Goal: Task Accomplishment & Management: Use online tool/utility

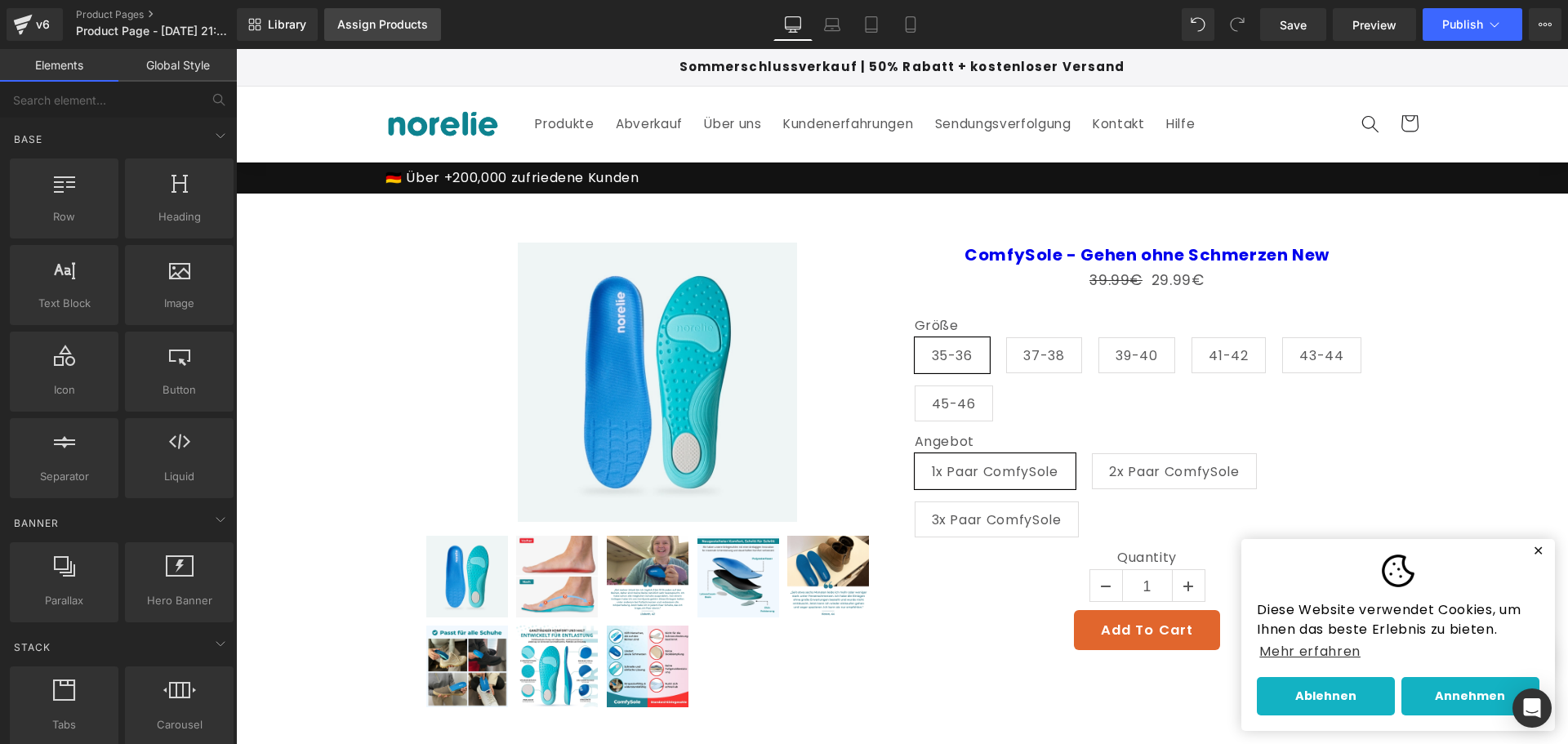
click at [396, 28] on div "Assign Products" at bounding box center [383, 25] width 91 height 13
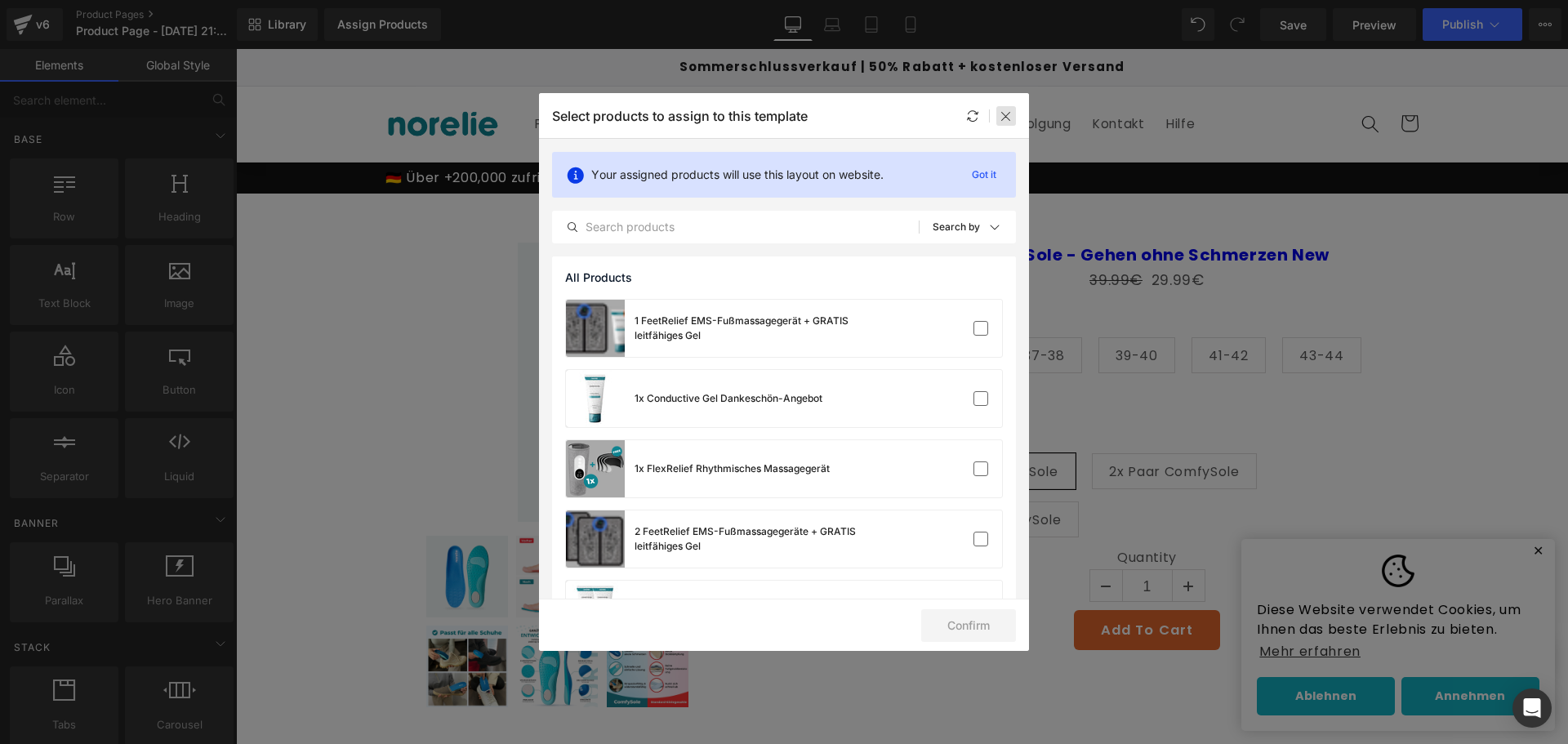
click at [1009, 116] on icon at bounding box center [1006, 116] width 13 height 13
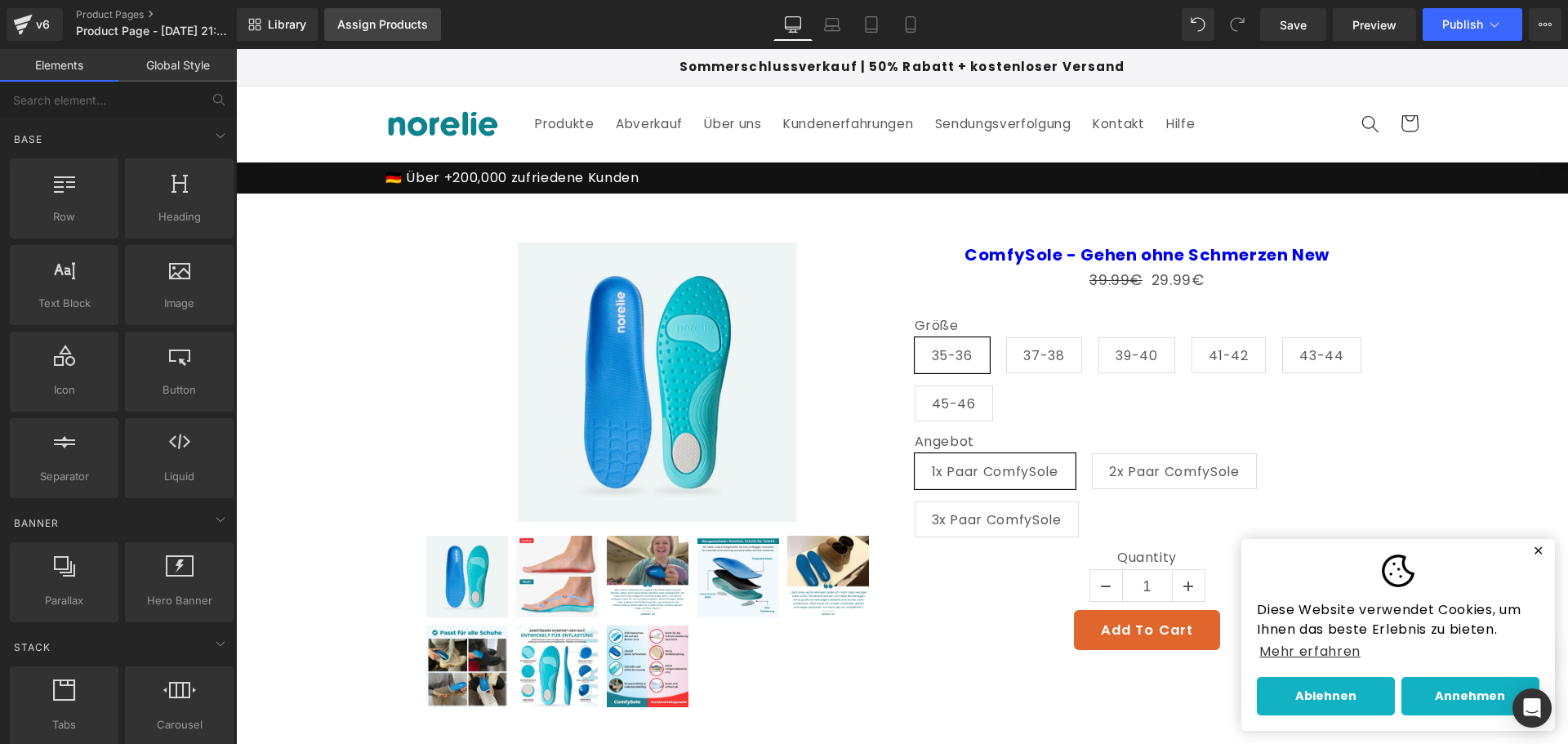
click at [365, 21] on div "Assign Products" at bounding box center [383, 25] width 91 height 13
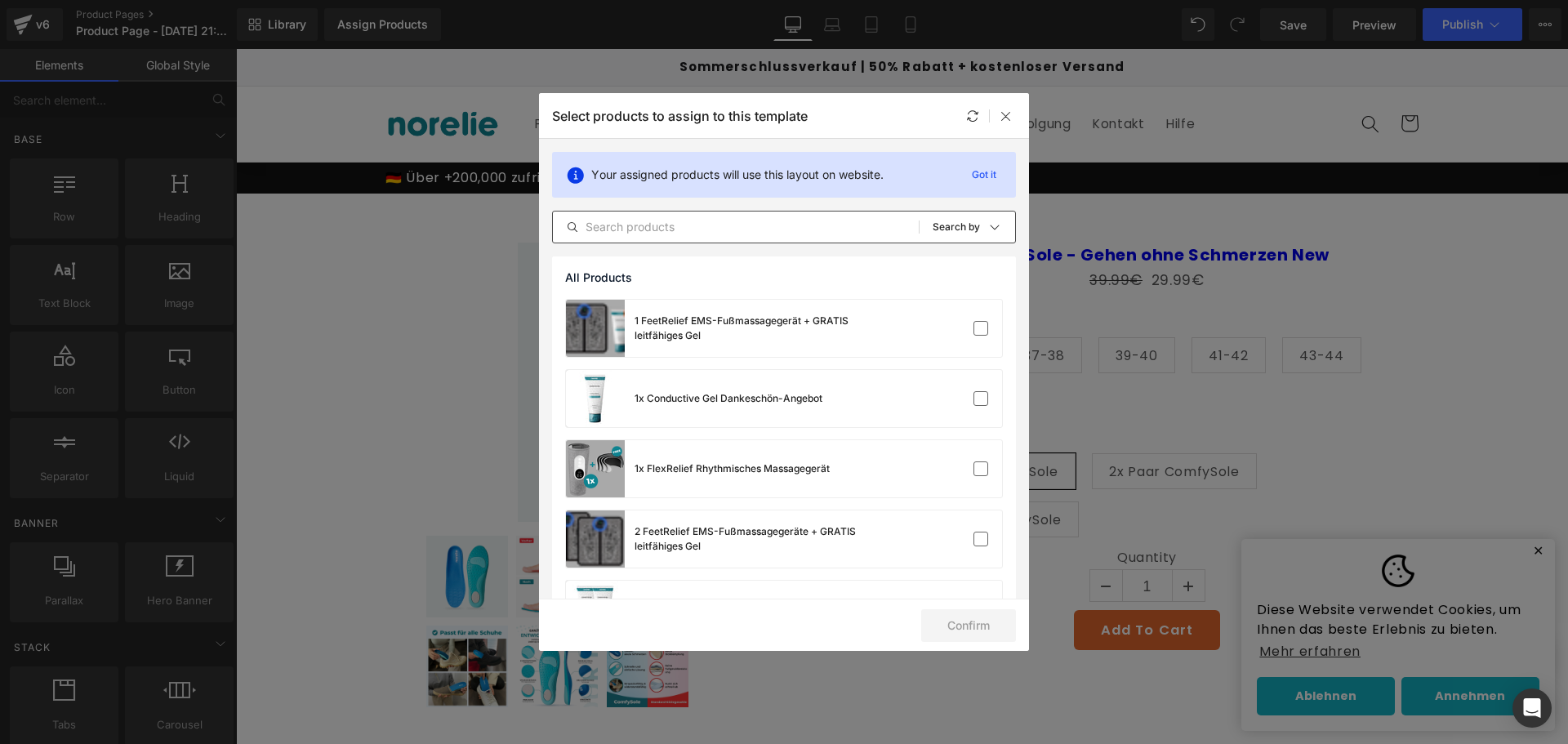
click at [861, 238] on div "All Products Shopify Collections Product Templates Shopify Collections Sort: Se…" at bounding box center [784, 227] width 464 height 33
click at [852, 229] on input "text" at bounding box center [736, 227] width 366 height 20
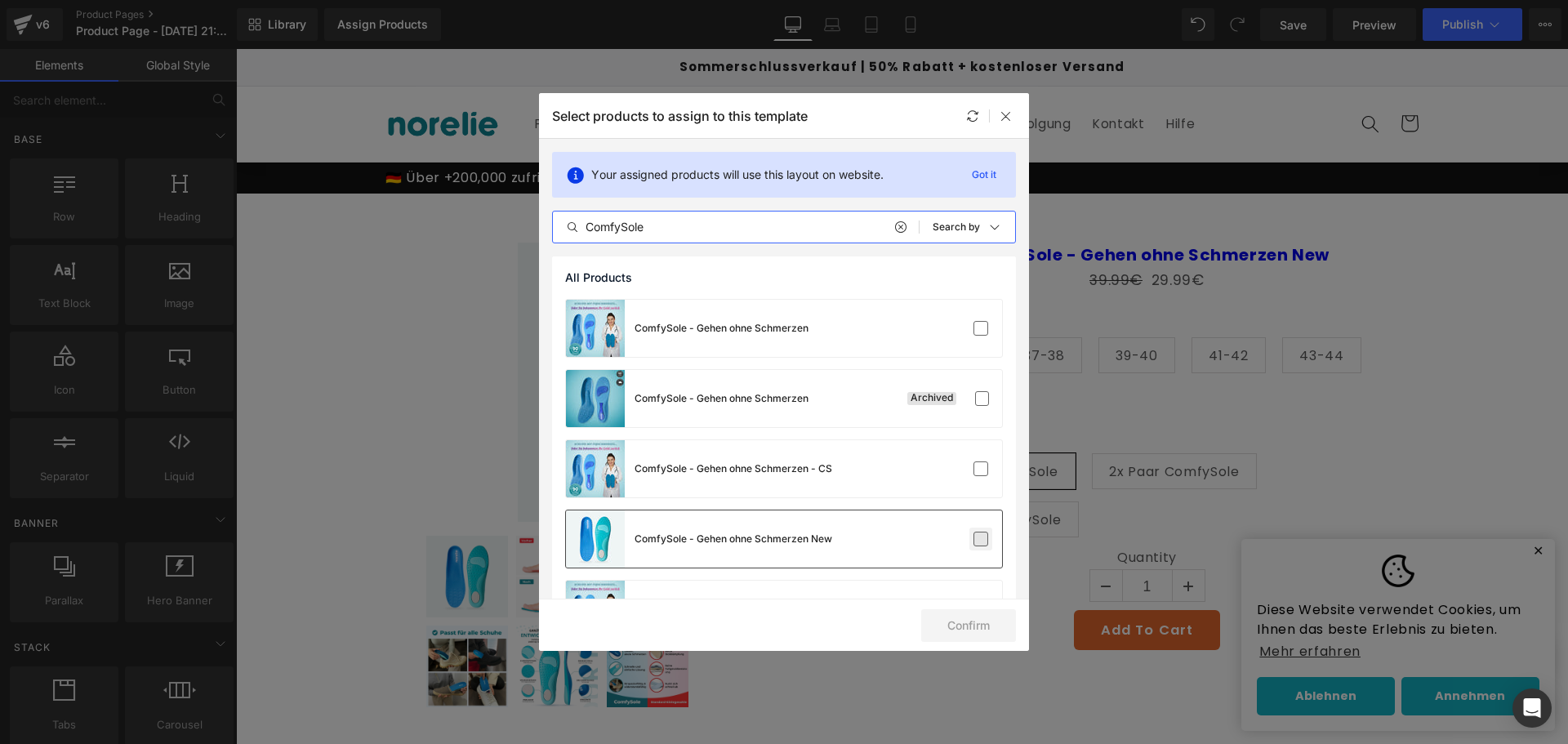
type input "ComfySole"
click at [977, 539] on label at bounding box center [981, 538] width 15 height 15
click at [981, 538] on input "checkbox" at bounding box center [981, 538] width 0 height 0
click at [983, 617] on button "Confirm" at bounding box center [968, 626] width 95 height 33
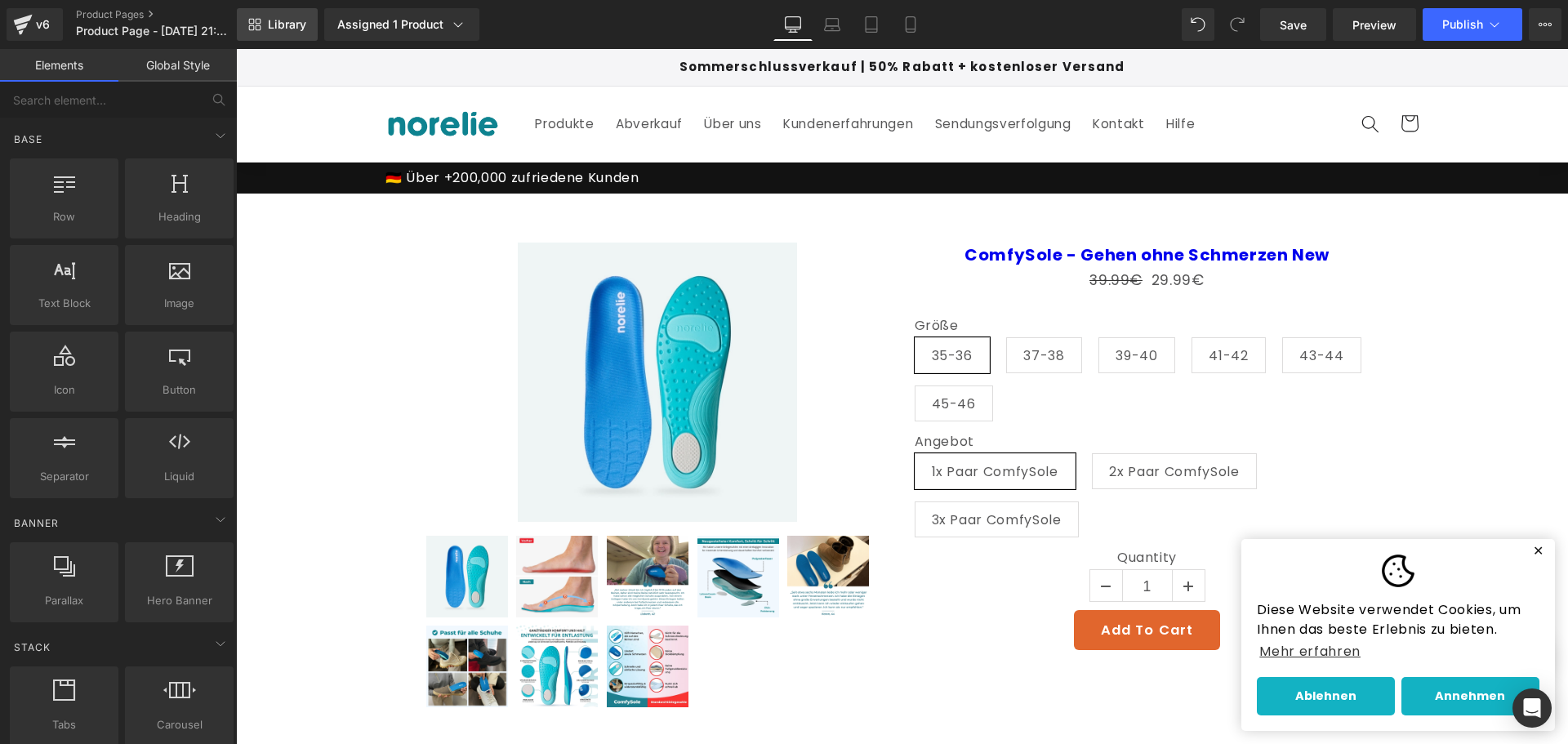
click at [283, 14] on link "Library" at bounding box center [277, 25] width 81 height 33
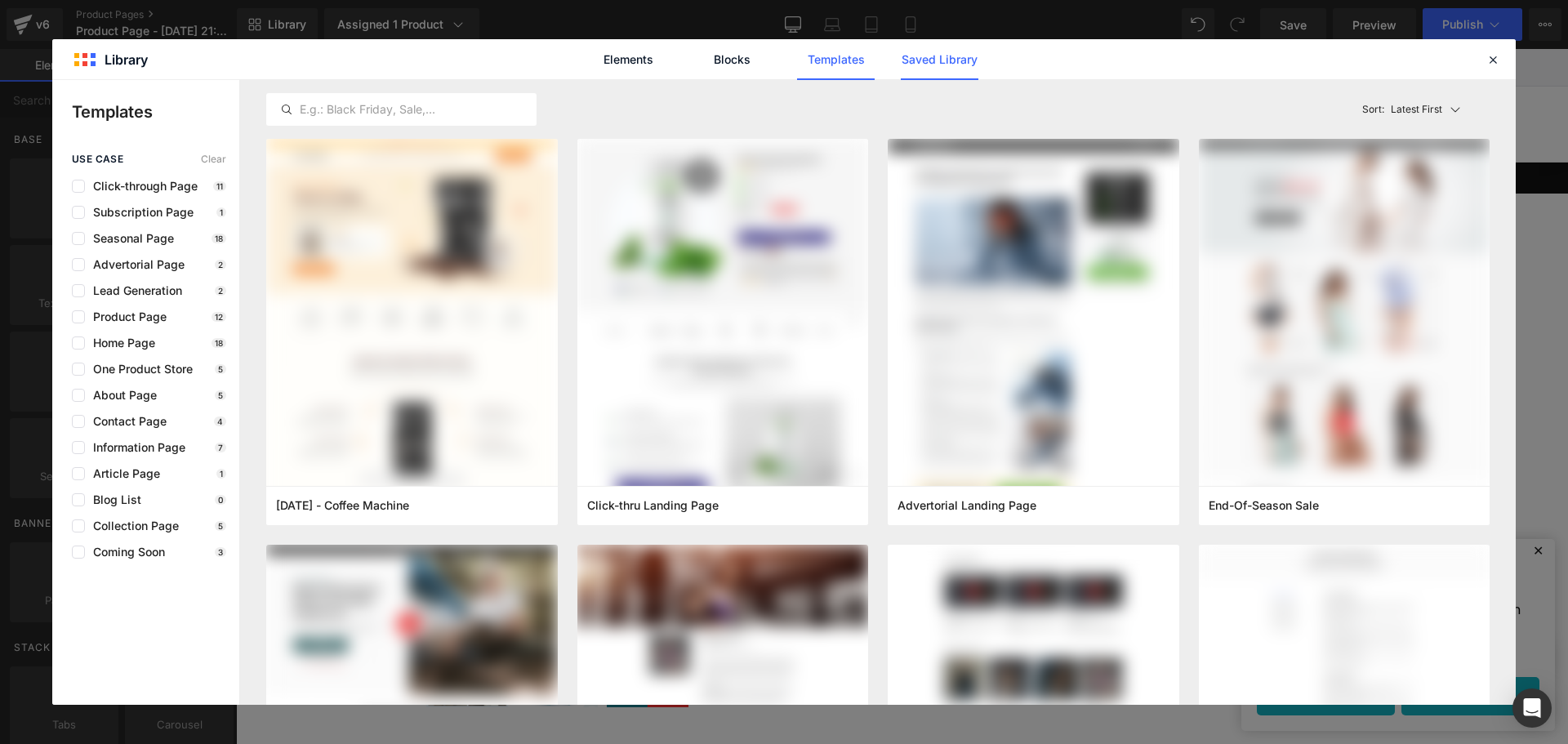
click at [0, 0] on link "Saved Library" at bounding box center [0, 0] width 0 height 0
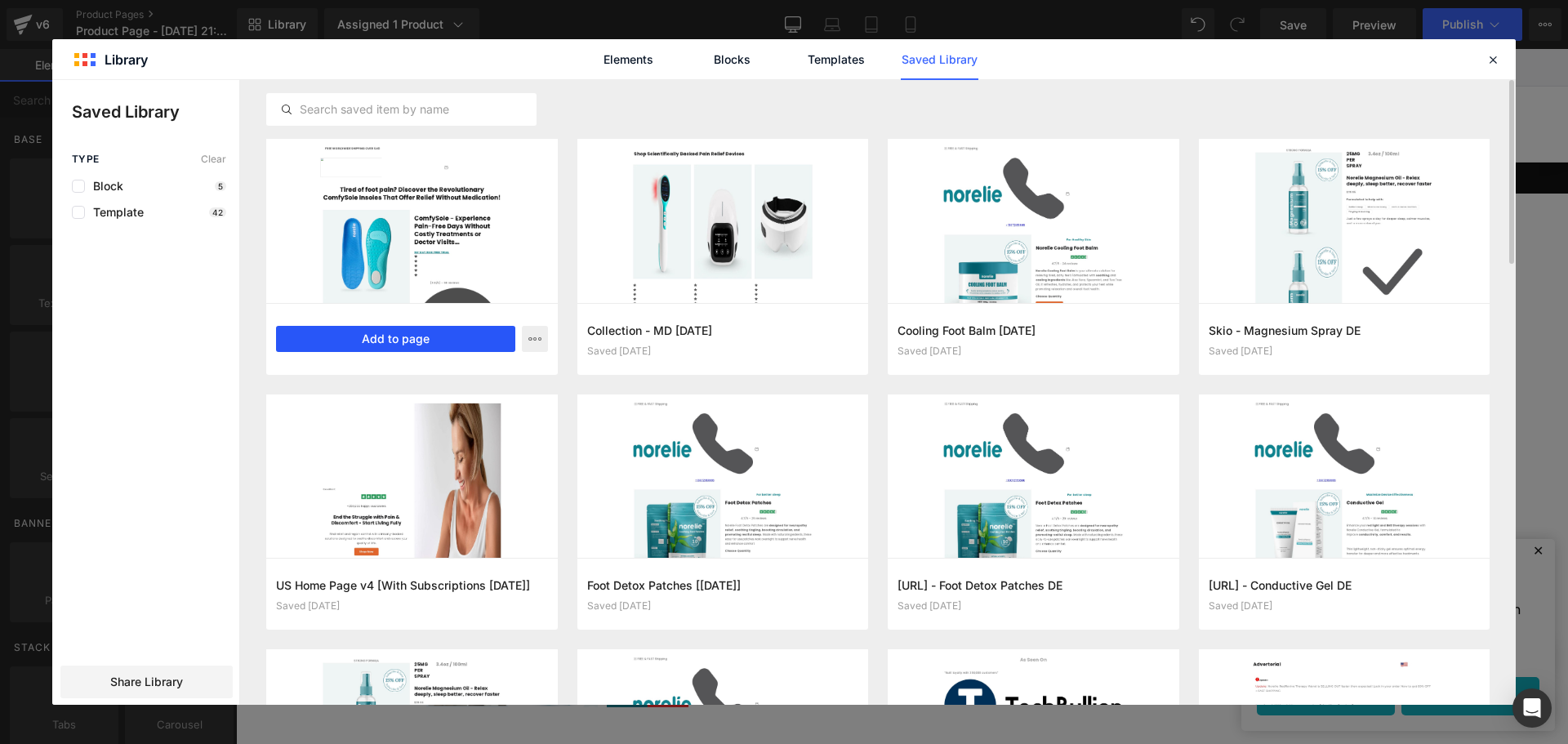
click at [466, 339] on button "Add to page" at bounding box center [395, 338] width 239 height 26
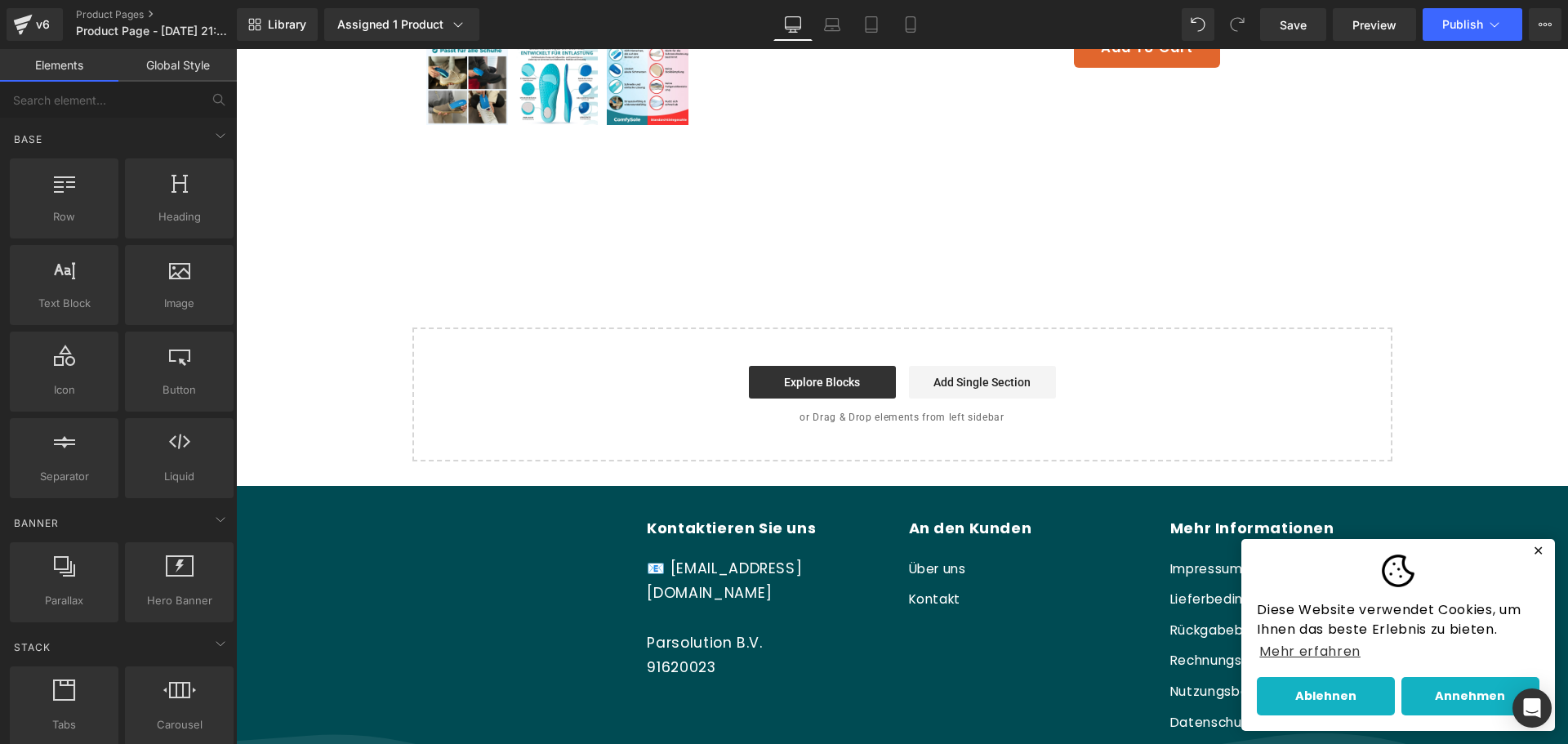
scroll to position [616, 0]
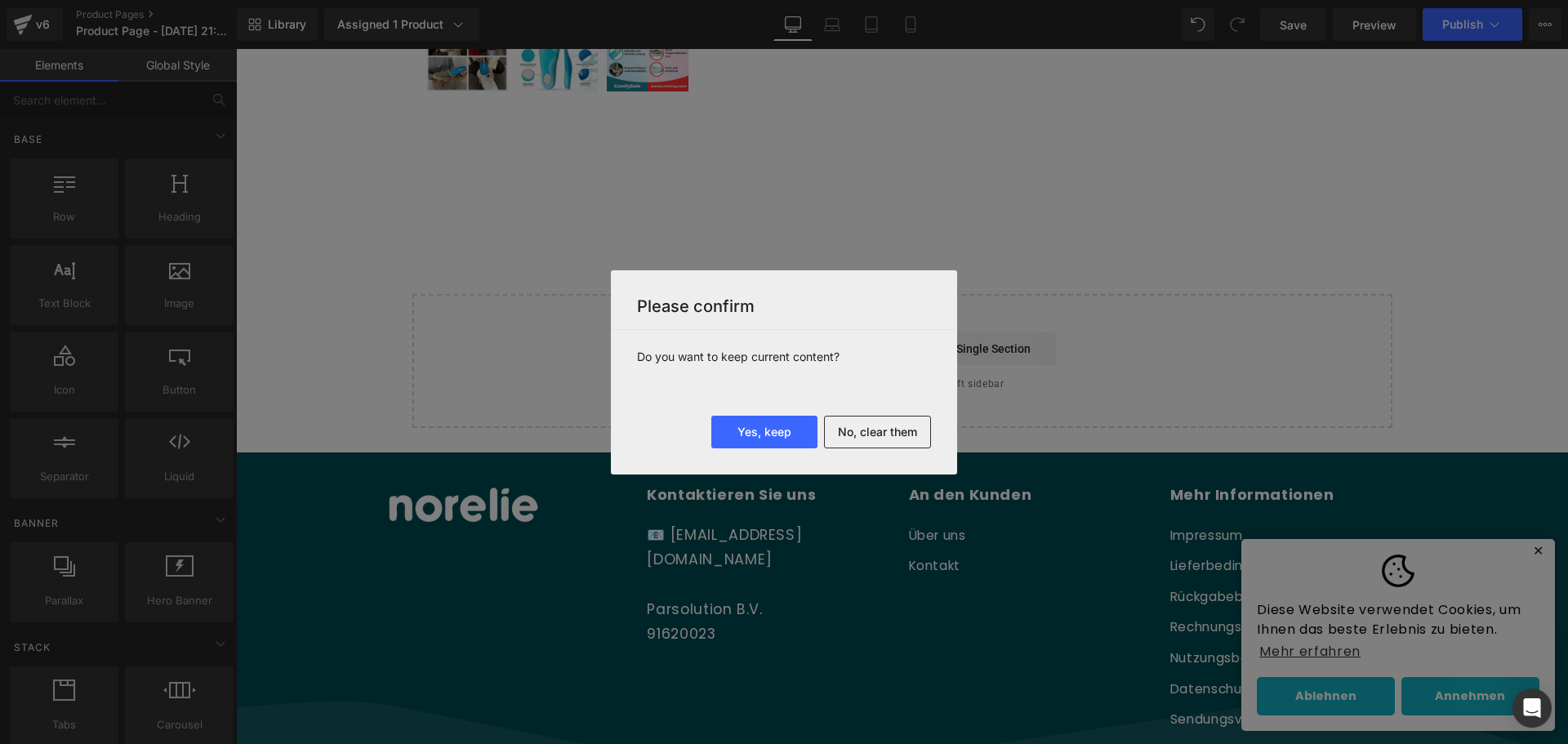
click at [842, 426] on button "No, clear them" at bounding box center [878, 432] width 107 height 33
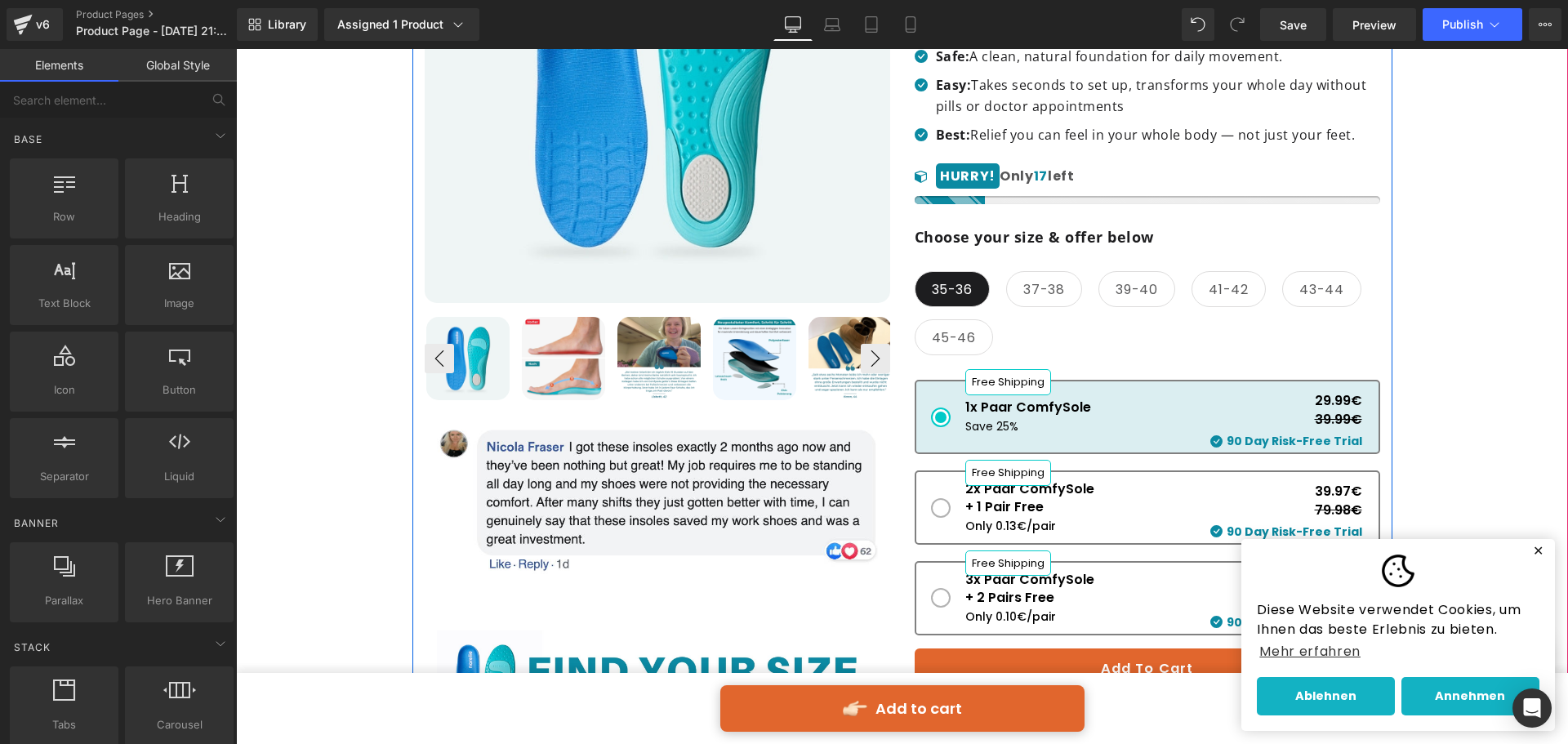
scroll to position [735, 0]
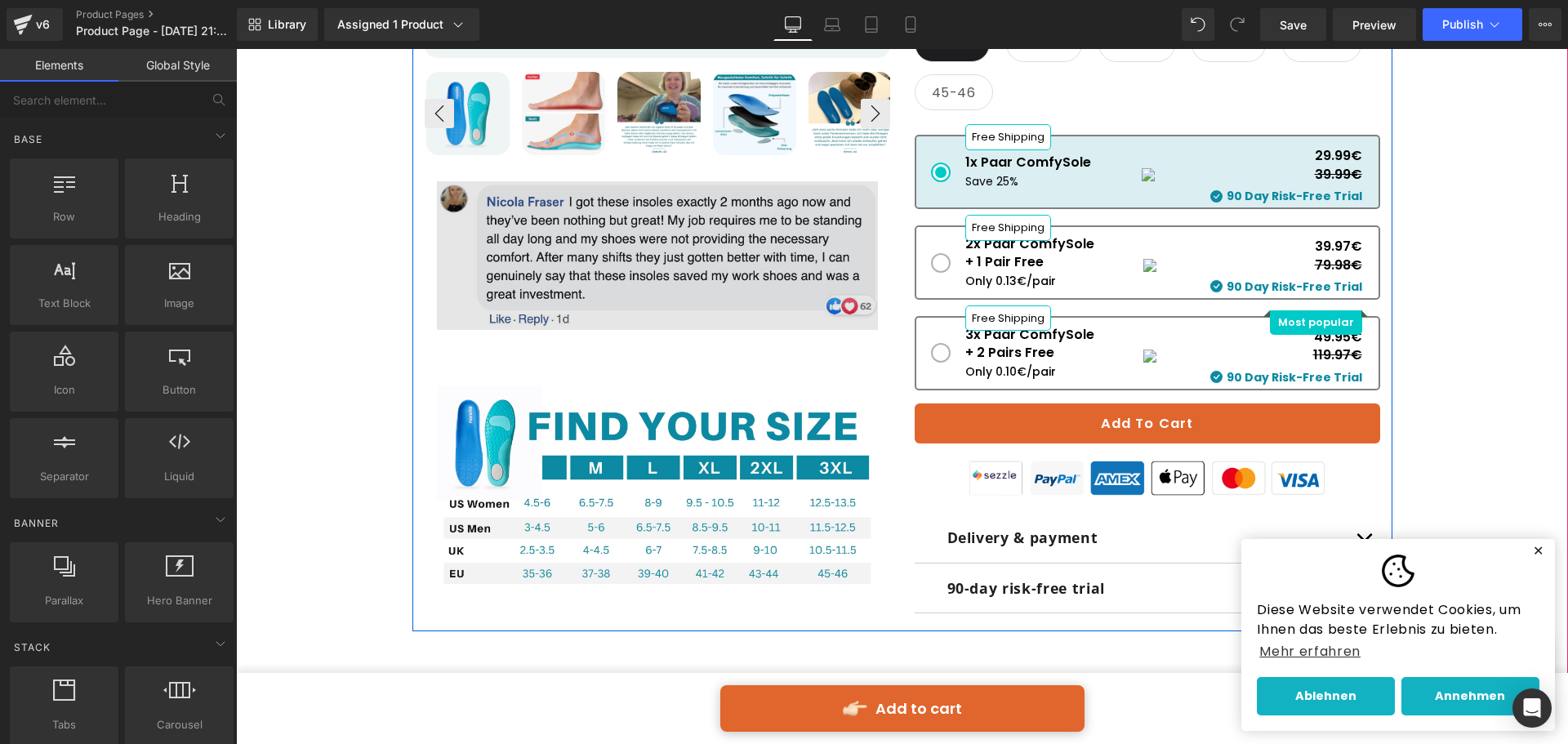
click at [736, 282] on img at bounding box center [657, 255] width 441 height 148
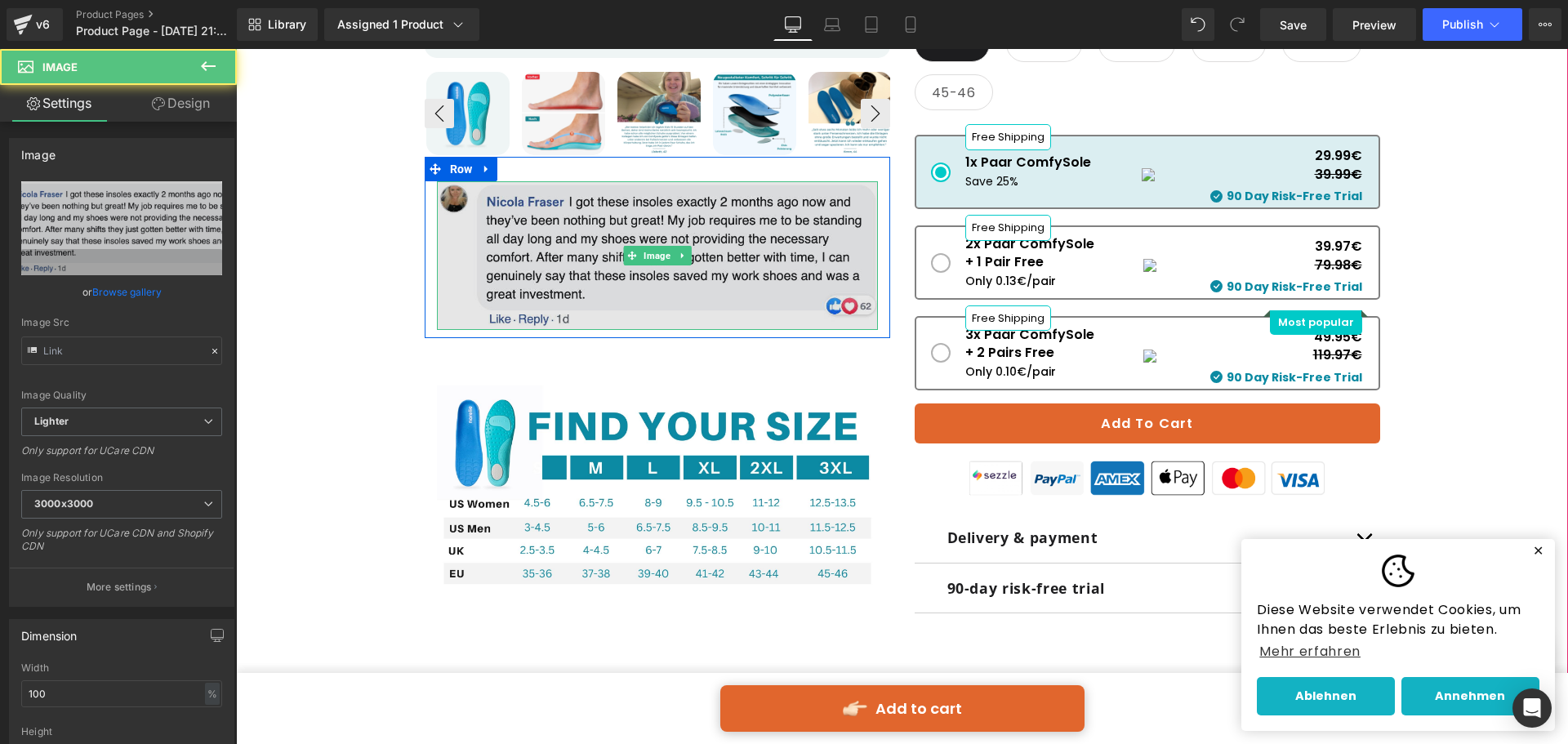
type input "https://ucarecdn.com/96f1dfb0-1f28-45b7-8c89-b0b04ee715e6/-/format/auto/-/previ…"
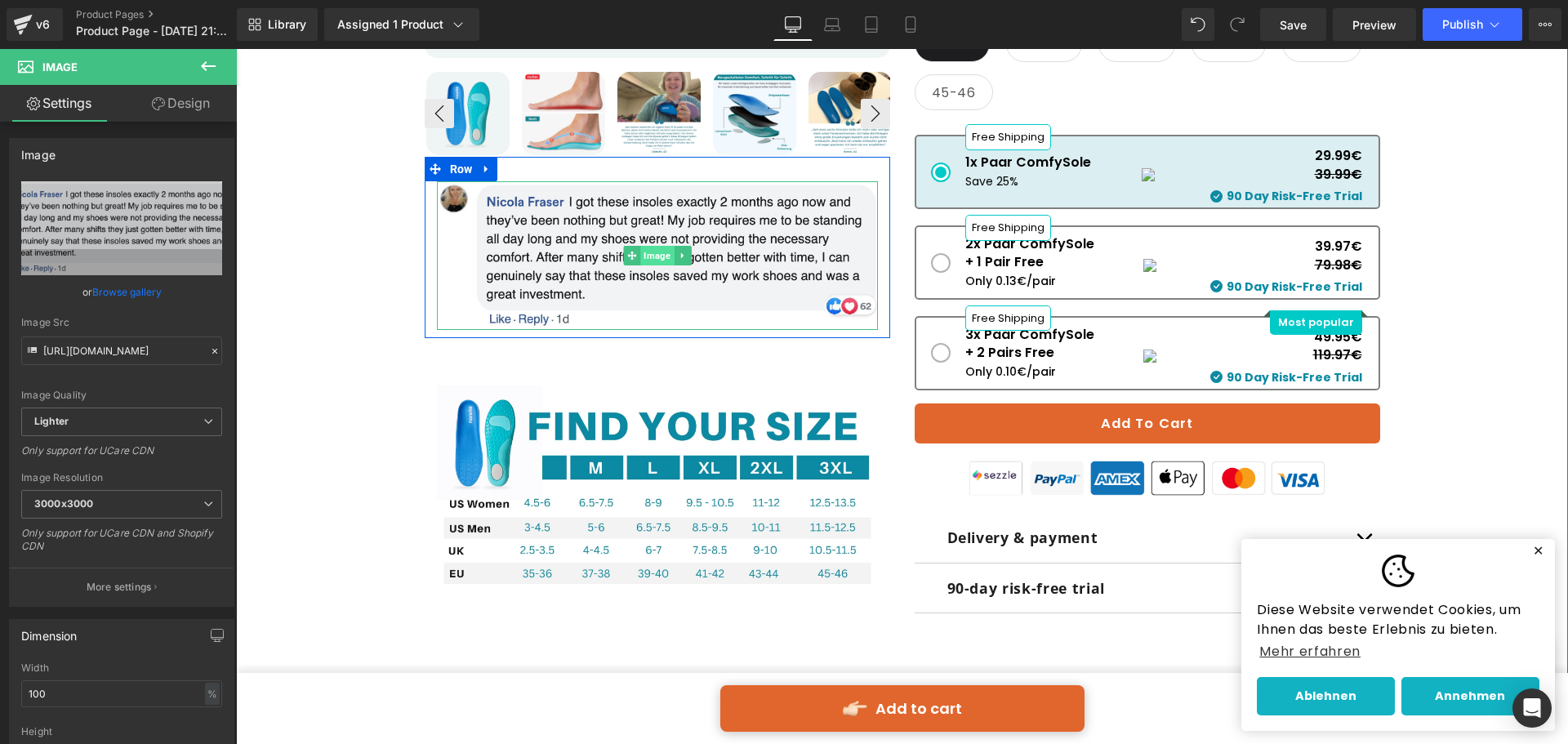
click at [646, 255] on span "Image" at bounding box center [657, 256] width 34 height 20
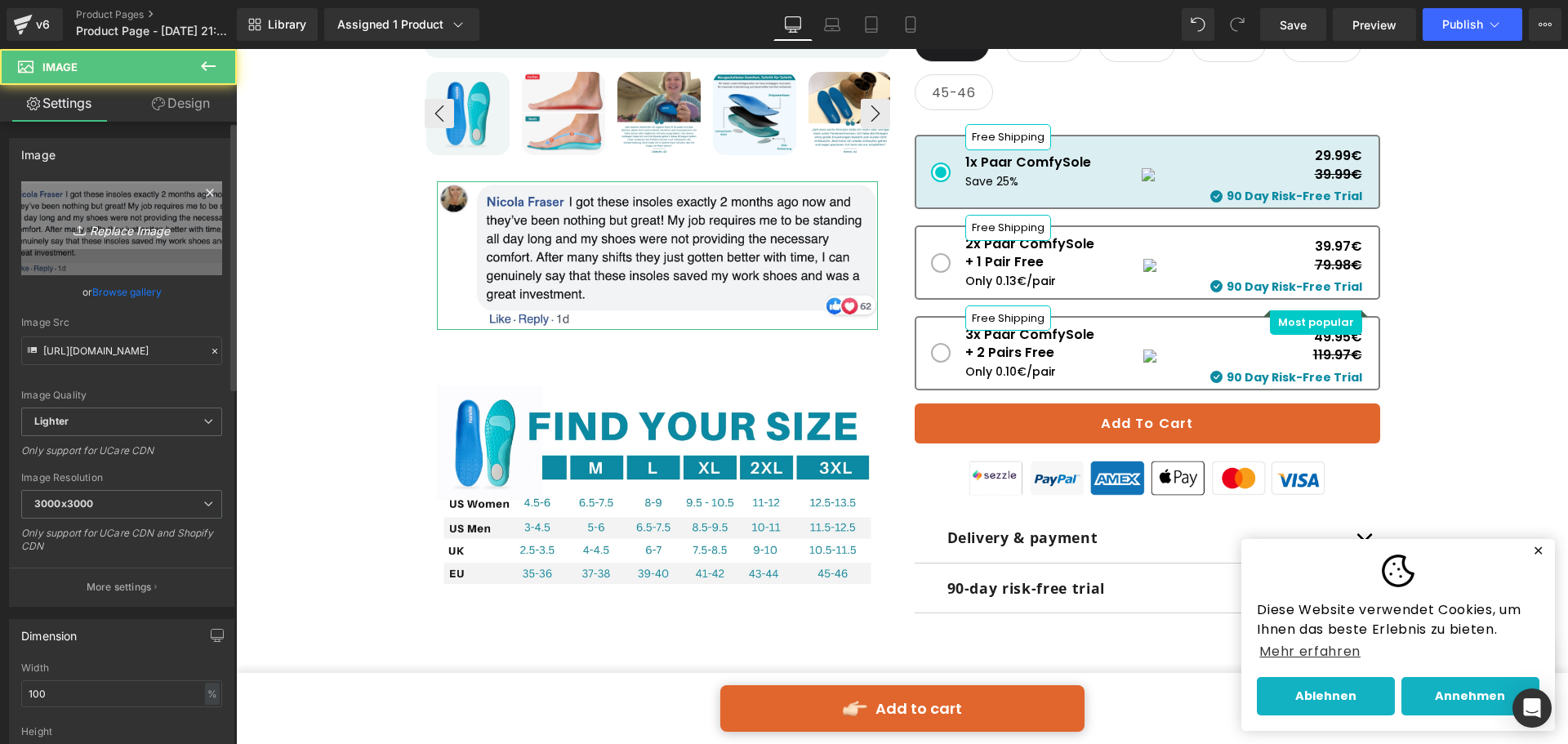
click at [105, 223] on icon "Replace Image" at bounding box center [122, 228] width 131 height 20
type input "C:\fakepath\DE comfysole fb comment.jpg"
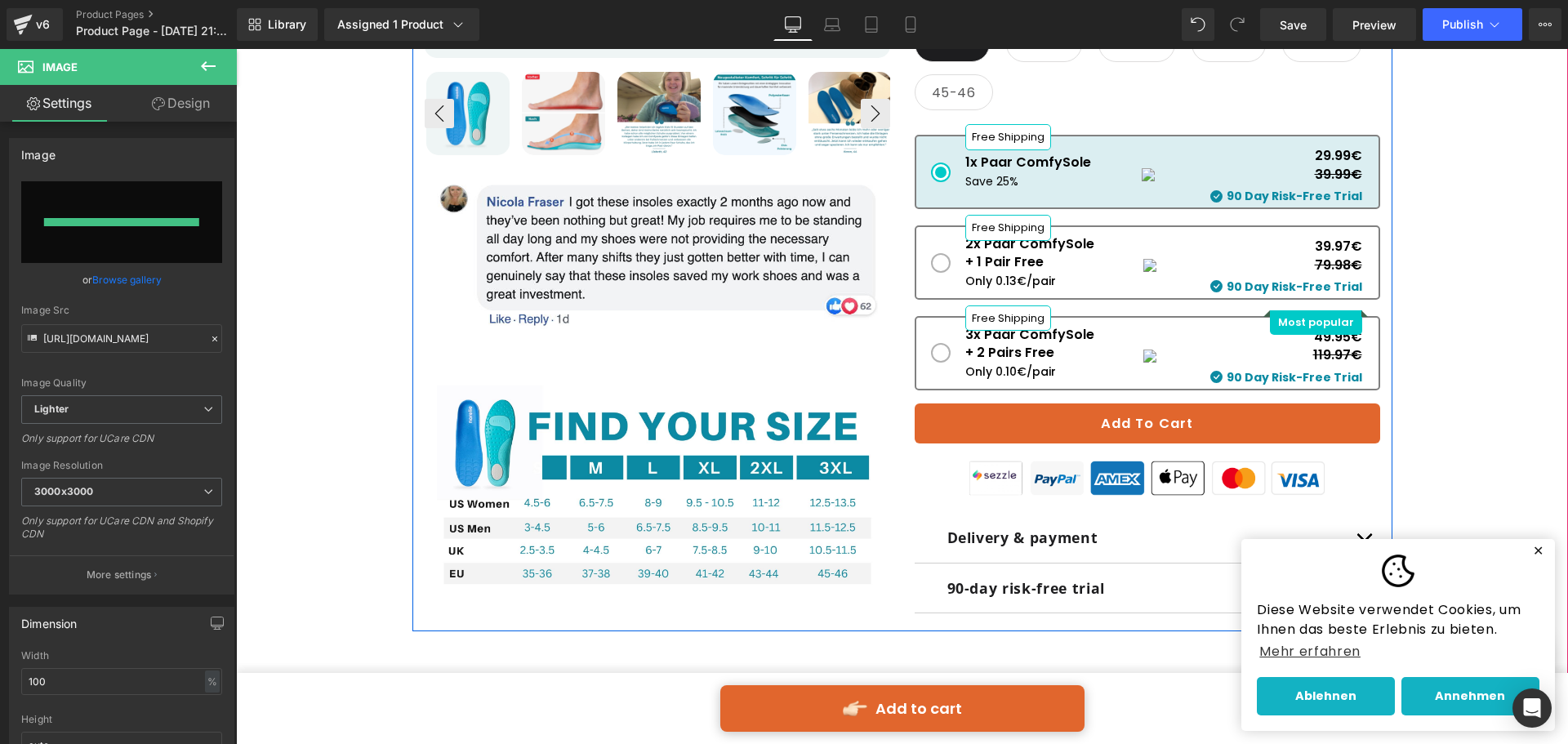
type input "https://ucarecdn.com/daed4d13-e768-4a80-add3-c932ad537062/-/format/auto/-/previ…"
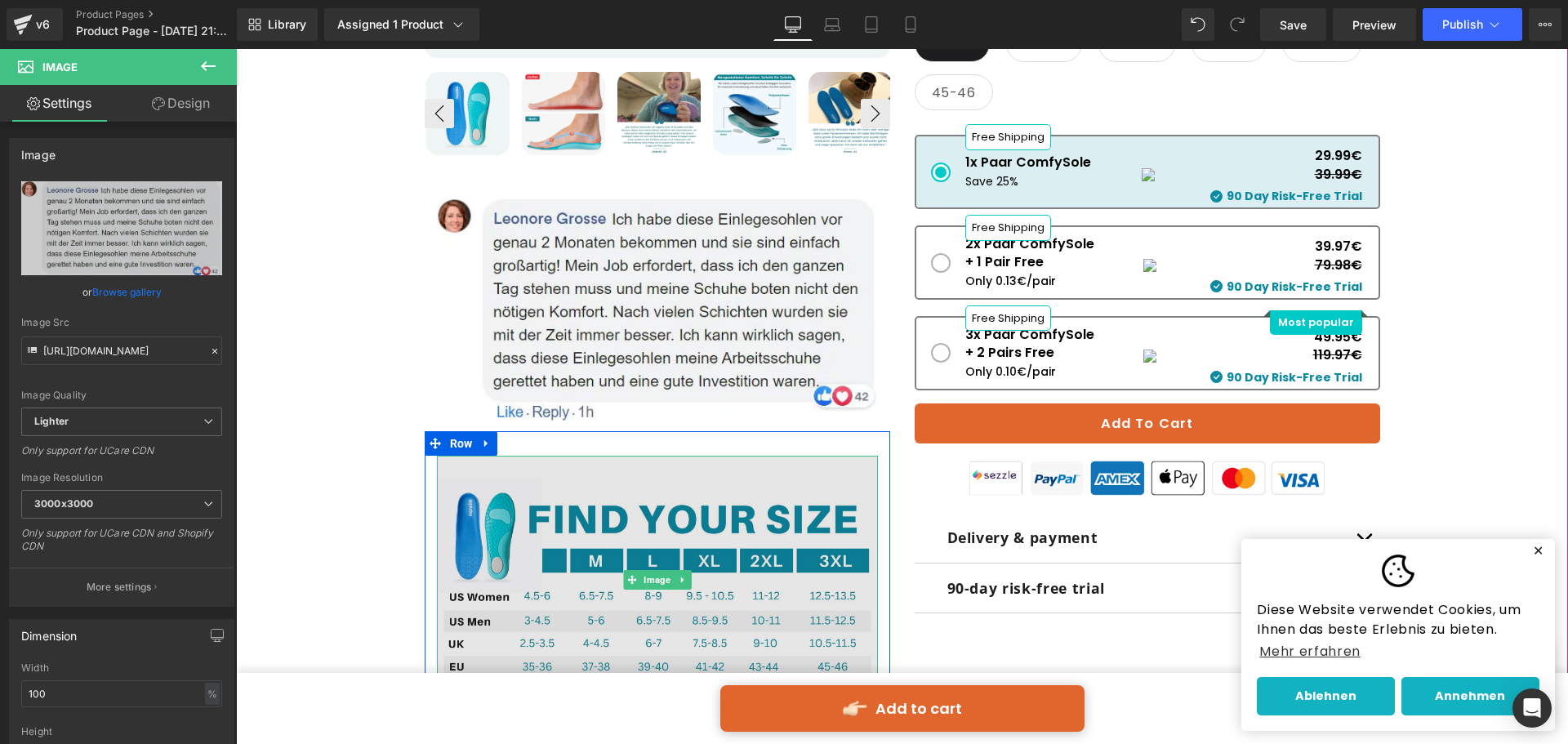
click at [675, 538] on img at bounding box center [657, 579] width 441 height 248
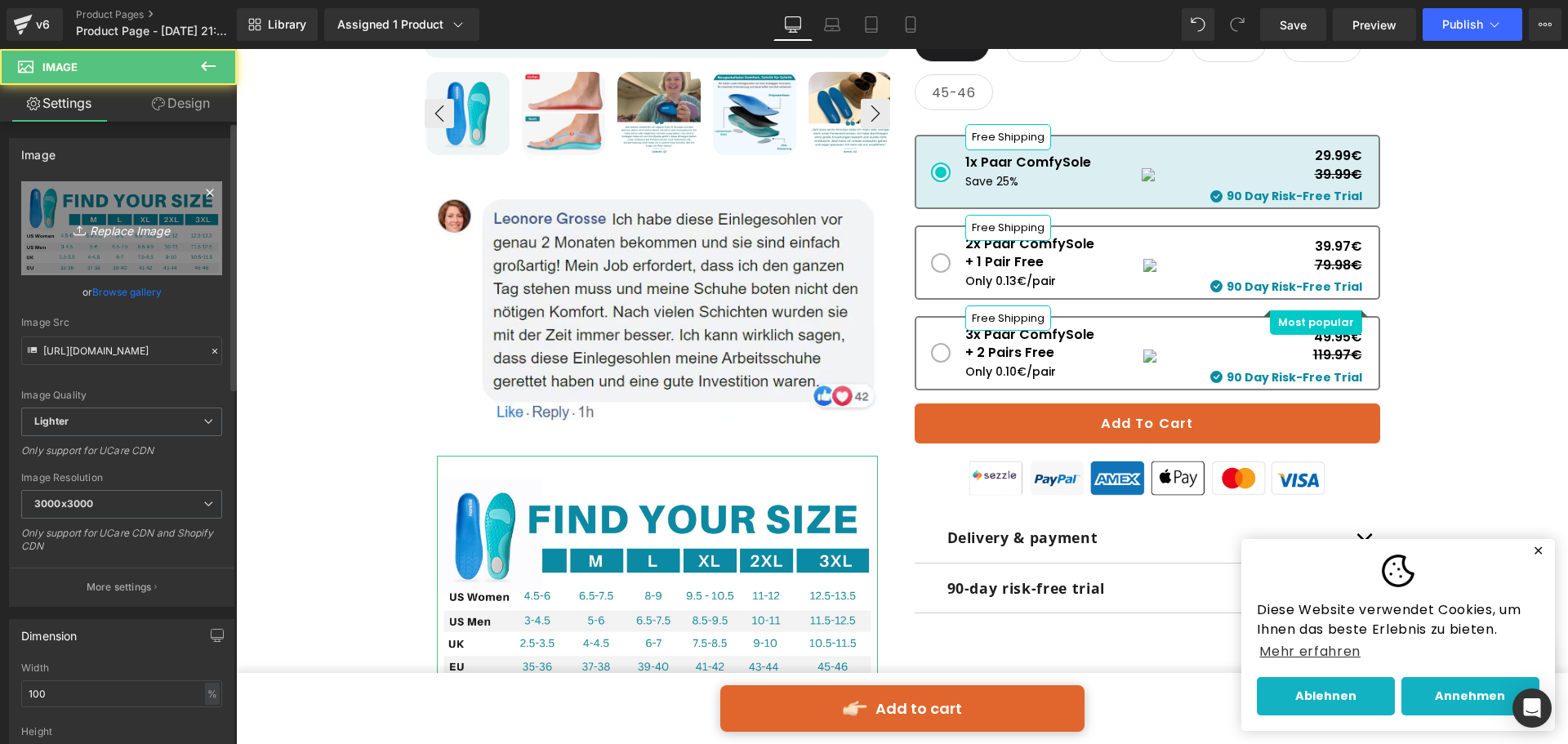
click at [137, 226] on icon "Replace Image" at bounding box center [122, 228] width 131 height 20
type input "C:\fakepath\Size Charts (2).jpg"
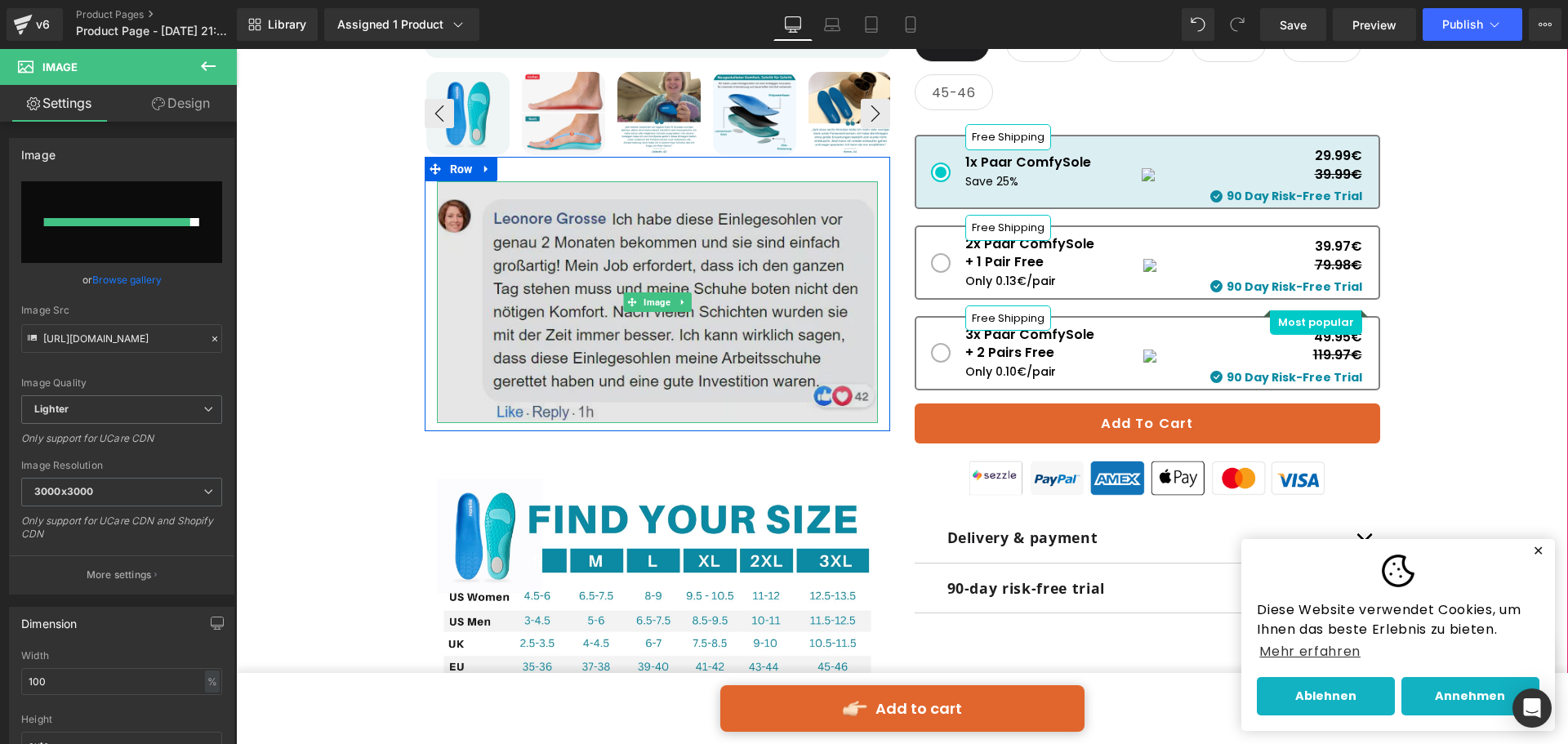
type input "https://ucarecdn.com/fb759767-9f9e-43fd-88bc-f886fd6f2fed/-/format/auto/-/previ…"
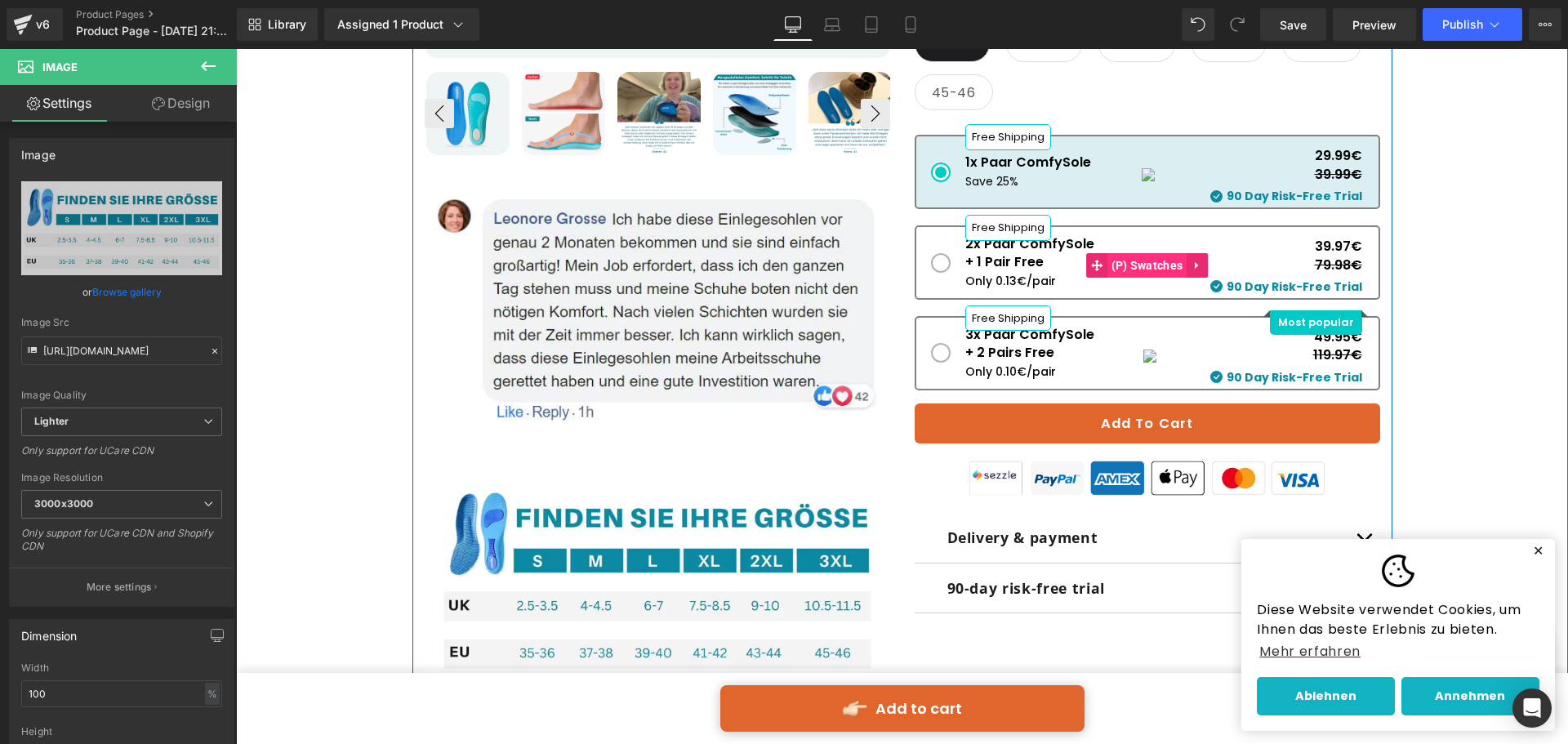
click at [1133, 256] on span "(P) Swatches" at bounding box center [1148, 265] width 80 height 25
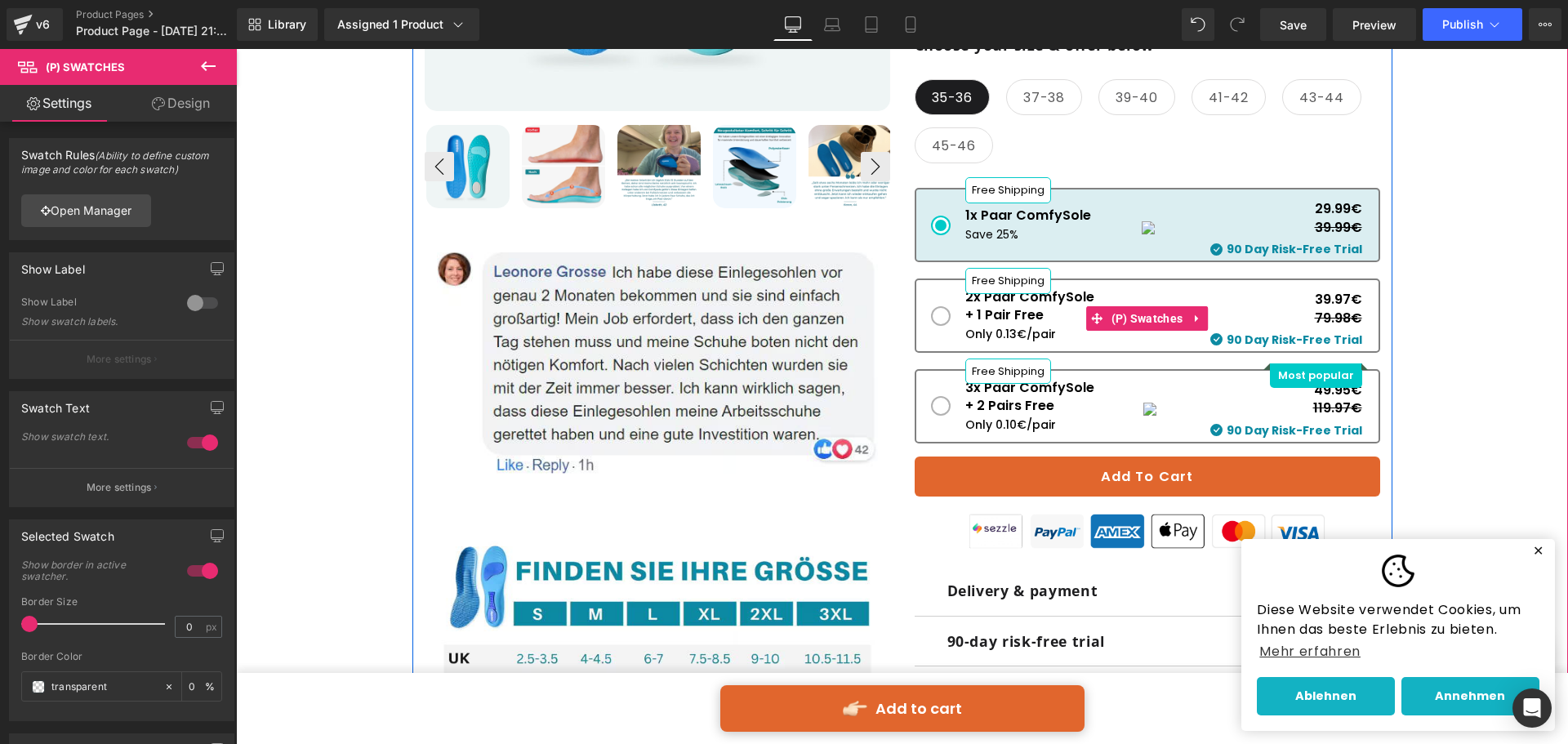
scroll to position [653, 0]
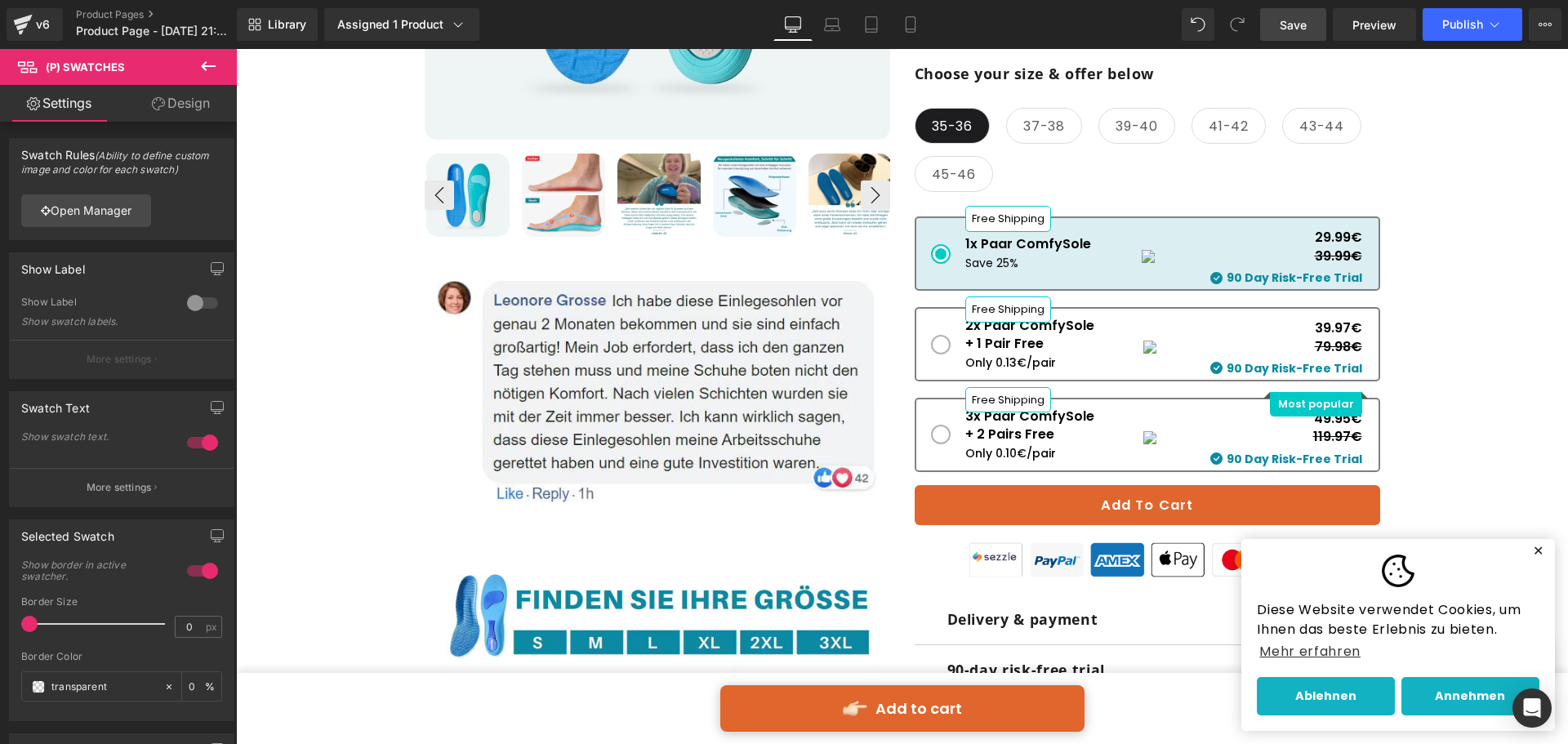
click at [1309, 28] on link "Save" at bounding box center [1293, 25] width 66 height 33
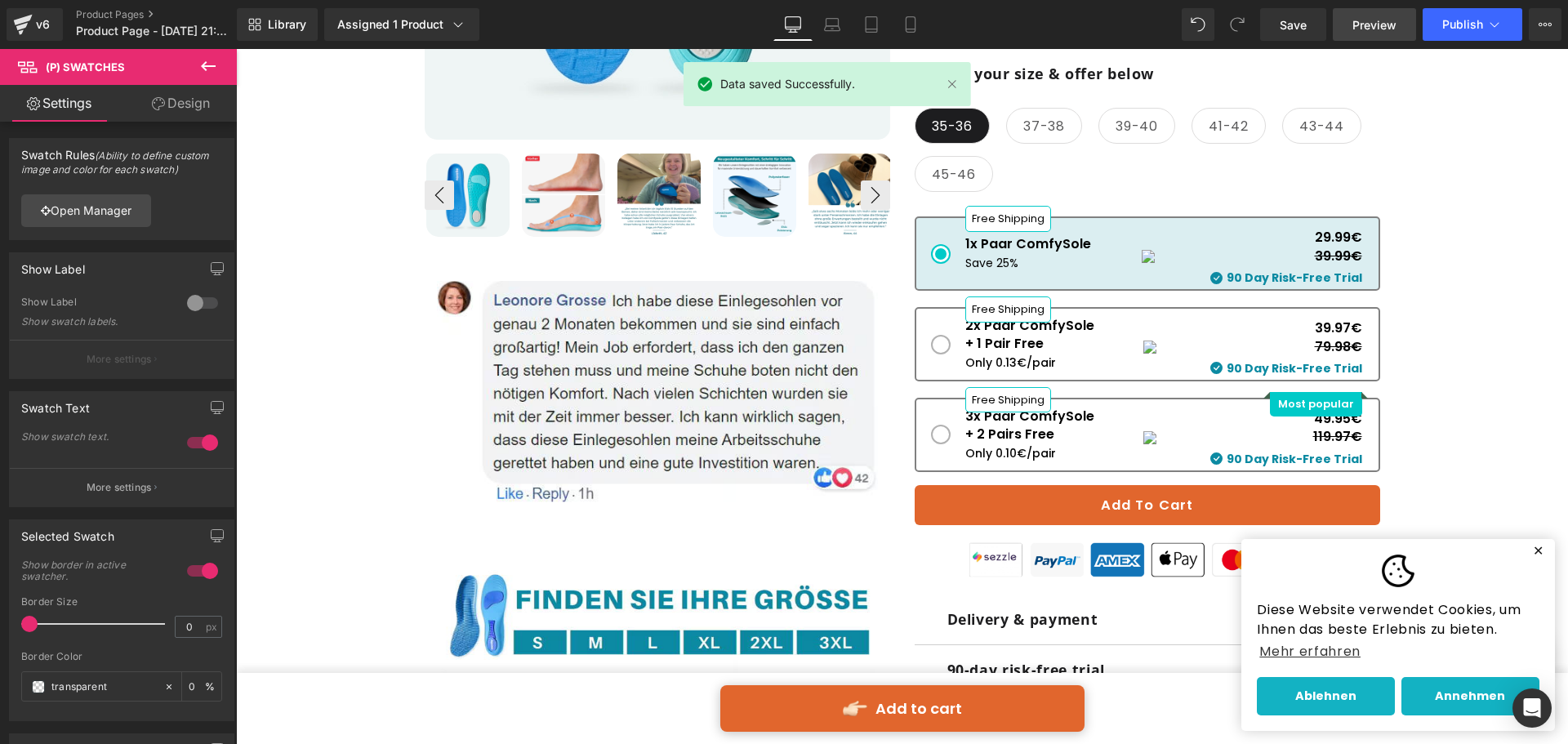
click at [1374, 20] on span "Preview" at bounding box center [1374, 25] width 44 height 17
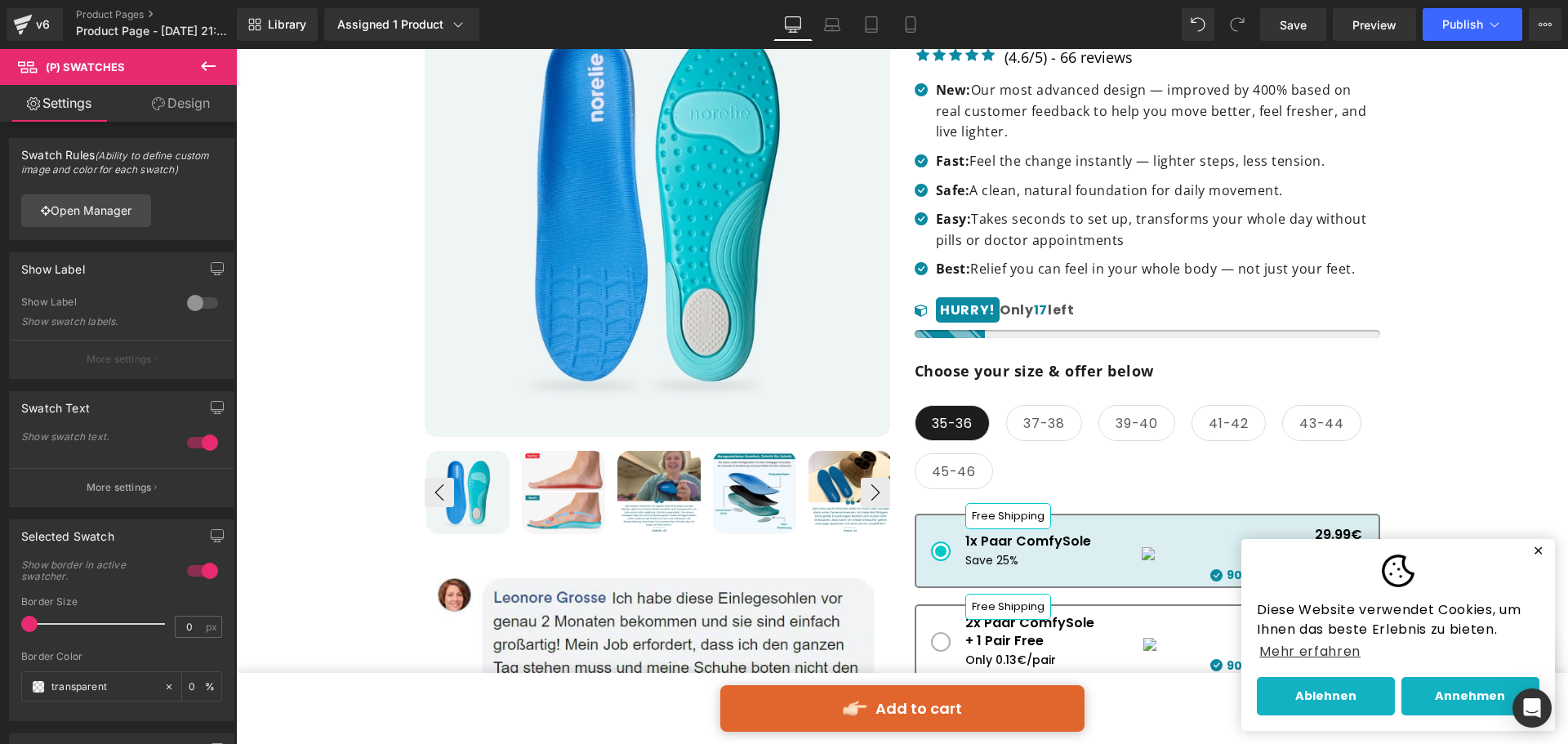
scroll to position [327, 0]
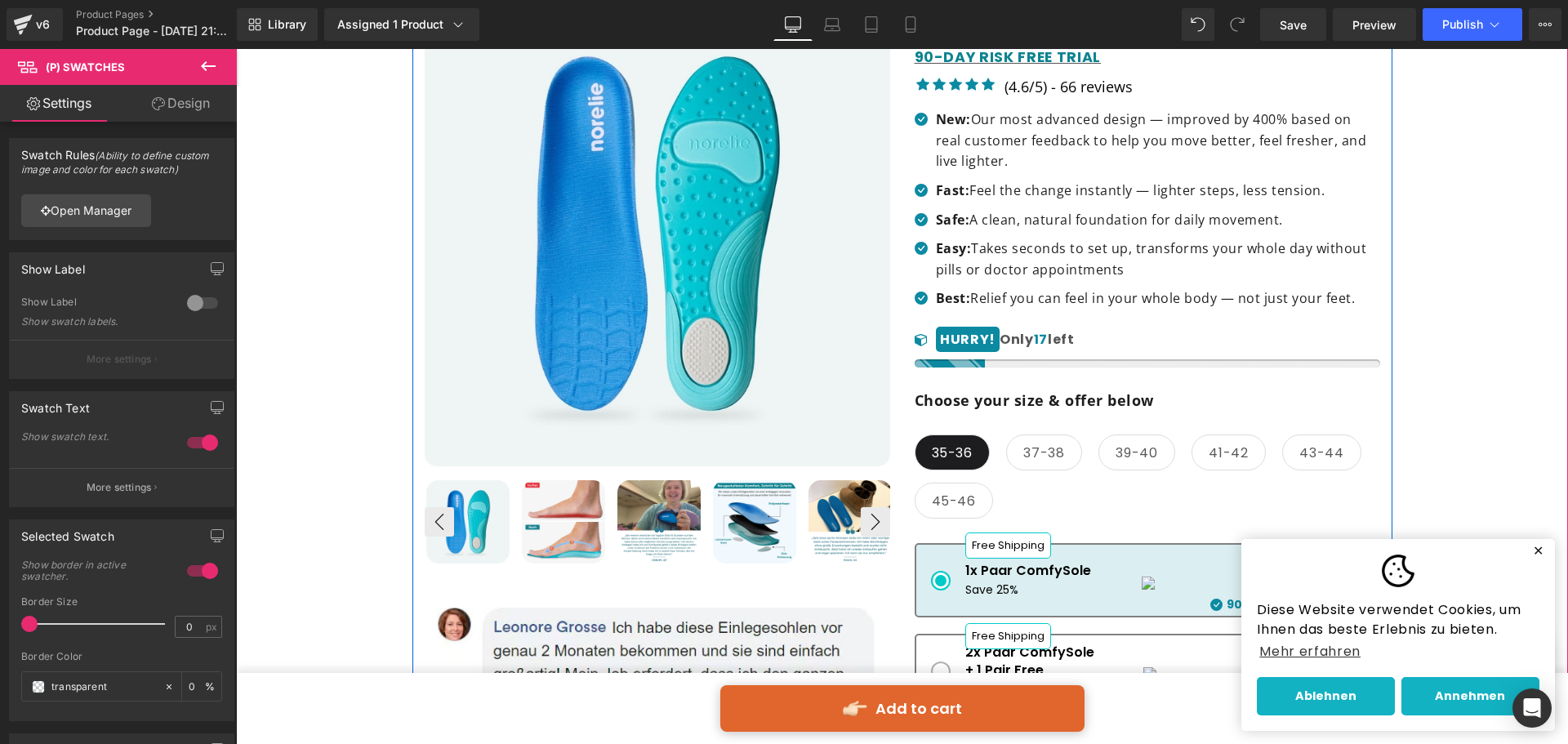
click at [1071, 347] on div "HURRY! Only 17 left" at bounding box center [1148, 339] width 466 height 23
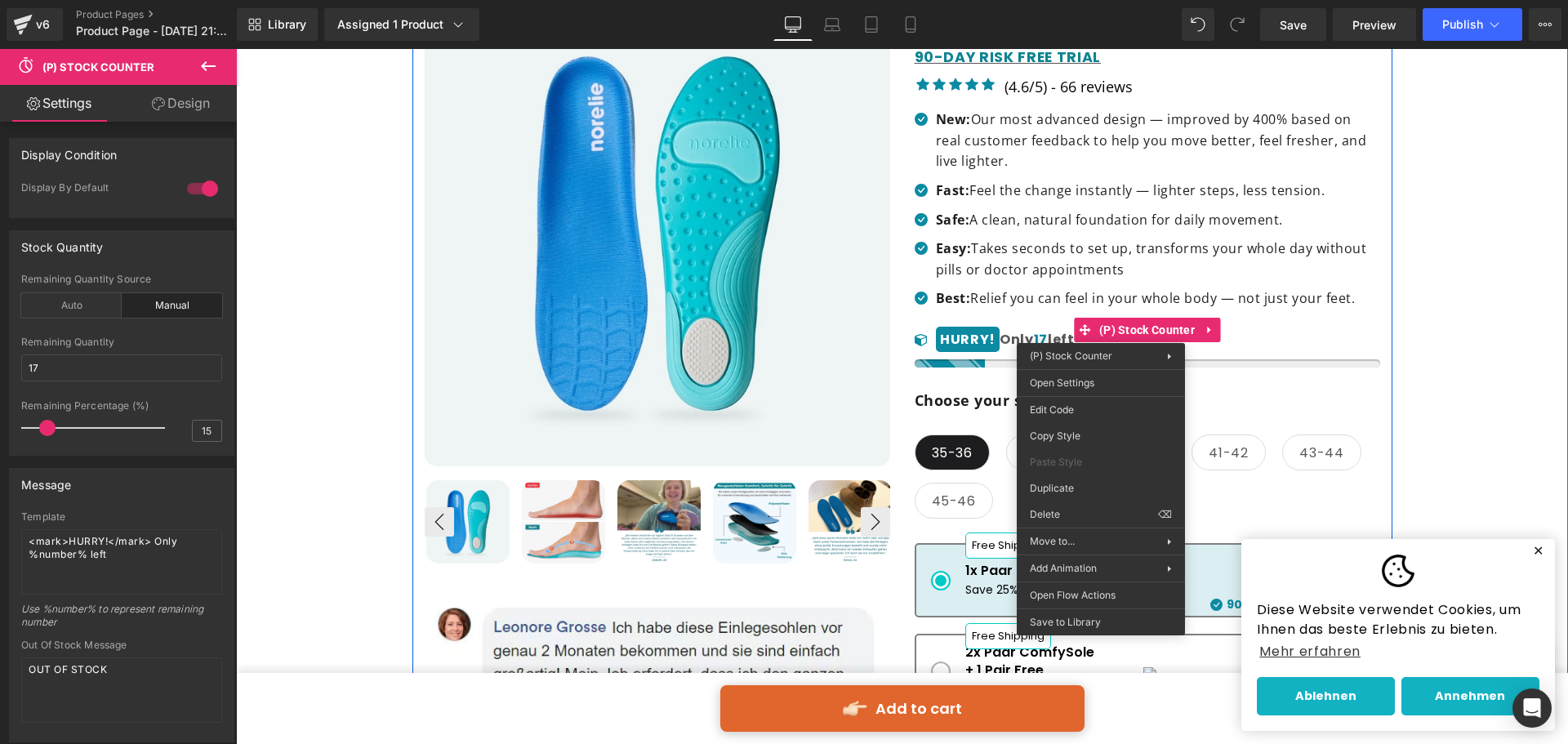
click at [1358, 335] on div "HURRY! Only 17 left" at bounding box center [1148, 339] width 466 height 23
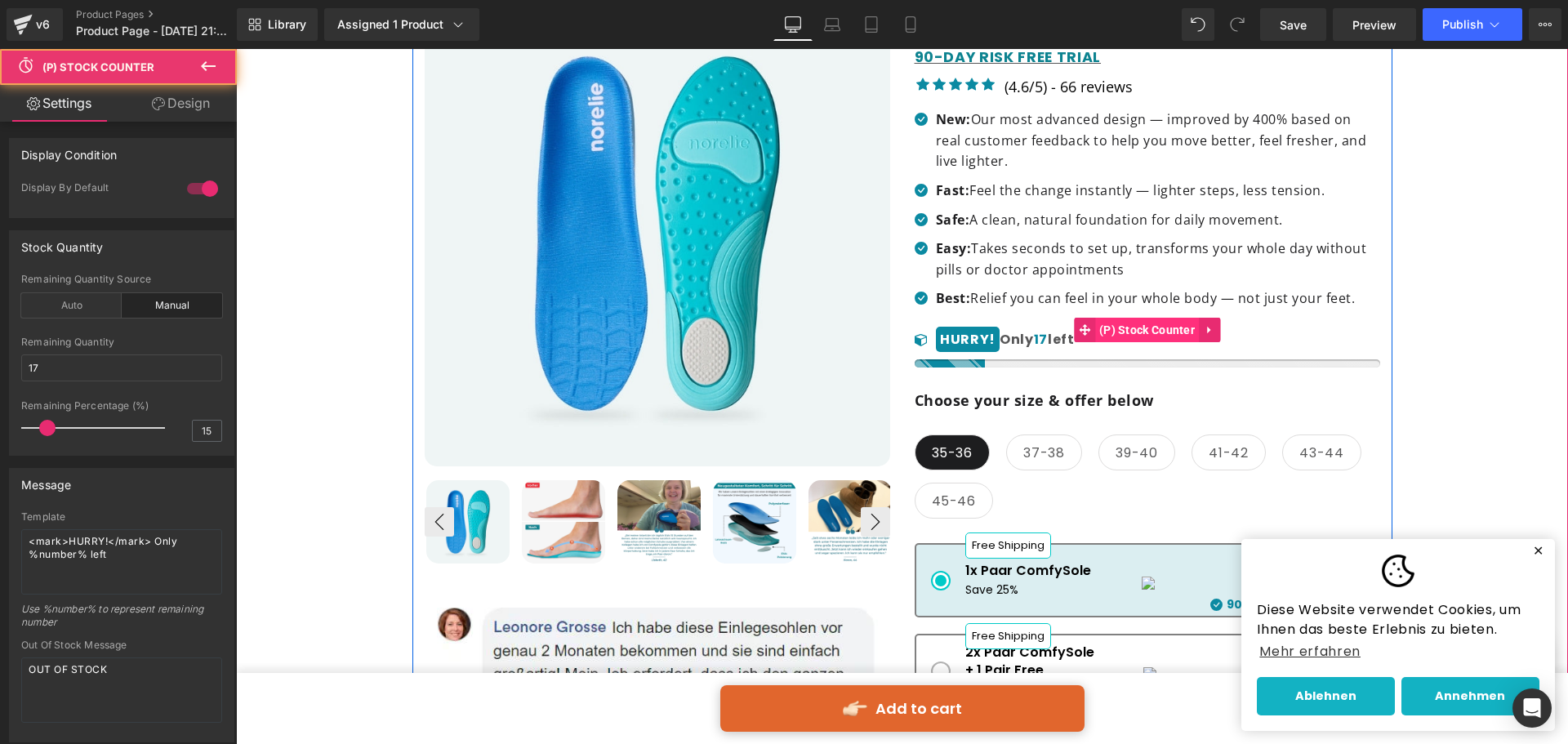
click at [1126, 337] on span "(P) Stock Counter" at bounding box center [1147, 329] width 104 height 25
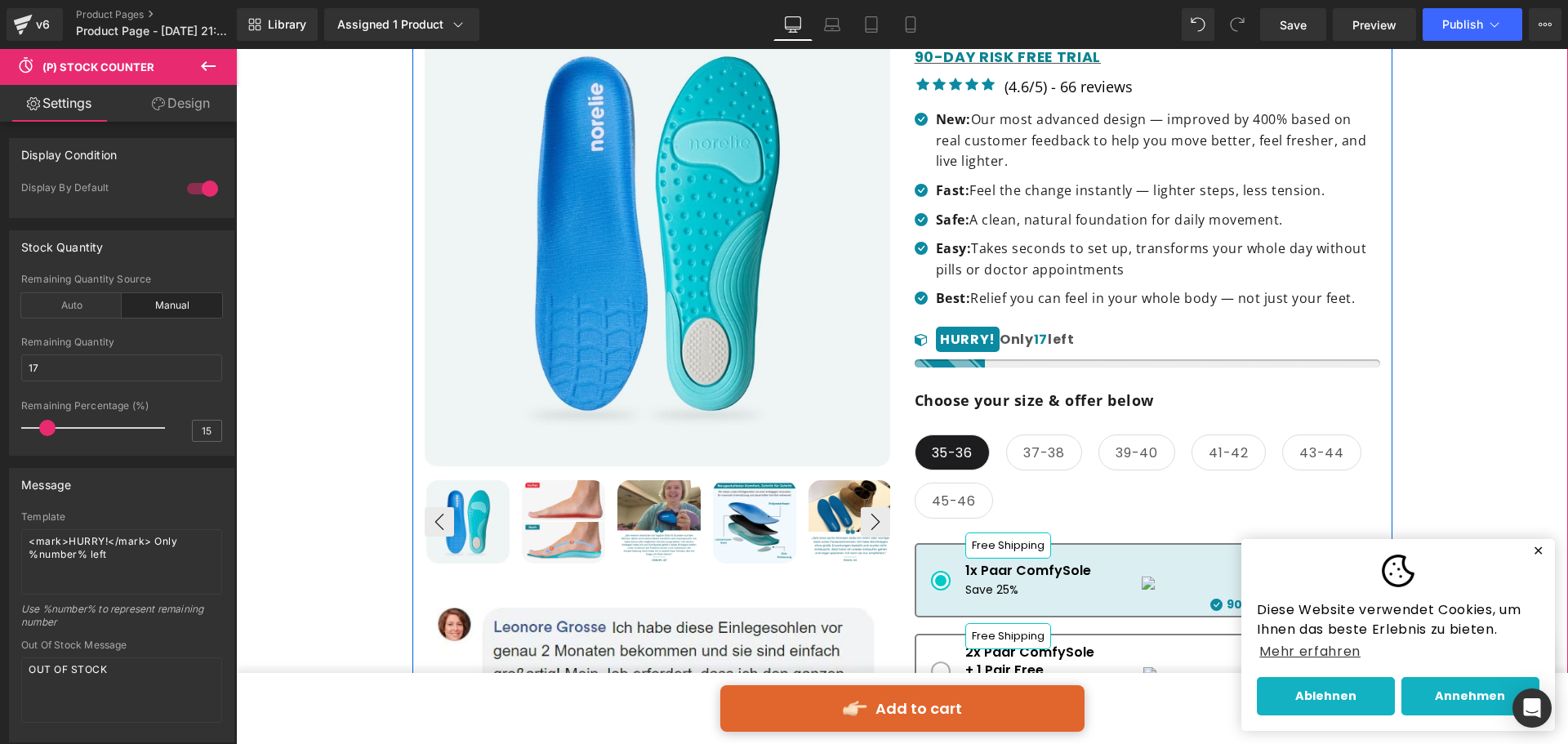
click at [1118, 332] on div "-1513 -2395 -789 -4594 -4998 -1164 -7344 -9009 -2280 -3938 -5544 -1511 -2019 -3…" at bounding box center [1148, 342] width 466 height 50
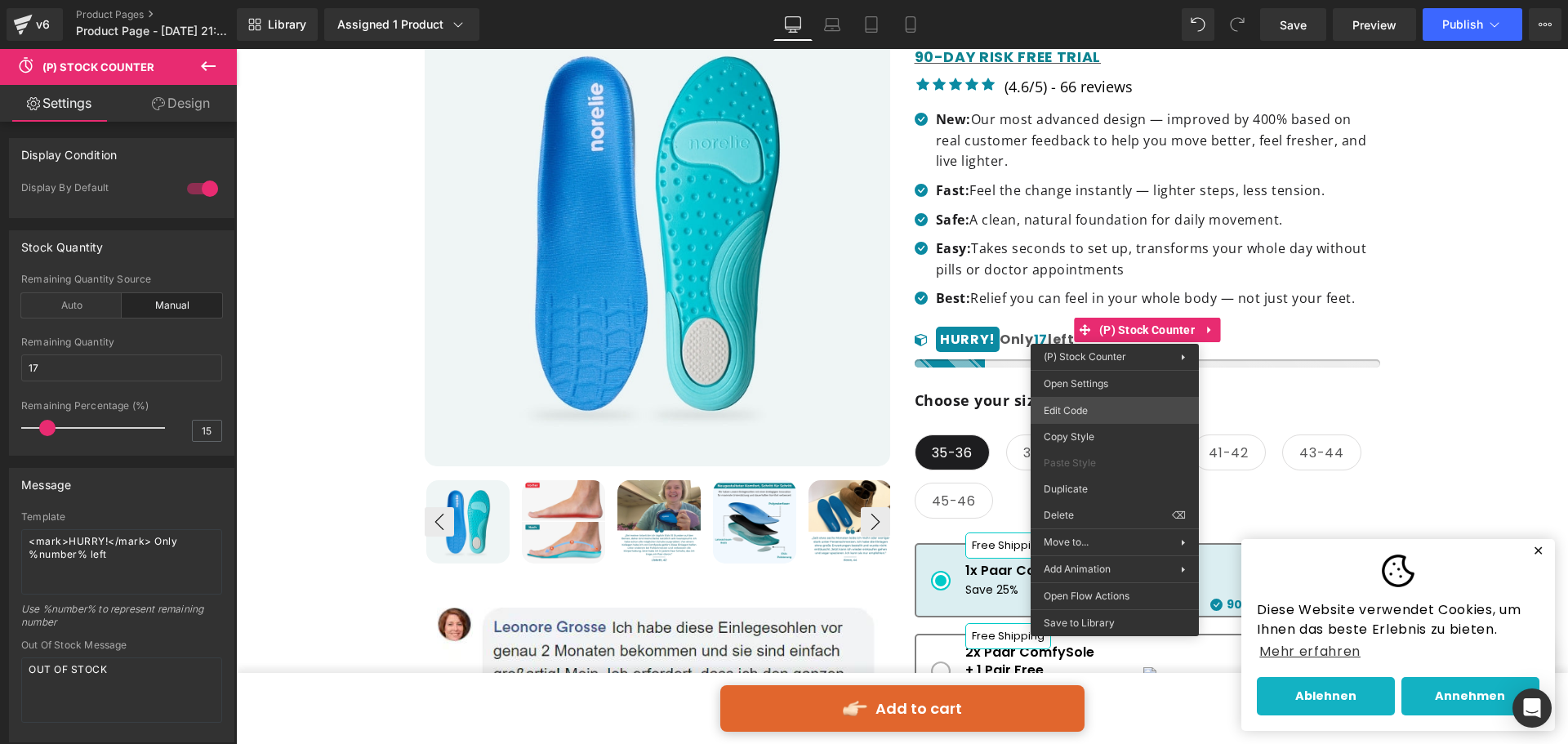
click at [1088, 0] on div "(P) Stock Counter You are previewing how the will restyle your page. You can no…" at bounding box center [784, 0] width 1568 height 0
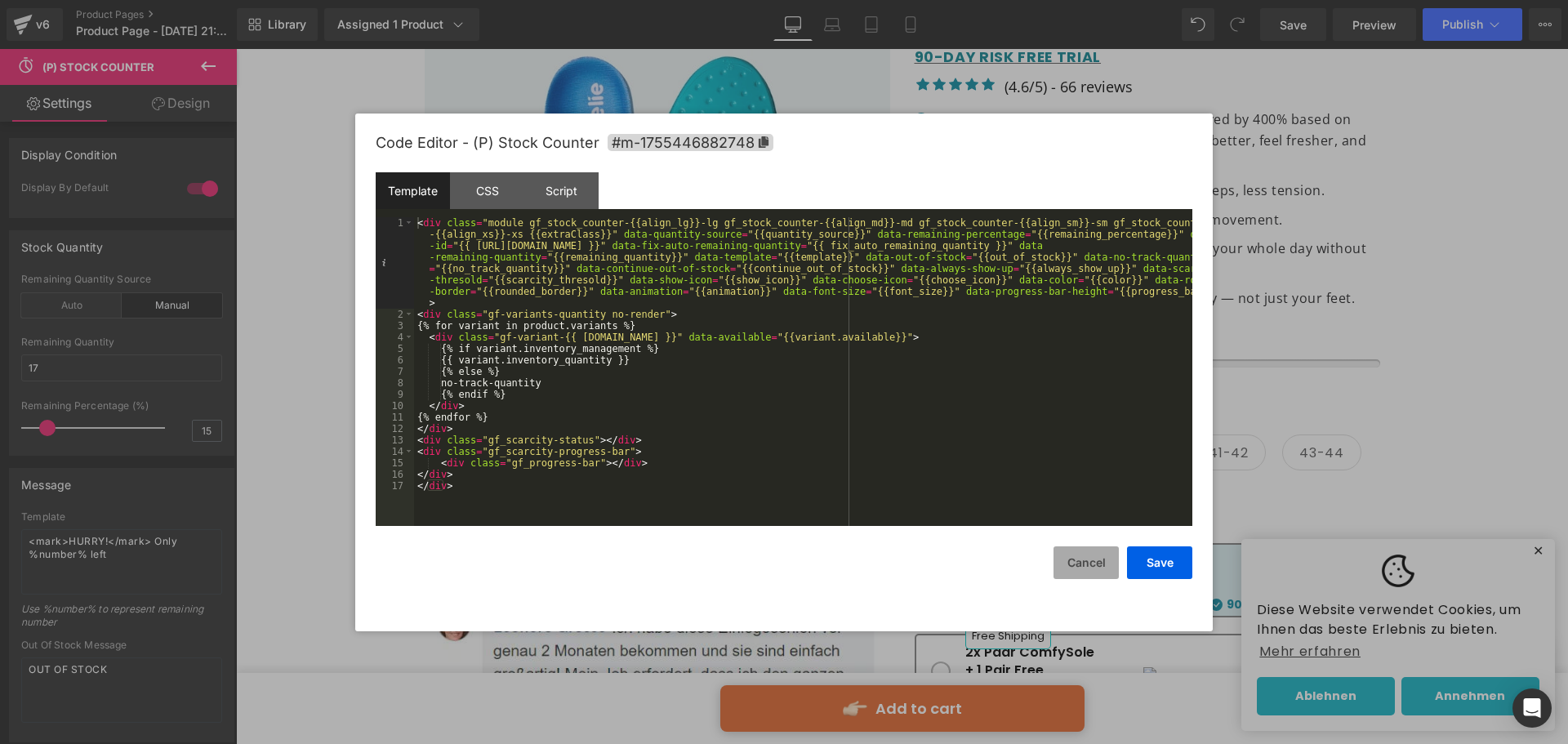
click at [1086, 556] on button "Cancel" at bounding box center [1087, 562] width 66 height 33
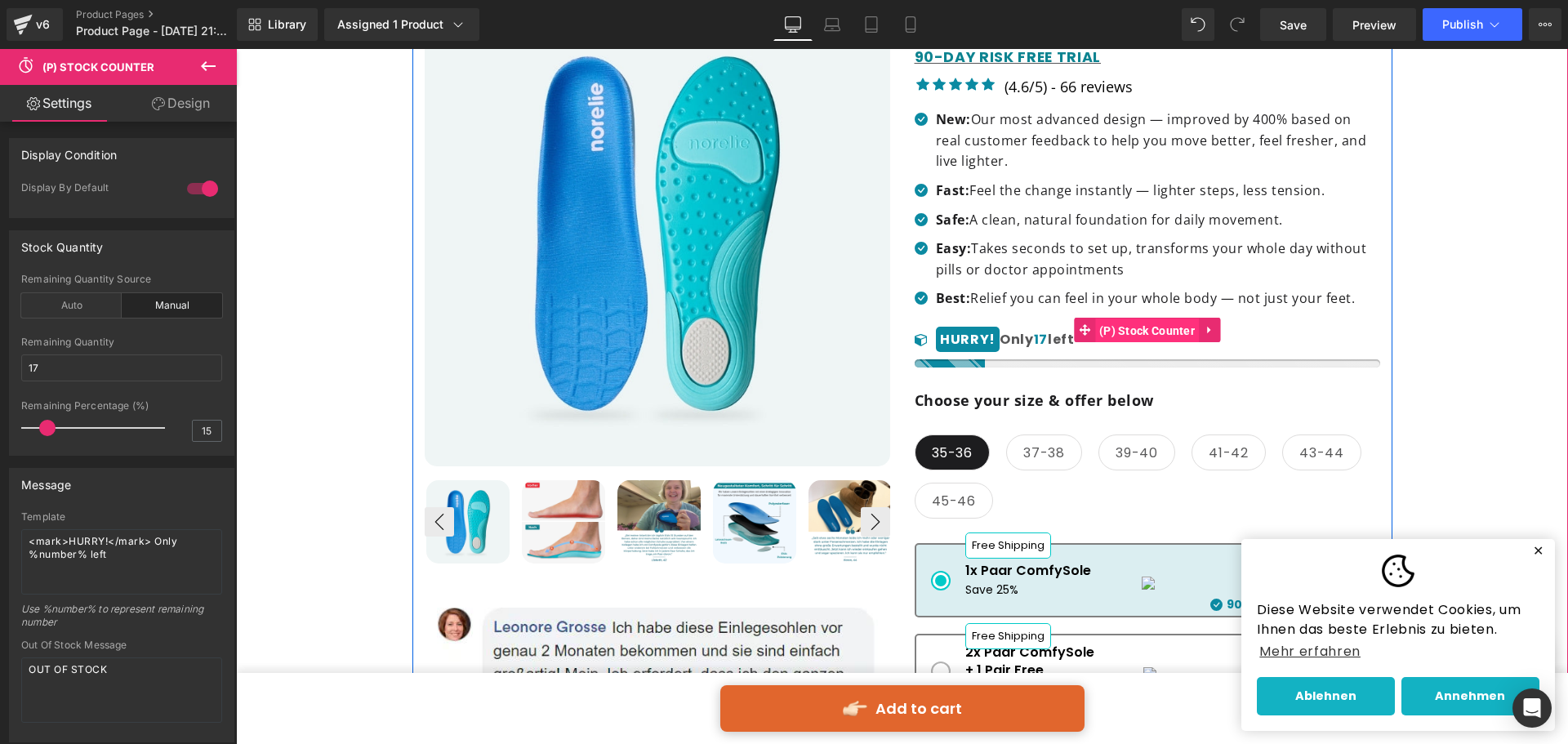
click at [1107, 335] on span "(P) Stock Counter" at bounding box center [1147, 330] width 104 height 25
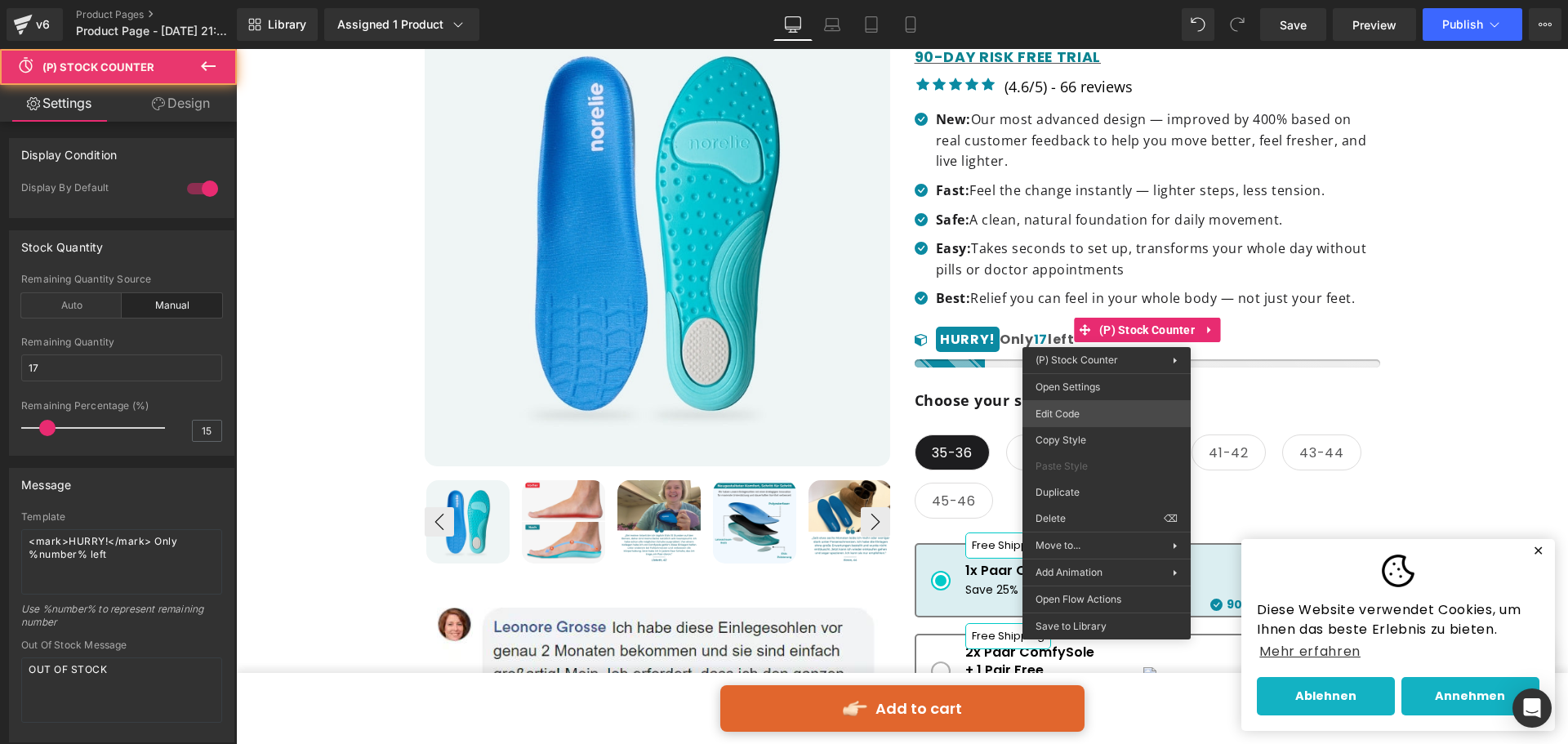
click at [1098, 0] on div "(P) Stock Counter You are previewing how the will restyle your page. You can no…" at bounding box center [784, 0] width 1568 height 0
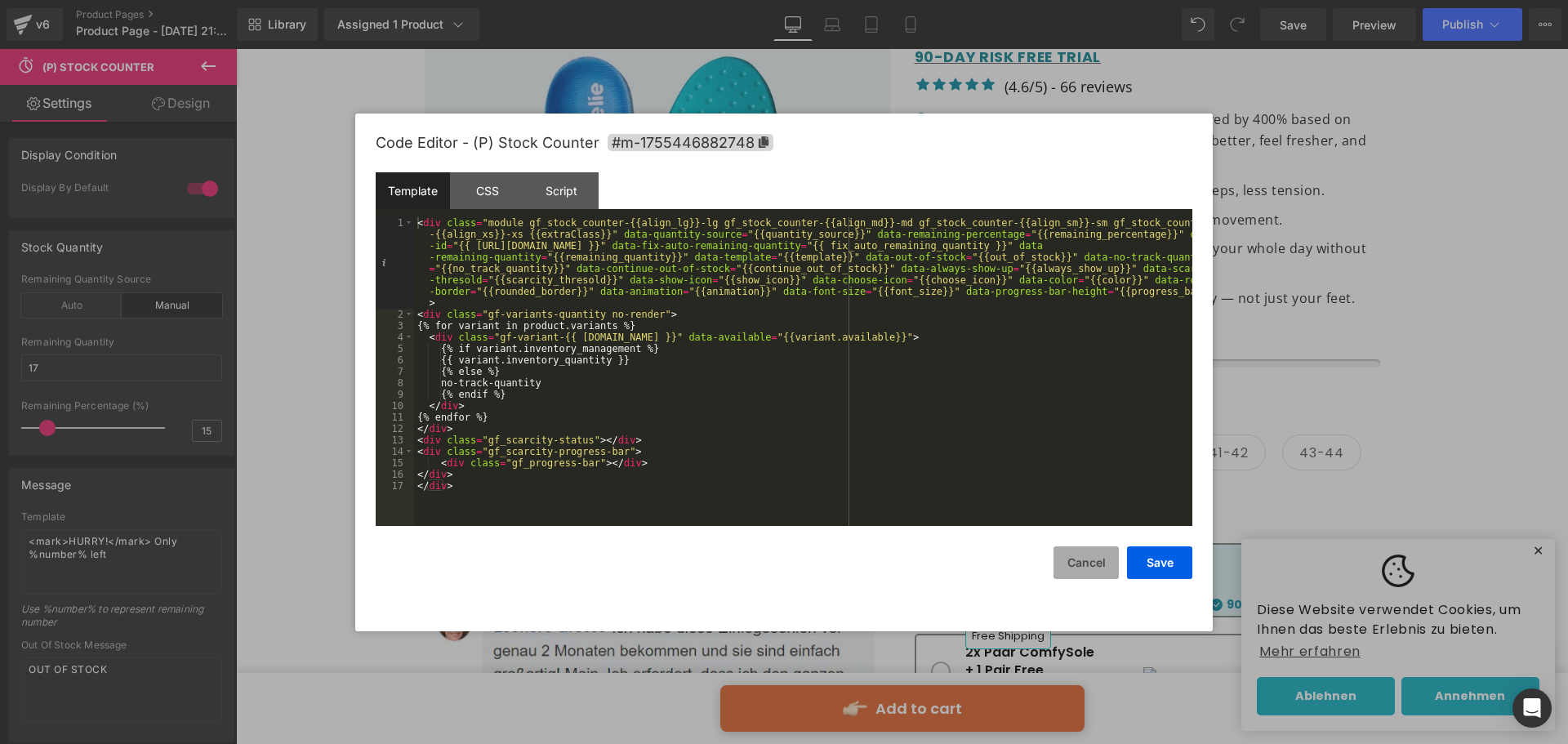
click at [1079, 569] on button "Cancel" at bounding box center [1087, 562] width 66 height 33
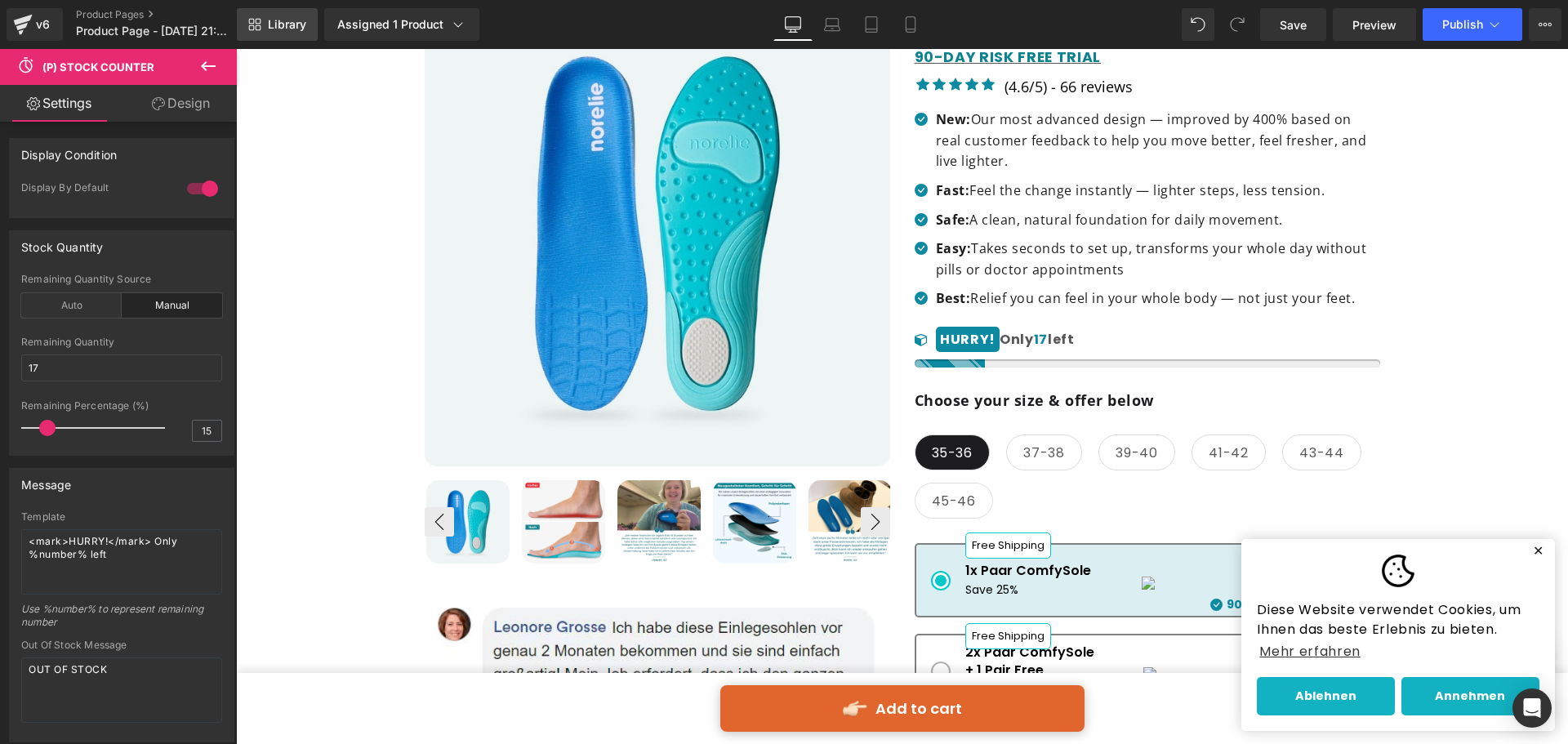
click at [301, 12] on link "Library" at bounding box center [277, 25] width 81 height 33
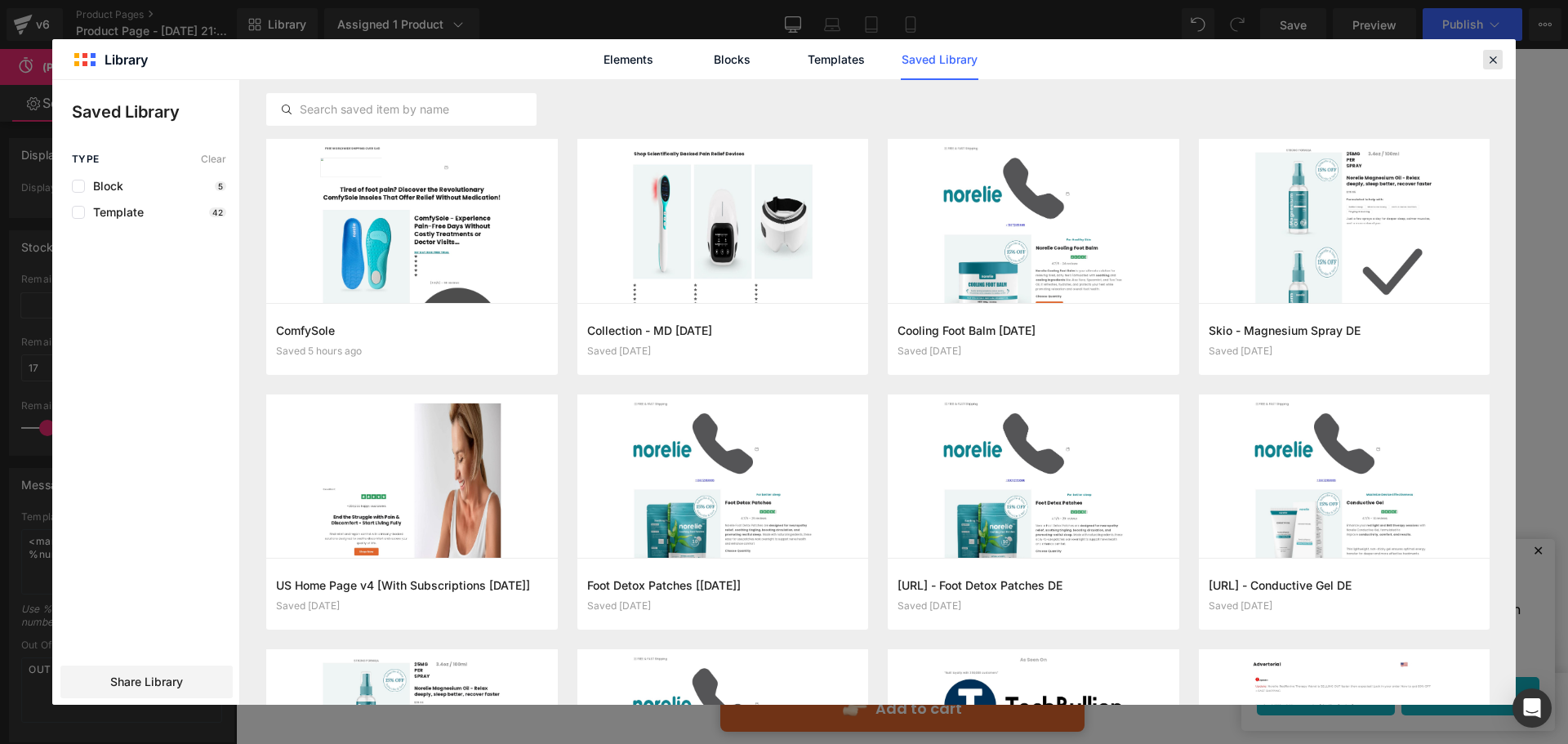
drag, startPoint x: 1485, startPoint y: 52, endPoint x: 1212, endPoint y: 1, distance: 277.7
click at [1485, 52] on icon at bounding box center [1492, 59] width 15 height 15
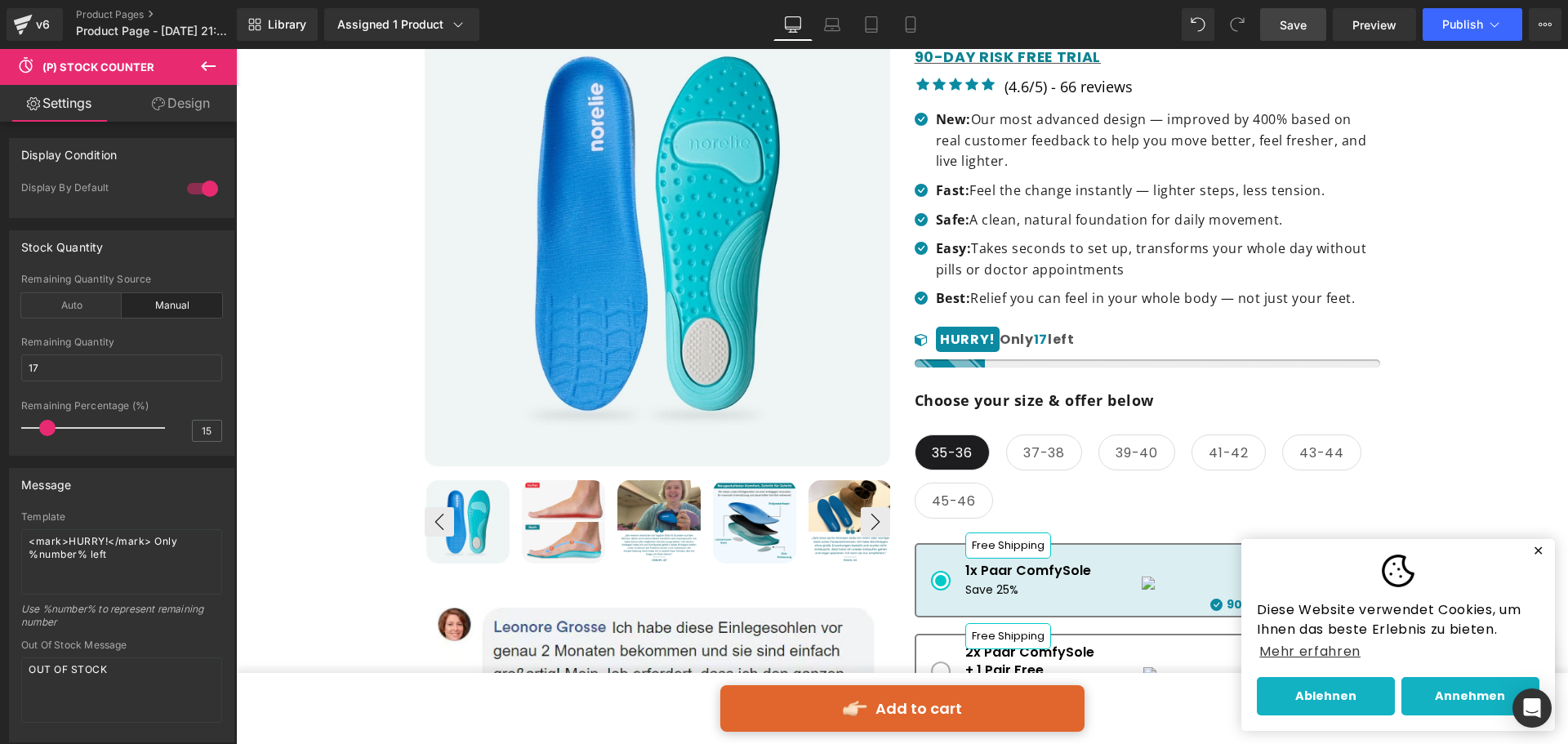
click at [1301, 29] on span "Save" at bounding box center [1293, 25] width 27 height 17
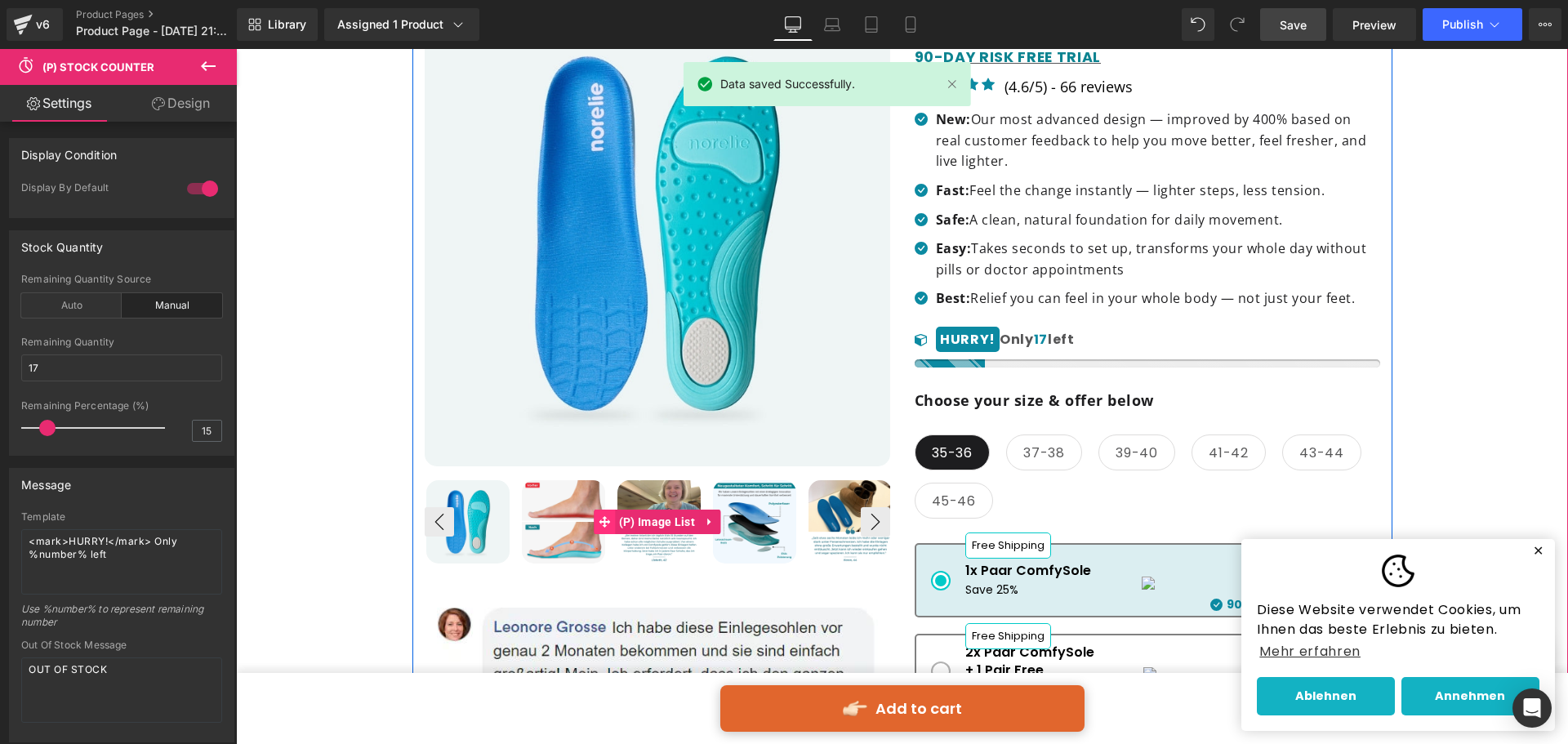
click at [570, 519] on img at bounding box center [563, 522] width 84 height 84
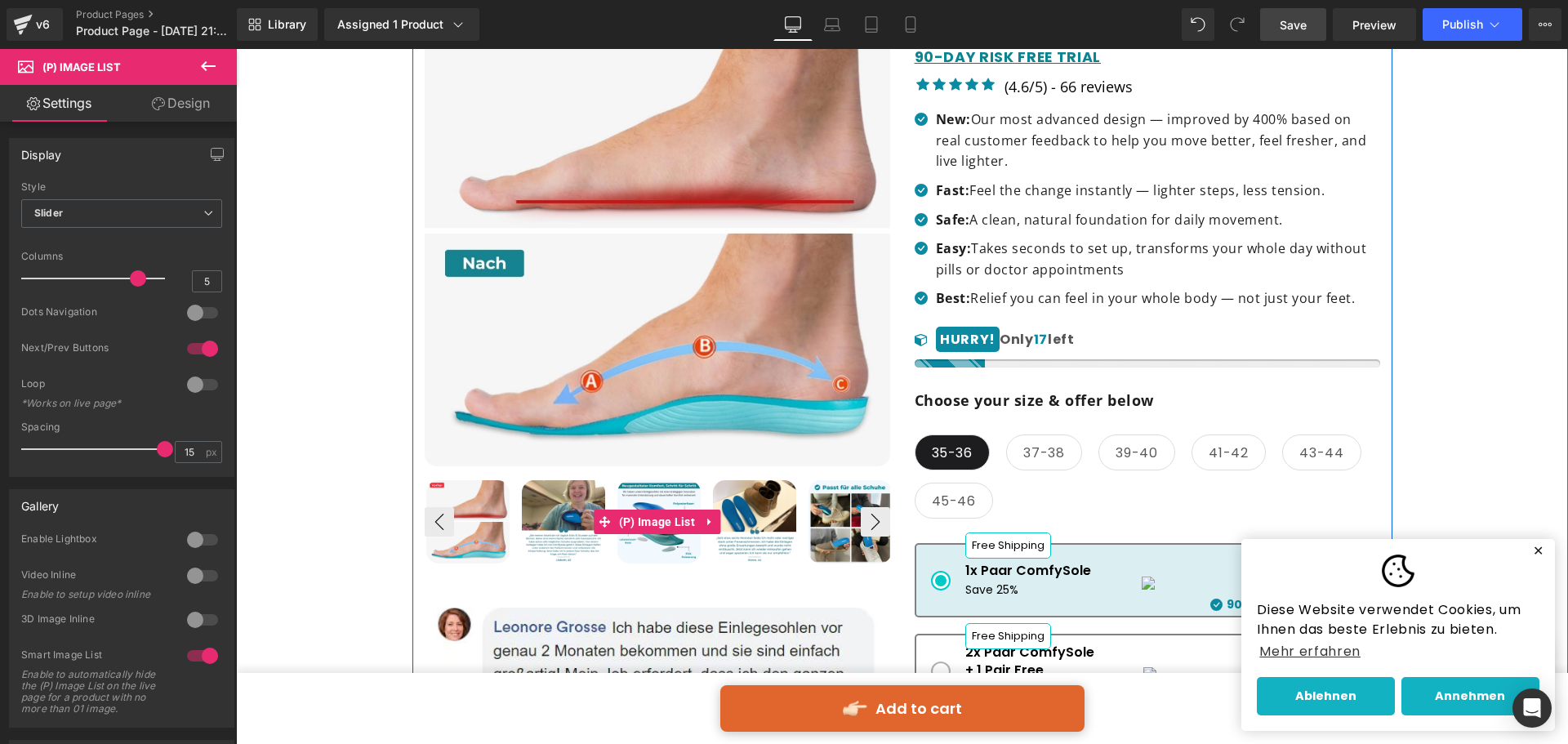
click at [568, 516] on img at bounding box center [563, 522] width 84 height 84
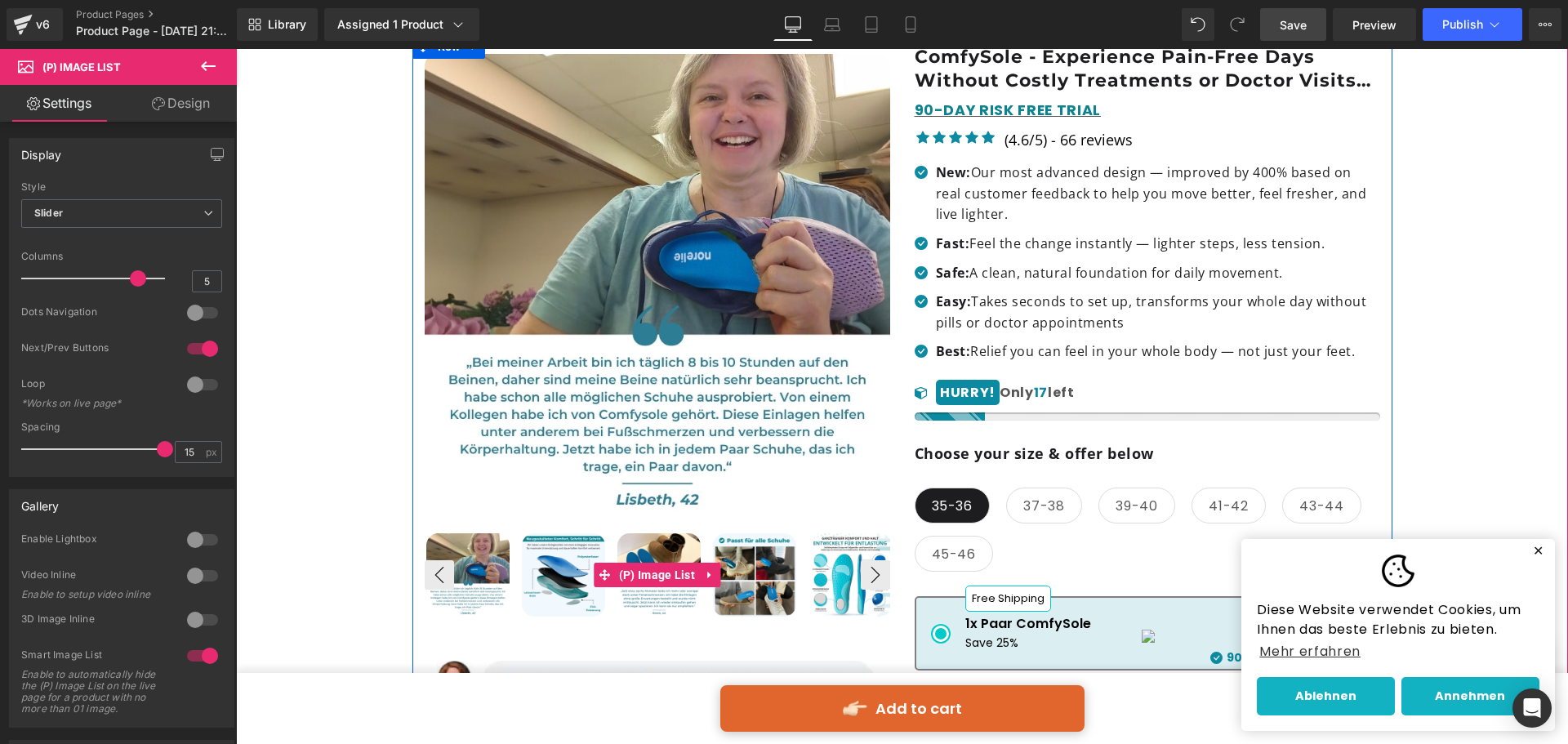
scroll to position [245, 0]
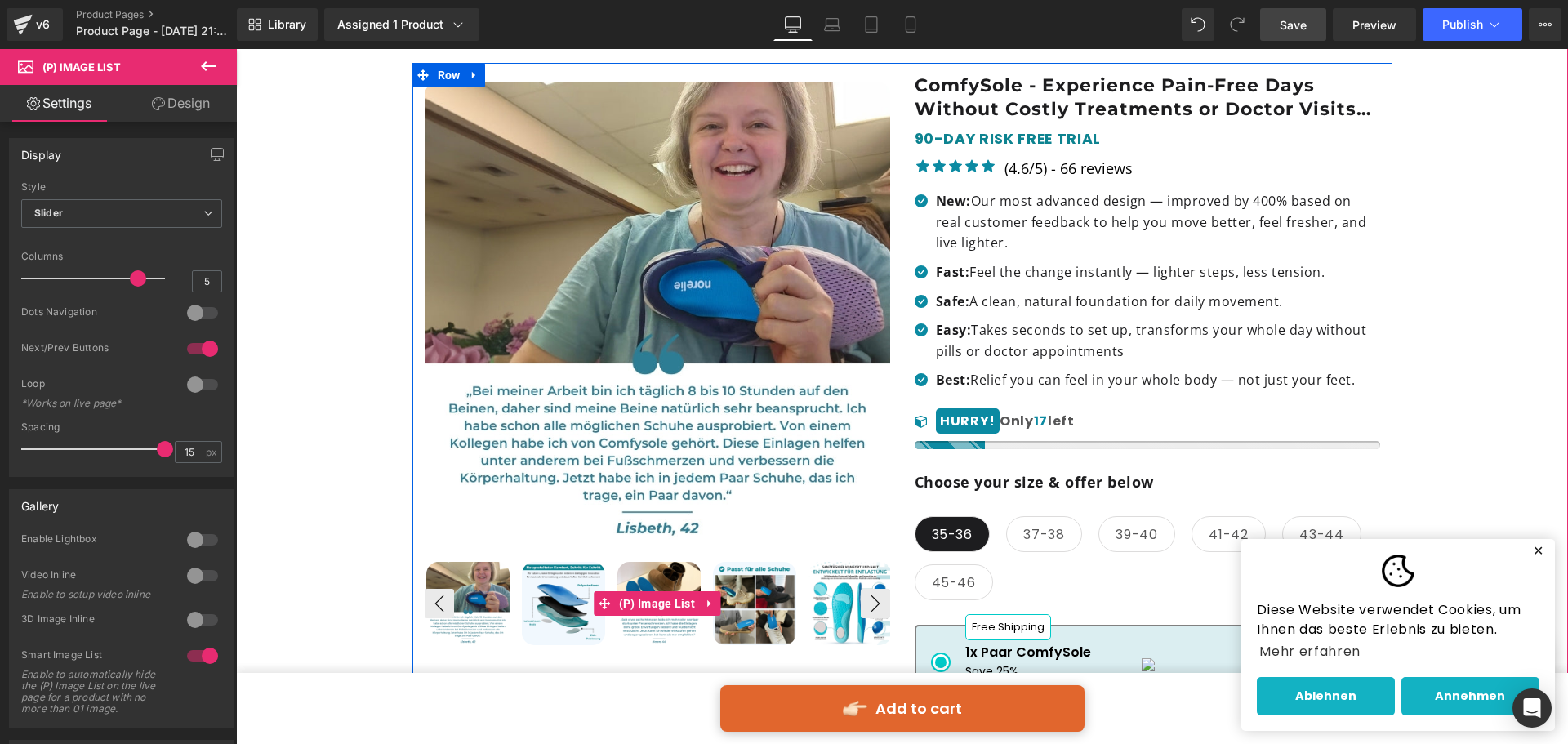
click at [563, 581] on img at bounding box center [563, 603] width 84 height 84
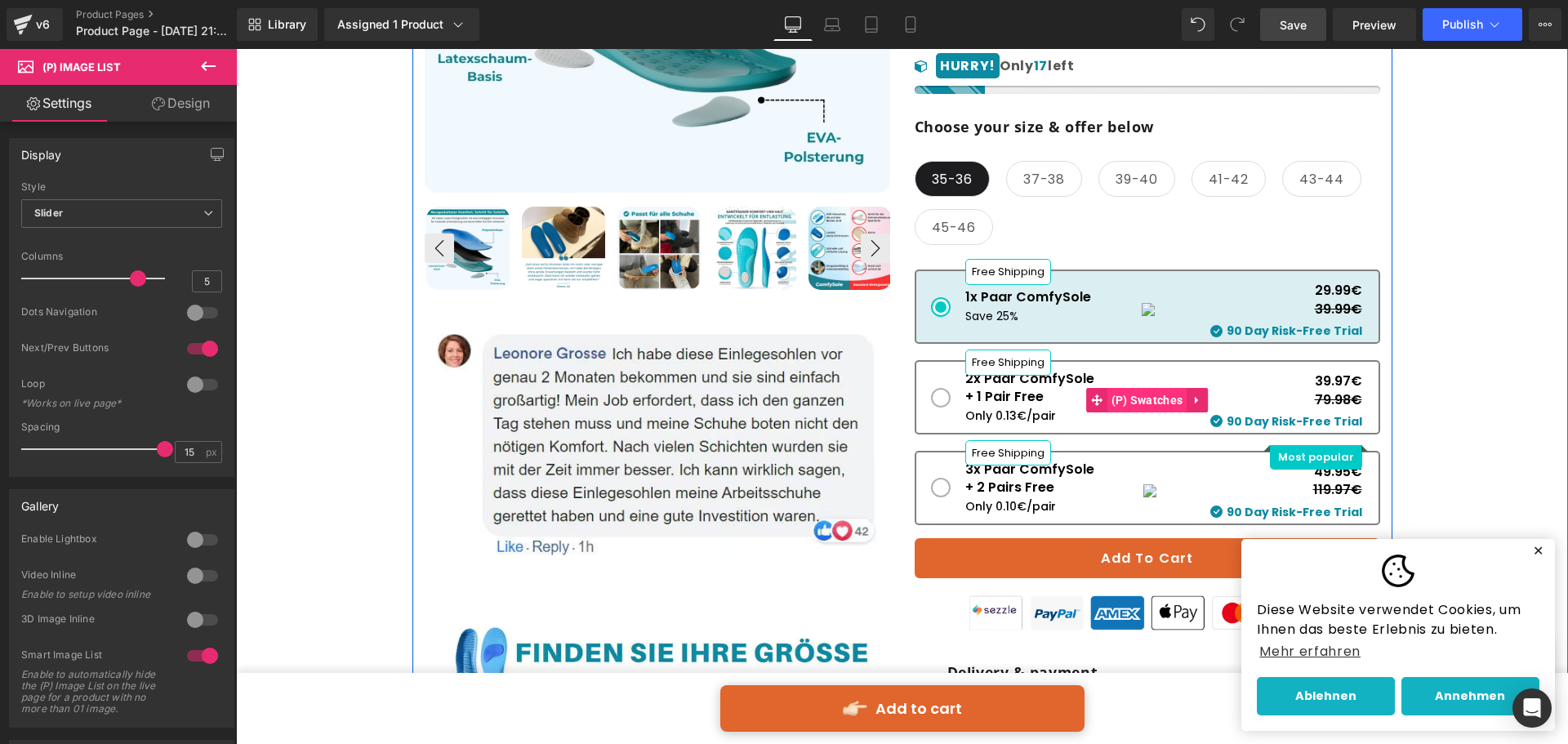
scroll to position [489, 0]
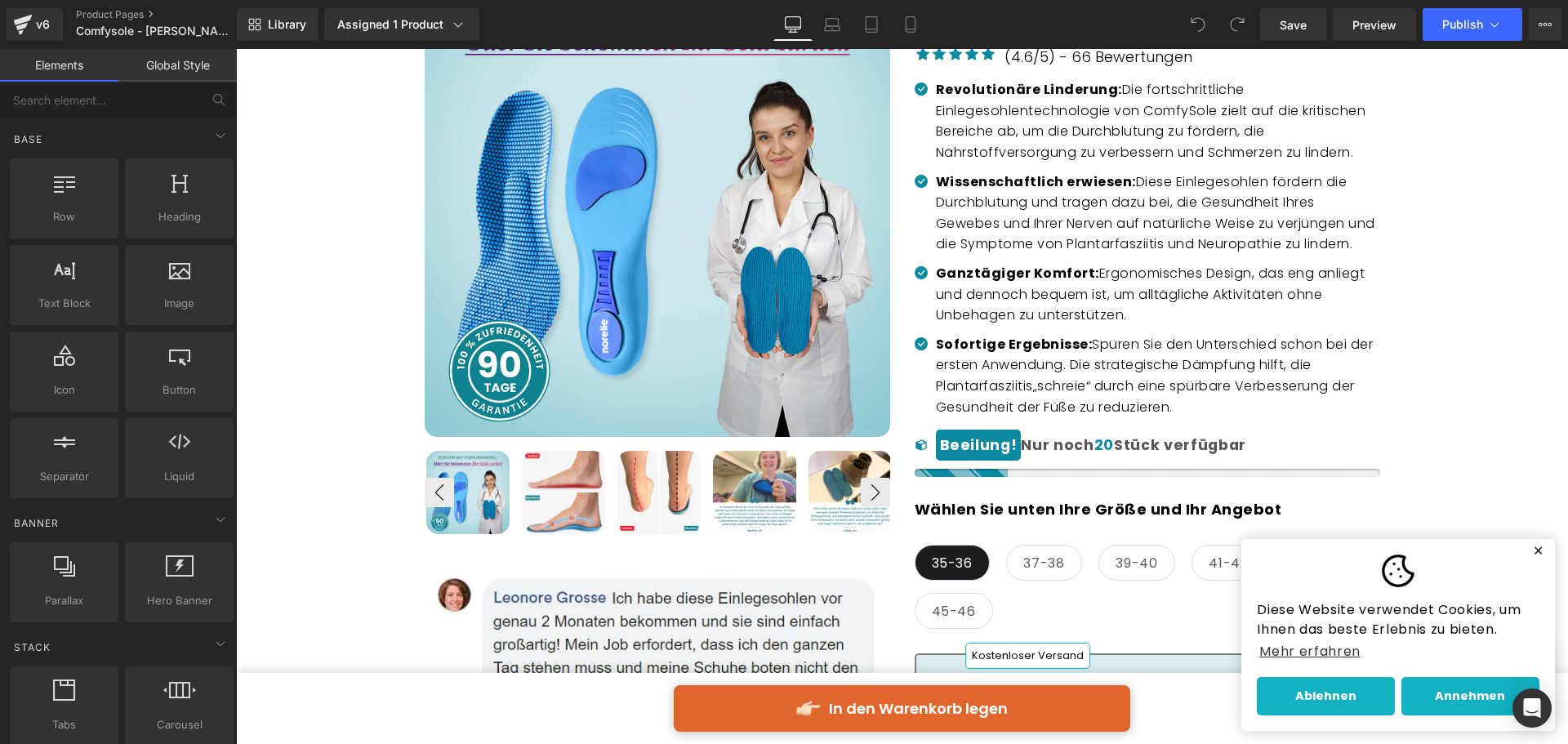
scroll to position [327, 0]
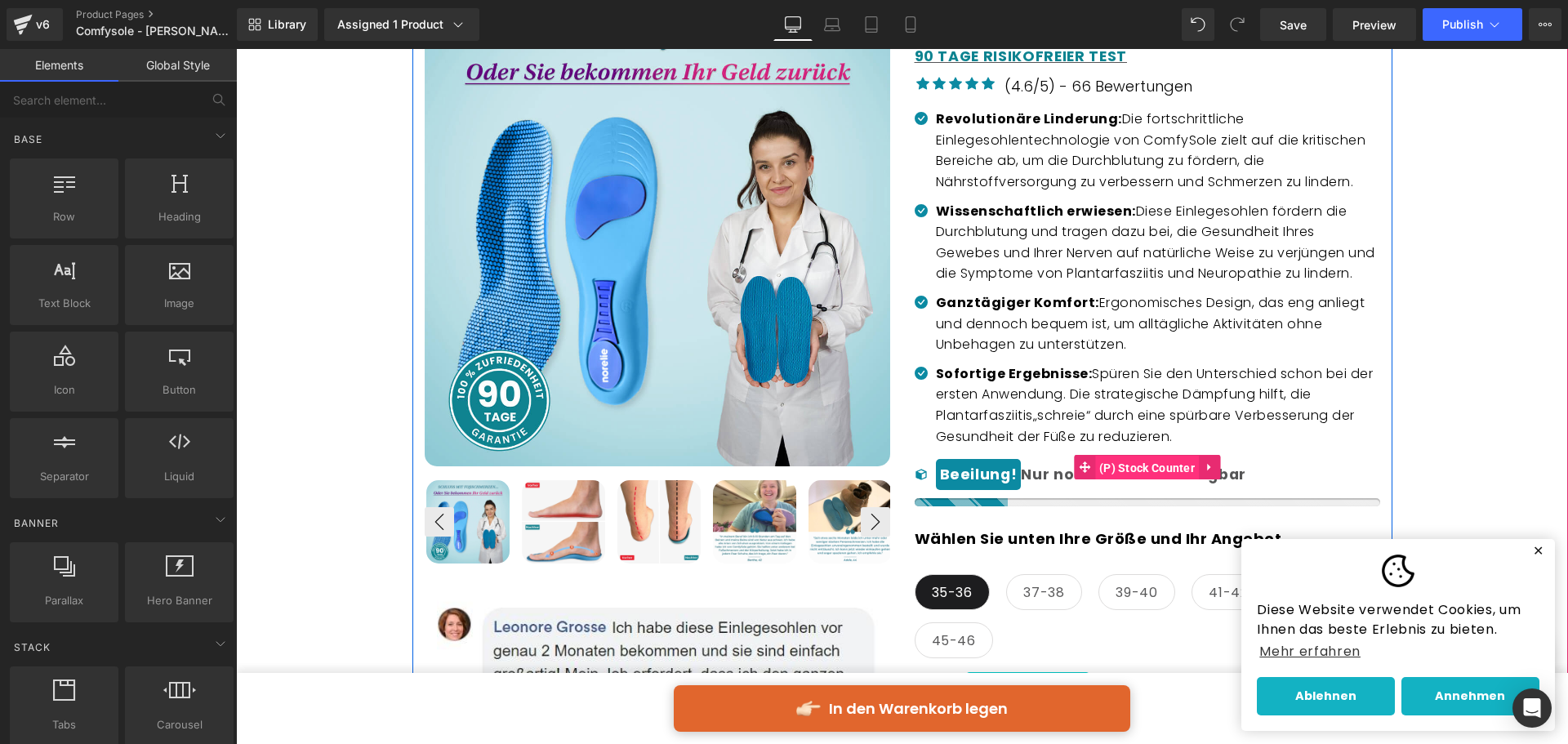
click at [1105, 480] on span "(P) Stock Counter" at bounding box center [1147, 468] width 104 height 25
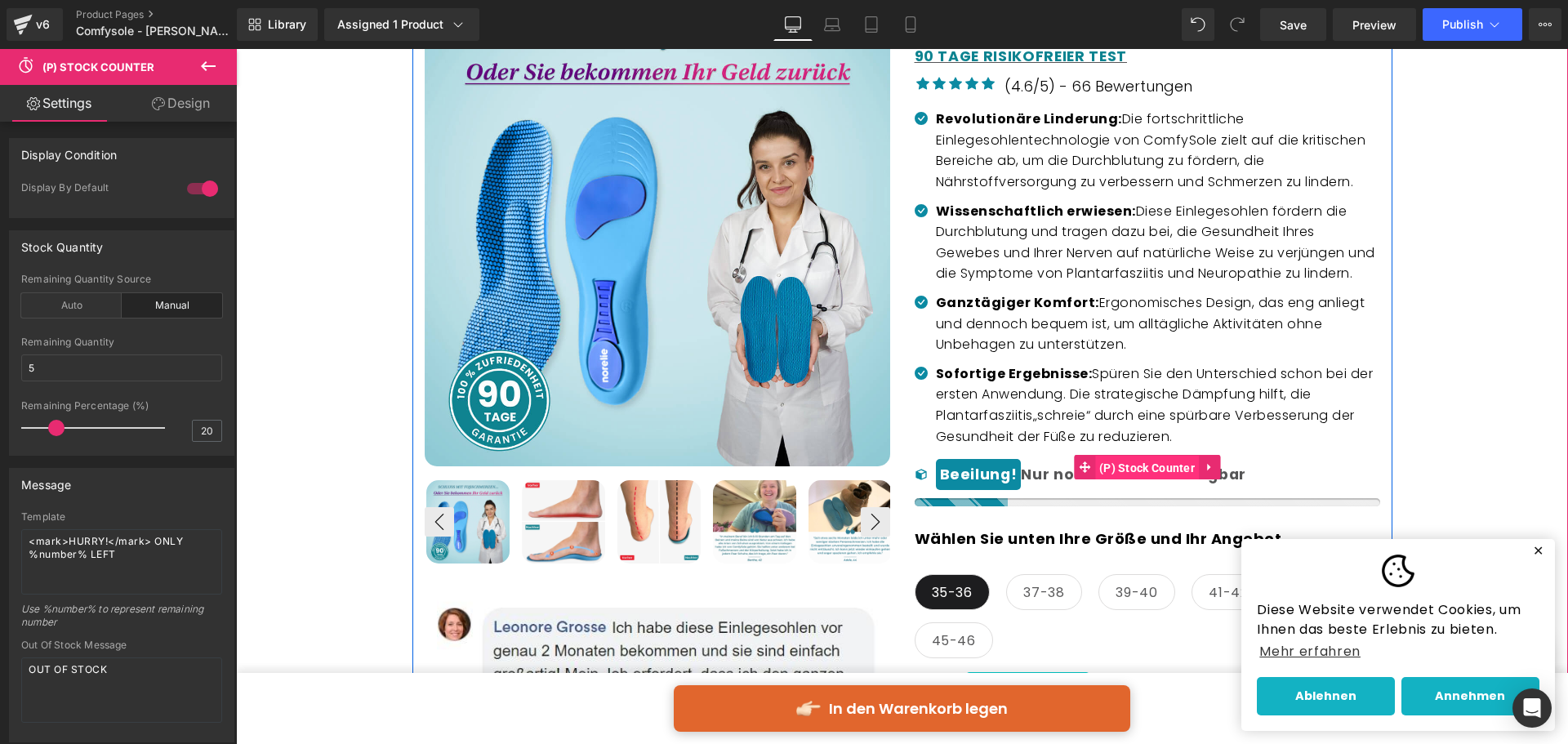
click at [1164, 480] on span "(P) Stock Counter" at bounding box center [1147, 468] width 104 height 25
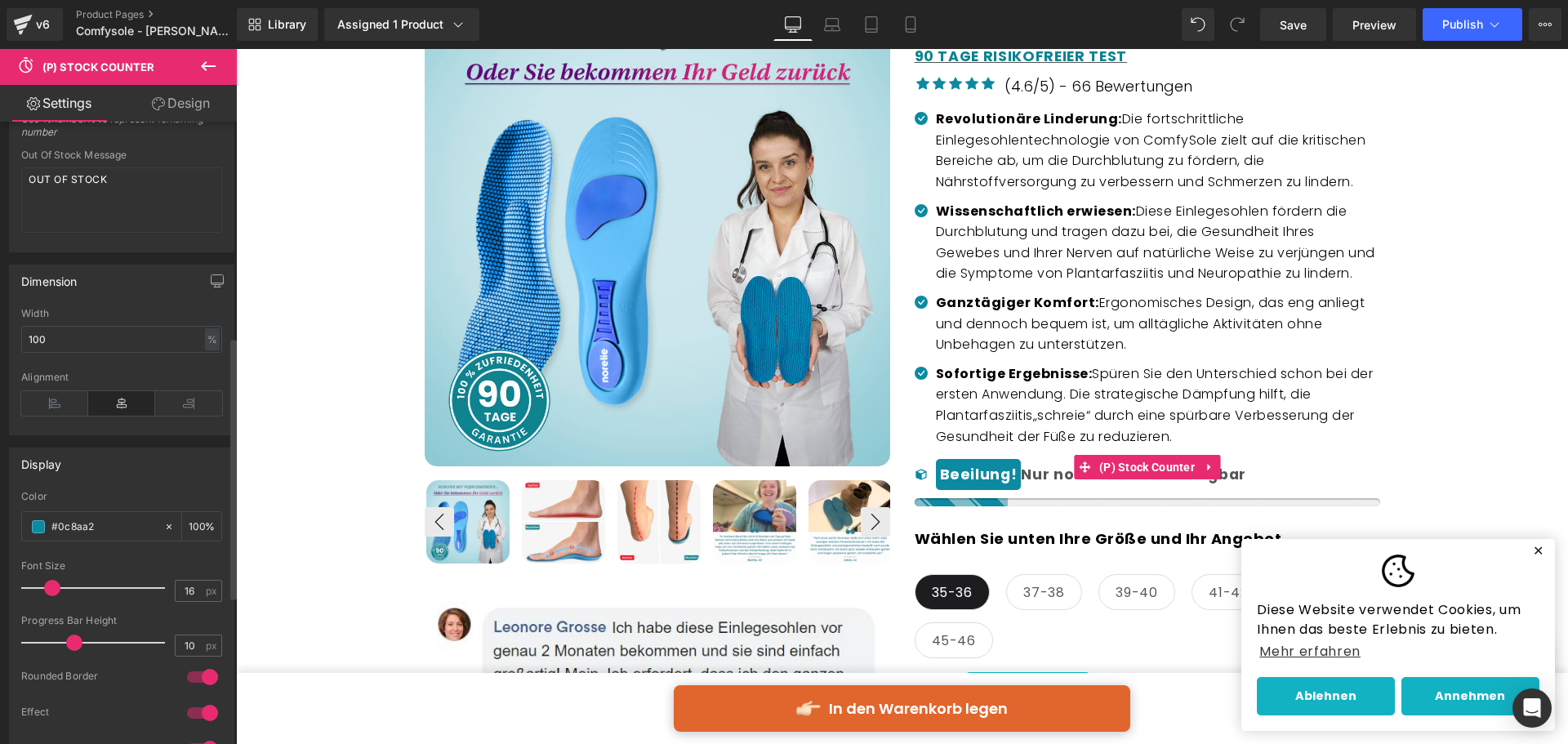
scroll to position [816, 0]
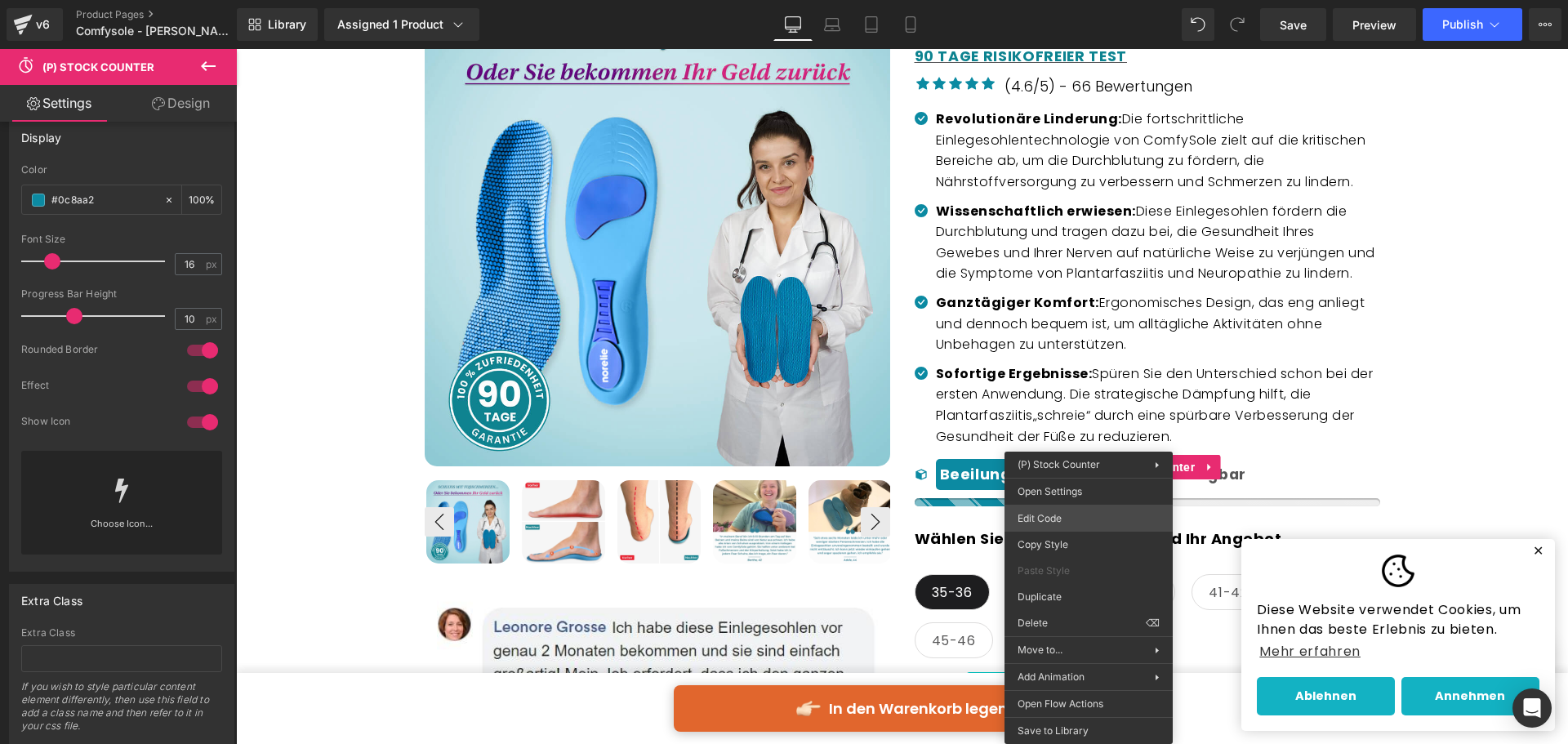
click at [1068, 0] on div "(P) Stock Counter You are previewing how the will restyle your page. You can no…" at bounding box center [784, 0] width 1568 height 0
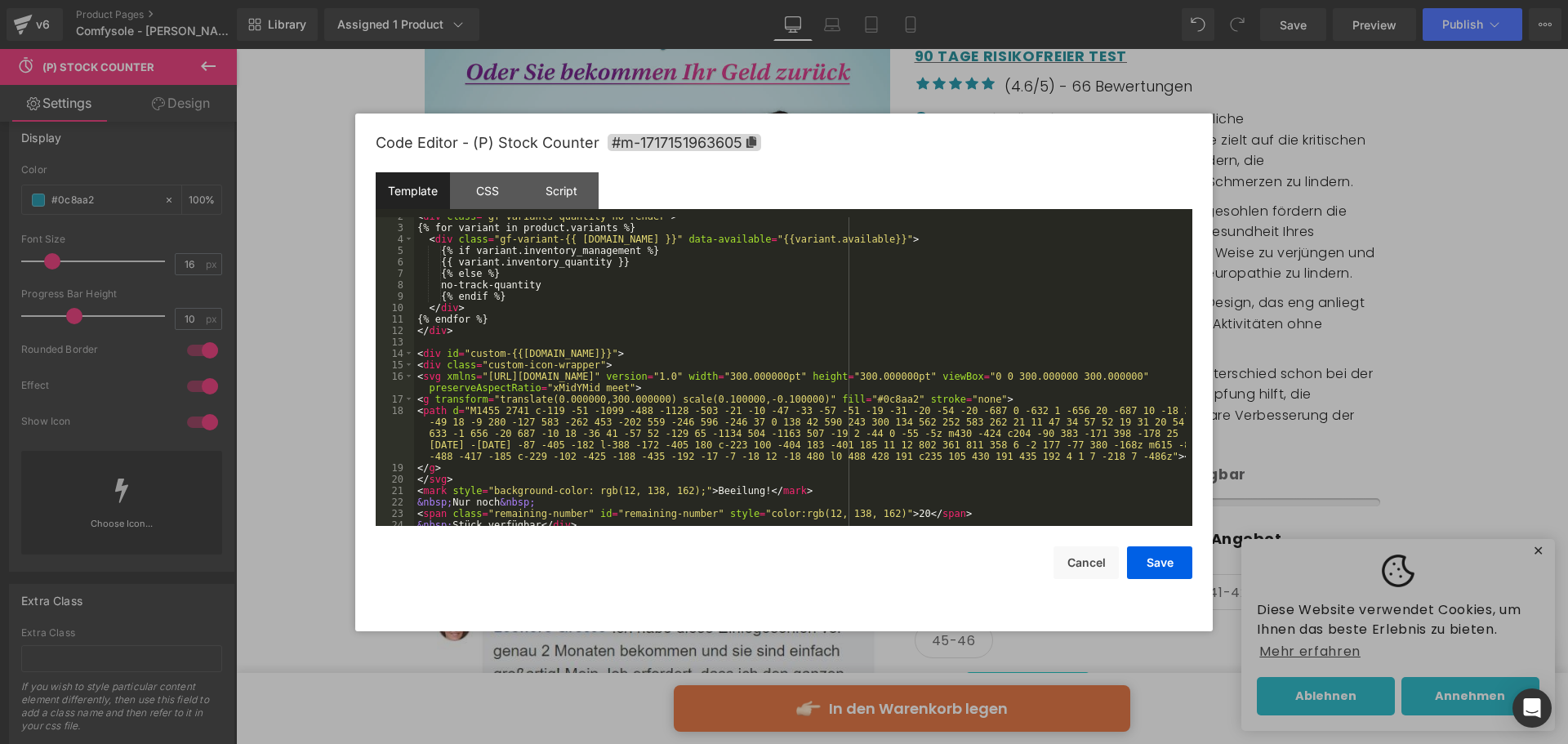
scroll to position [183, 0]
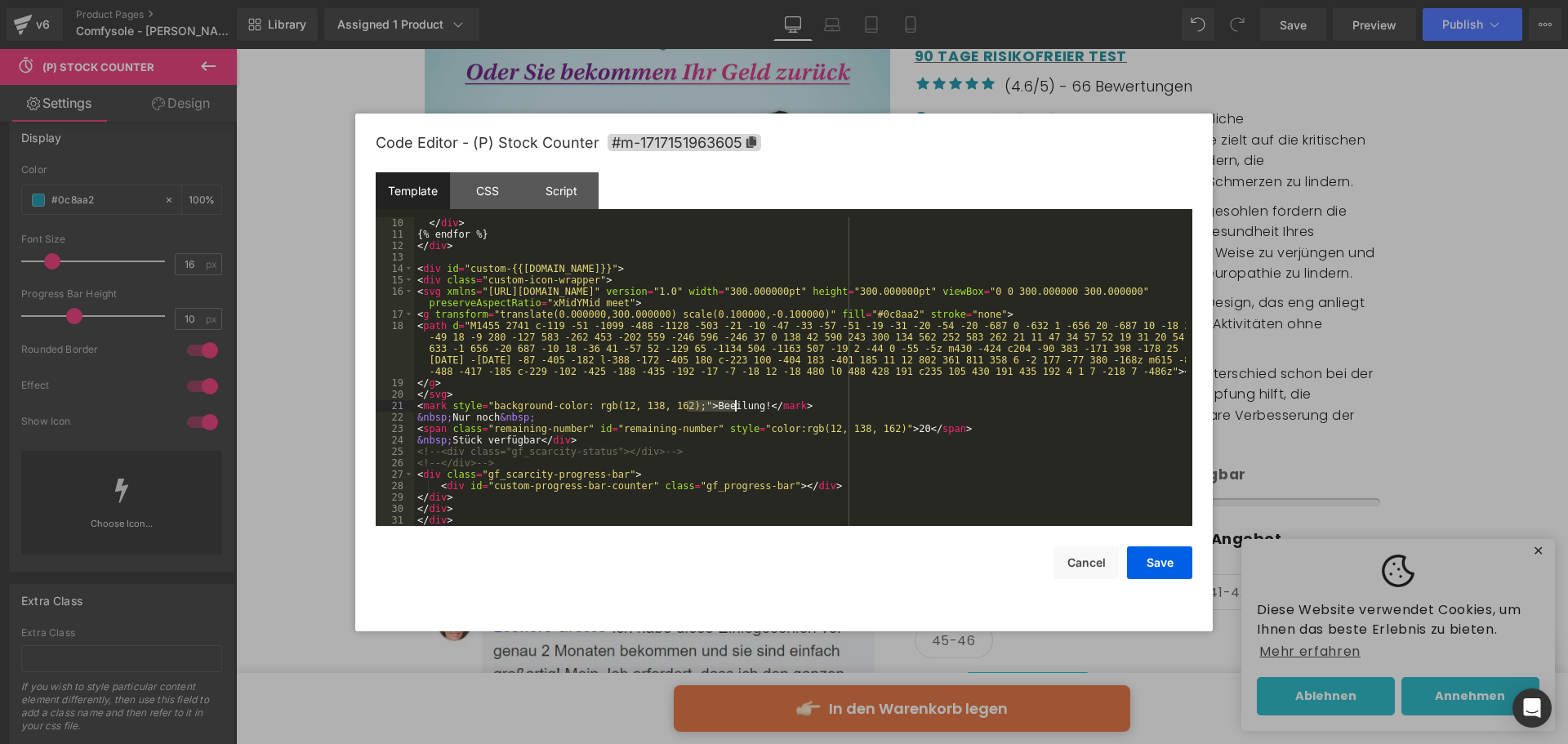
drag, startPoint x: 689, startPoint y: 410, endPoint x: 737, endPoint y: 409, distance: 48.0
click at [737, 409] on div "</ div > {% endfor %} </ div > < div id = "custom-{{product.id}}" > < div class…" at bounding box center [800, 383] width 772 height 331
click at [728, 406] on div "</ div > {% endfor %} </ div > < div id = "custom-{{product.id}}" > < div class…" at bounding box center [800, 371] width 772 height 308
drag, startPoint x: 689, startPoint y: 400, endPoint x: 729, endPoint y: 405, distance: 40.3
click at [729, 405] on div "</ div > {% endfor %} </ div > < div id = "custom-{{product.id}}" > < div class…" at bounding box center [800, 383] width 772 height 331
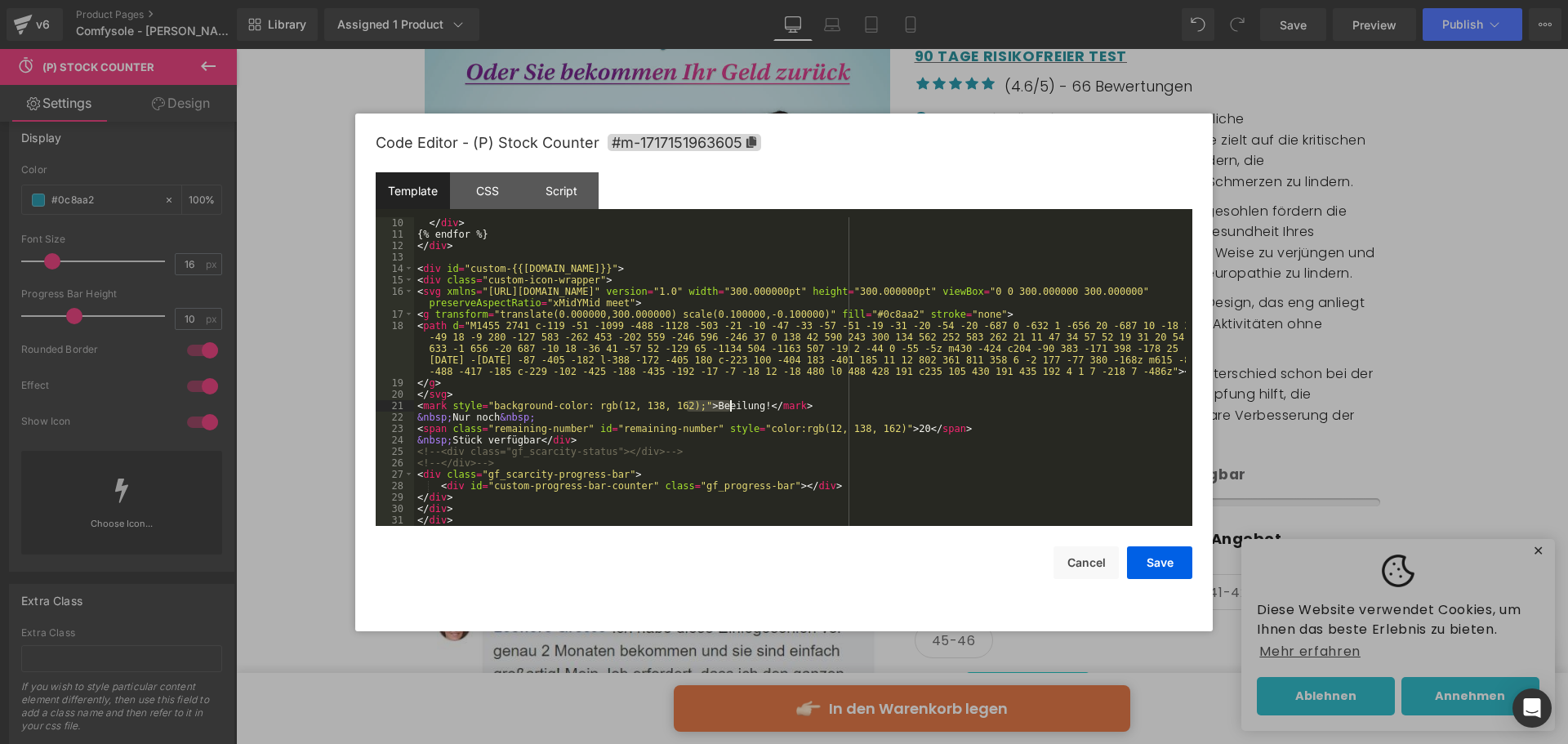
click at [713, 407] on div "</ div > {% endfor %} </ div > < div id = "custom-{{product.id}}" > < div class…" at bounding box center [800, 371] width 772 height 308
drag, startPoint x: 693, startPoint y: 406, endPoint x: 740, endPoint y: 407, distance: 47.0
click at [740, 407] on div "</ div > {% endfor %} </ div > < div id = "custom-{{product.id}}" > < div class…" at bounding box center [800, 383] width 772 height 331
click at [1095, 559] on button "Cancel" at bounding box center [1087, 562] width 66 height 33
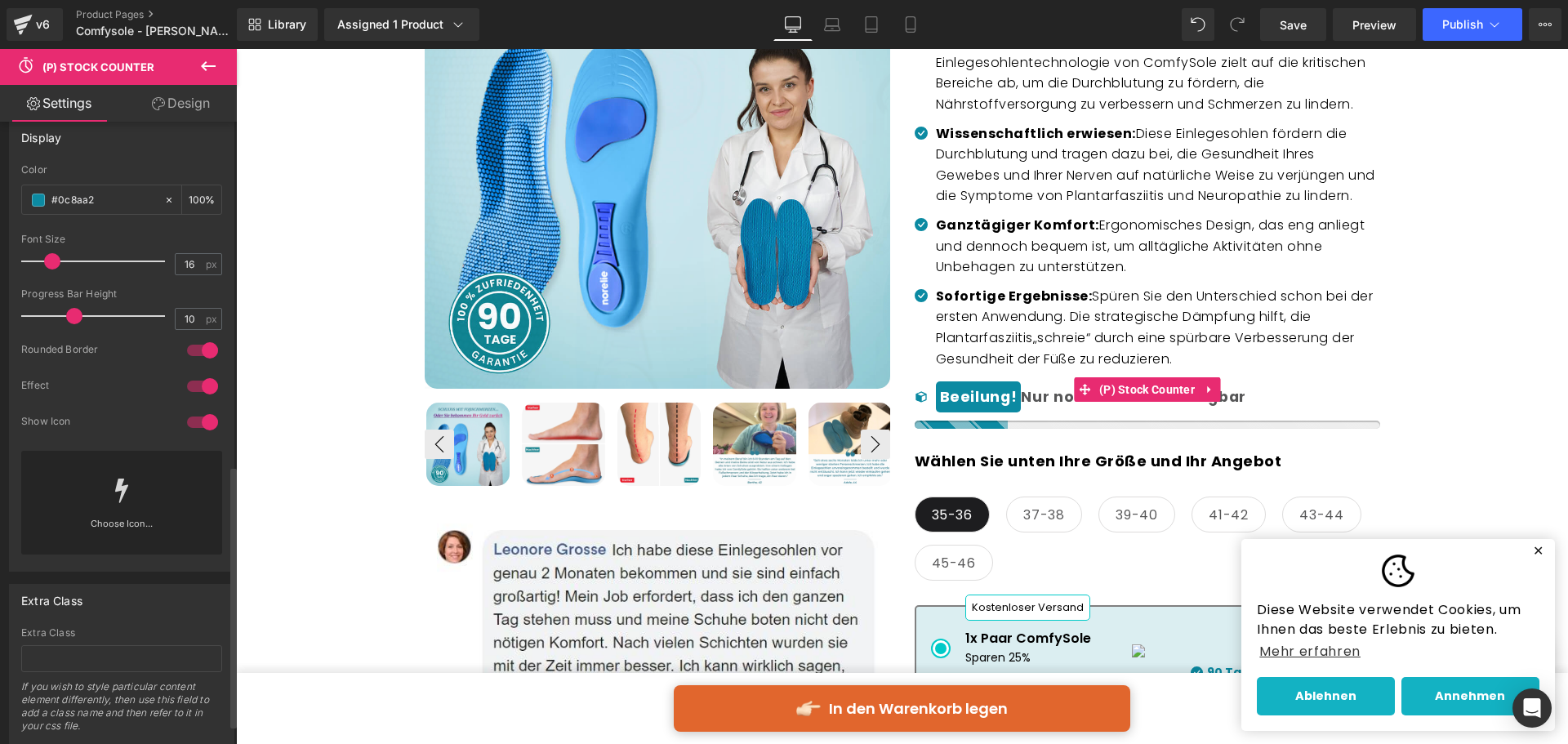
scroll to position [408, 0]
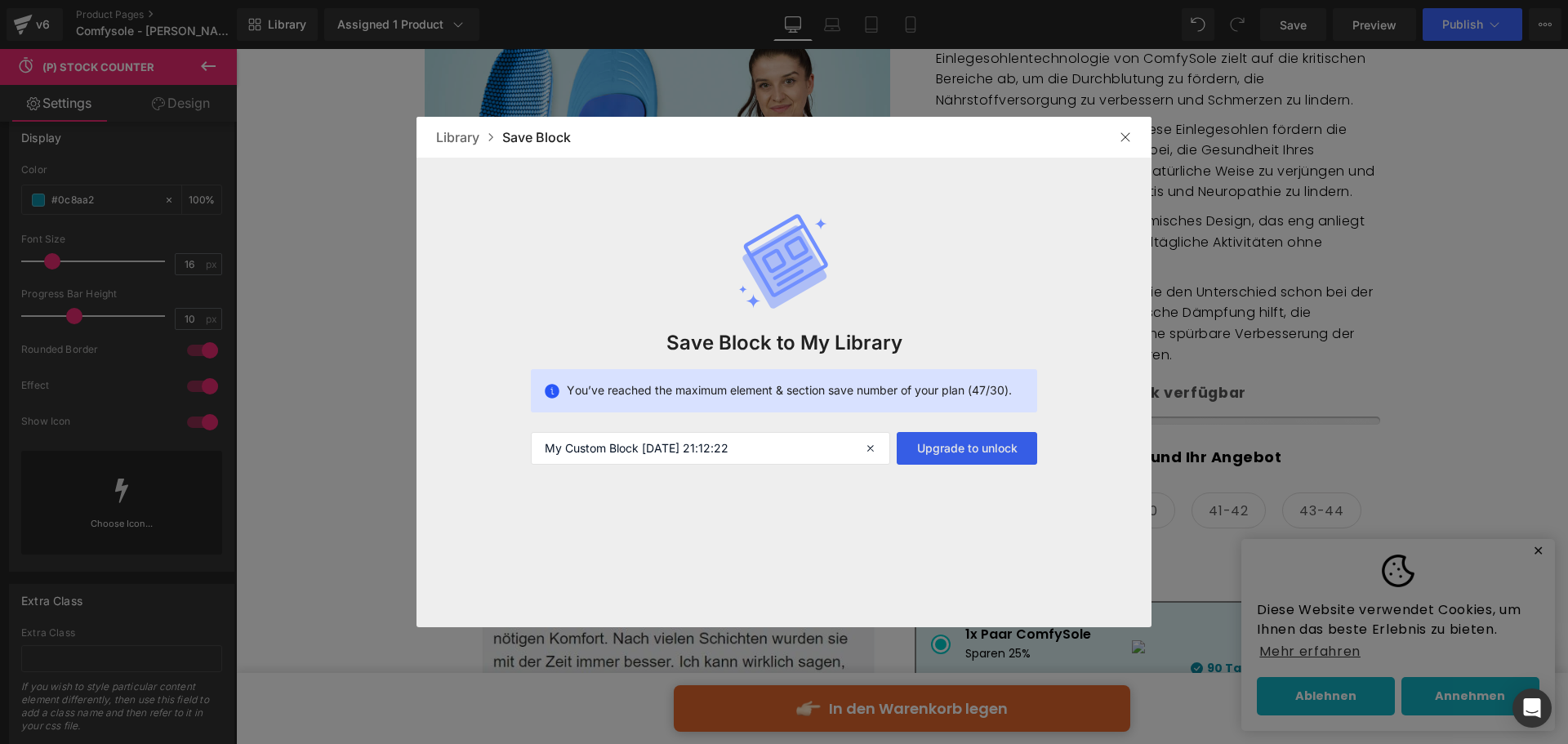
click at [956, 451] on button "Upgrade to unlock" at bounding box center [966, 448] width 140 height 33
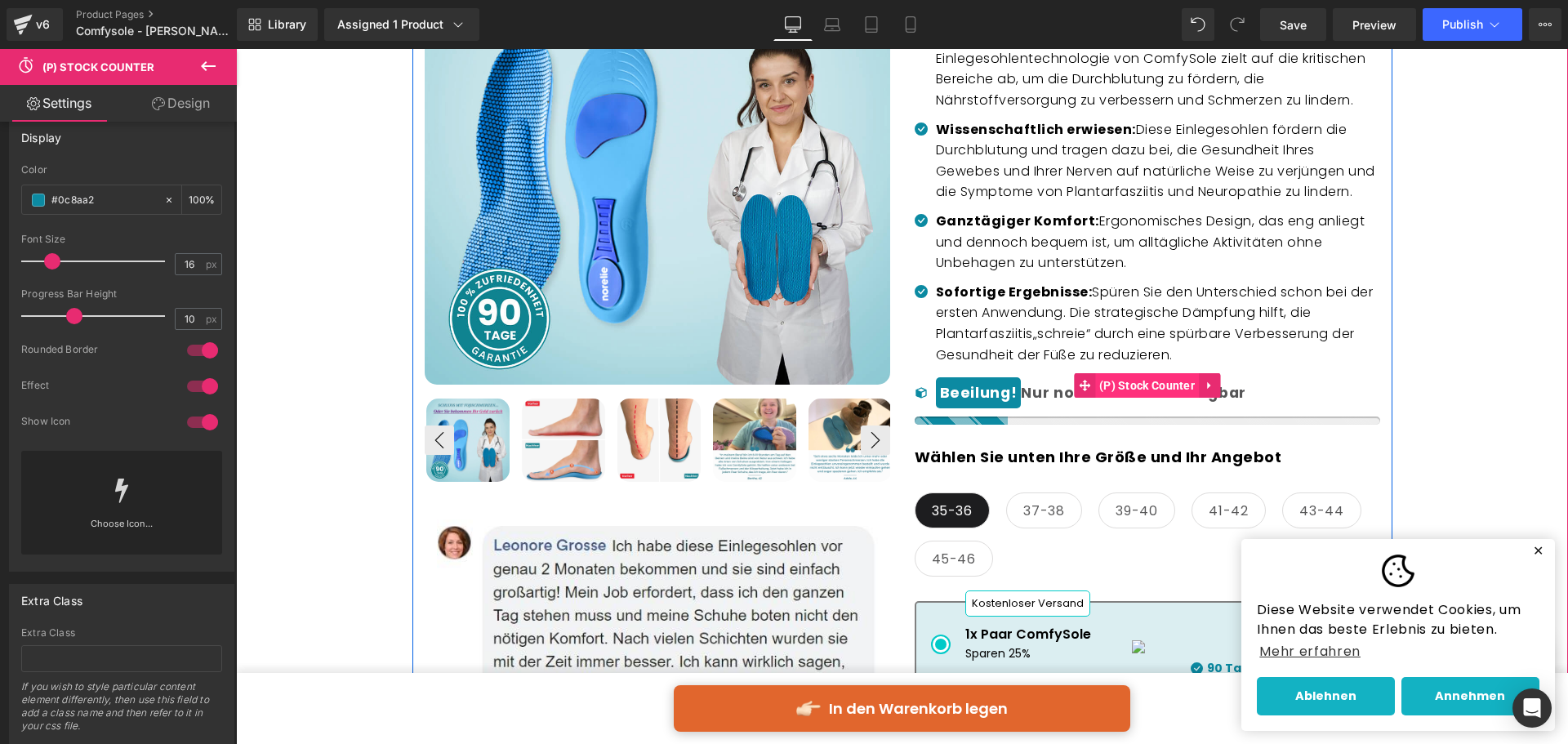
click at [1113, 397] on span "(P) Stock Counter" at bounding box center [1147, 385] width 104 height 25
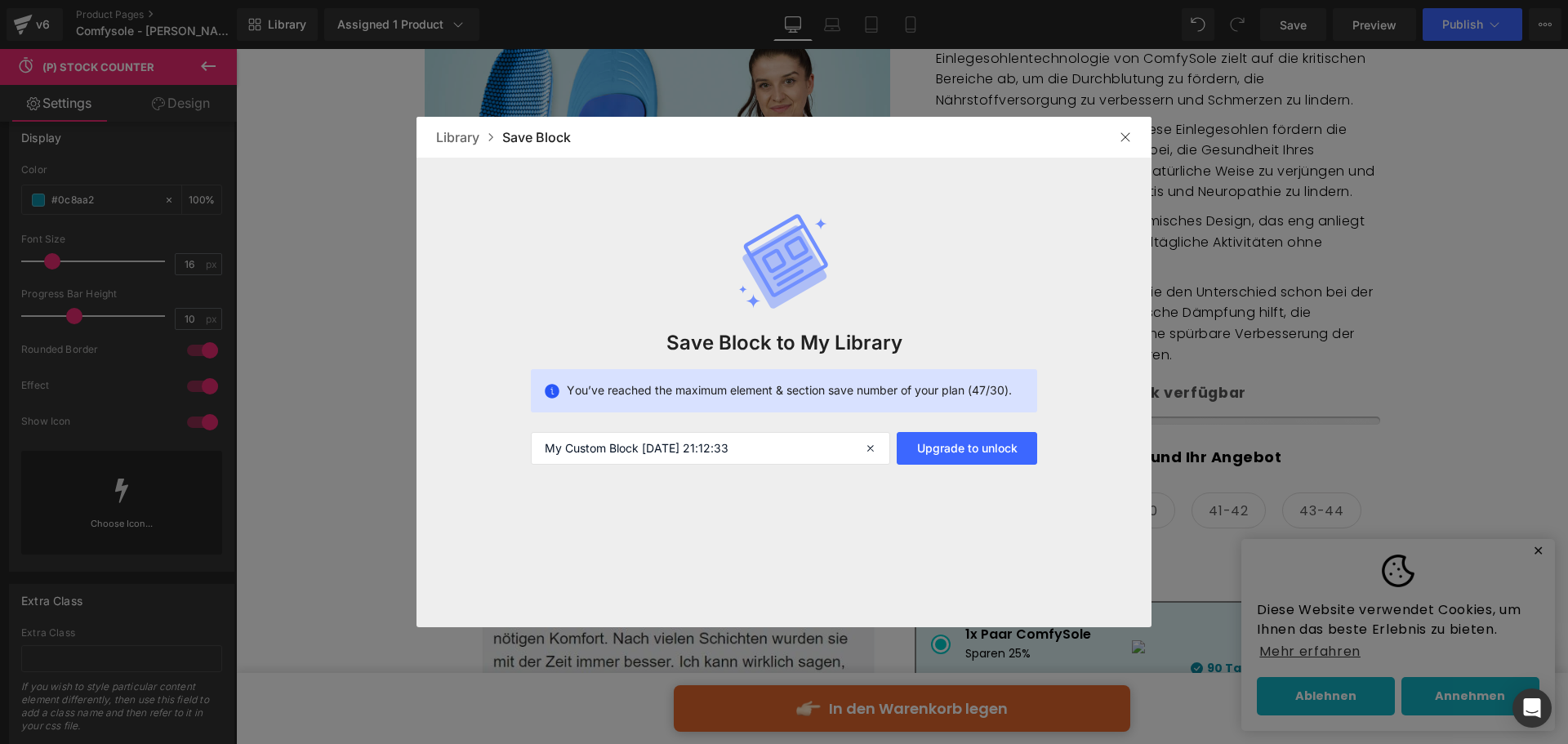
click at [1122, 136] on img at bounding box center [1126, 137] width 13 height 13
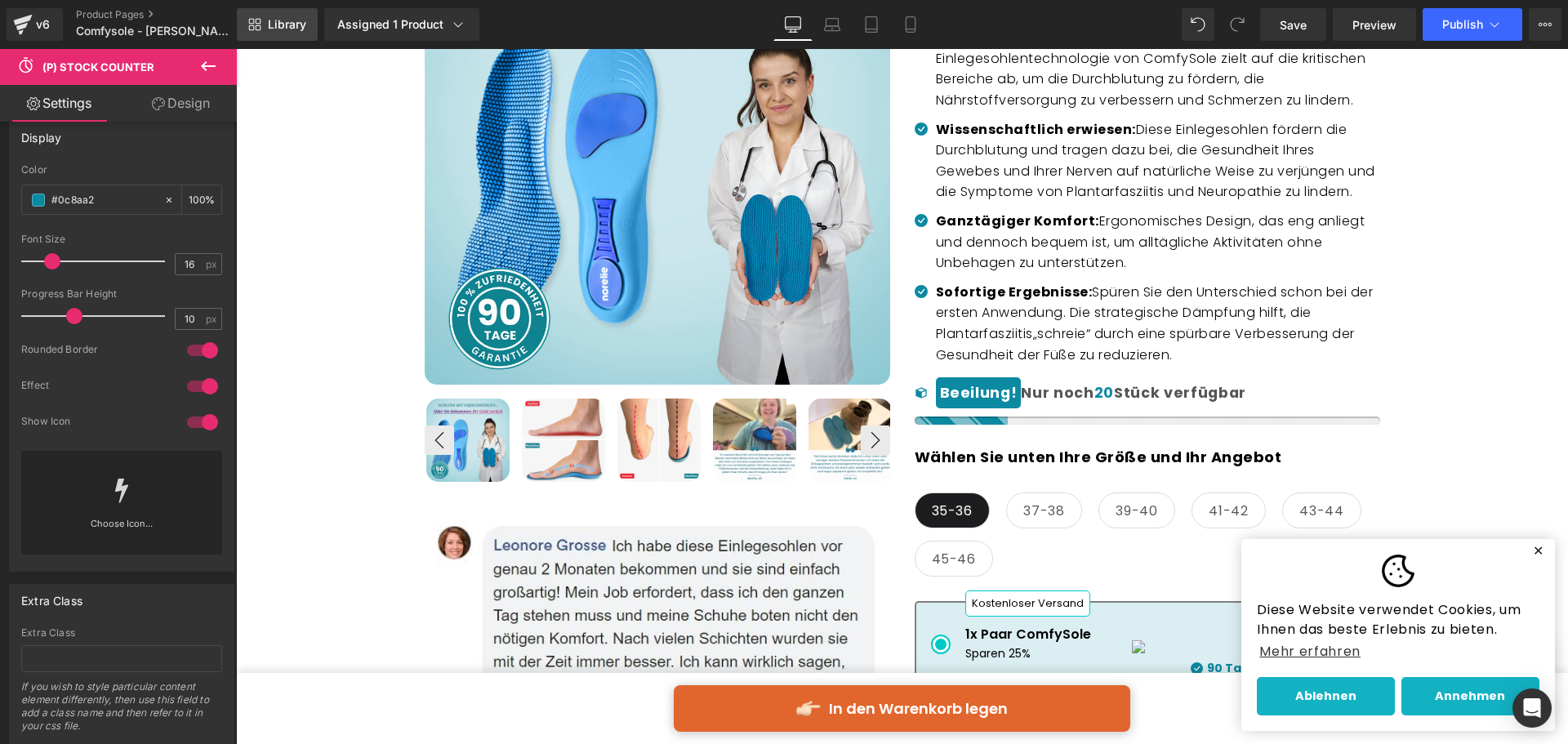
click at [291, 12] on link "Library" at bounding box center [277, 25] width 81 height 33
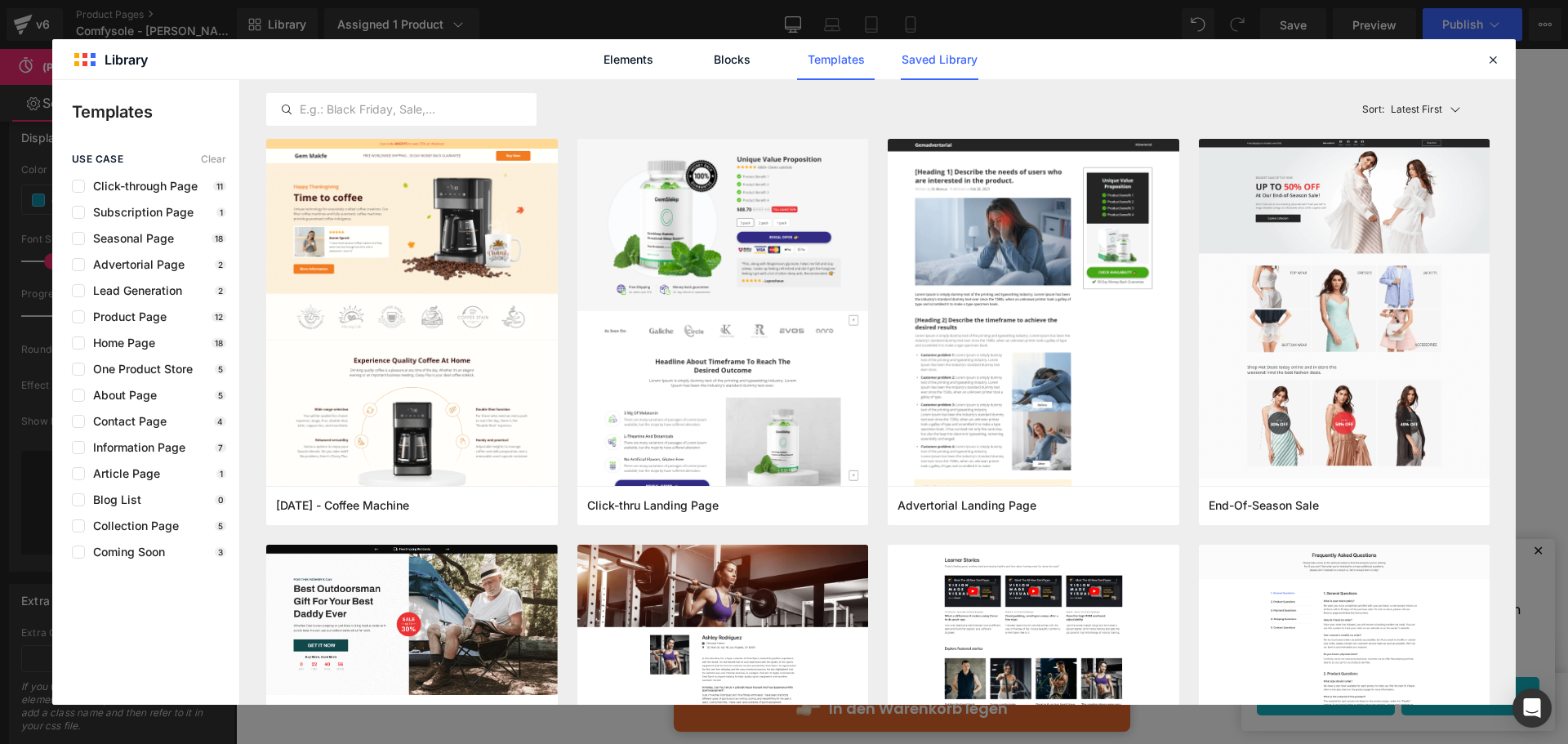
click at [911, 59] on link "Saved Library" at bounding box center [939, 59] width 77 height 41
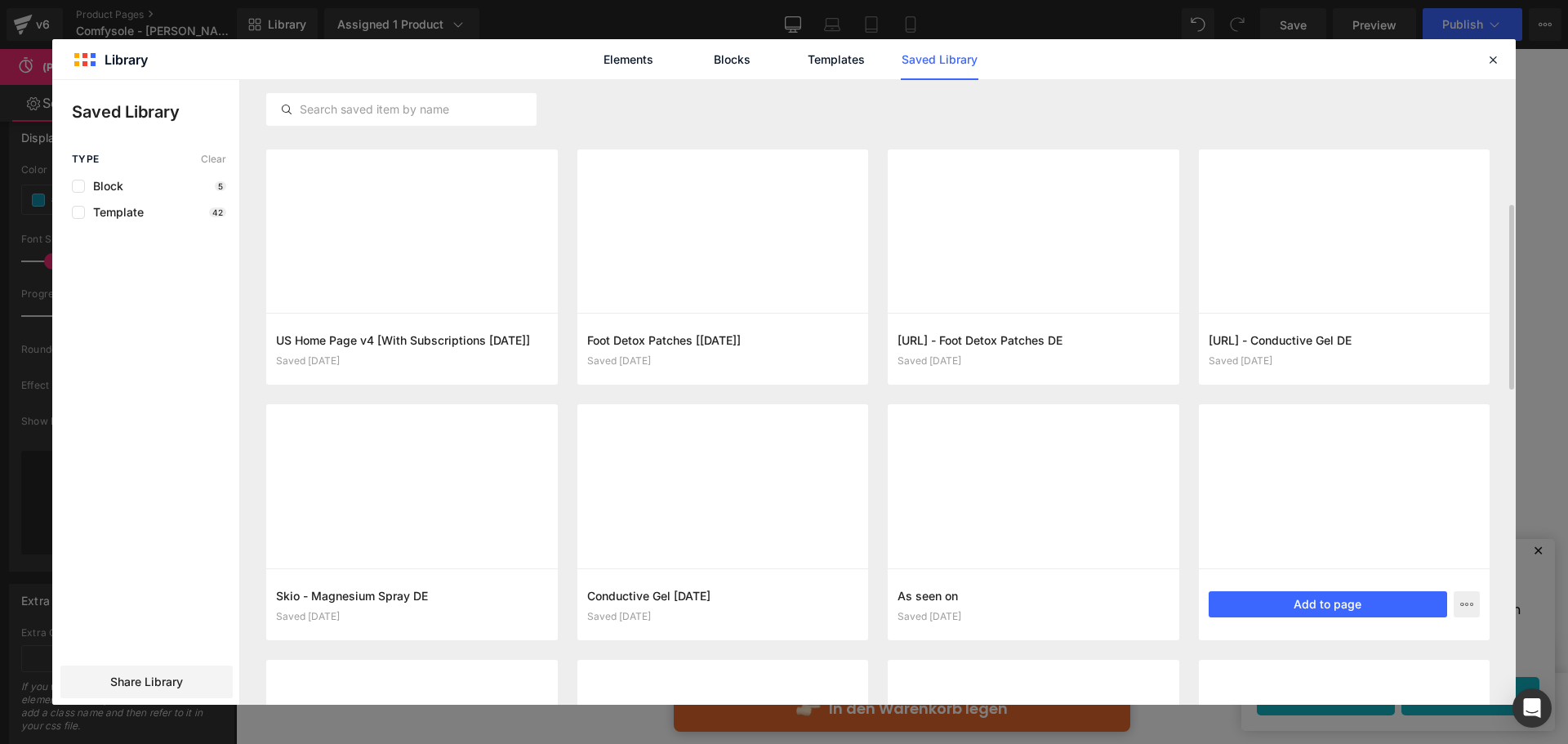
scroll to position [327, 0]
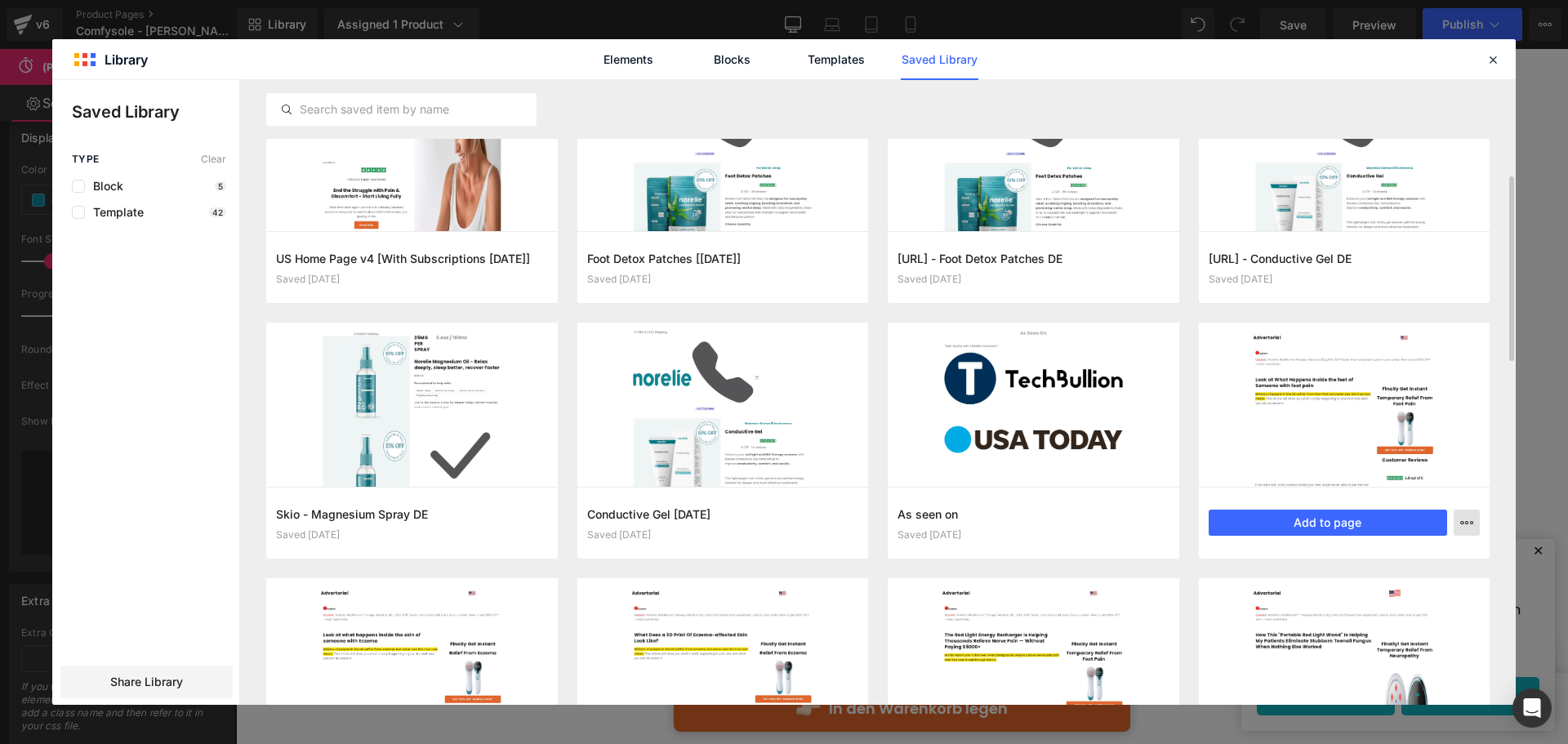
click at [1462, 514] on button "button" at bounding box center [1466, 522] width 26 height 26
click at [1386, 597] on div "Delete" at bounding box center [1387, 594] width 187 height 35
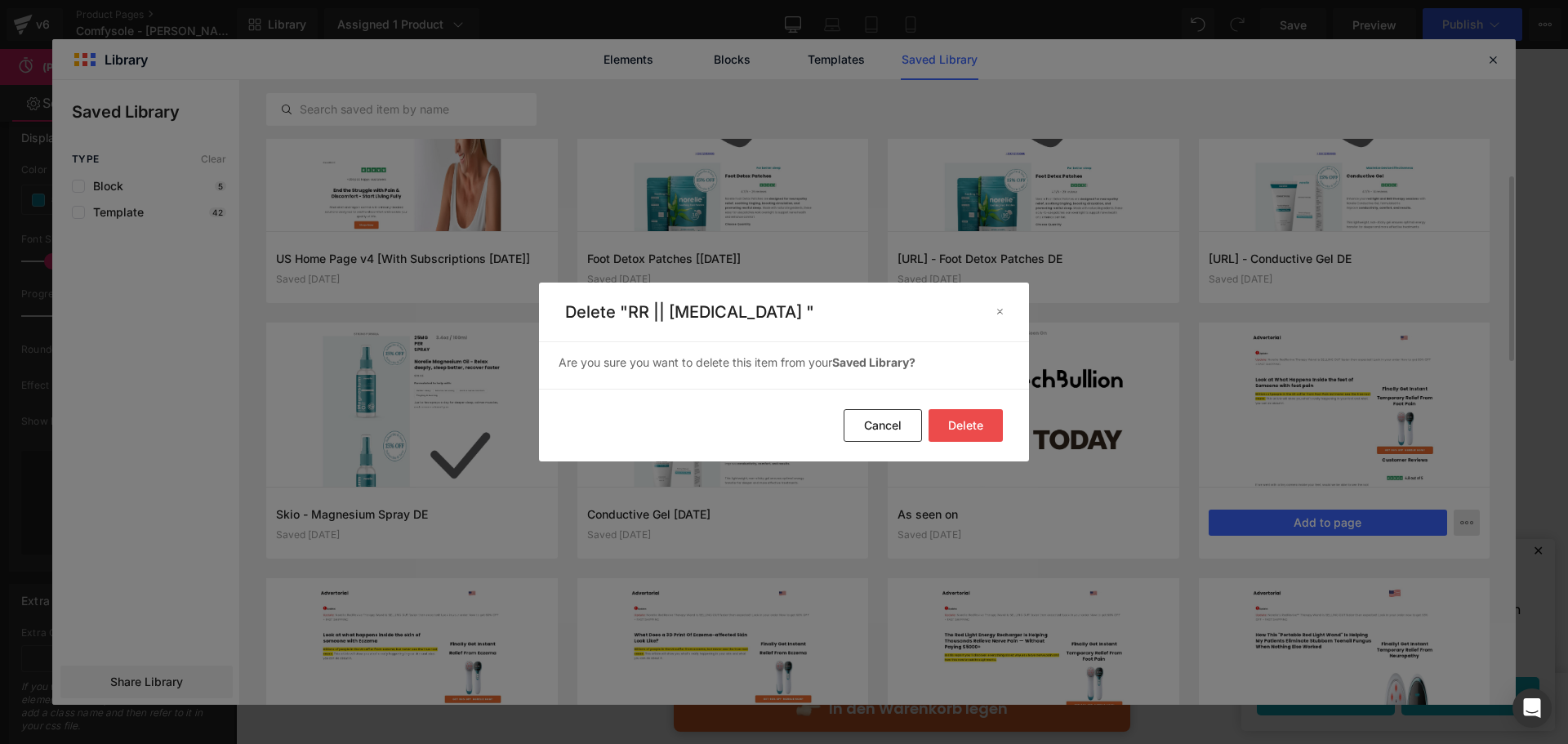
click at [0, 0] on footer "Delete Cancel" at bounding box center [0, 0] width 0 height 0
click at [977, 413] on button "Delete" at bounding box center [966, 426] width 75 height 33
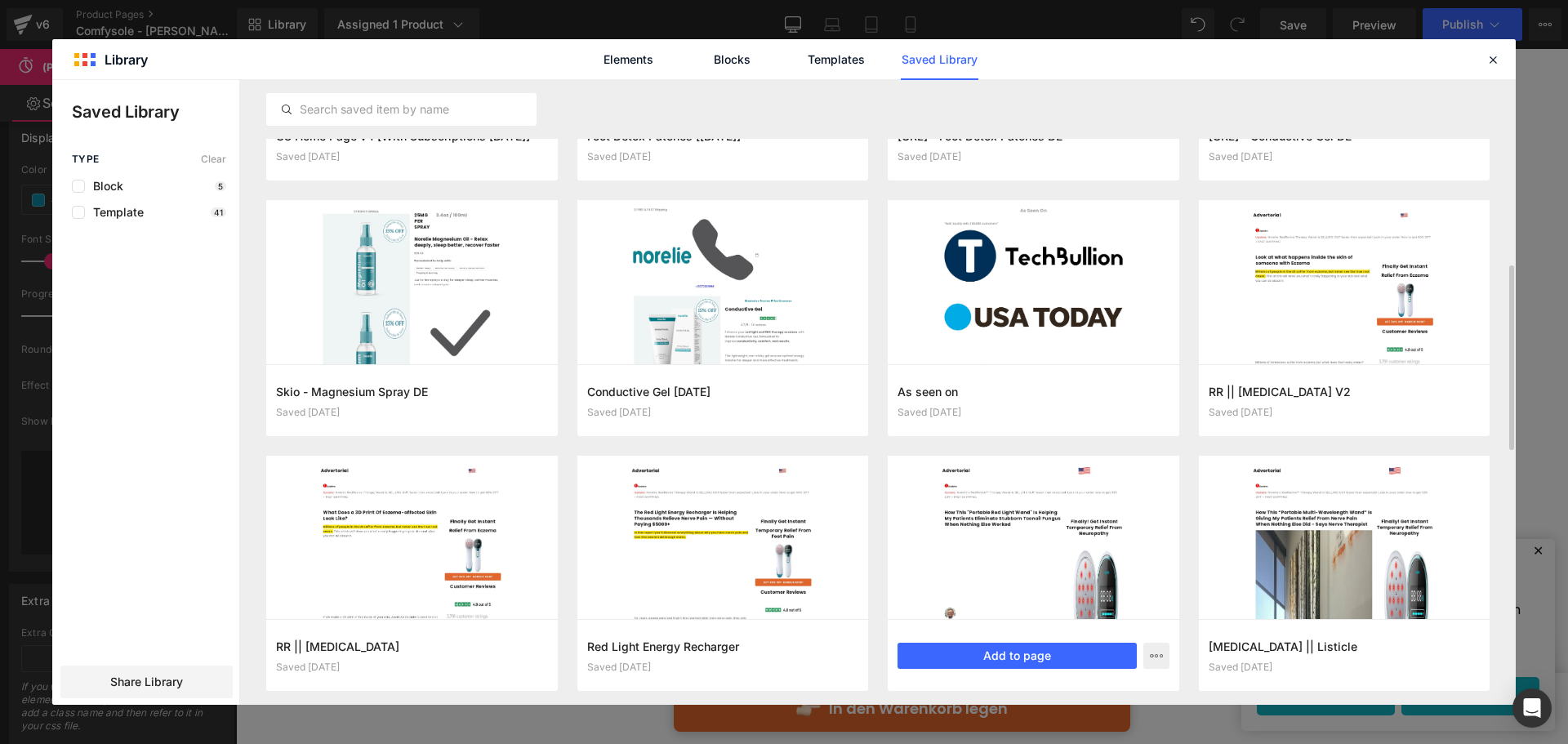
scroll to position [612, 0]
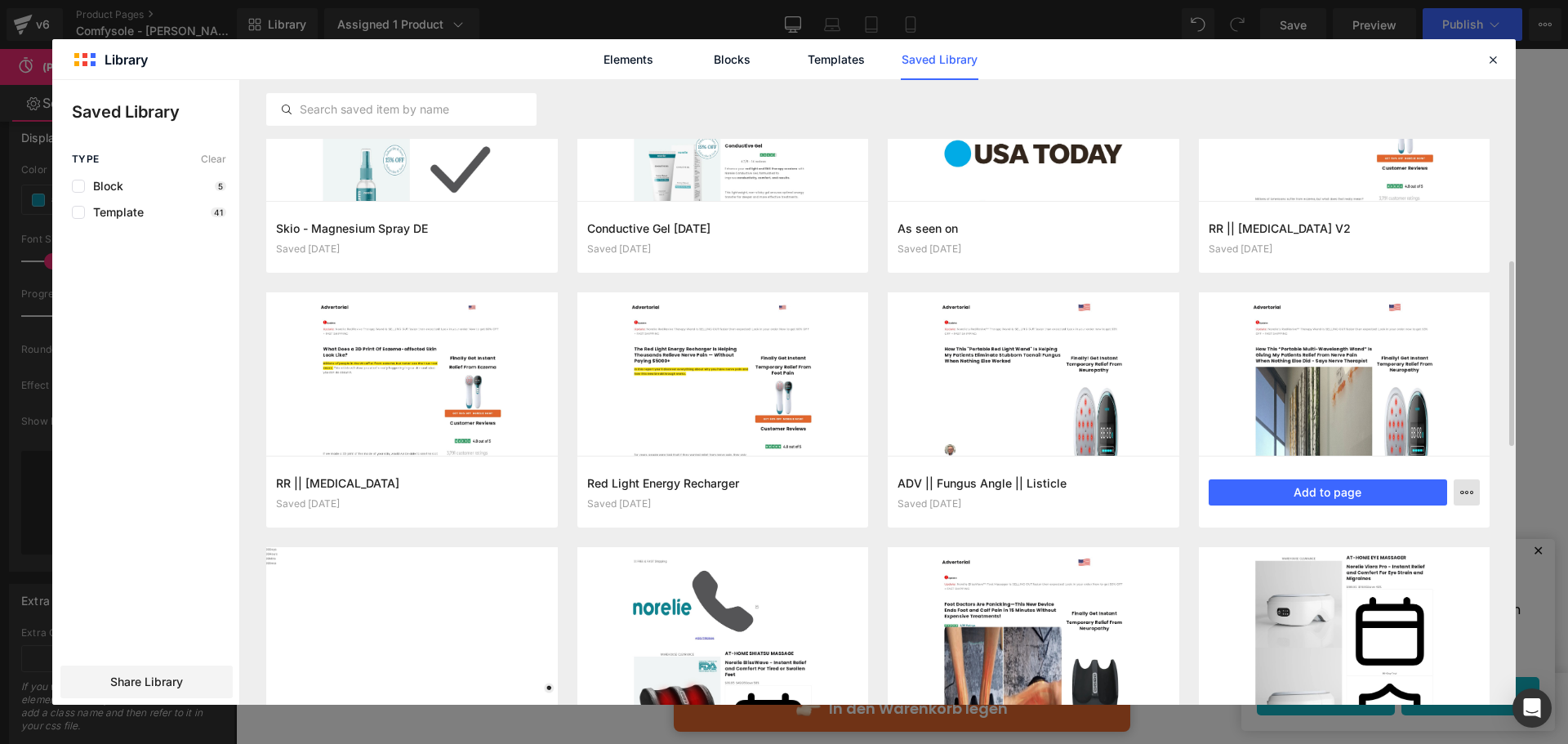
click at [1469, 502] on button "button" at bounding box center [1466, 492] width 26 height 26
click at [1338, 558] on p "Delete" at bounding box center [1343, 563] width 35 height 15
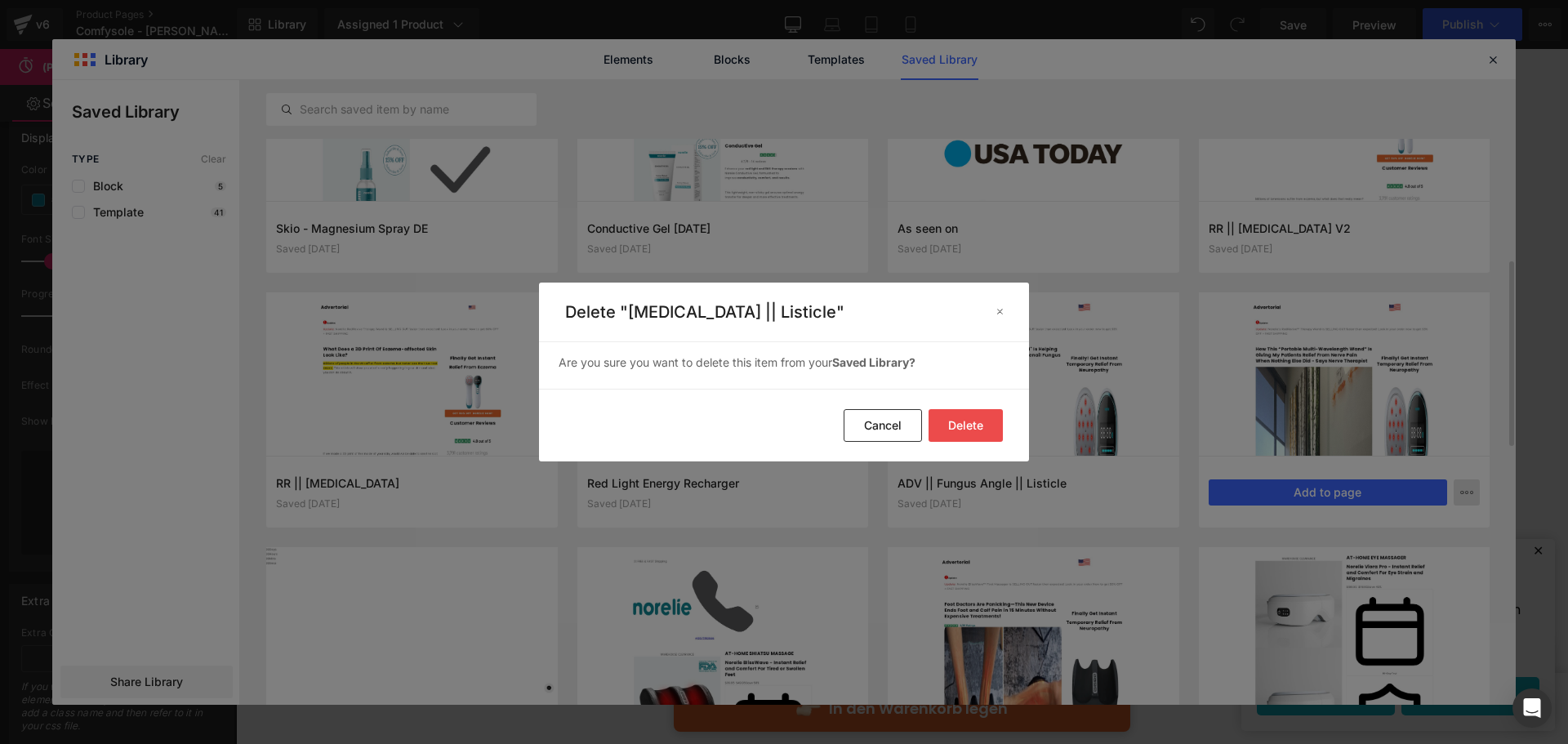
click at [0, 0] on button "Delete" at bounding box center [0, 0] width 0 height 0
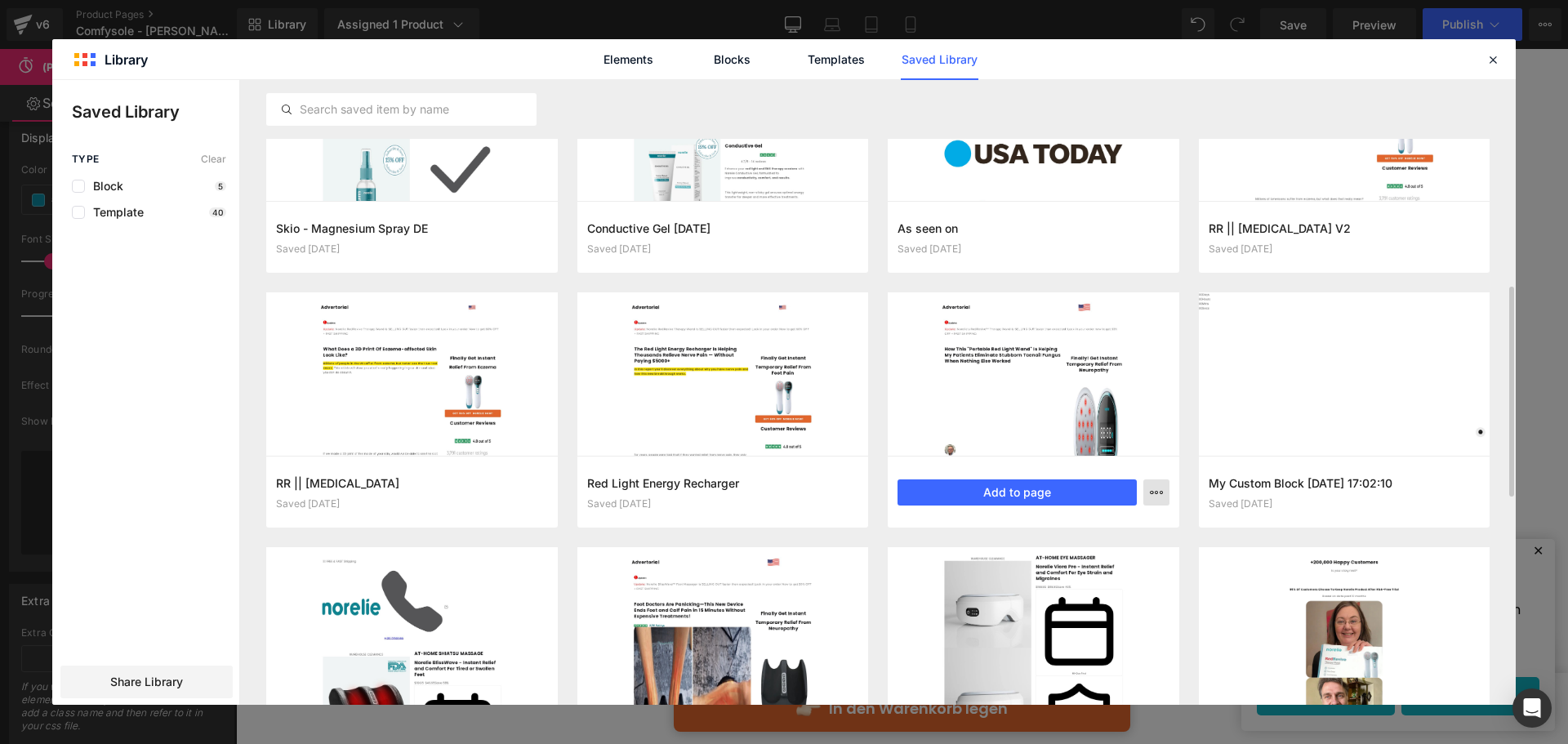
click at [1150, 497] on icon "button" at bounding box center [1157, 492] width 13 height 13
click at [1054, 575] on div "Delete" at bounding box center [1077, 563] width 187 height 35
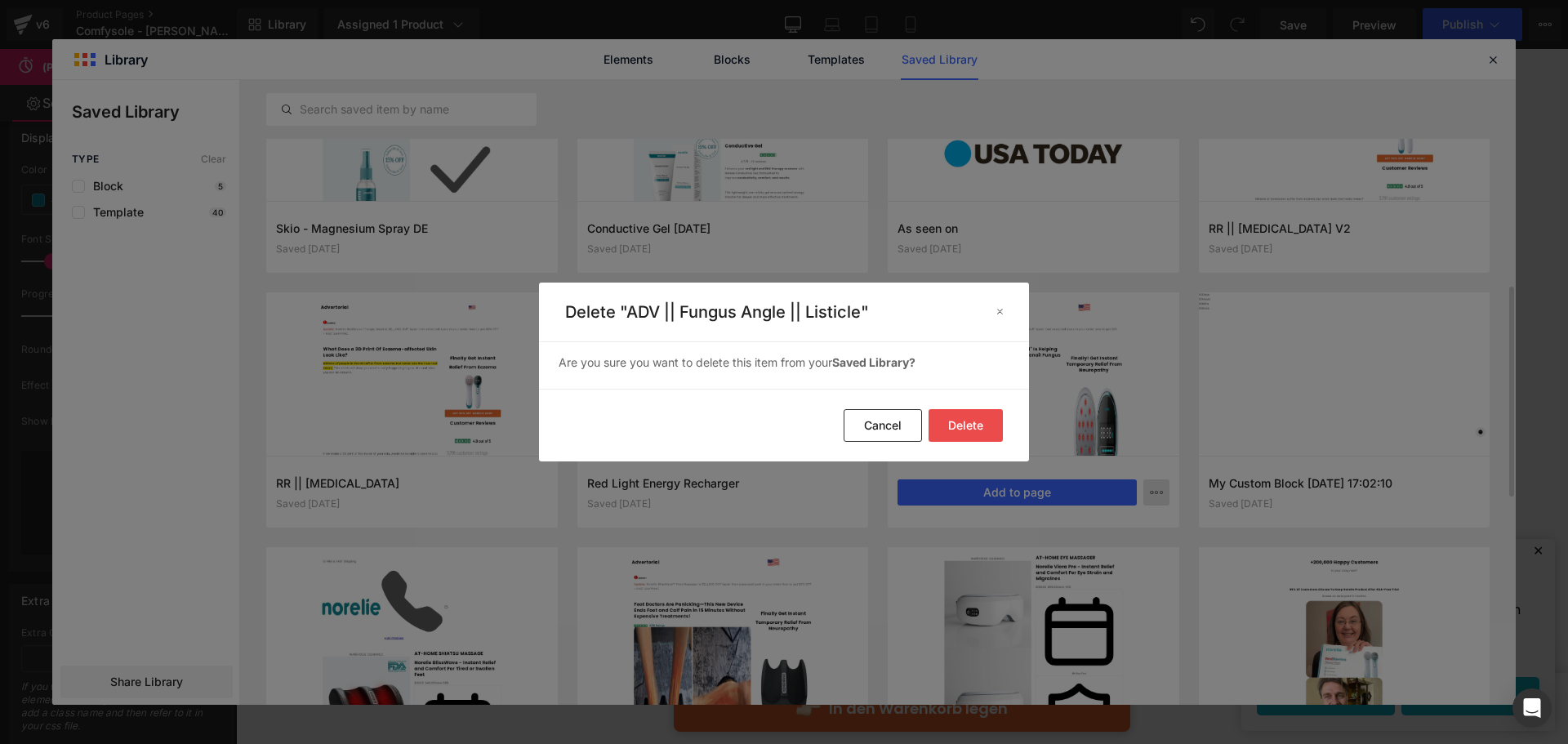
click at [995, 435] on button "Delete" at bounding box center [966, 426] width 75 height 33
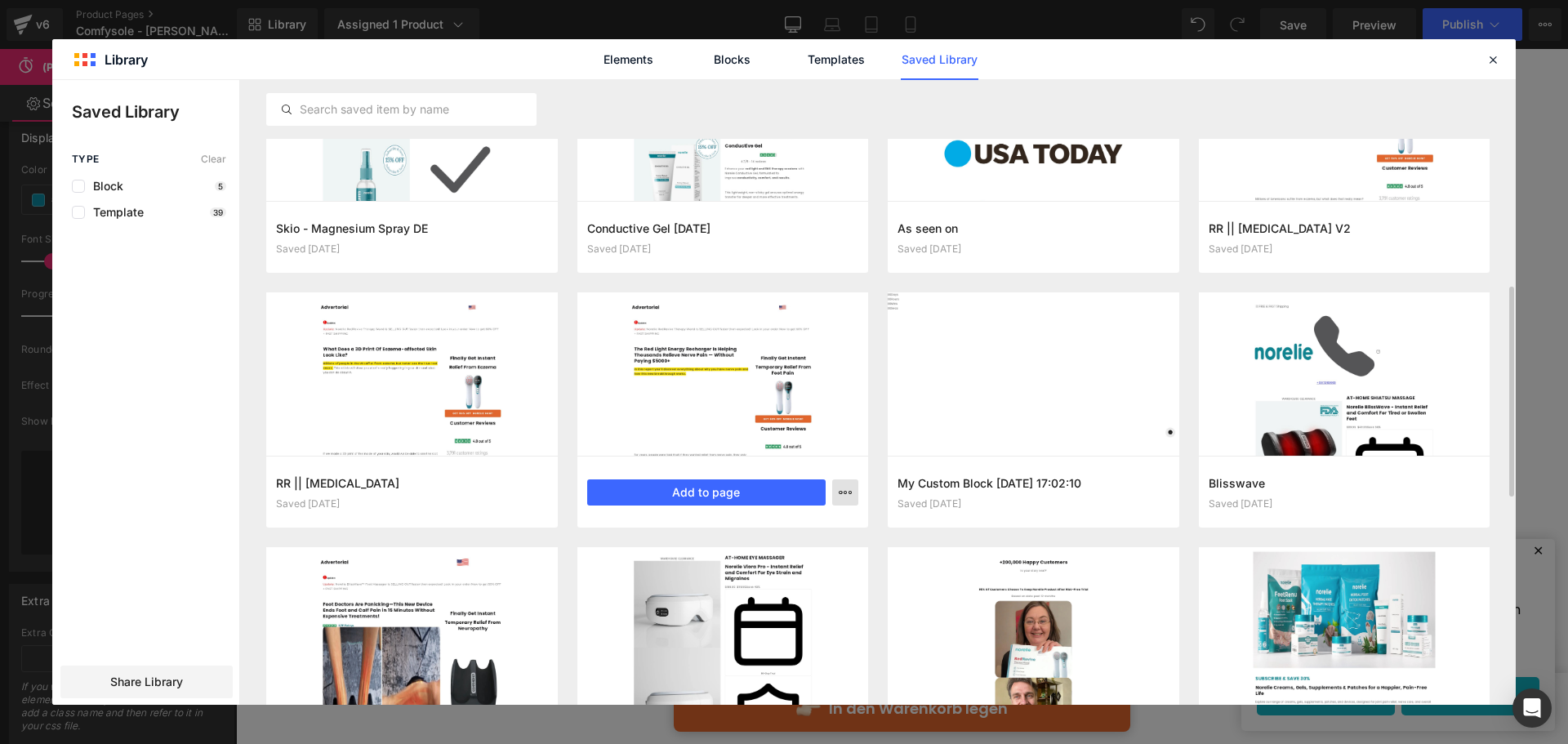
click at [838, 489] on button "button" at bounding box center [845, 492] width 26 height 26
click at [746, 566] on div "Delete" at bounding box center [765, 563] width 187 height 35
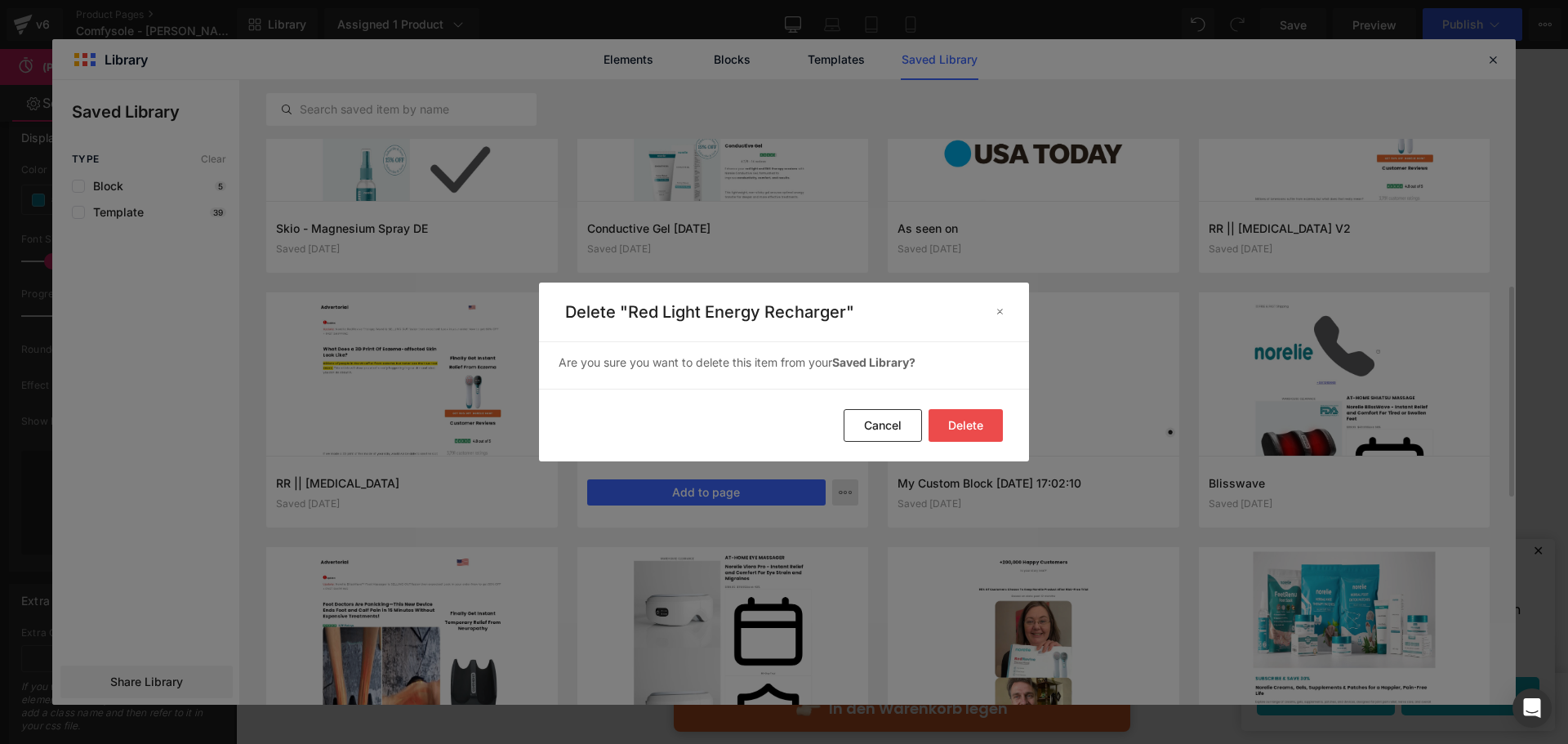
click at [980, 419] on button "Delete" at bounding box center [966, 426] width 75 height 33
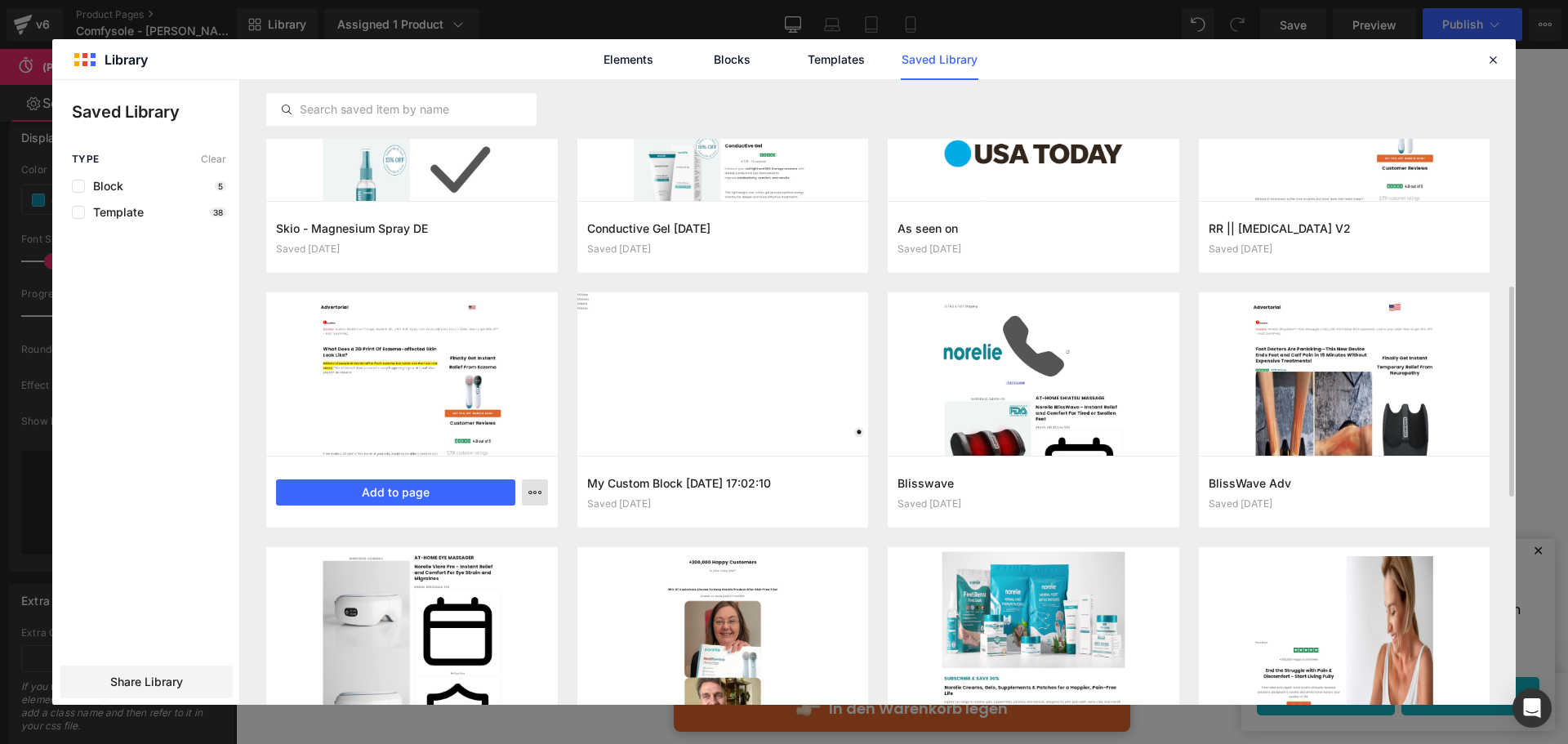
click at [540, 496] on icon "button" at bounding box center [535, 492] width 13 height 13
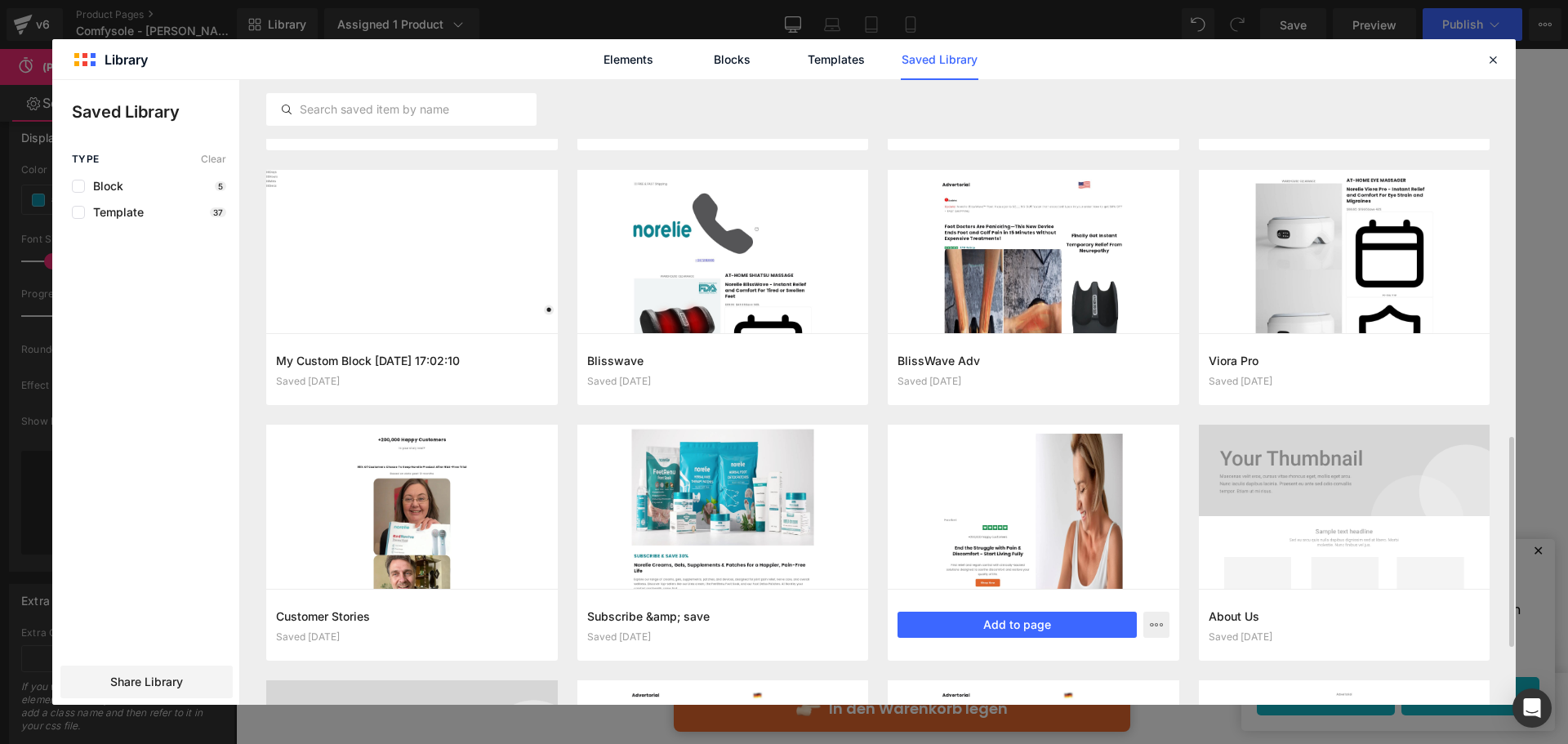
scroll to position [816, 0]
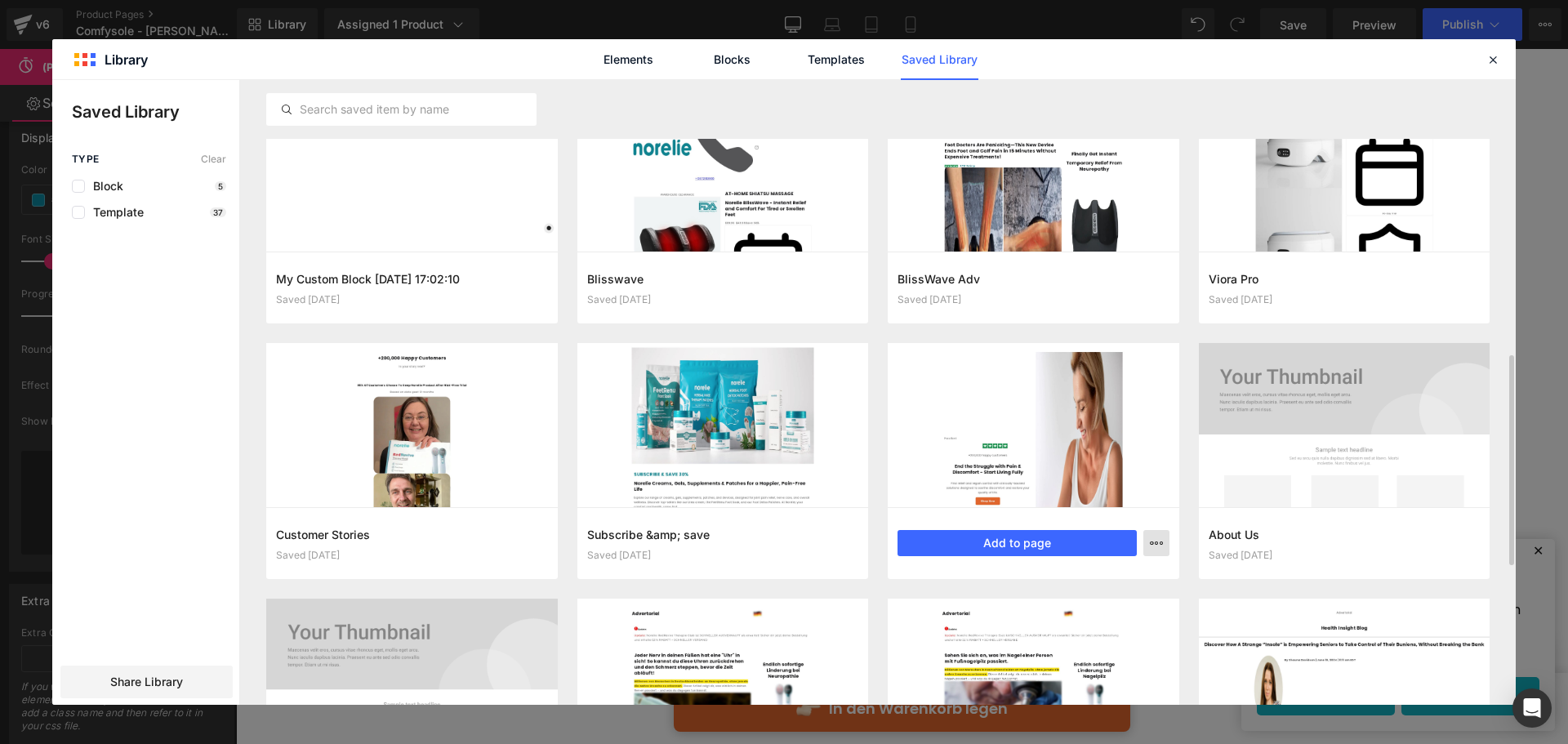
click at [1063, 613] on div "Delete" at bounding box center [1077, 614] width 187 height 35
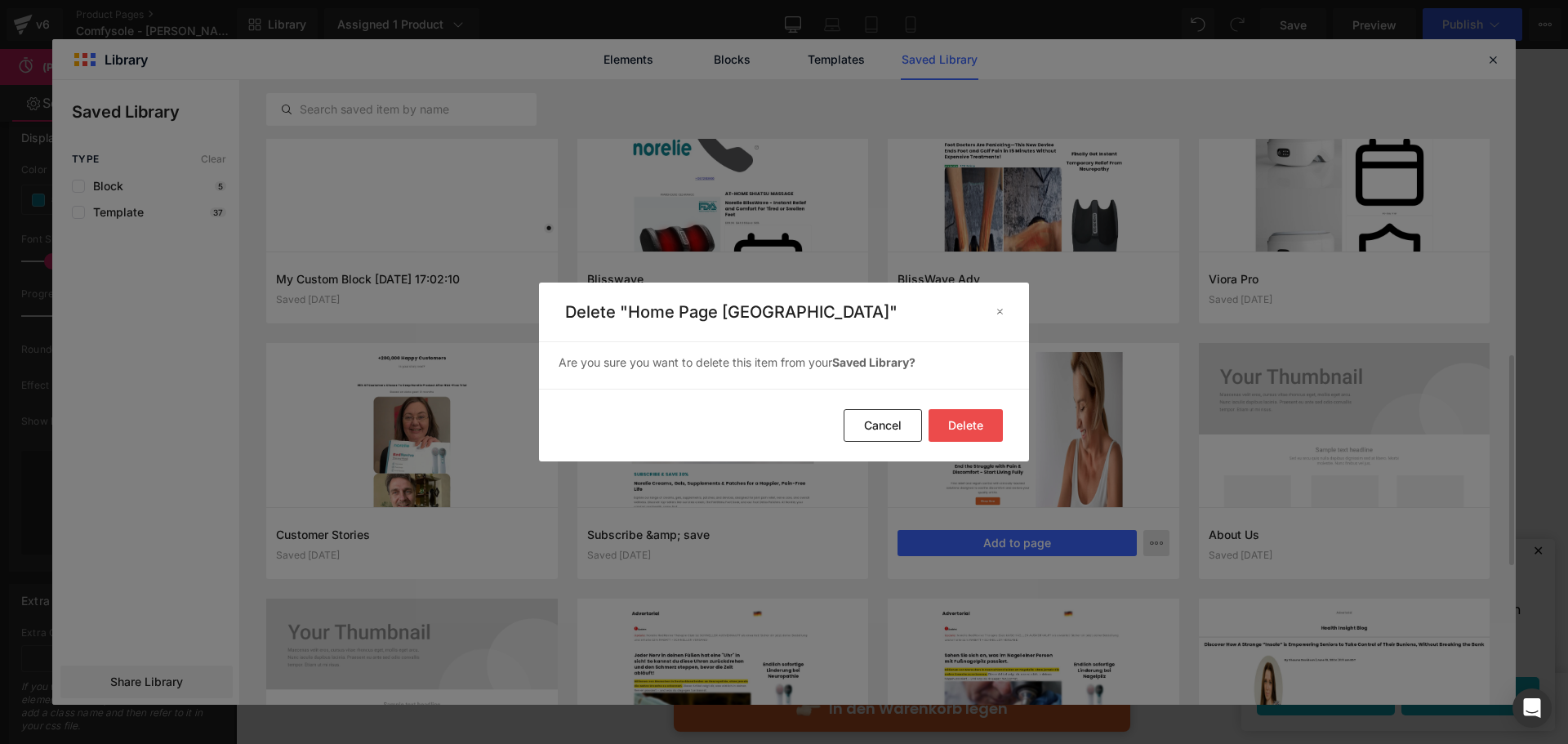
click at [978, 422] on button "Delete" at bounding box center [966, 426] width 75 height 33
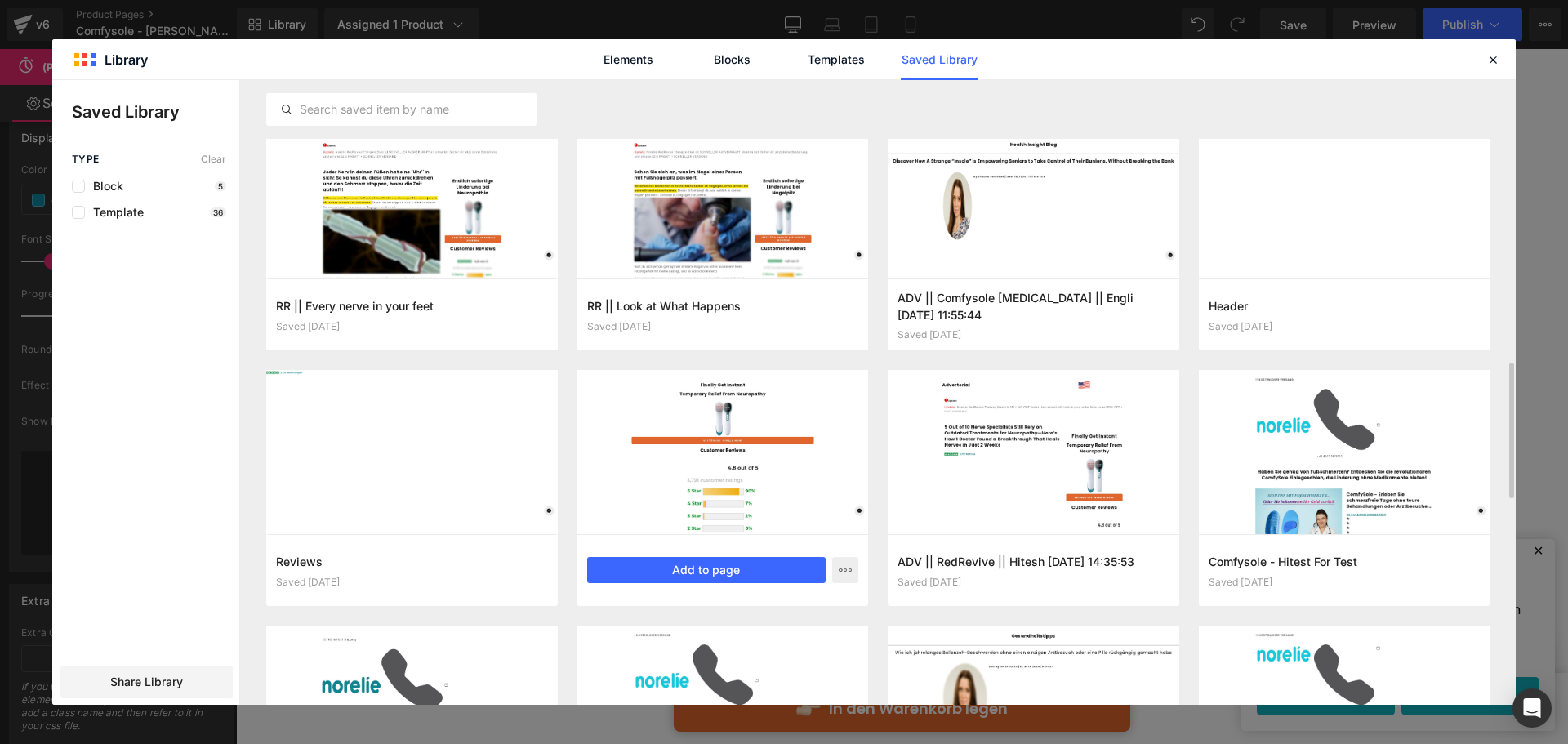
scroll to position [1341, 0]
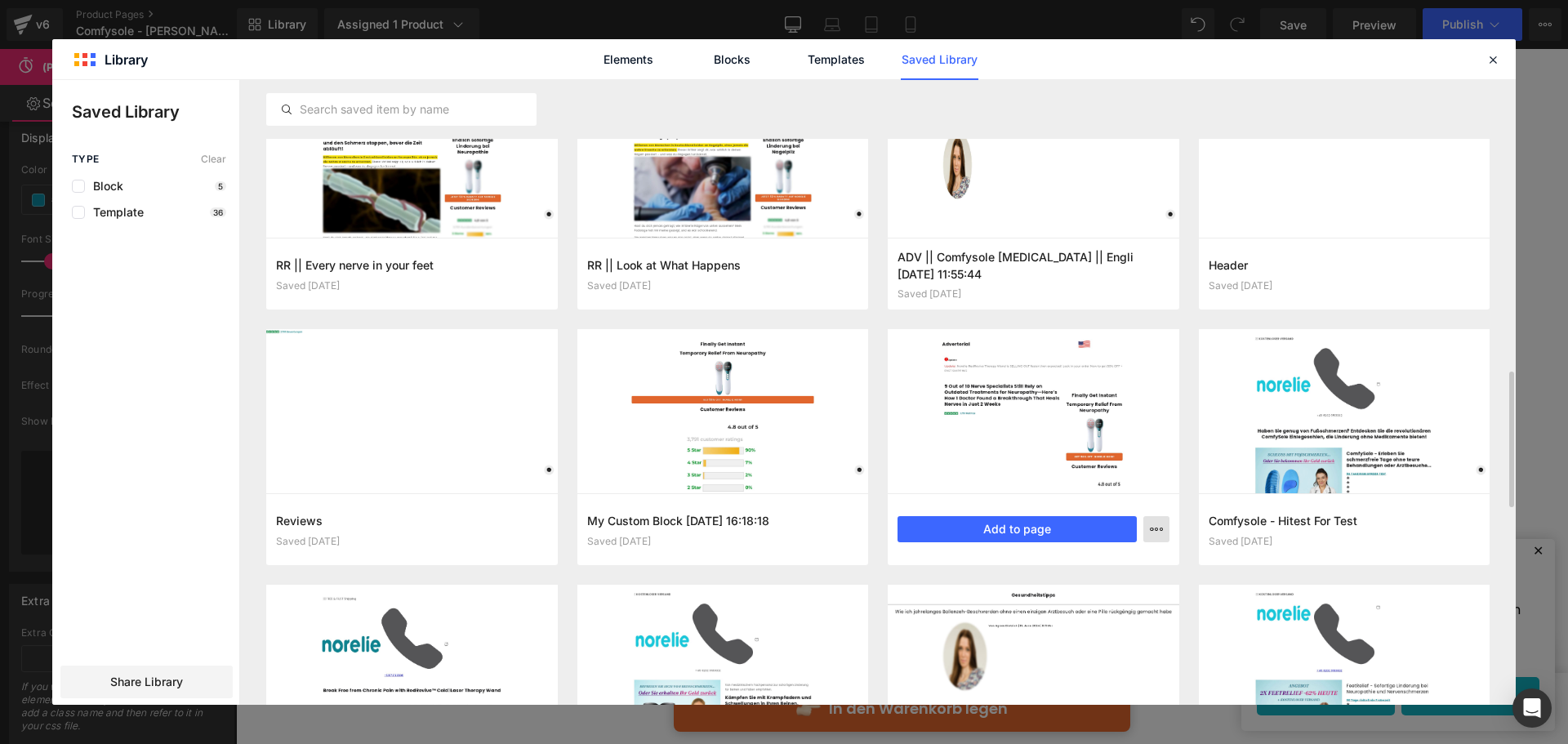
click at [1148, 518] on button "button" at bounding box center [1156, 528] width 26 height 26
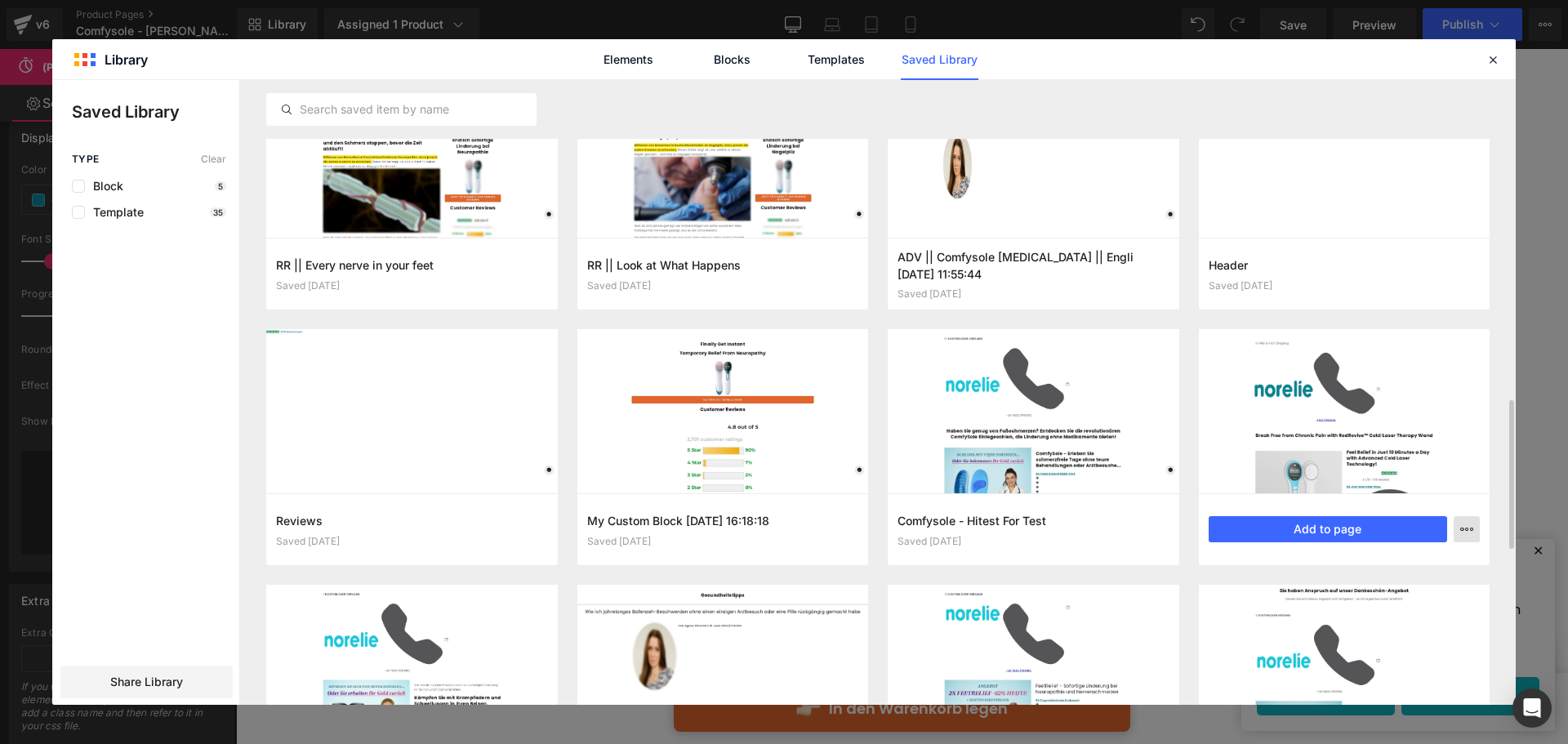
click at [1368, 591] on div "Delete" at bounding box center [1387, 600] width 187 height 35
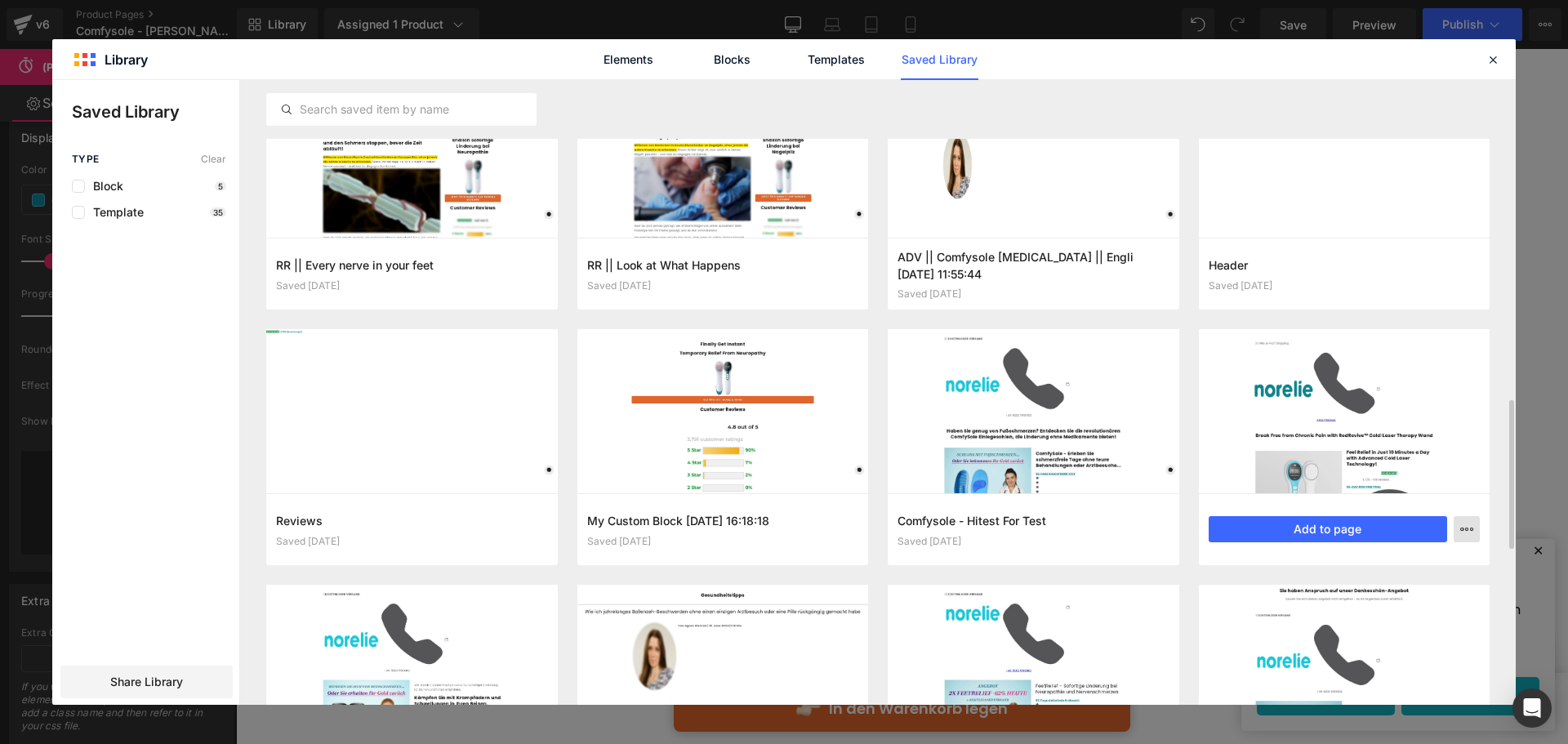
click at [1338, 596] on p "Delete" at bounding box center [1343, 600] width 35 height 15
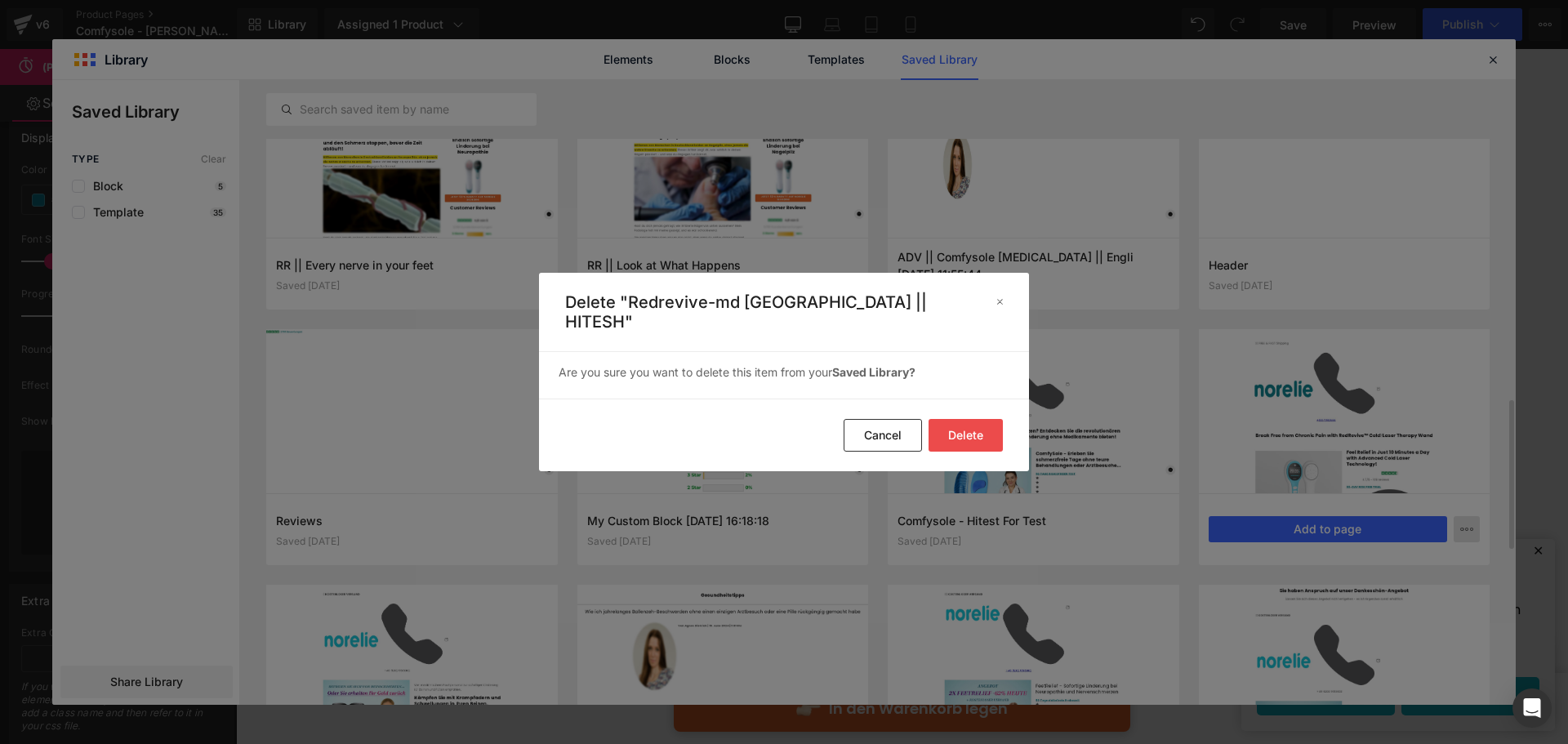
click at [972, 418] on button "Delete" at bounding box center [966, 435] width 75 height 33
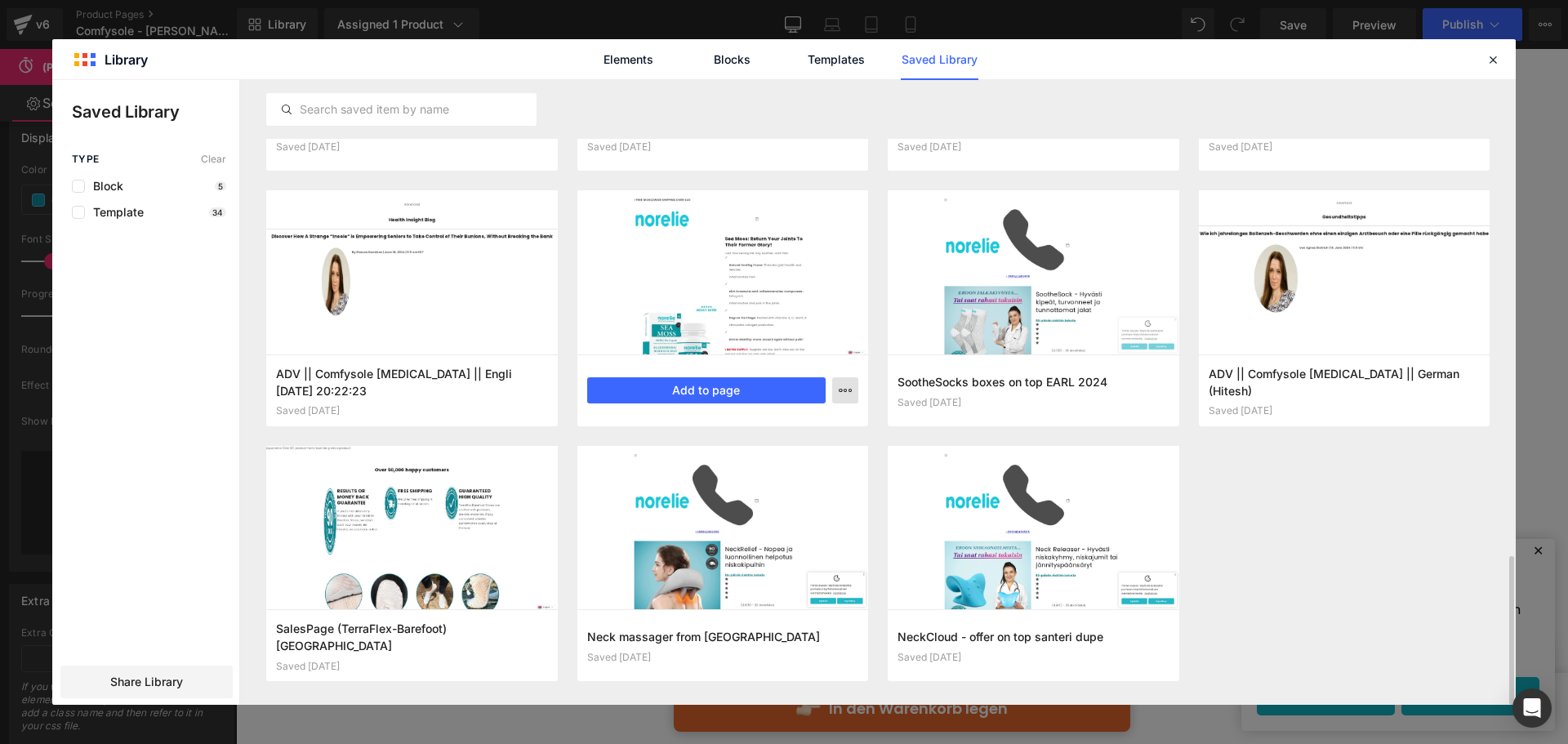
scroll to position [1989, 0]
click at [855, 381] on button "button" at bounding box center [845, 390] width 26 height 26
click at [0, 0] on div "Delete" at bounding box center [0, 0] width 0 height 0
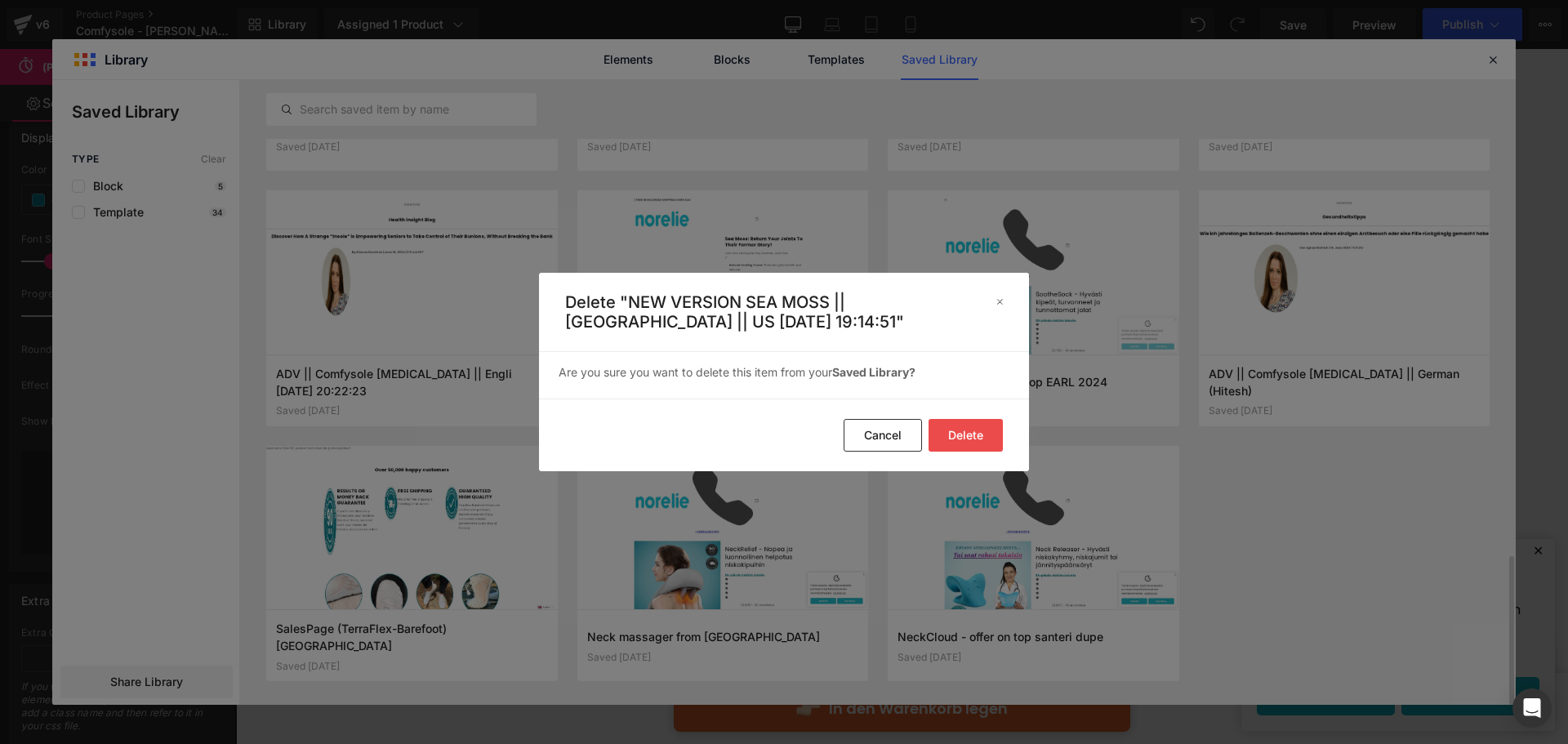
click at [0, 0] on button "Delete" at bounding box center [0, 0] width 0 height 0
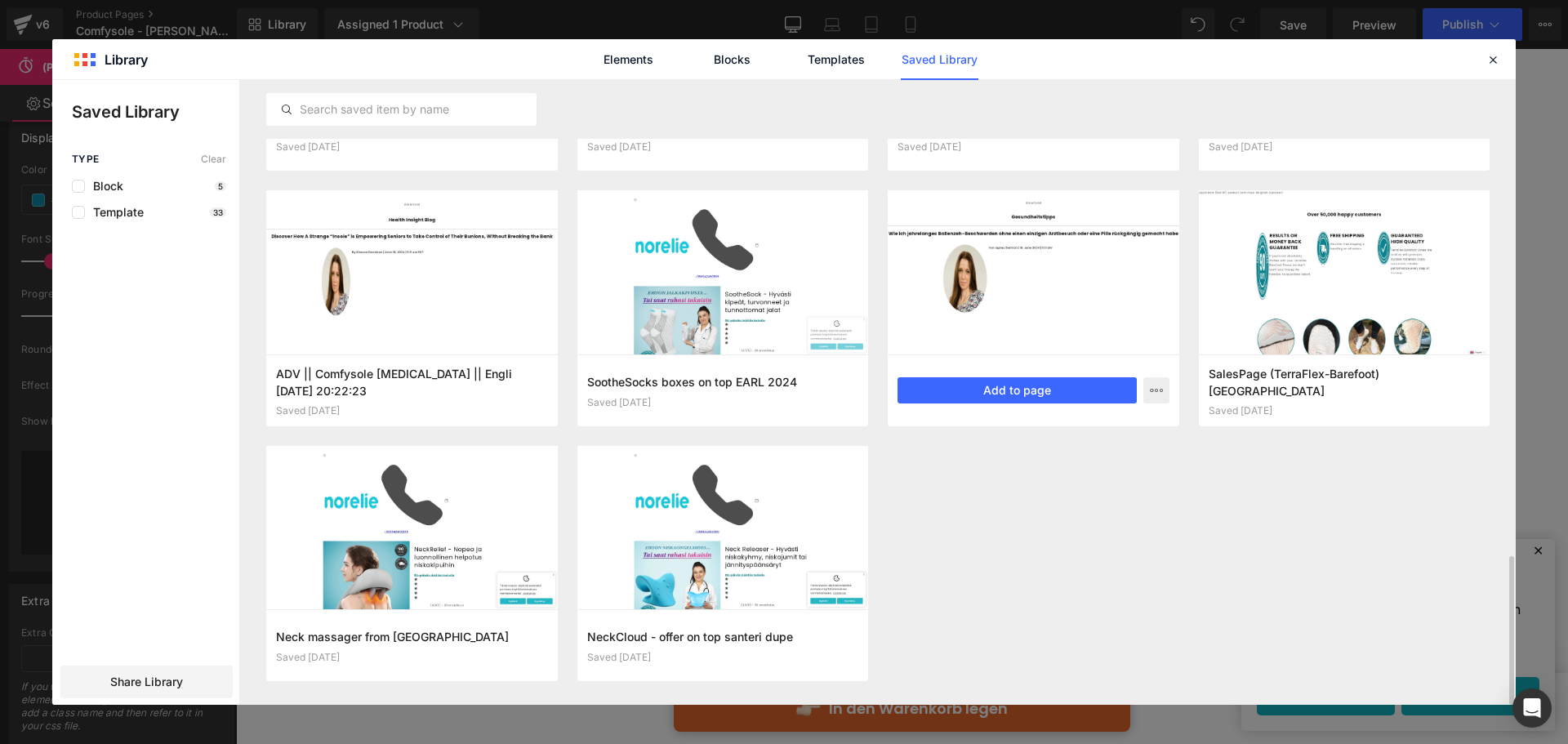
click at [953, 425] on div "ADV || Comfysole Bunion || German (Hitesh) Saved 1 year ago Add to page" at bounding box center [1034, 389] width 291 height 72
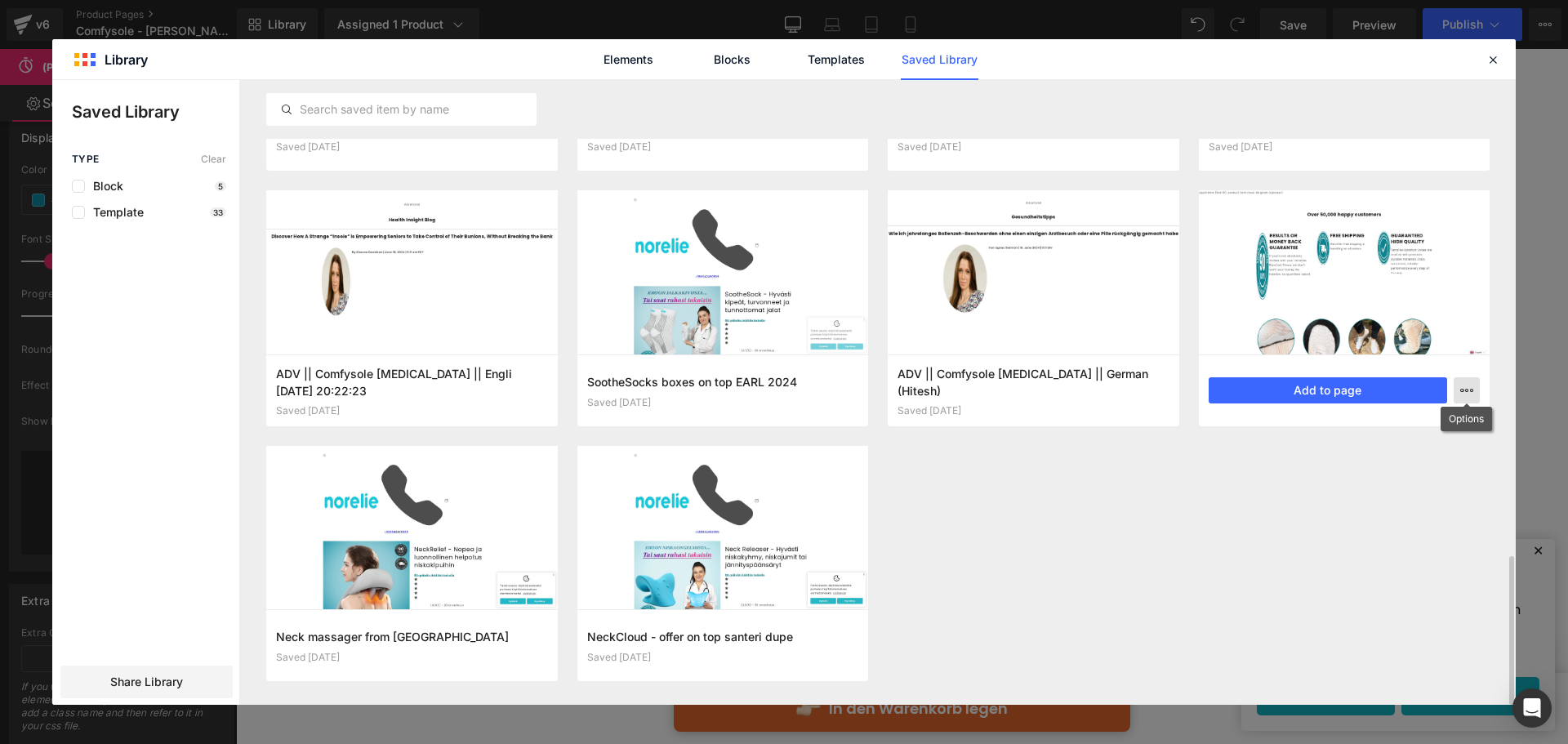
click at [0, 0] on icon "button" at bounding box center [0, 0] width 0 height 0
click at [1351, 463] on p "Delete" at bounding box center [1343, 461] width 35 height 15
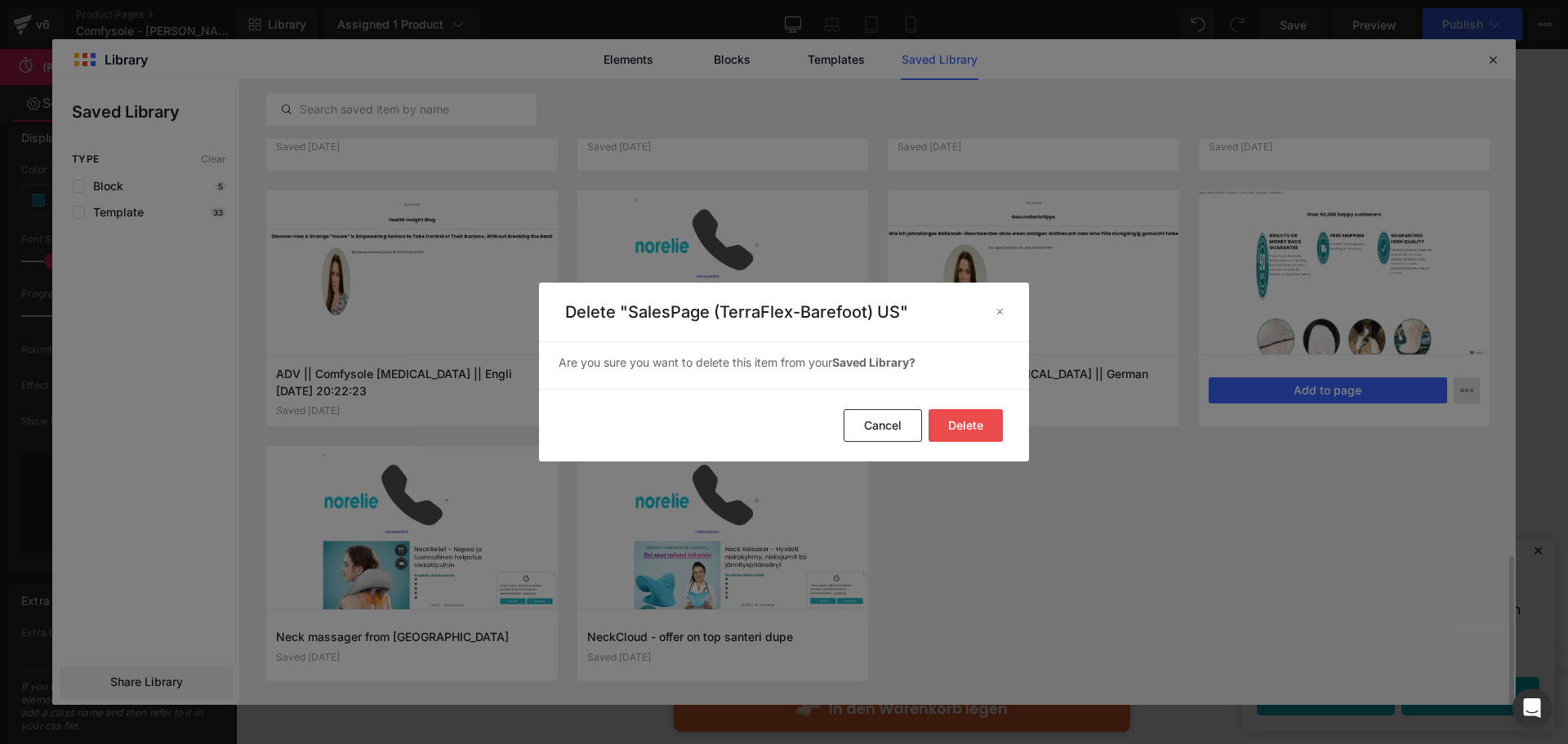
click at [962, 423] on button "Delete" at bounding box center [966, 426] width 75 height 33
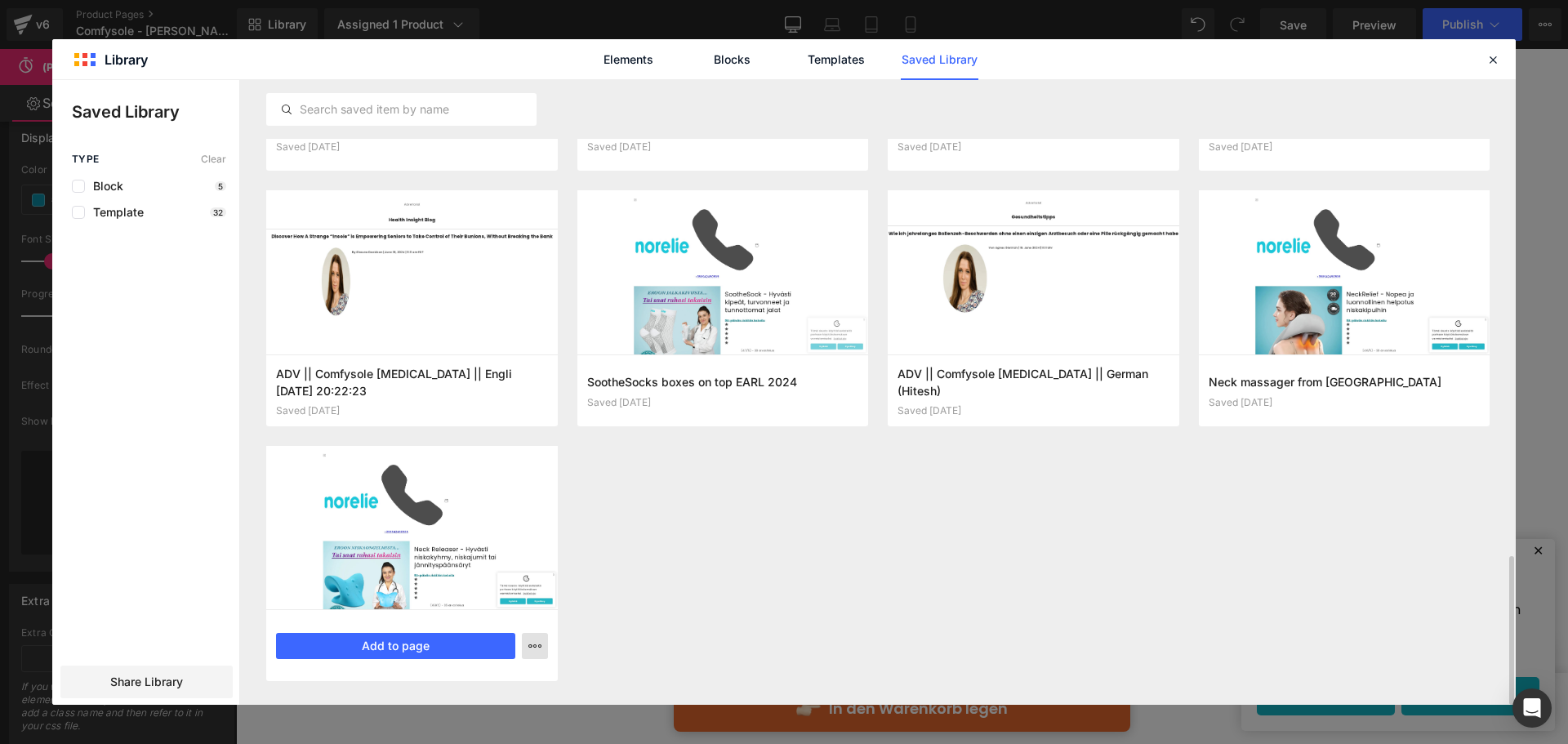
click at [530, 637] on button "button" at bounding box center [534, 646] width 26 height 26
click at [531, 606] on div "Delete" at bounding box center [455, 609] width 187 height 35
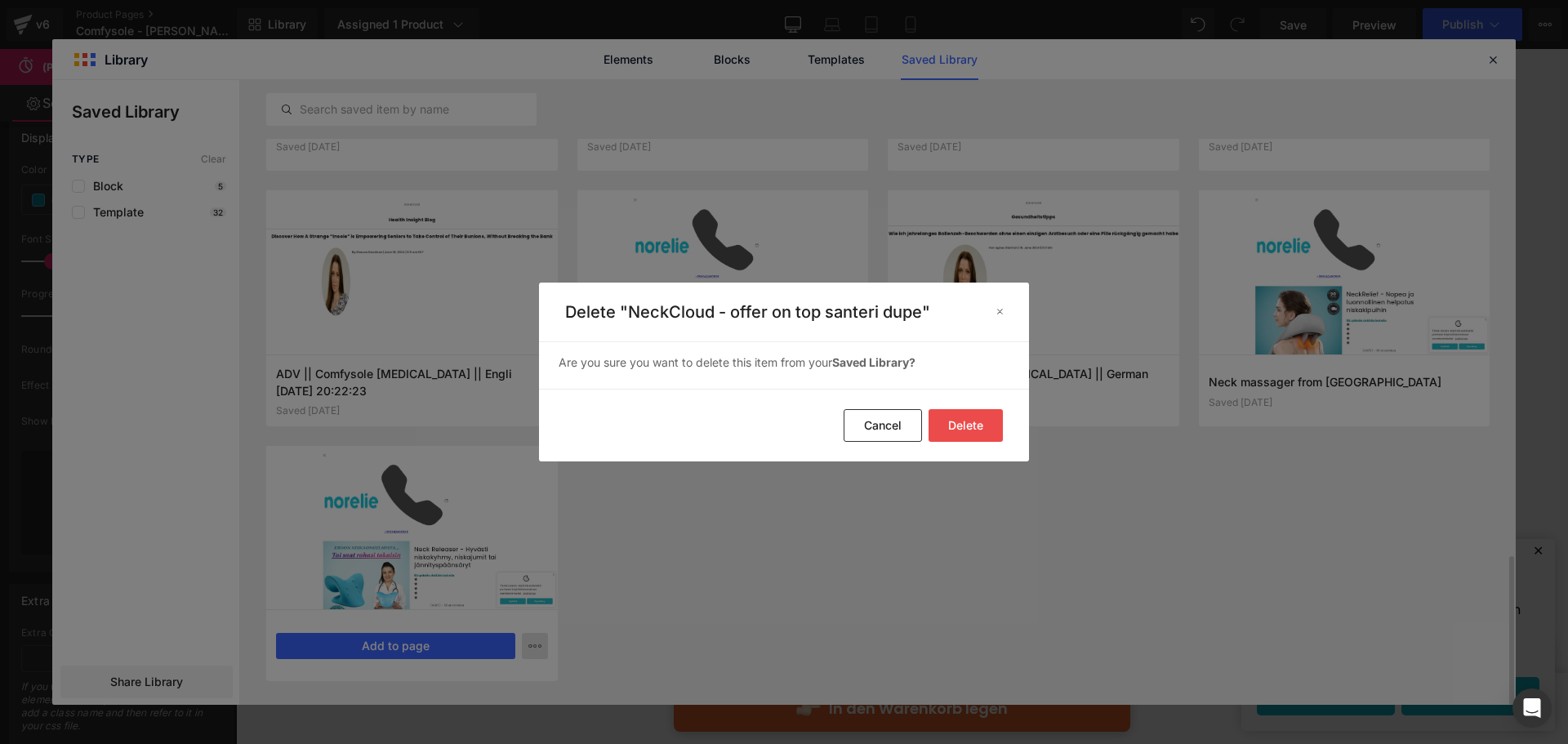
click at [0, 0] on button "Delete" at bounding box center [0, 0] width 0 height 0
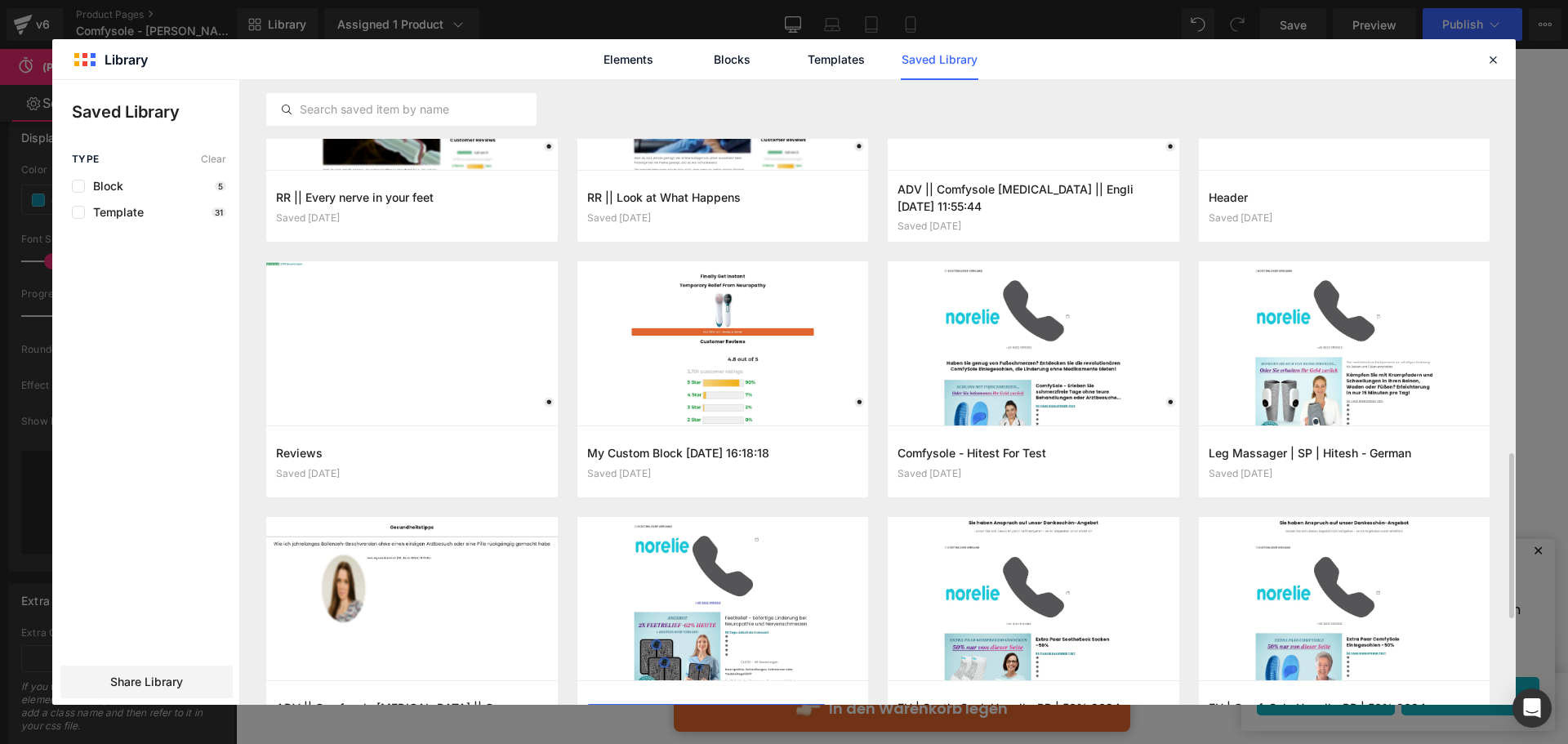
scroll to position [1326, 0]
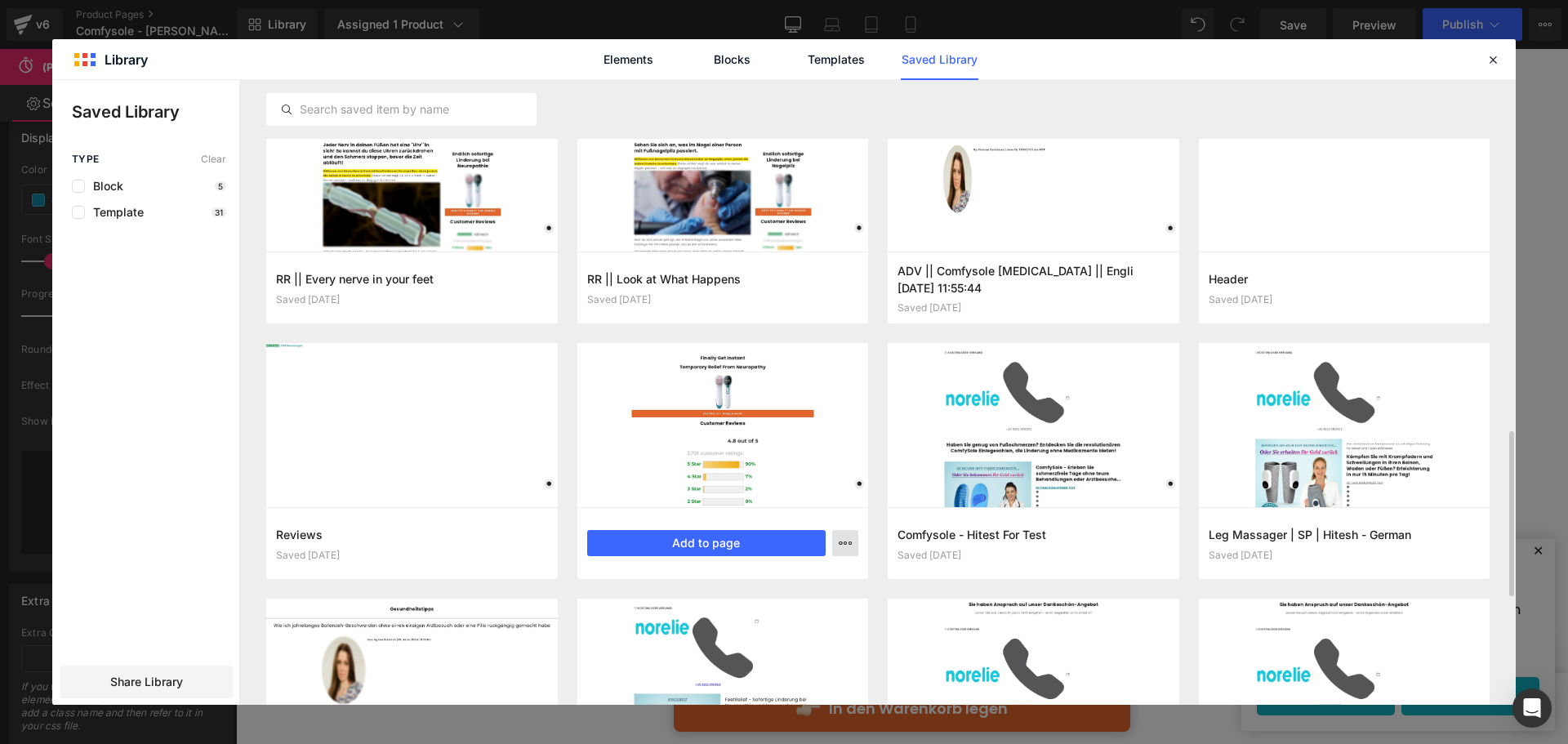
click at [856, 531] on button "button" at bounding box center [845, 542] width 26 height 26
click at [735, 608] on p "Delete" at bounding box center [723, 614] width 35 height 15
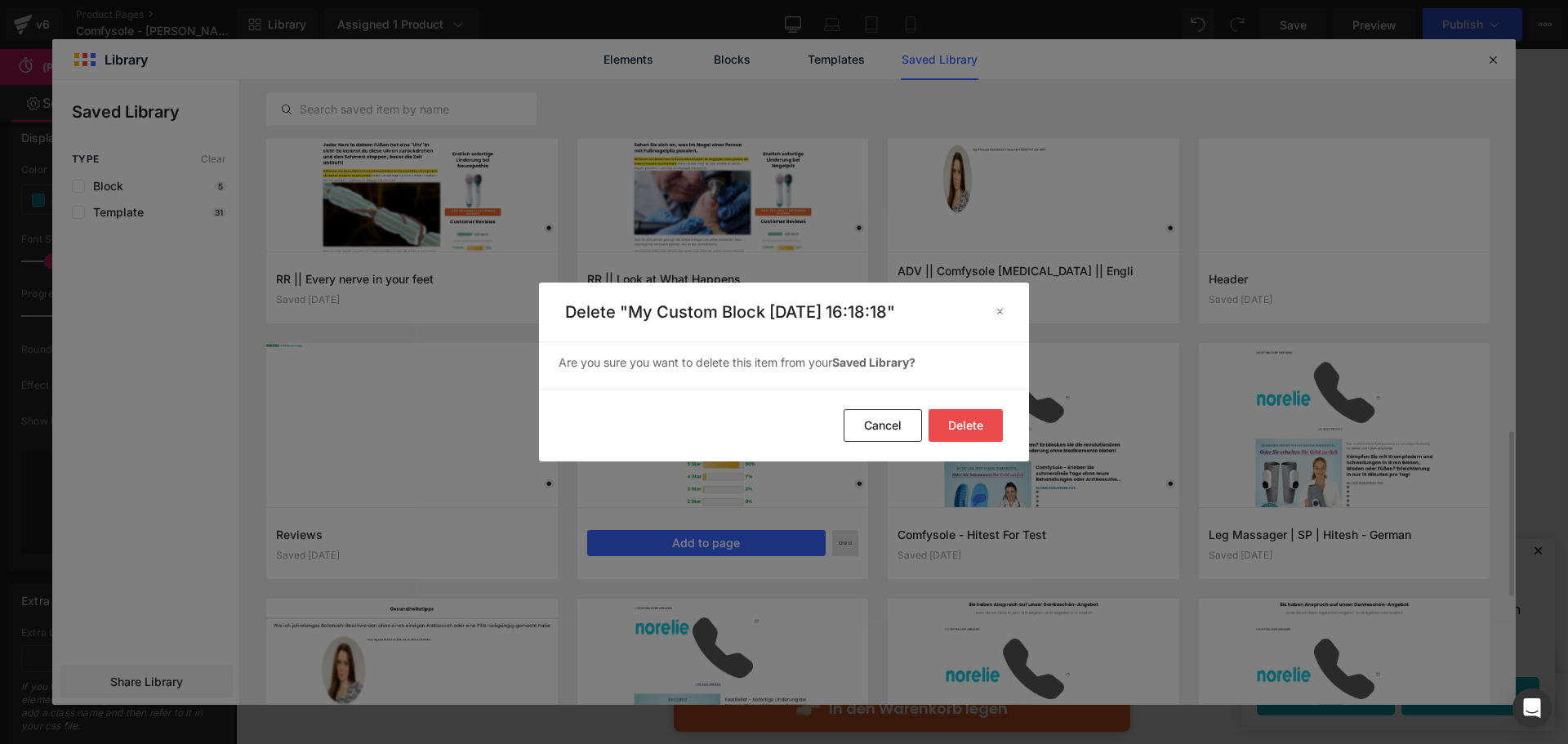
click at [976, 424] on button "Delete" at bounding box center [966, 426] width 75 height 33
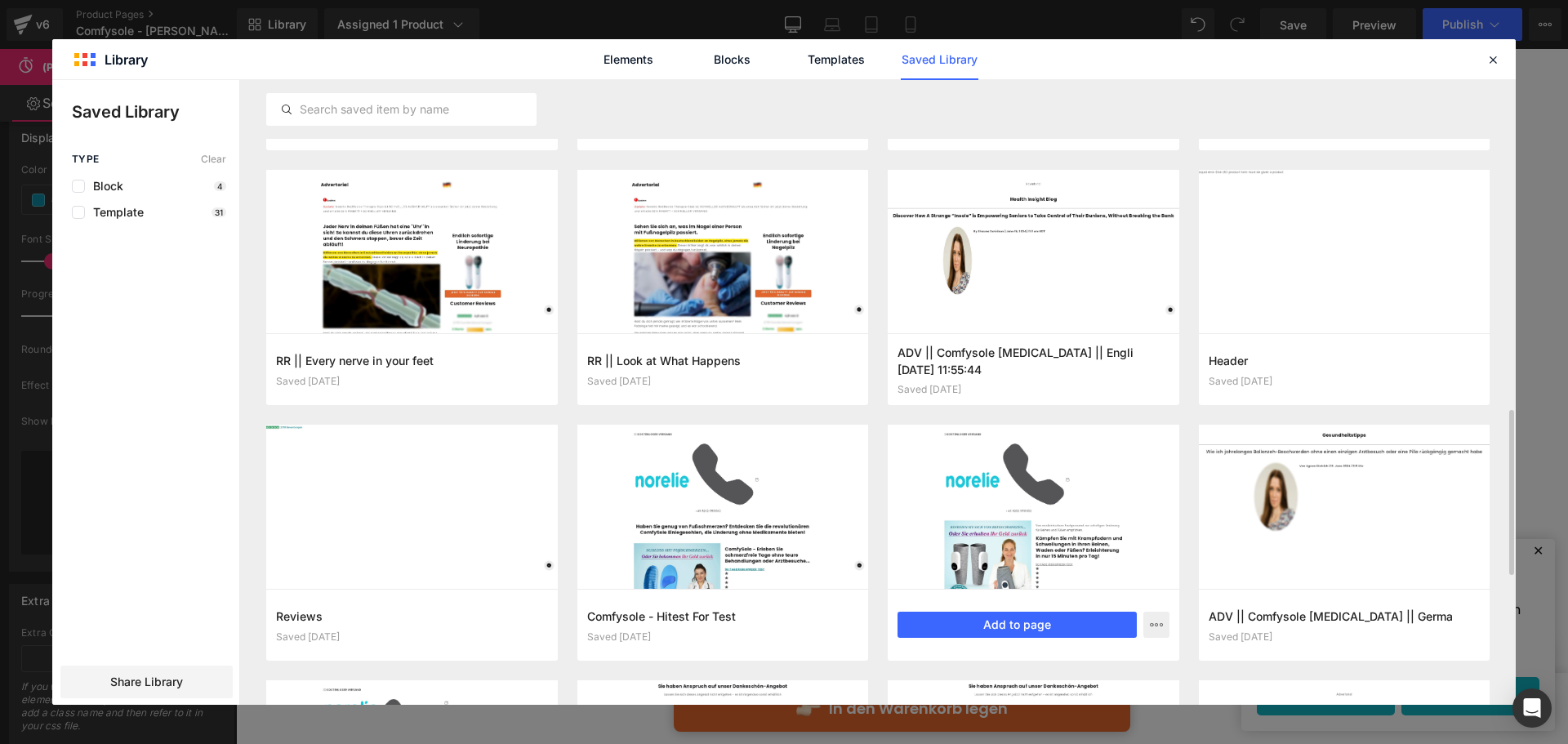
scroll to position [1204, 0]
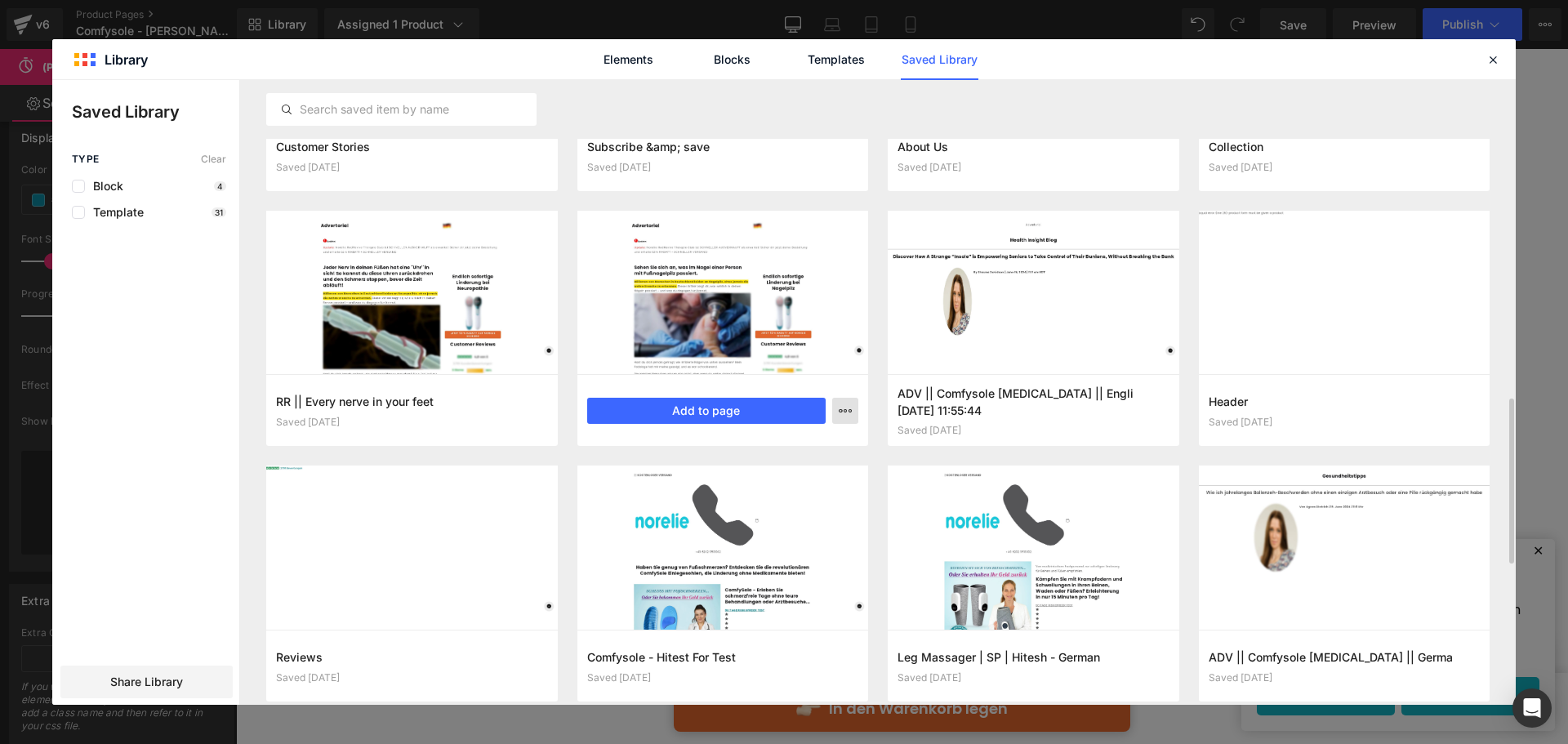
click at [856, 418] on button "button" at bounding box center [845, 410] width 26 height 26
click at [787, 481] on div "Delete" at bounding box center [765, 482] width 187 height 35
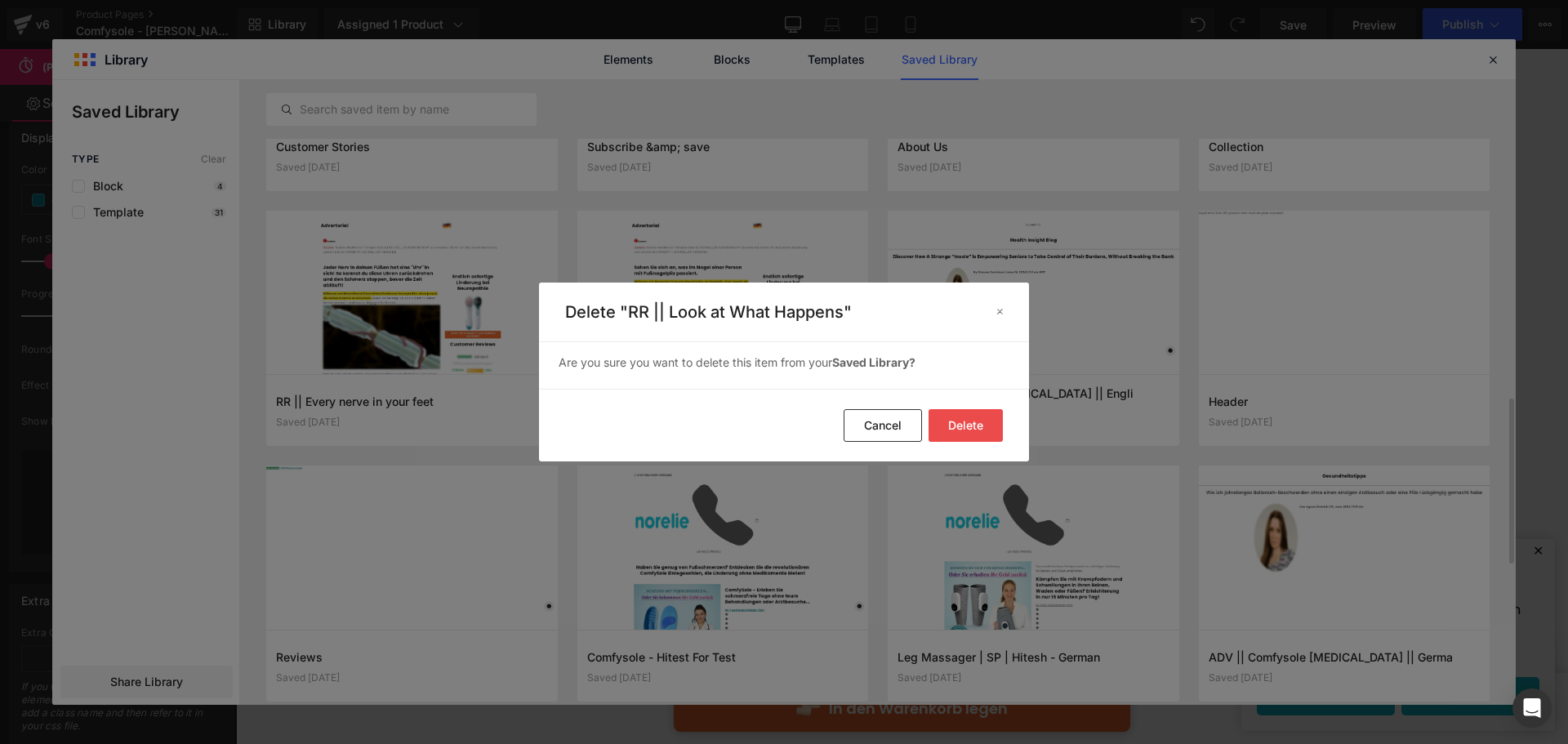
click at [942, 426] on button "Delete" at bounding box center [966, 426] width 75 height 33
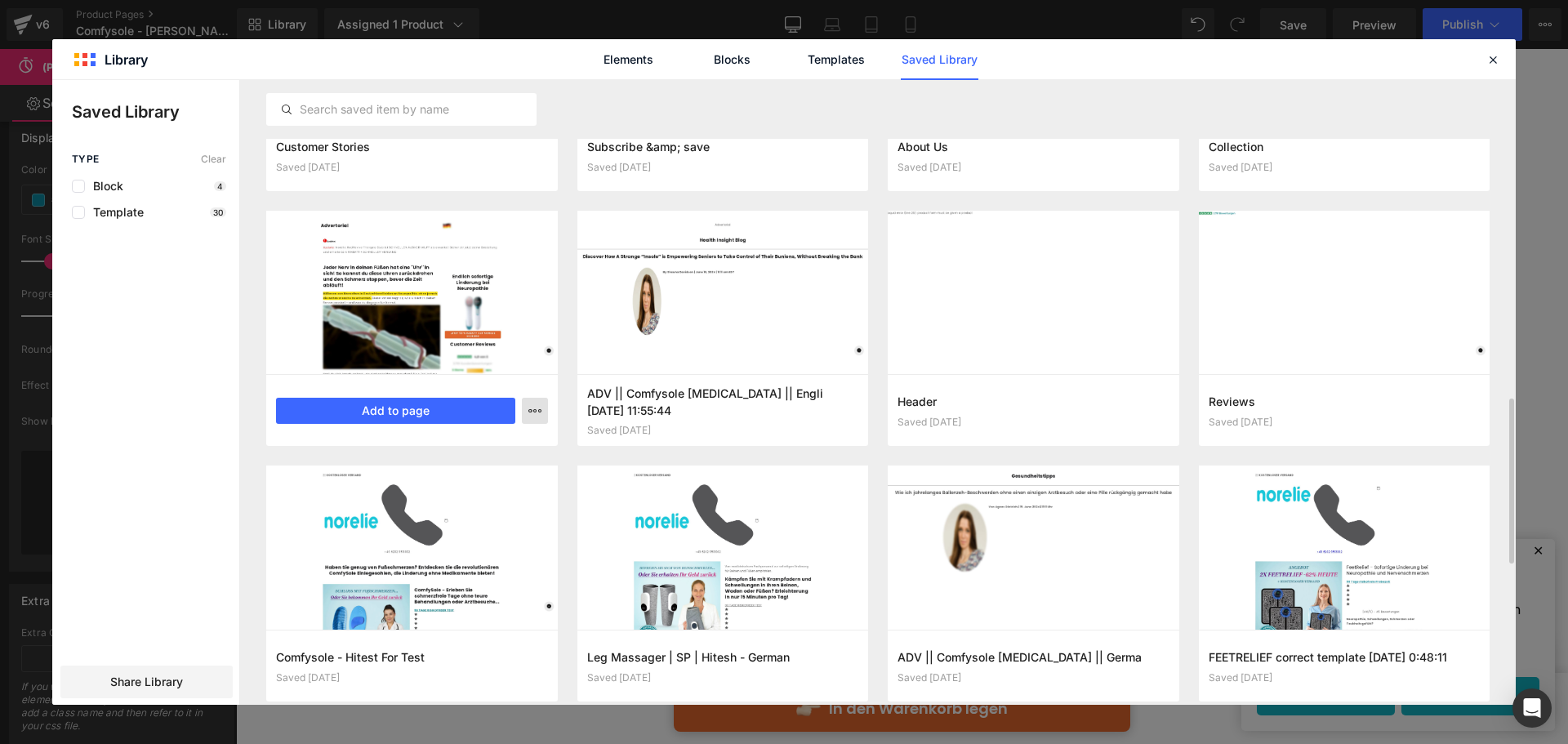
click at [497, 481] on div "Delete" at bounding box center [455, 482] width 187 height 35
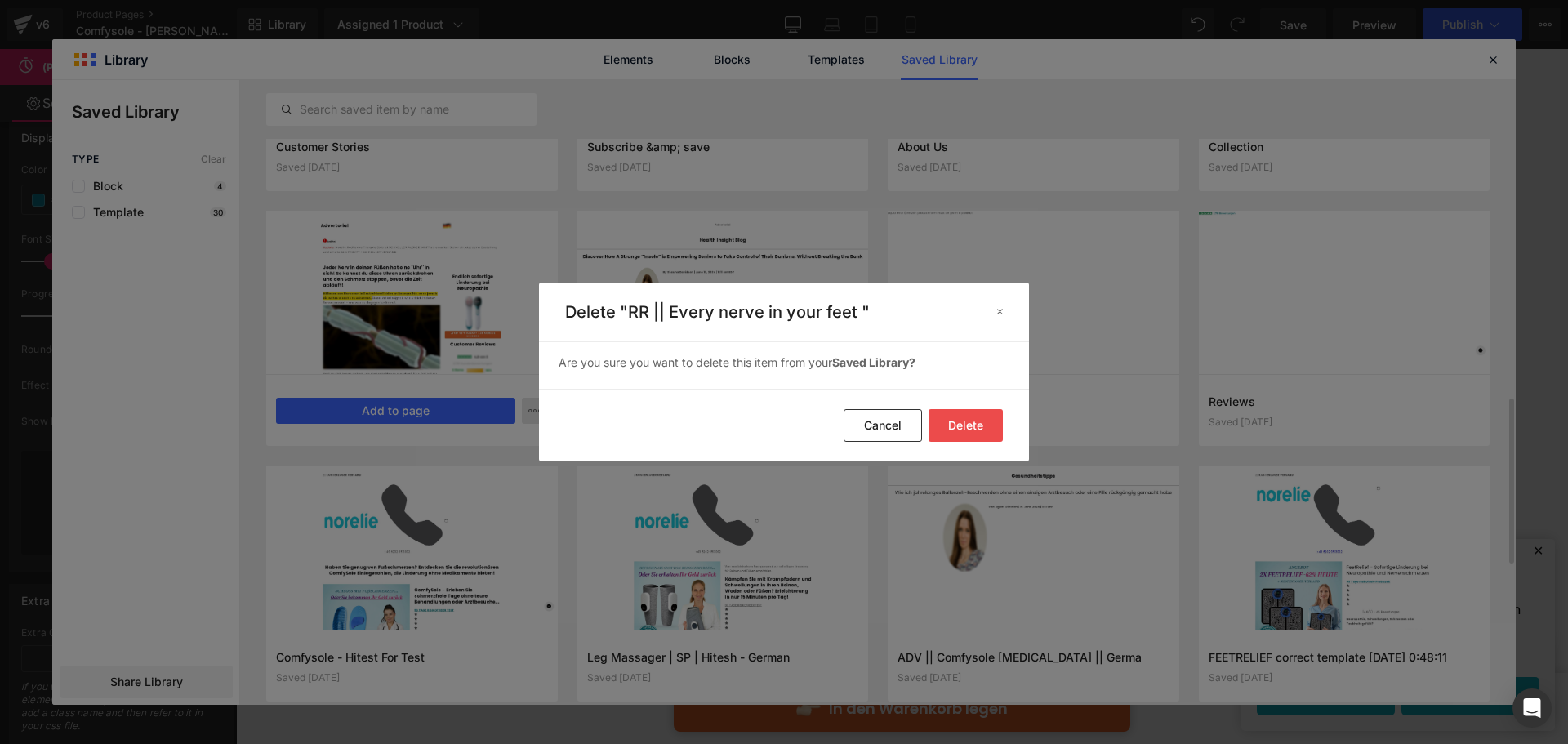
click at [946, 429] on button "Delete" at bounding box center [966, 426] width 75 height 33
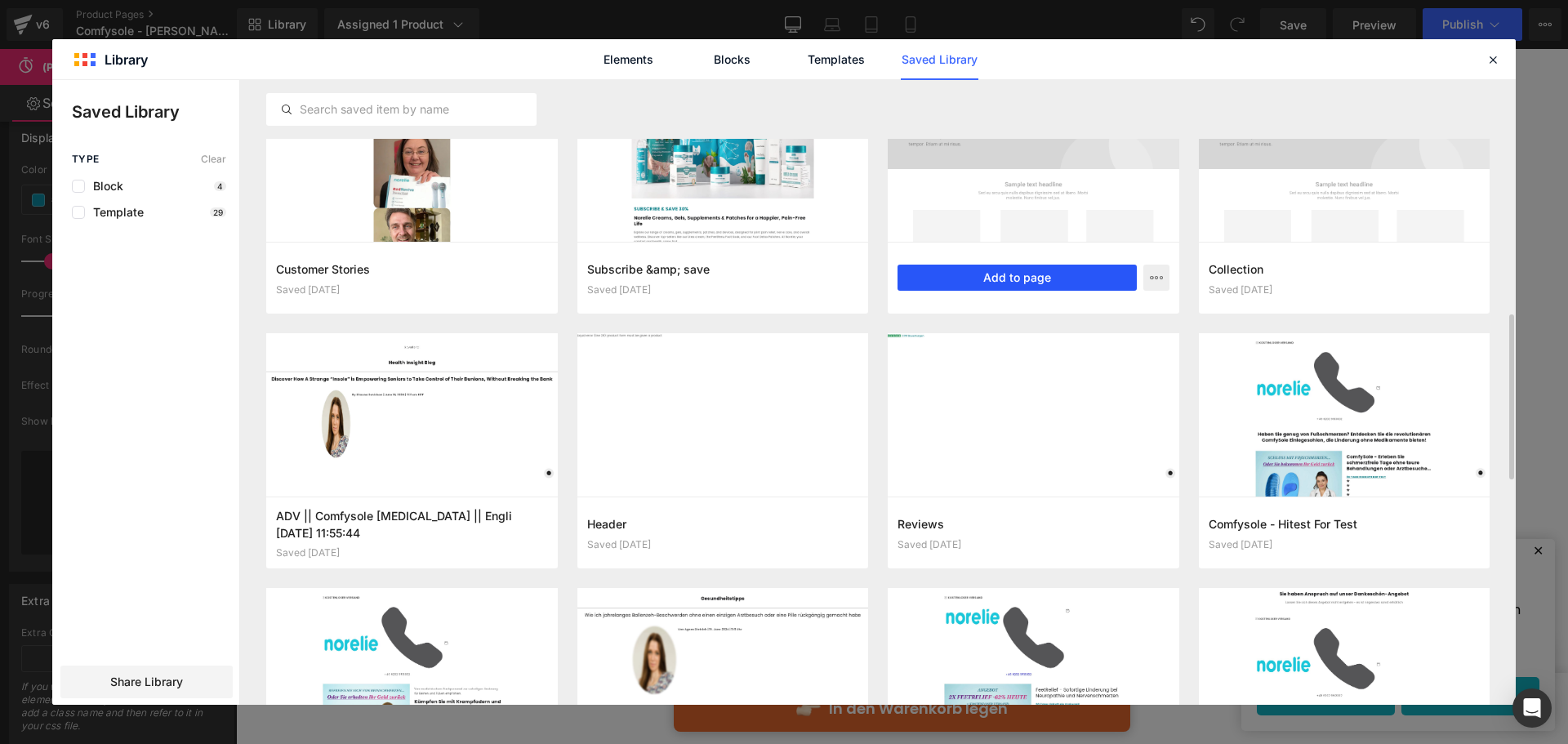
scroll to position [960, 0]
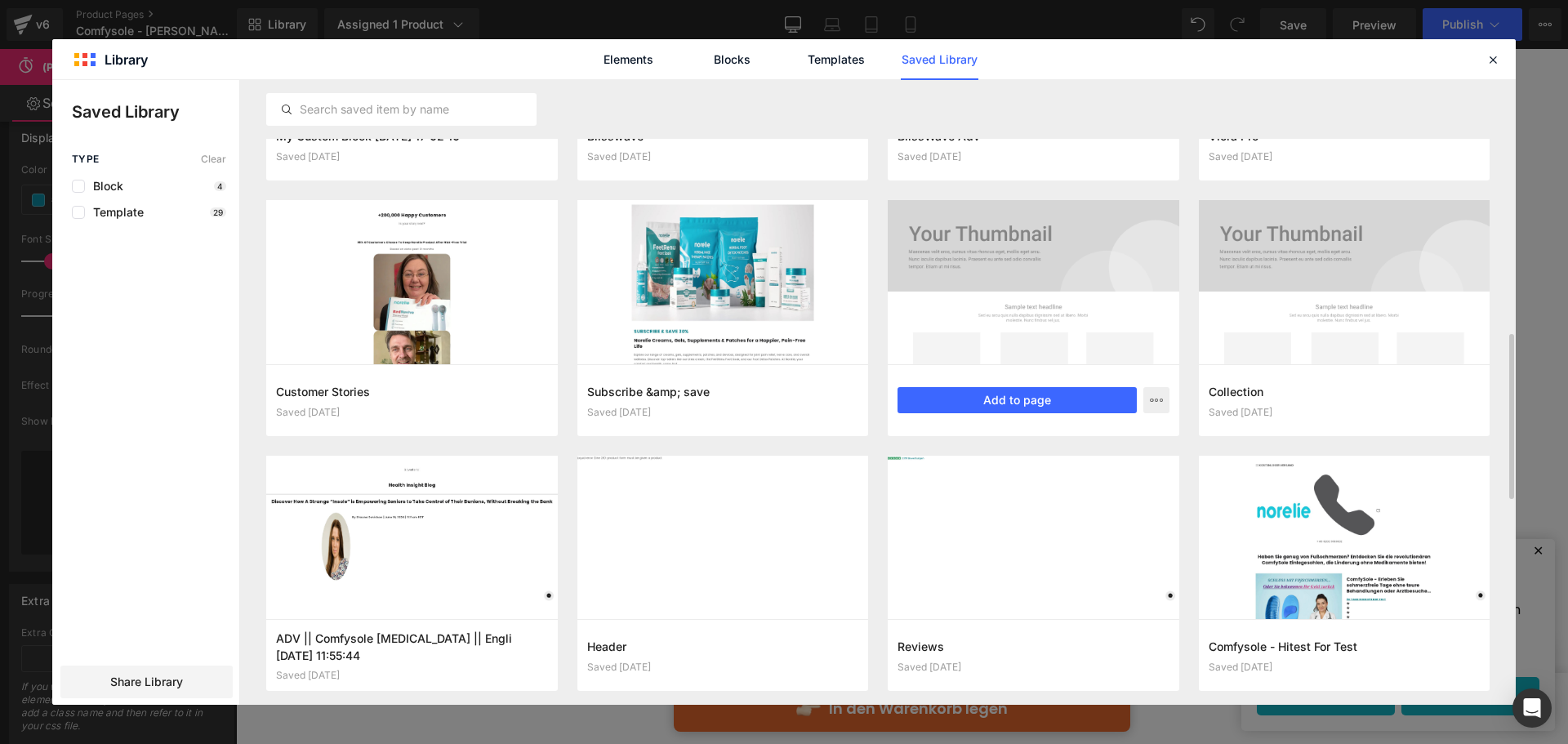
click at [1142, 406] on div "Add to page" at bounding box center [1033, 399] width 272 height 26
click at [1155, 410] on button "button" at bounding box center [1156, 399] width 26 height 26
click at [1022, 478] on p "Delete" at bounding box center [1033, 471] width 35 height 15
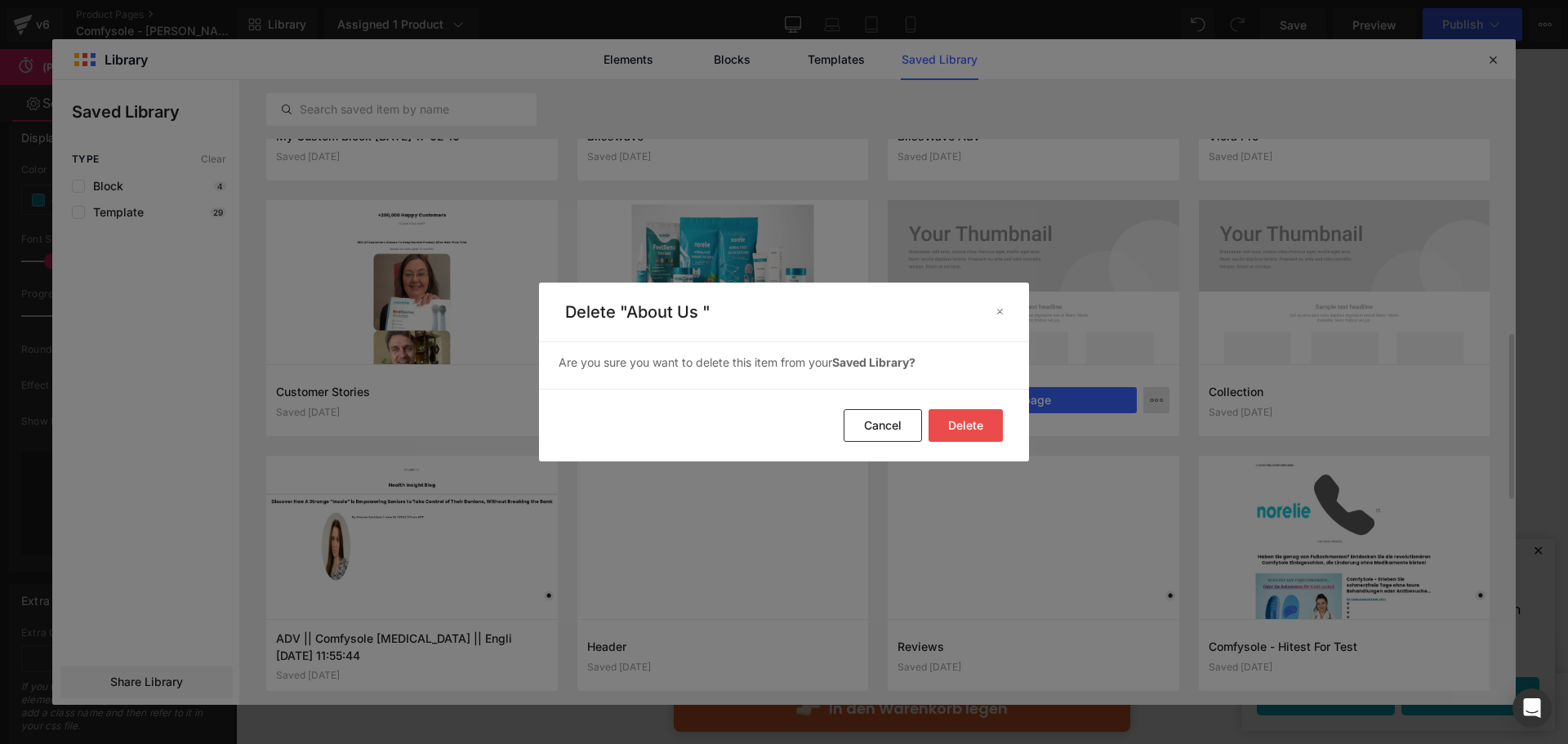
click at [976, 420] on button "Delete" at bounding box center [966, 426] width 75 height 33
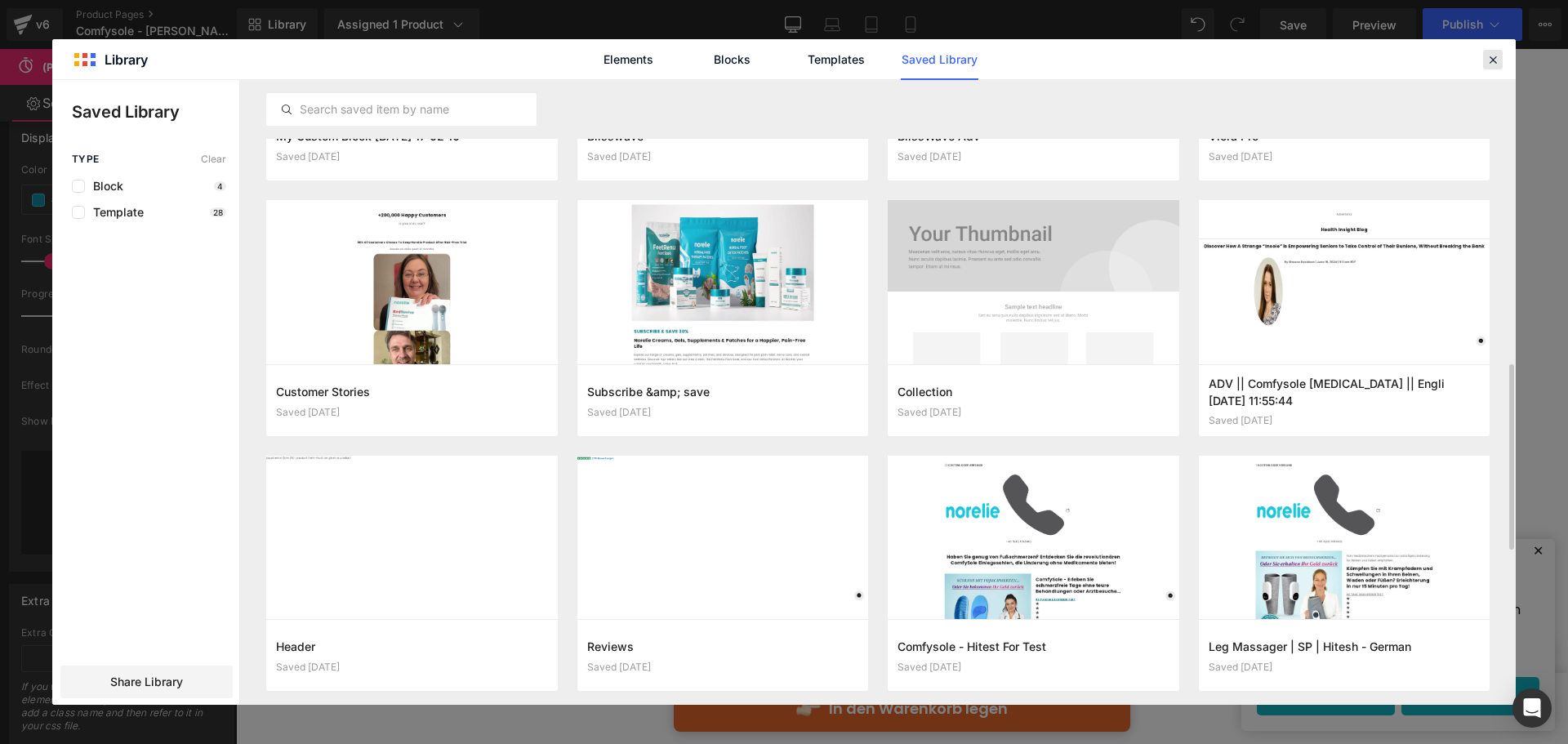
click at [1490, 51] on div at bounding box center [1493, 60] width 20 height 20
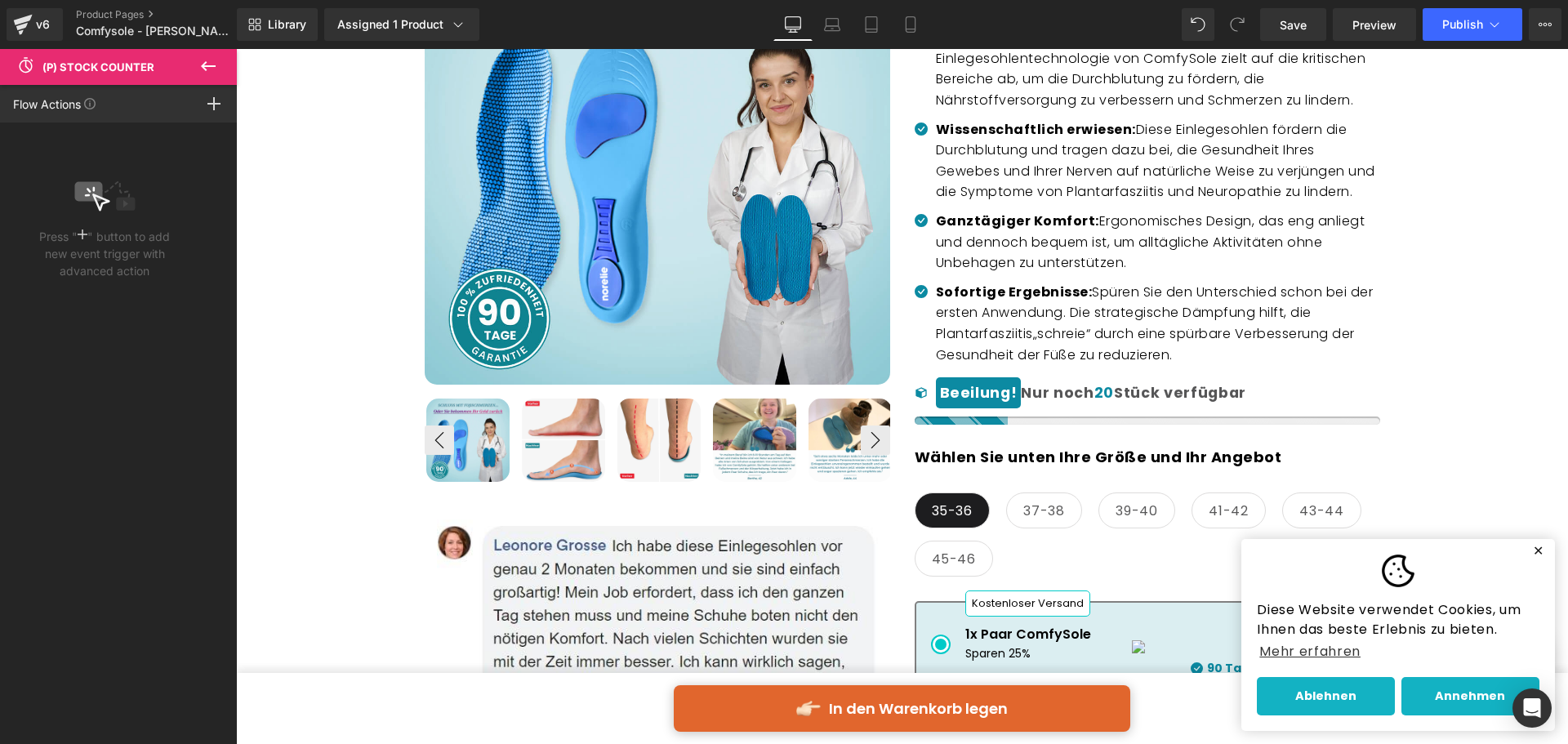
drag, startPoint x: 207, startPoint y: 68, endPoint x: 216, endPoint y: 75, distance: 11.4
click at [207, 68] on icon at bounding box center [208, 66] width 20 height 20
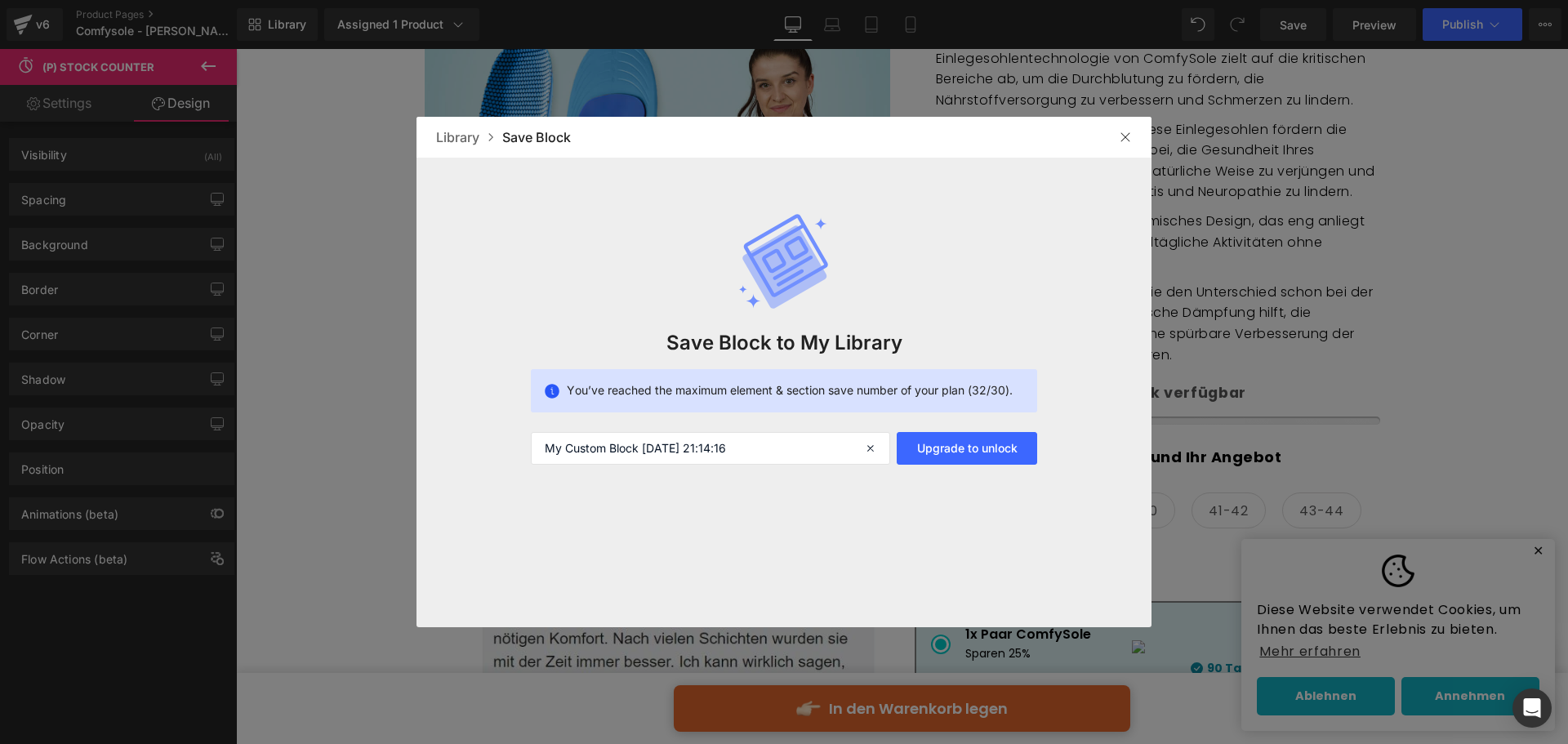
click at [1109, 129] on div "Library Save Block" at bounding box center [784, 136] width 735 height 41
drag, startPoint x: 1127, startPoint y: 133, endPoint x: 890, endPoint y: 84, distance: 242.0
click at [1127, 133] on img at bounding box center [1126, 137] width 13 height 13
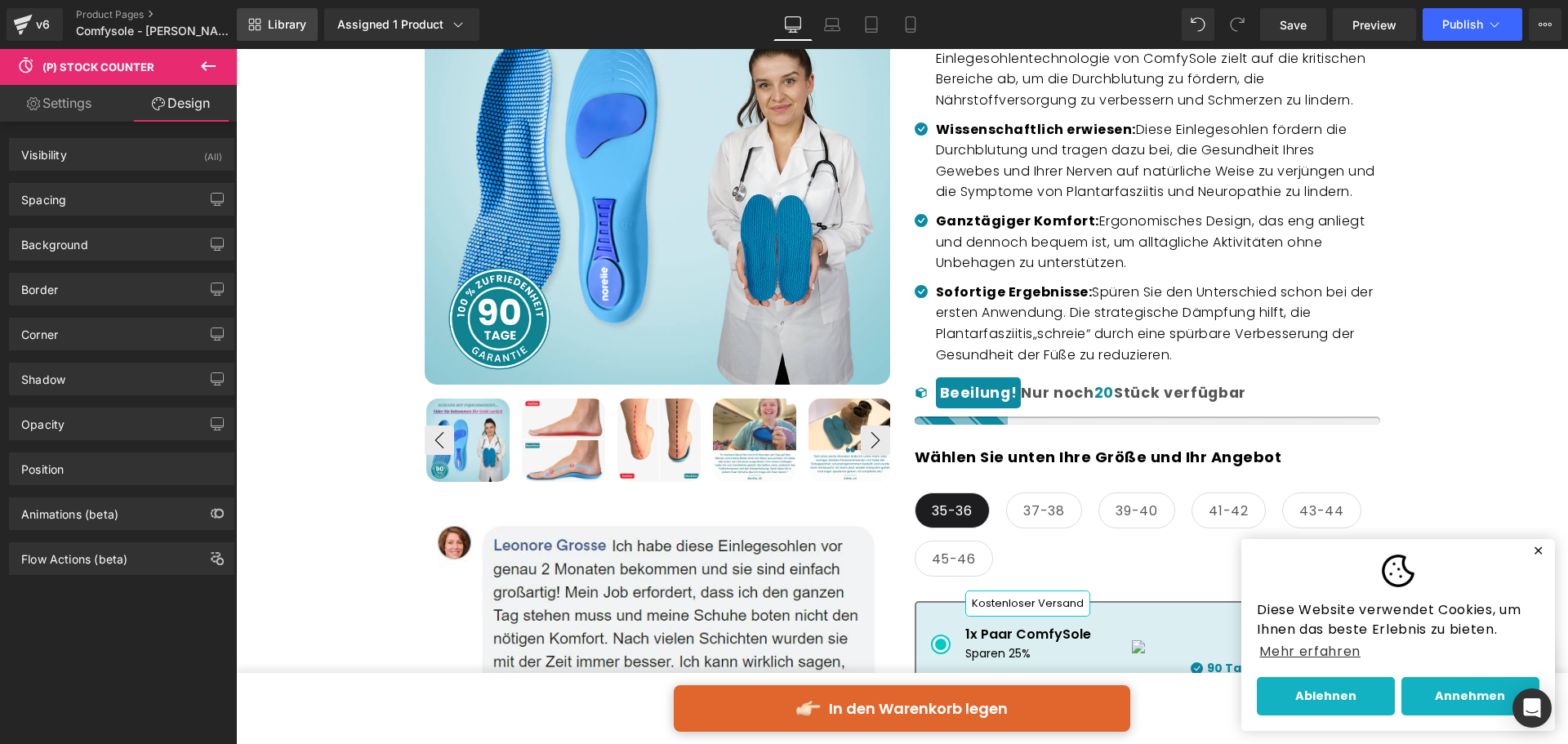
click at [253, 17] on link "Library" at bounding box center [277, 25] width 81 height 33
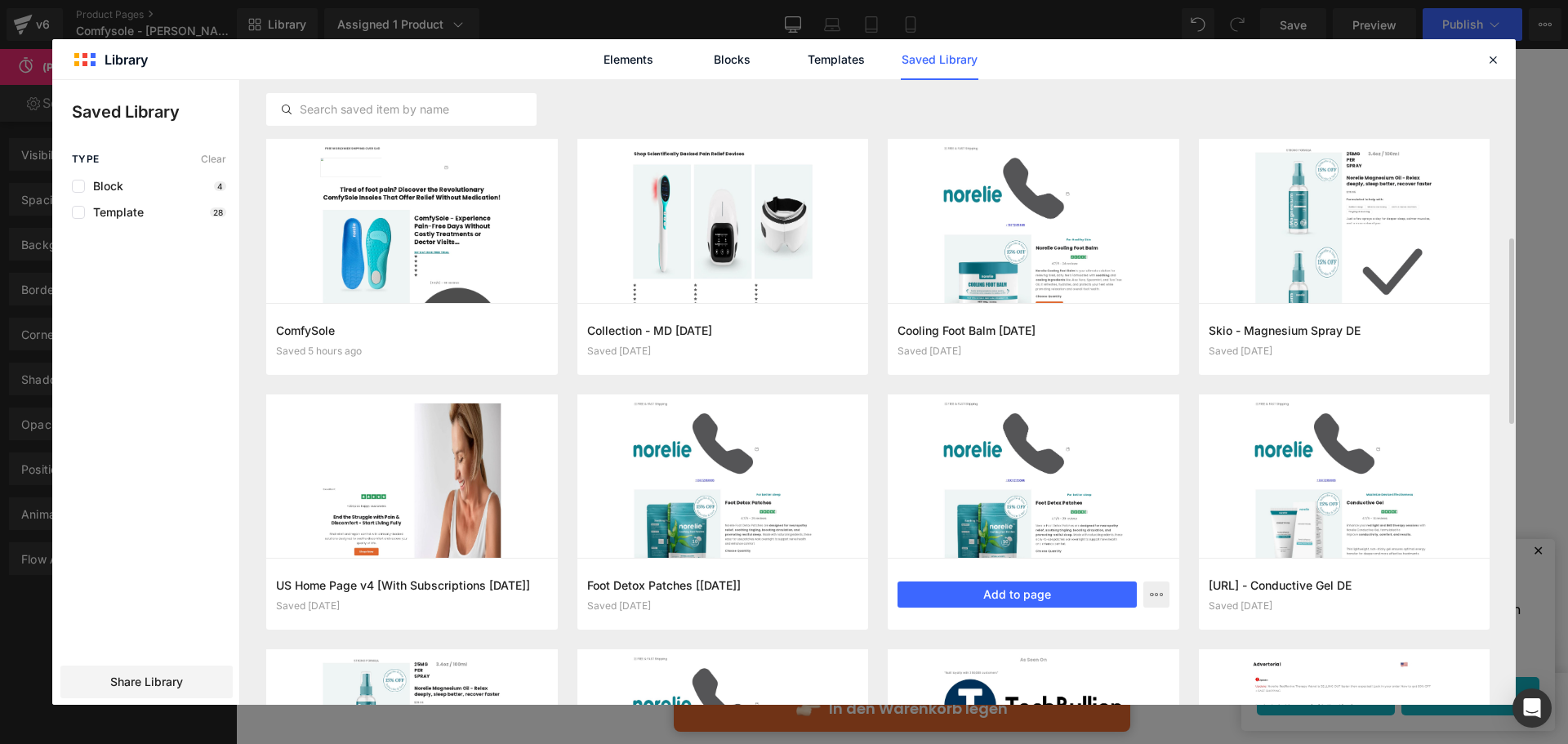
scroll to position [204, 0]
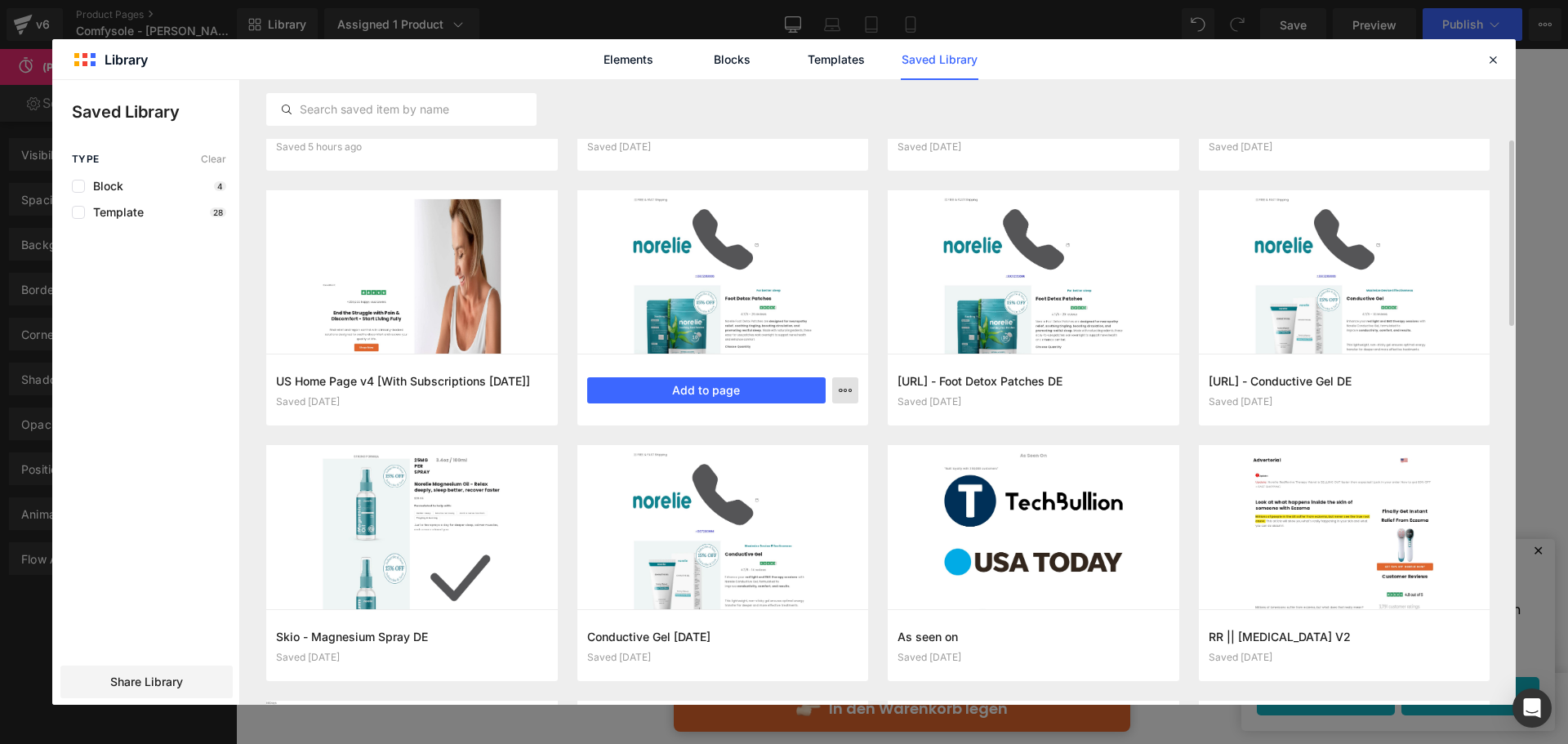
click at [855, 386] on button "button" at bounding box center [845, 390] width 26 height 26
click at [791, 451] on div "Delete" at bounding box center [765, 461] width 187 height 35
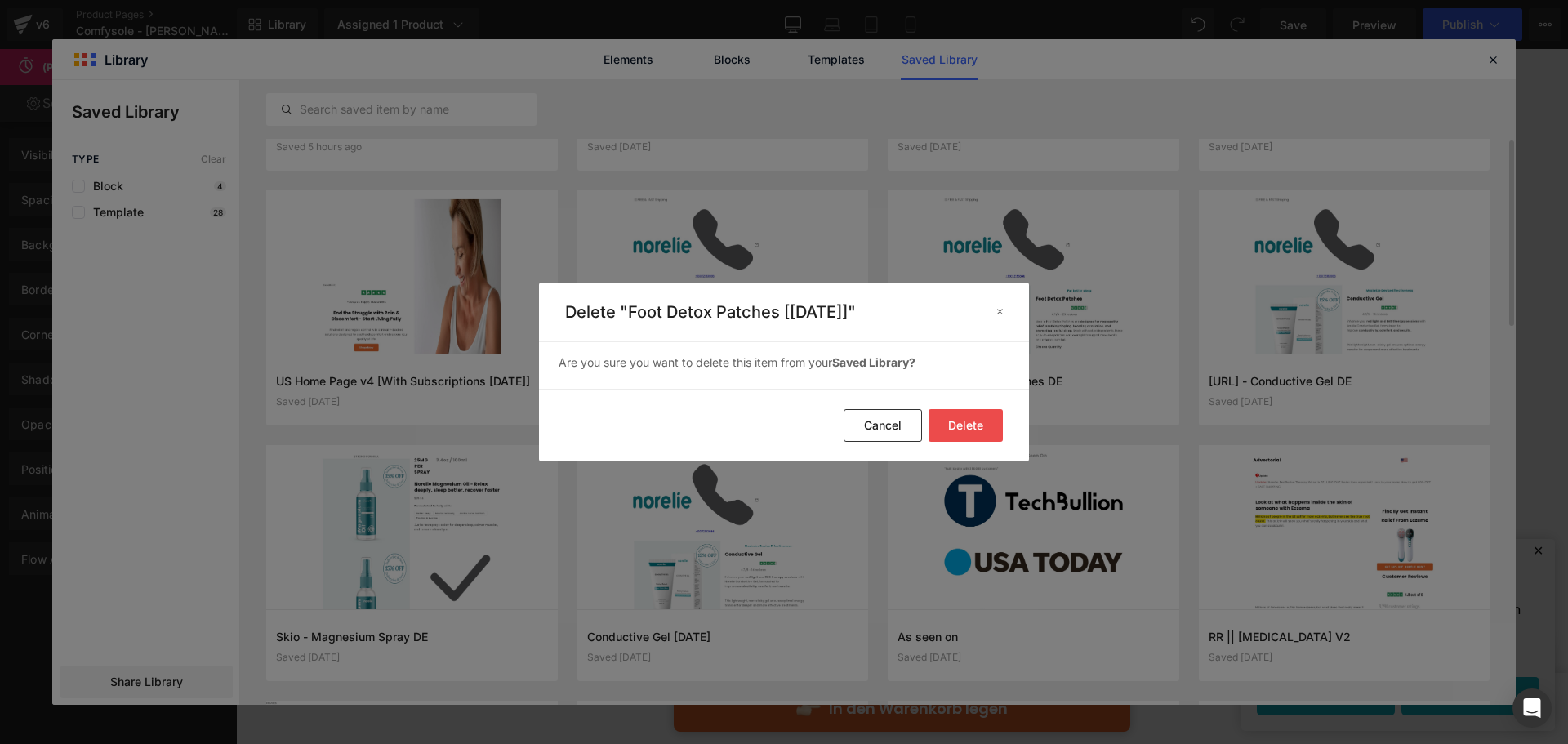
click at [951, 409] on button "Delete" at bounding box center [966, 426] width 75 height 33
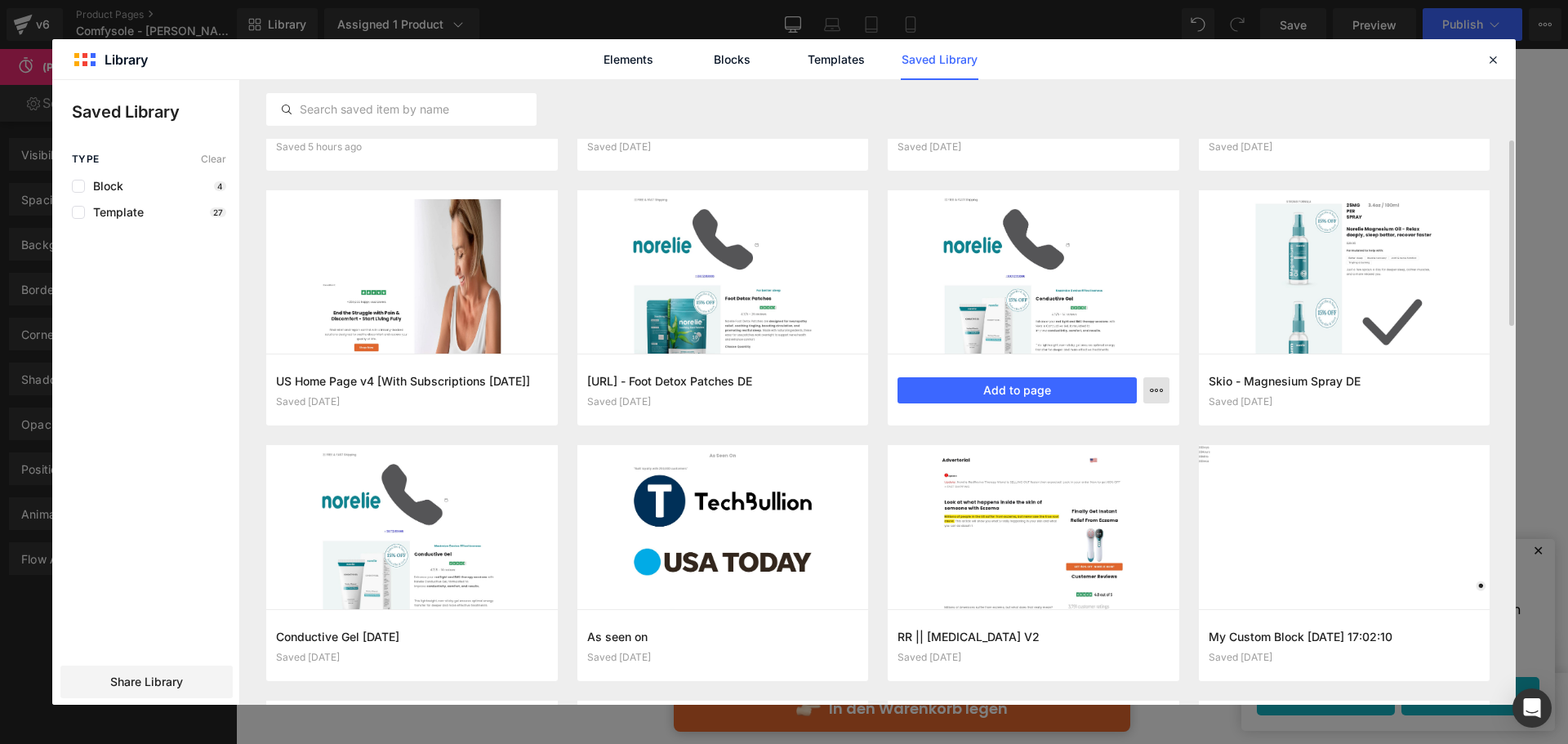
click at [1146, 390] on button "button" at bounding box center [1156, 390] width 26 height 26
click at [1063, 469] on div "Delete" at bounding box center [1077, 461] width 187 height 35
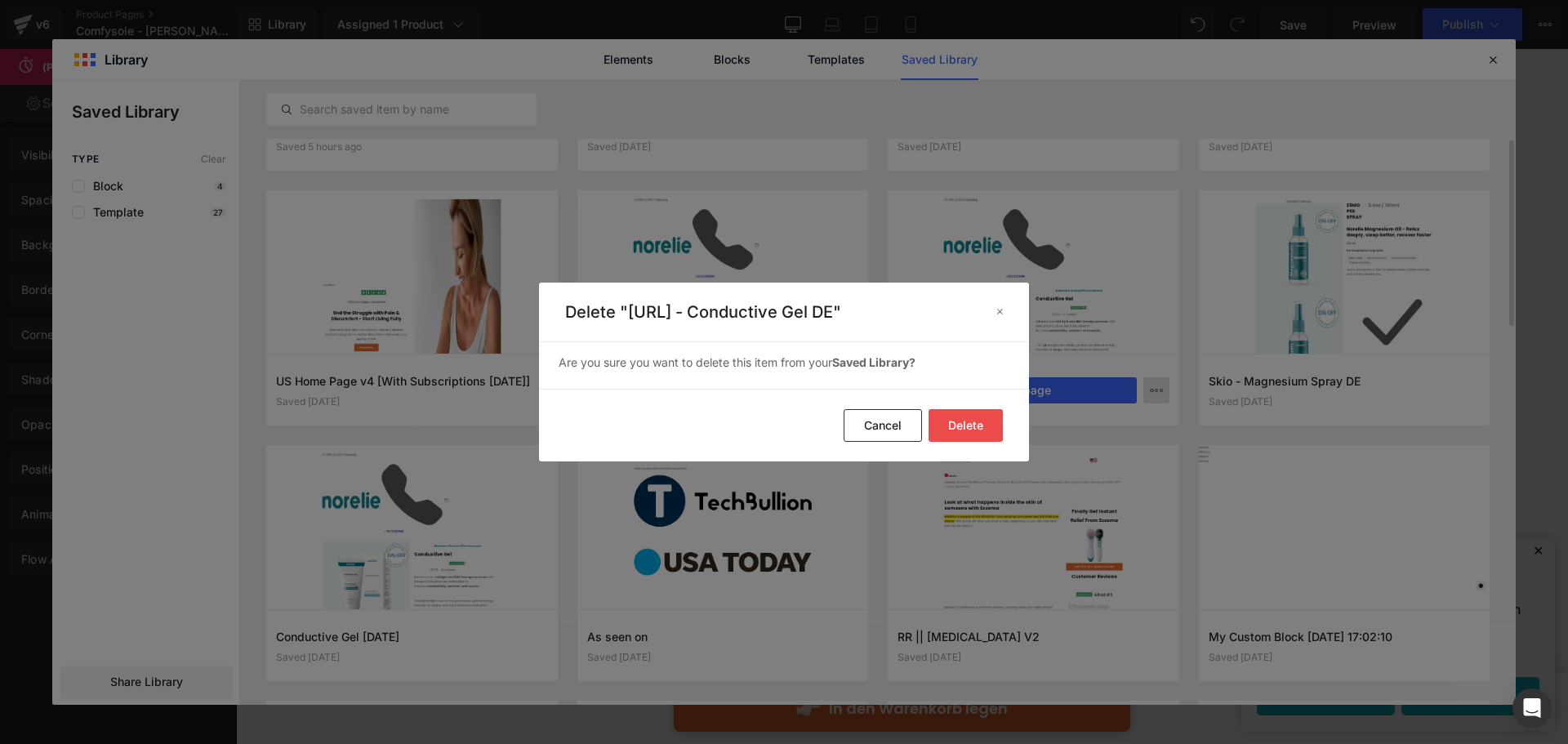
click at [983, 431] on button "Delete" at bounding box center [966, 426] width 75 height 33
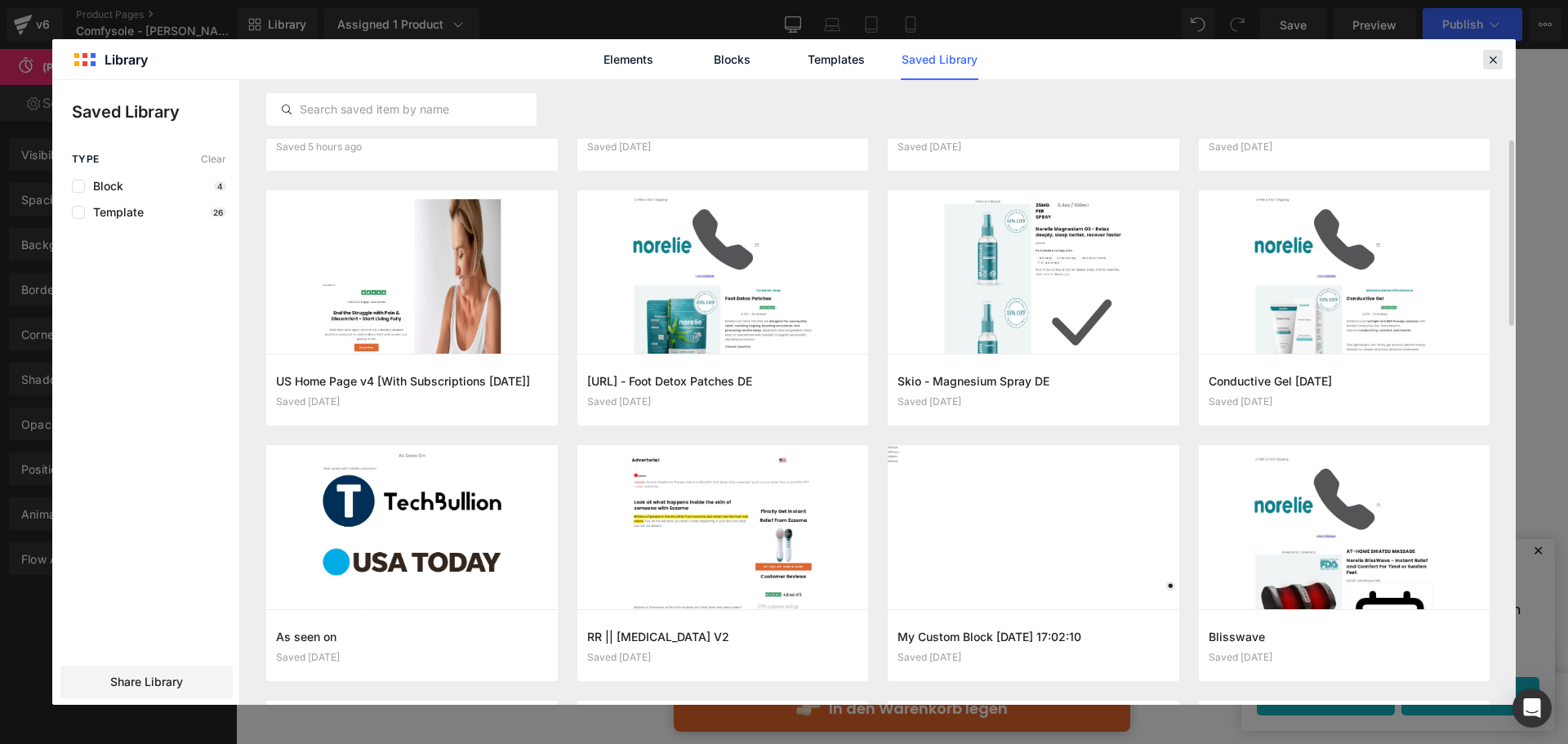
click at [1492, 58] on icon at bounding box center [1492, 59] width 15 height 15
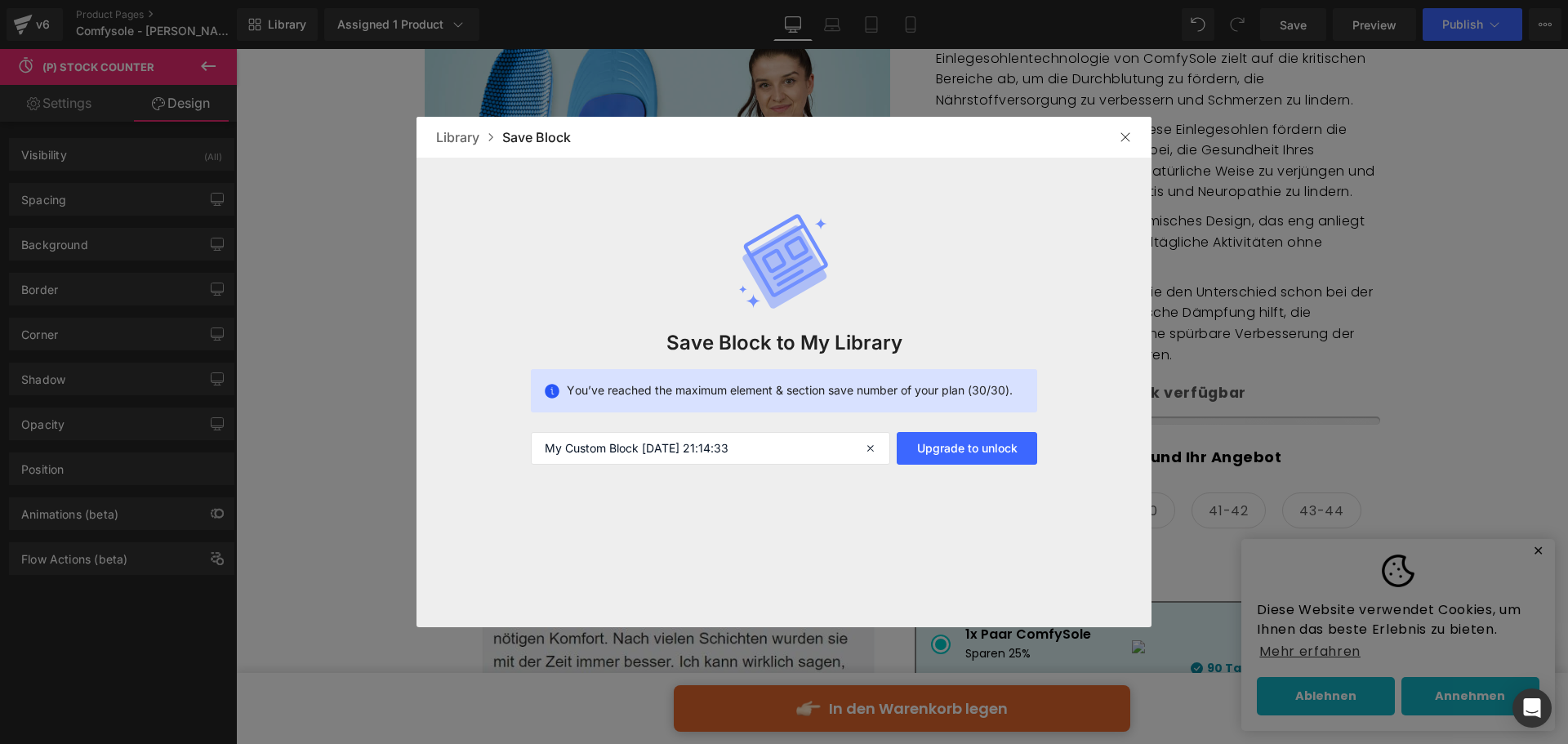
drag, startPoint x: 1128, startPoint y: 134, endPoint x: 881, endPoint y: 77, distance: 253.5
click at [1128, 134] on img at bounding box center [1126, 137] width 13 height 13
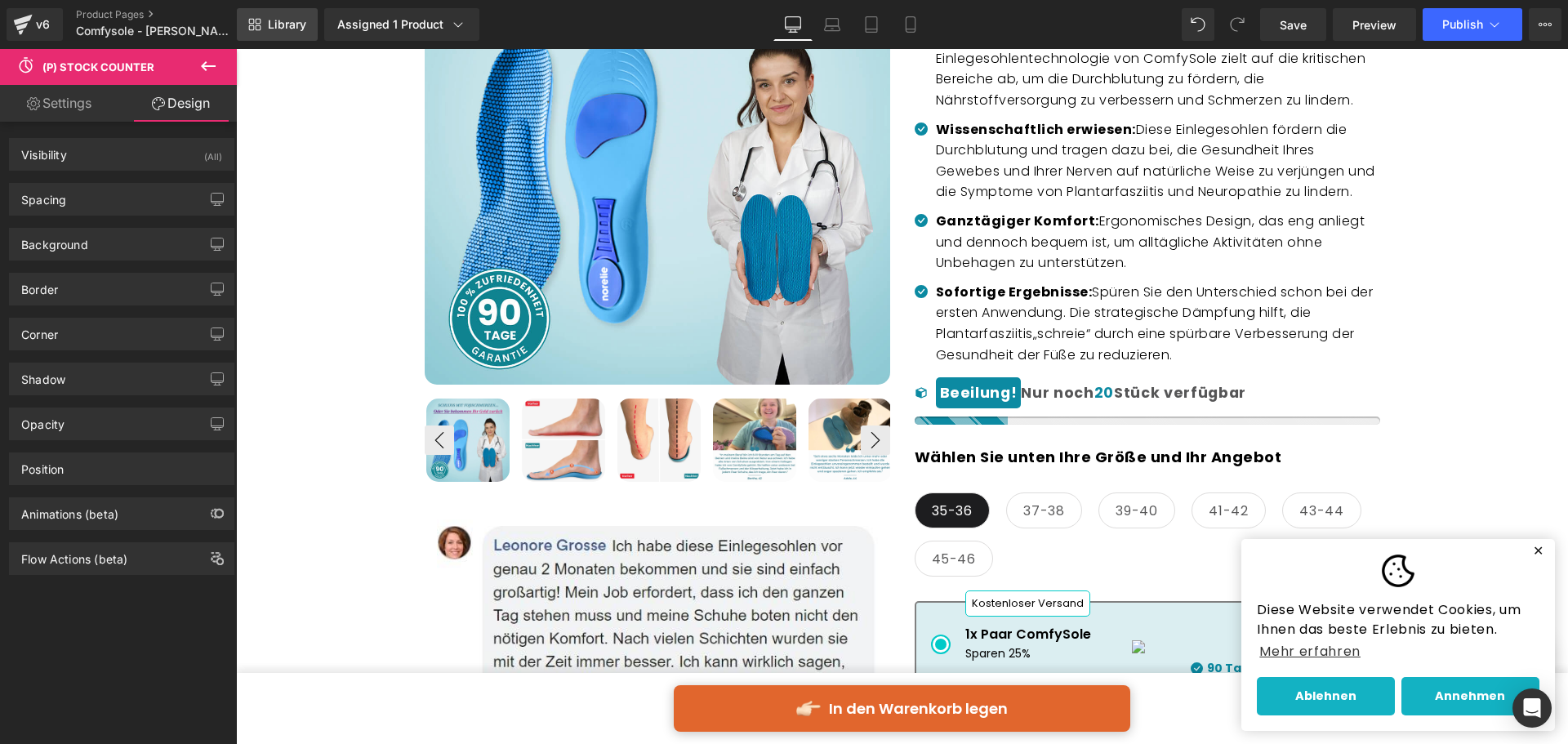
click at [284, 19] on span "Library" at bounding box center [287, 25] width 38 height 15
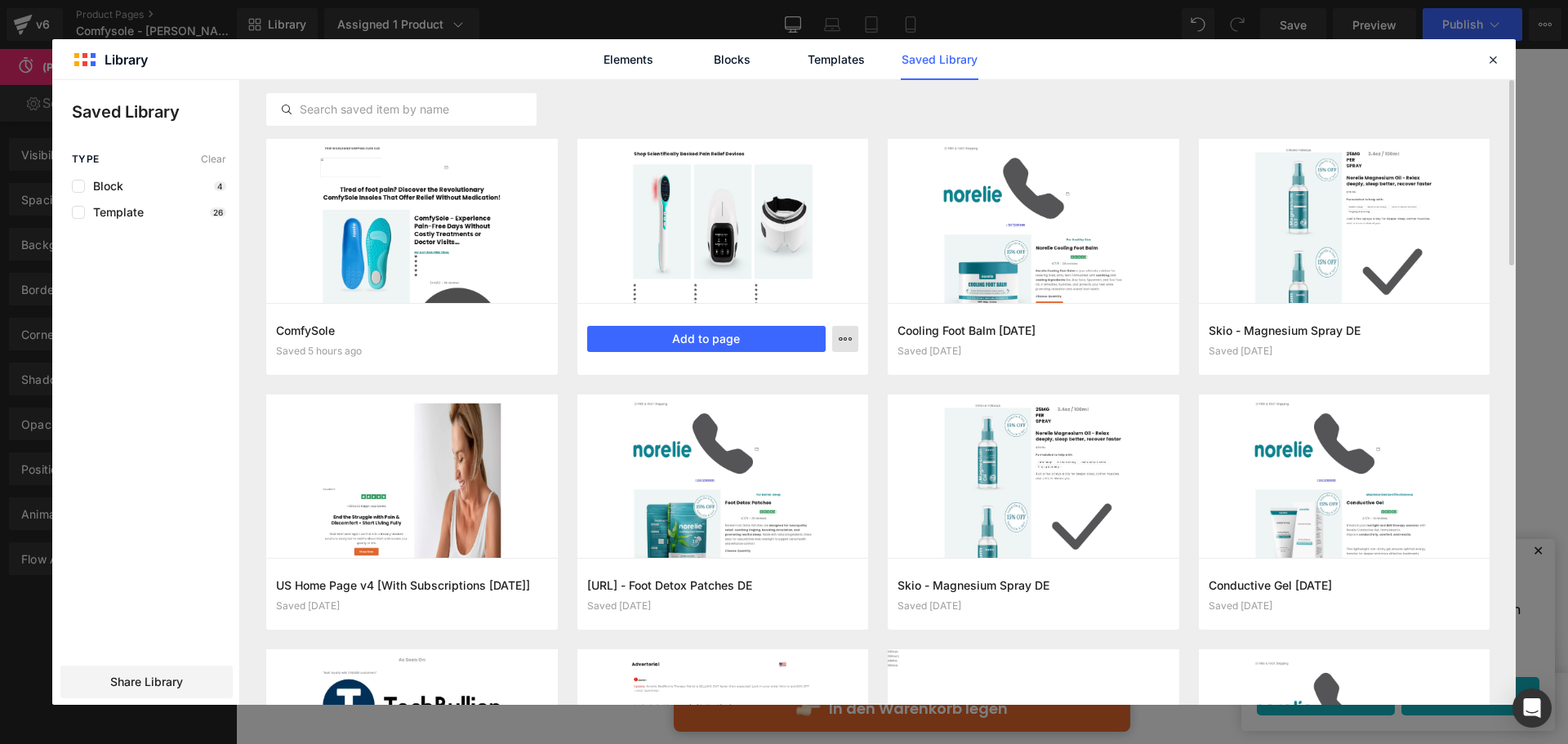
click at [839, 330] on button "button" at bounding box center [845, 338] width 26 height 26
click at [819, 412] on div "Delete" at bounding box center [765, 410] width 187 height 35
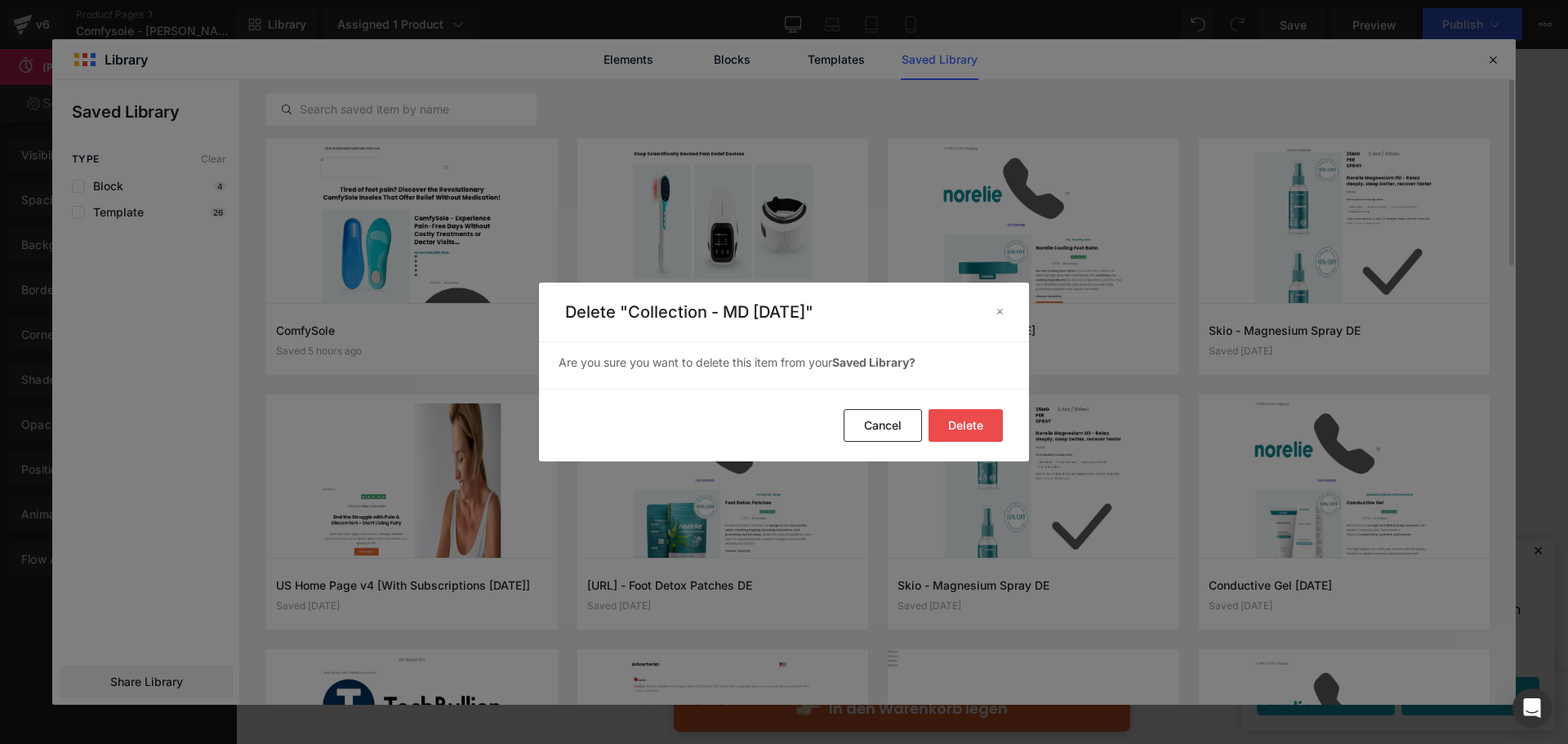
click at [941, 424] on button "Delete" at bounding box center [966, 426] width 75 height 33
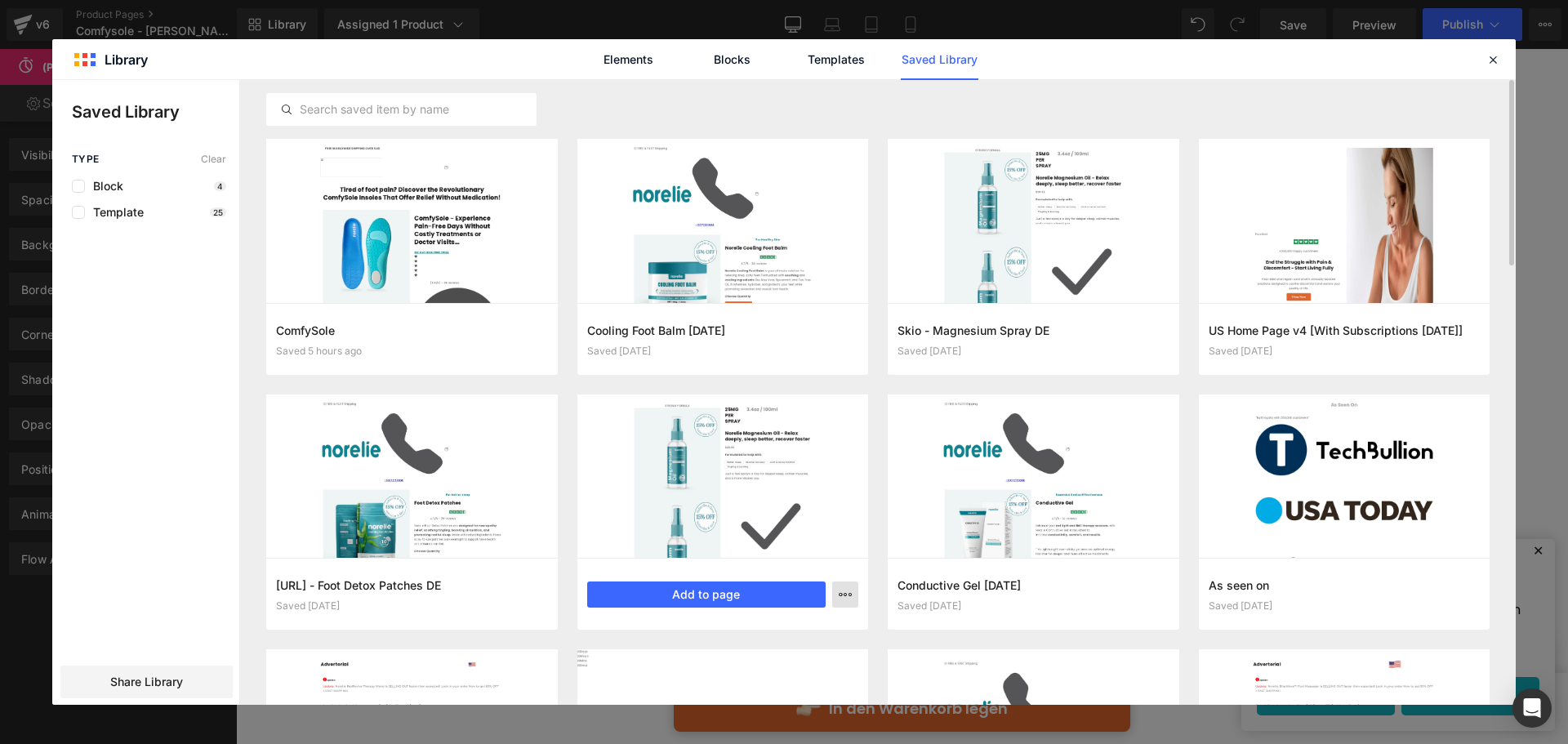
click at [840, 595] on icon "button" at bounding box center [845, 594] width 13 height 13
click at [779, 669] on div "Delete" at bounding box center [765, 666] width 187 height 35
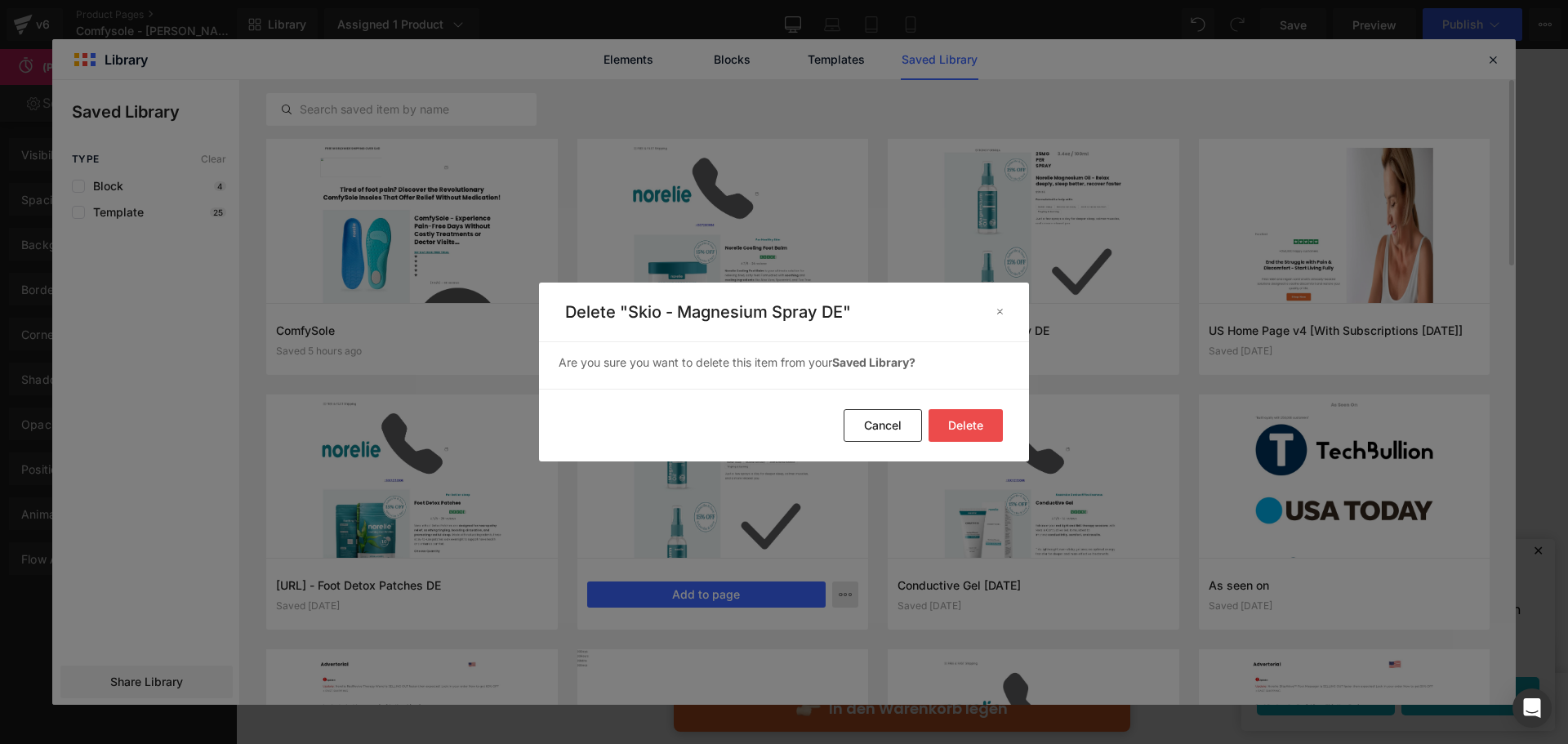
click at [960, 417] on button "Delete" at bounding box center [966, 426] width 75 height 33
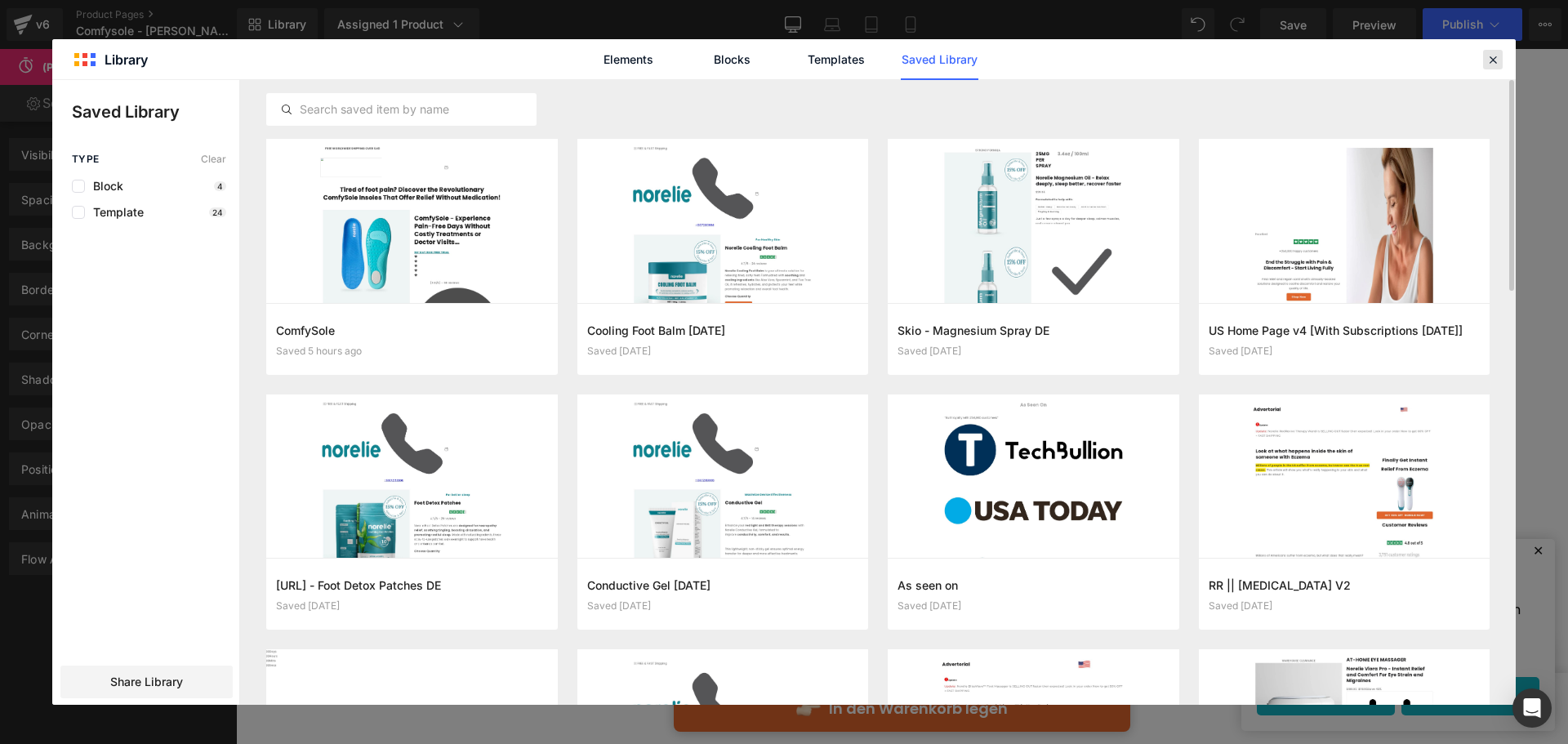
click at [1498, 66] on icon at bounding box center [1492, 59] width 15 height 15
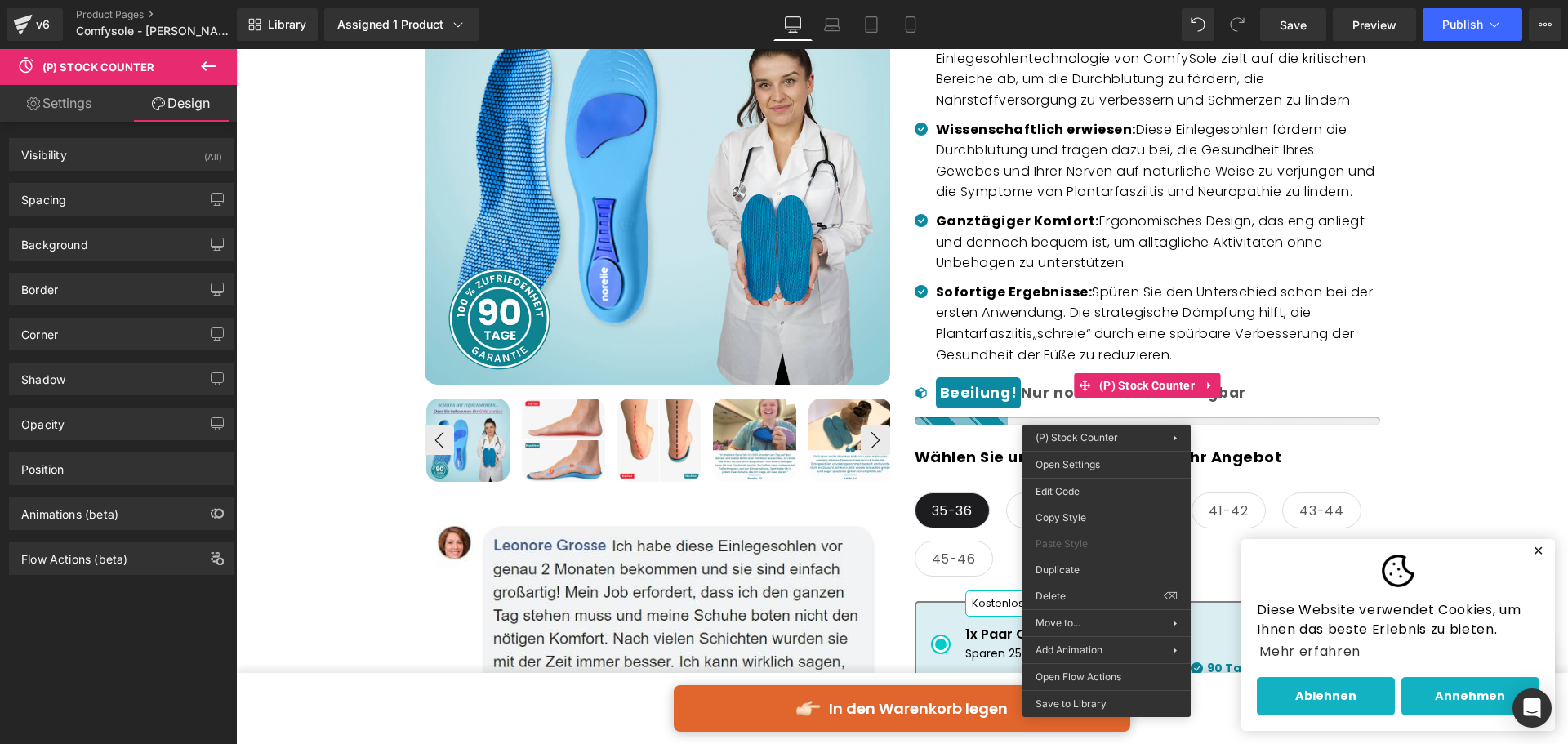
drag, startPoint x: 1286, startPoint y: 752, endPoint x: 1049, endPoint y: 703, distance: 242.0
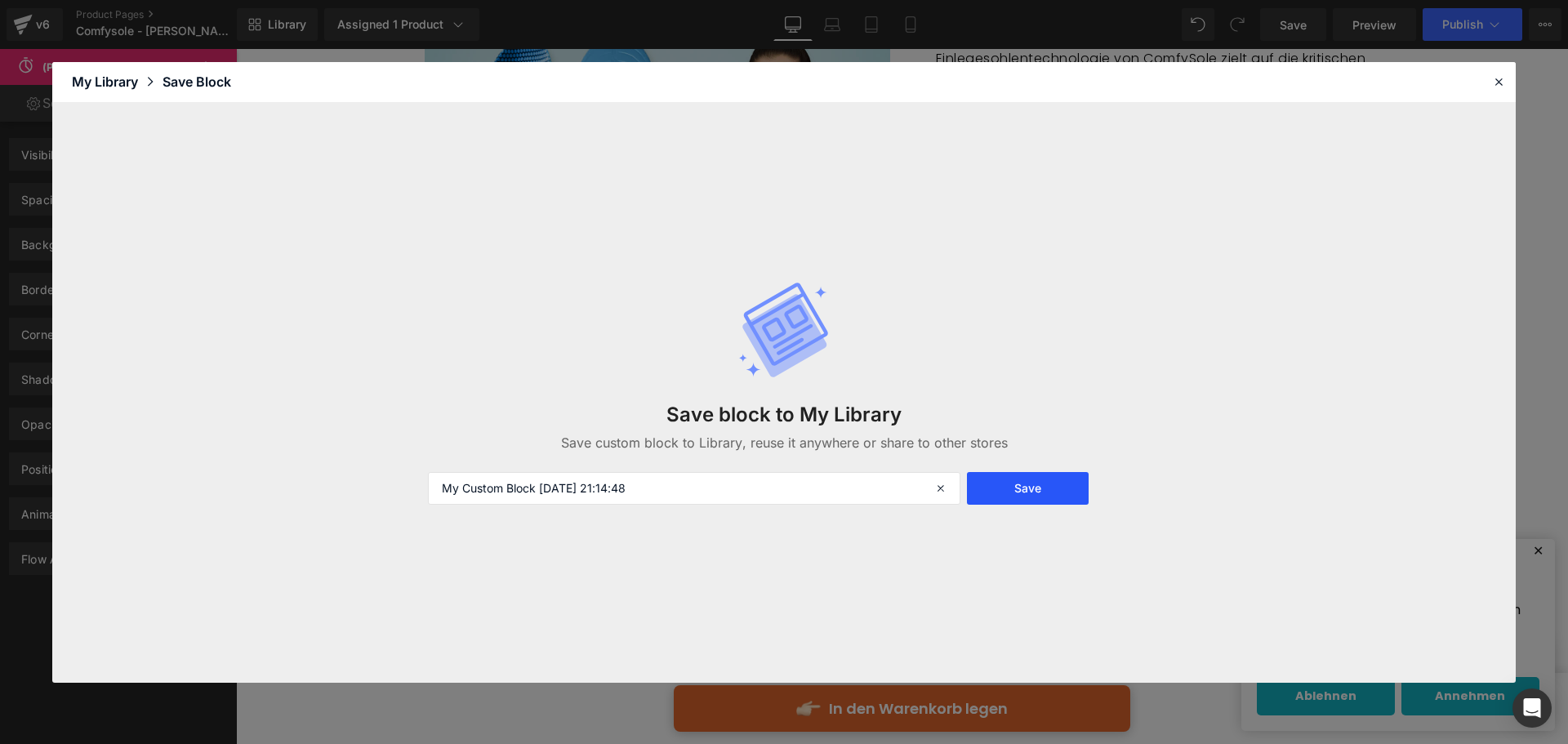
click at [994, 498] on button "Save" at bounding box center [1028, 488] width 122 height 33
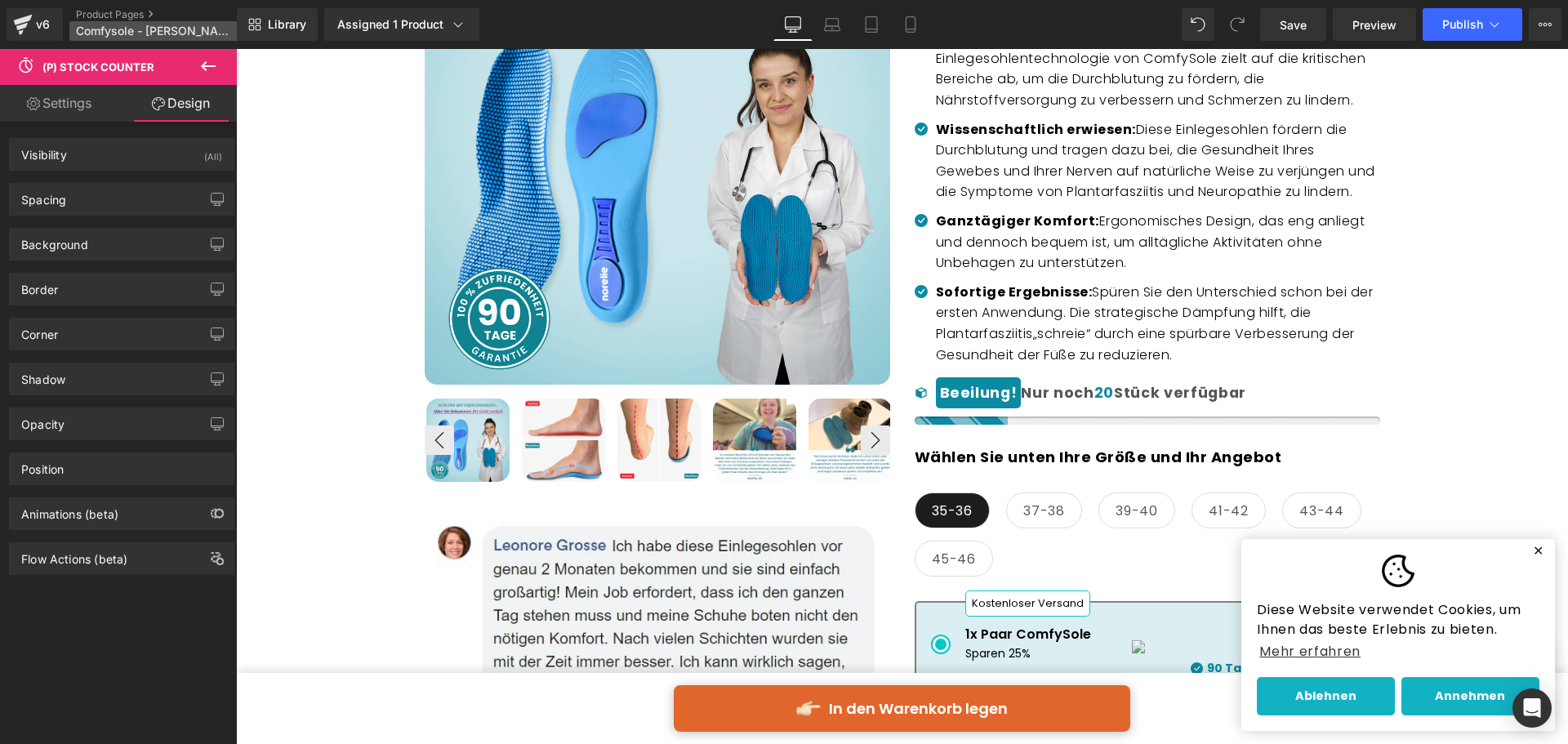
drag, startPoint x: 201, startPoint y: 15, endPoint x: 210, endPoint y: 21, distance: 10.8
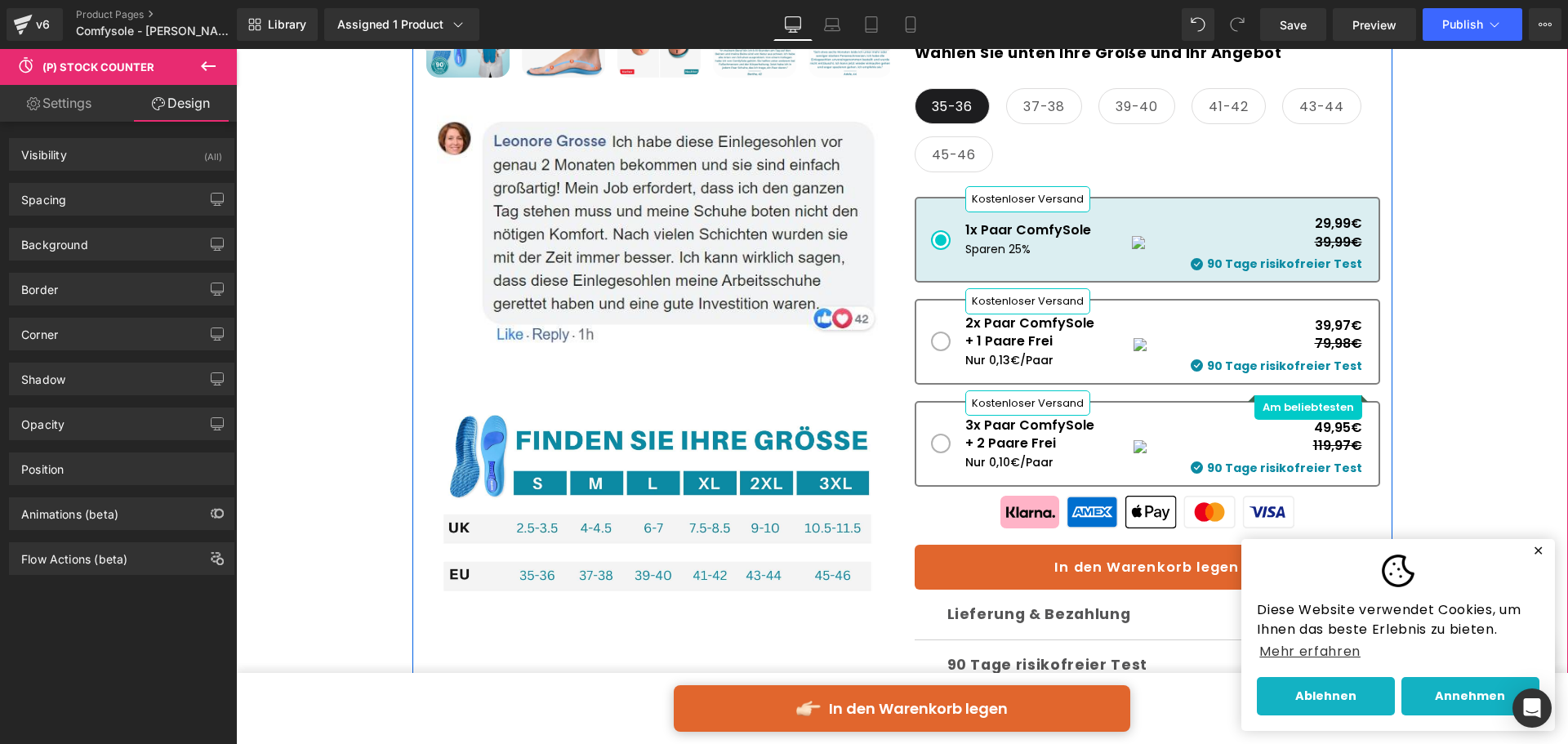
scroll to position [816, 0]
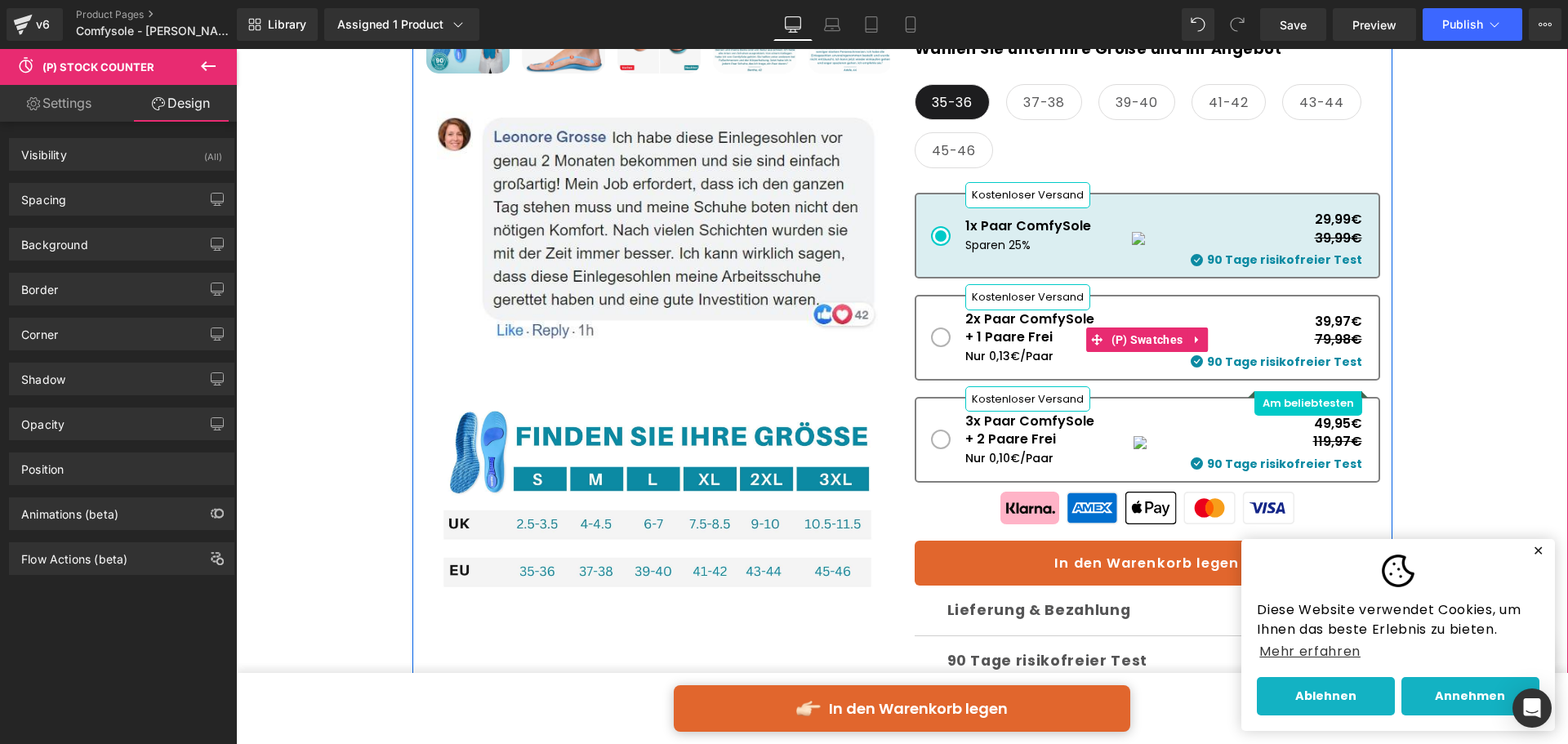
click at [1148, 338] on span "2x Paar ComfySole + 1 Paare Frei Kostenloser Versand Nur 0,13€/Paar 39,97€ 79,9…" at bounding box center [1148, 337] width 466 height 85
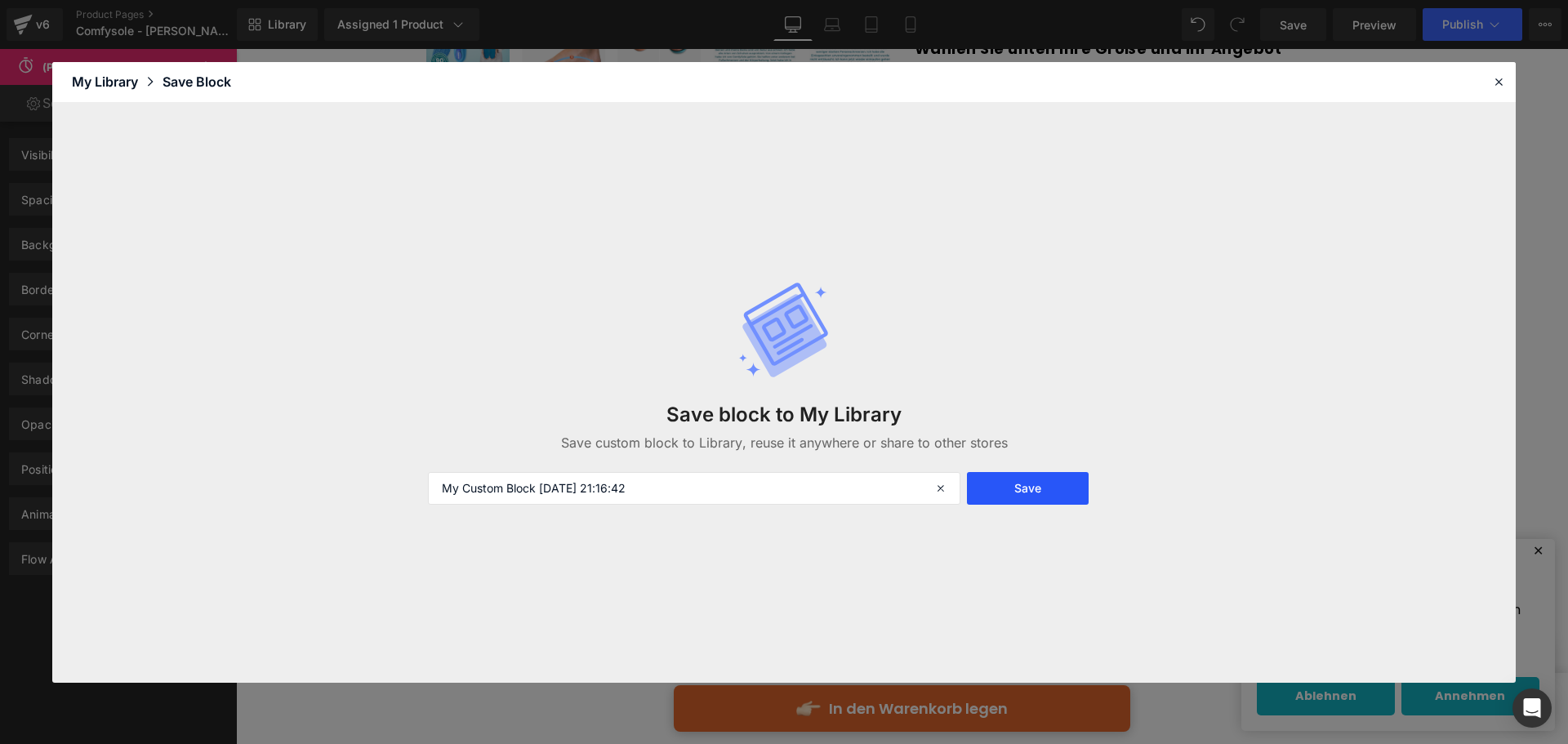
click at [991, 494] on button "Save" at bounding box center [1028, 488] width 122 height 33
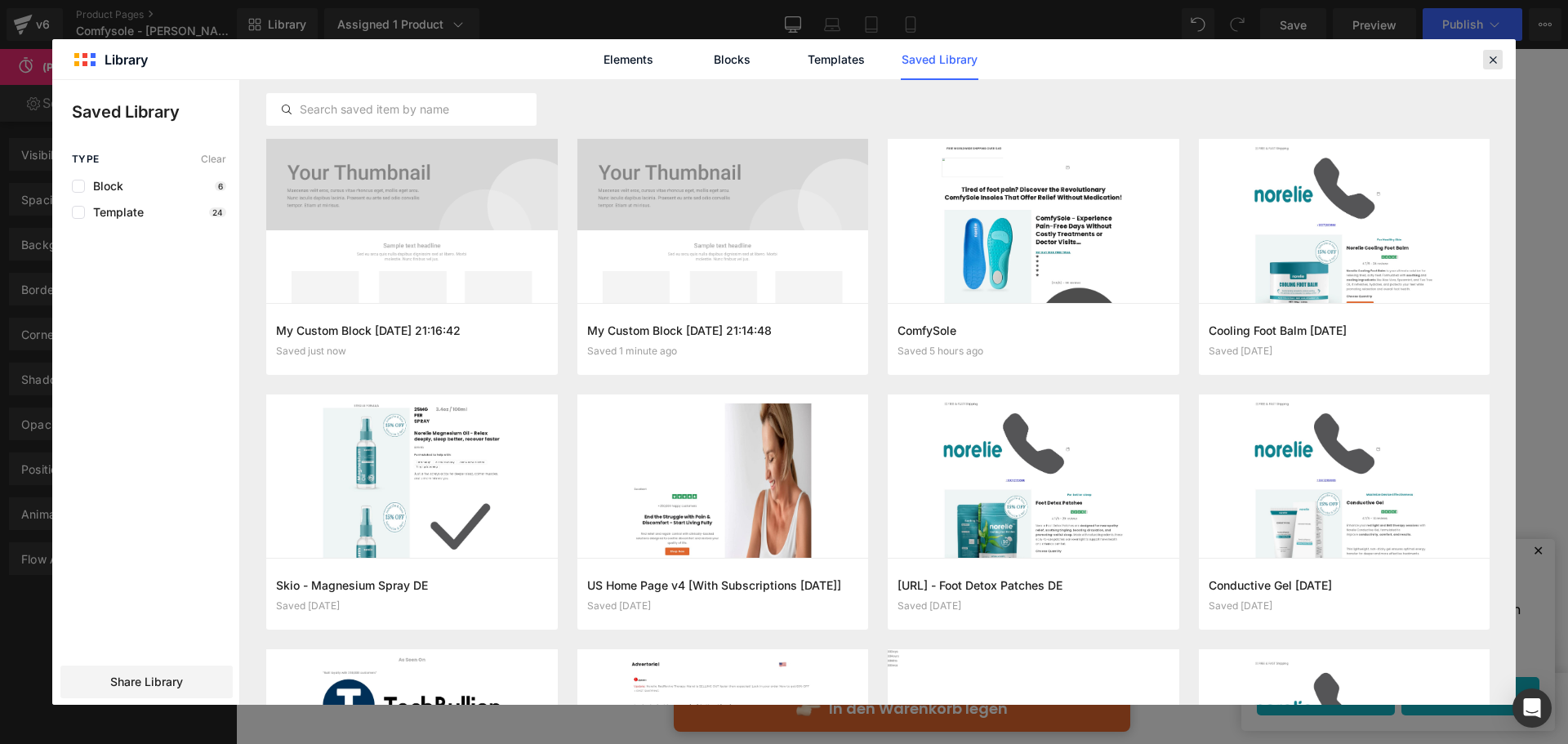
drag, startPoint x: 1488, startPoint y: 67, endPoint x: 1236, endPoint y: 10, distance: 258.4
click at [1488, 67] on div at bounding box center [1493, 60] width 20 height 20
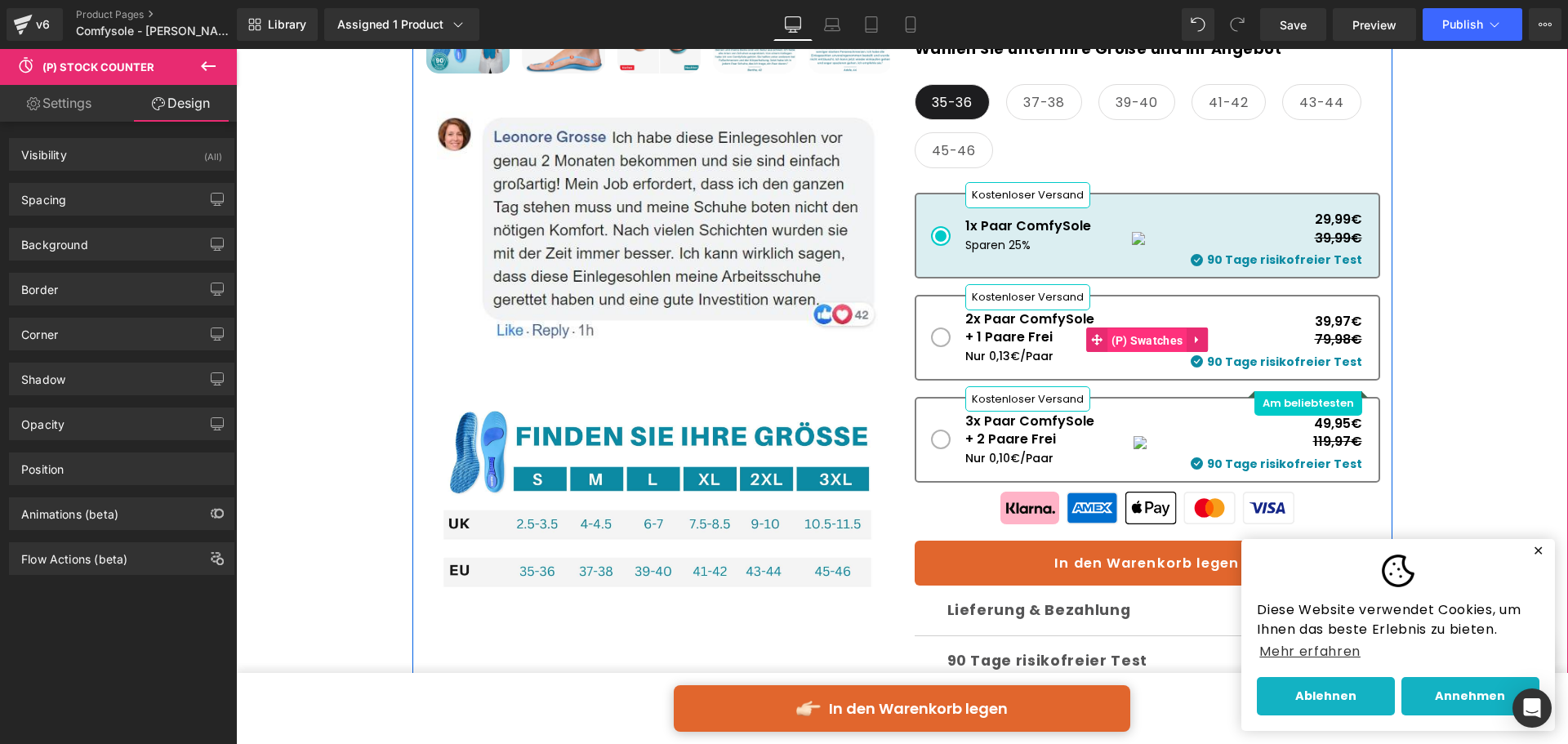
click at [1123, 353] on span "(P) Swatches" at bounding box center [1148, 340] width 80 height 25
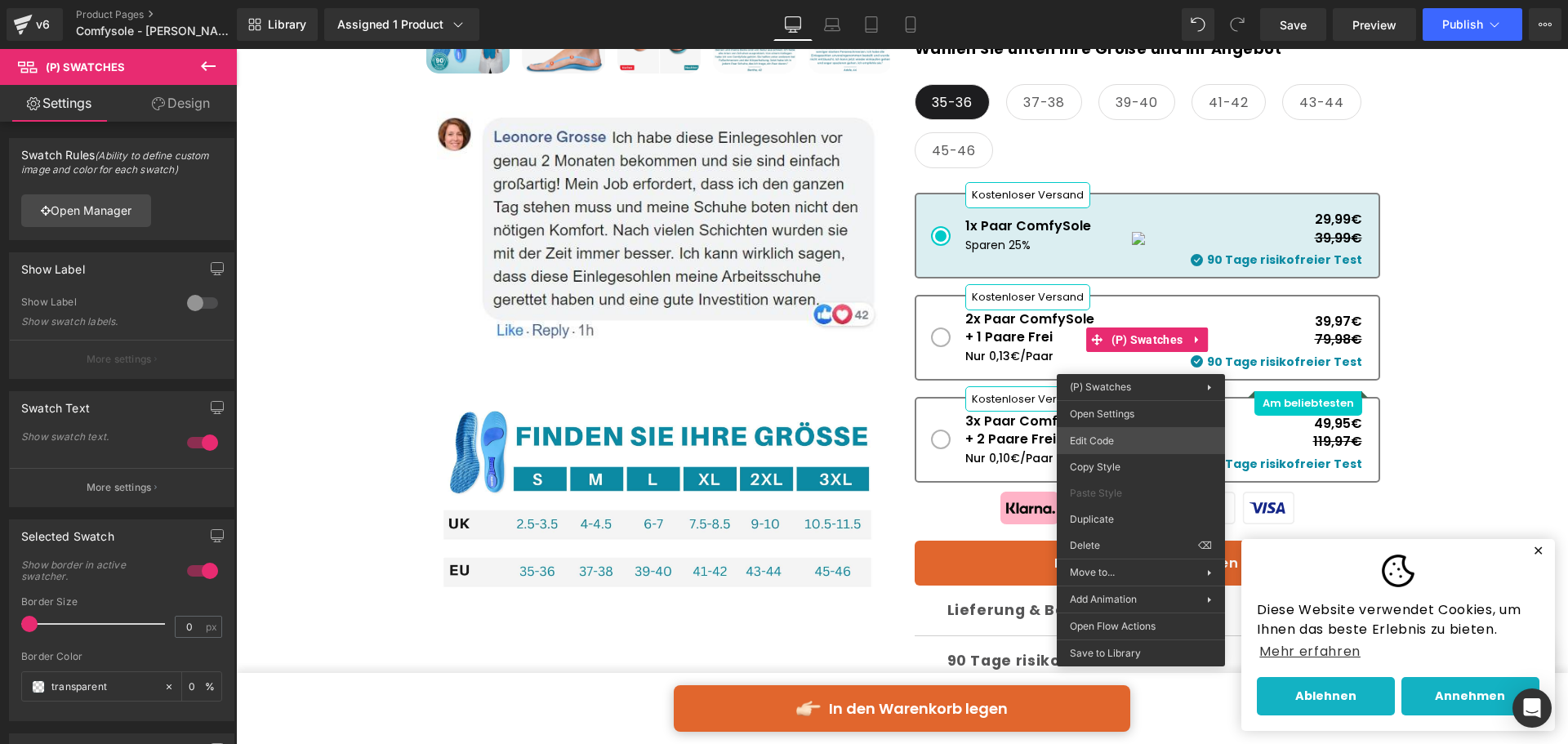
click at [1124, 0] on div "(P) Swatches You are previewing how the will restyle your page. You can not edi…" at bounding box center [784, 0] width 1568 height 0
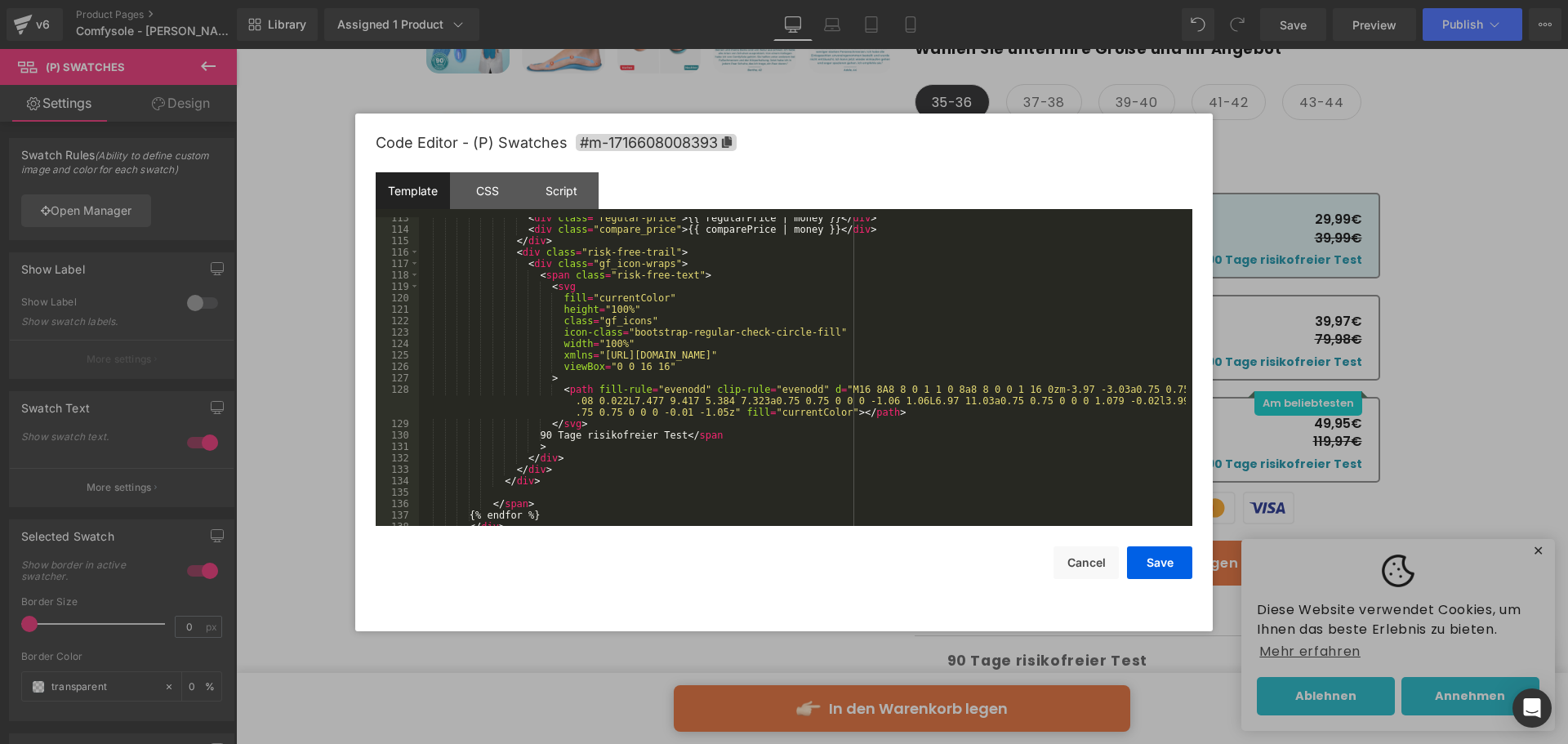
scroll to position [1342, 0]
click at [1073, 570] on button "Cancel" at bounding box center [1087, 562] width 66 height 33
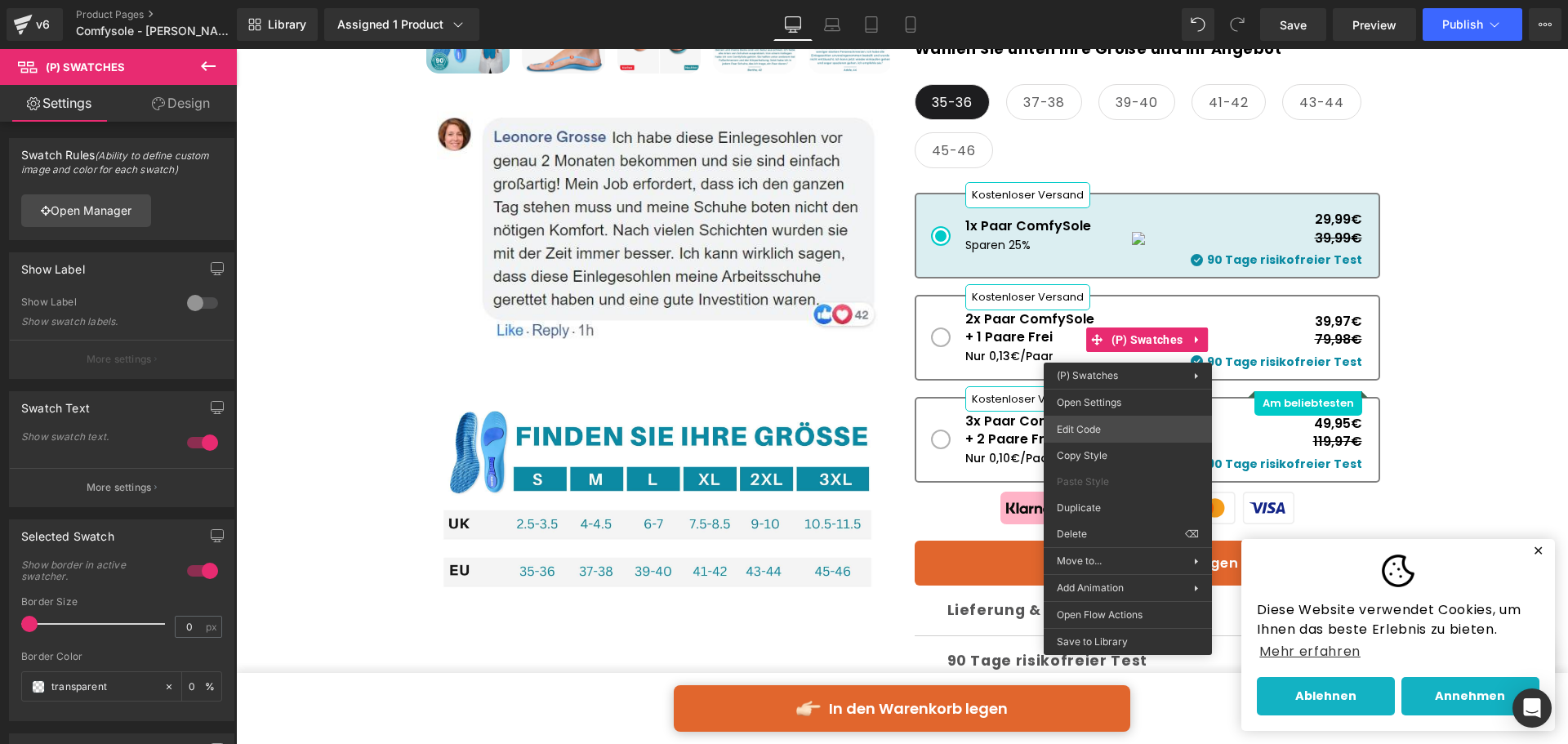
click at [1125, 0] on div "(P) Swatches You are previewing how the will restyle your page. You can not edi…" at bounding box center [784, 0] width 1568 height 0
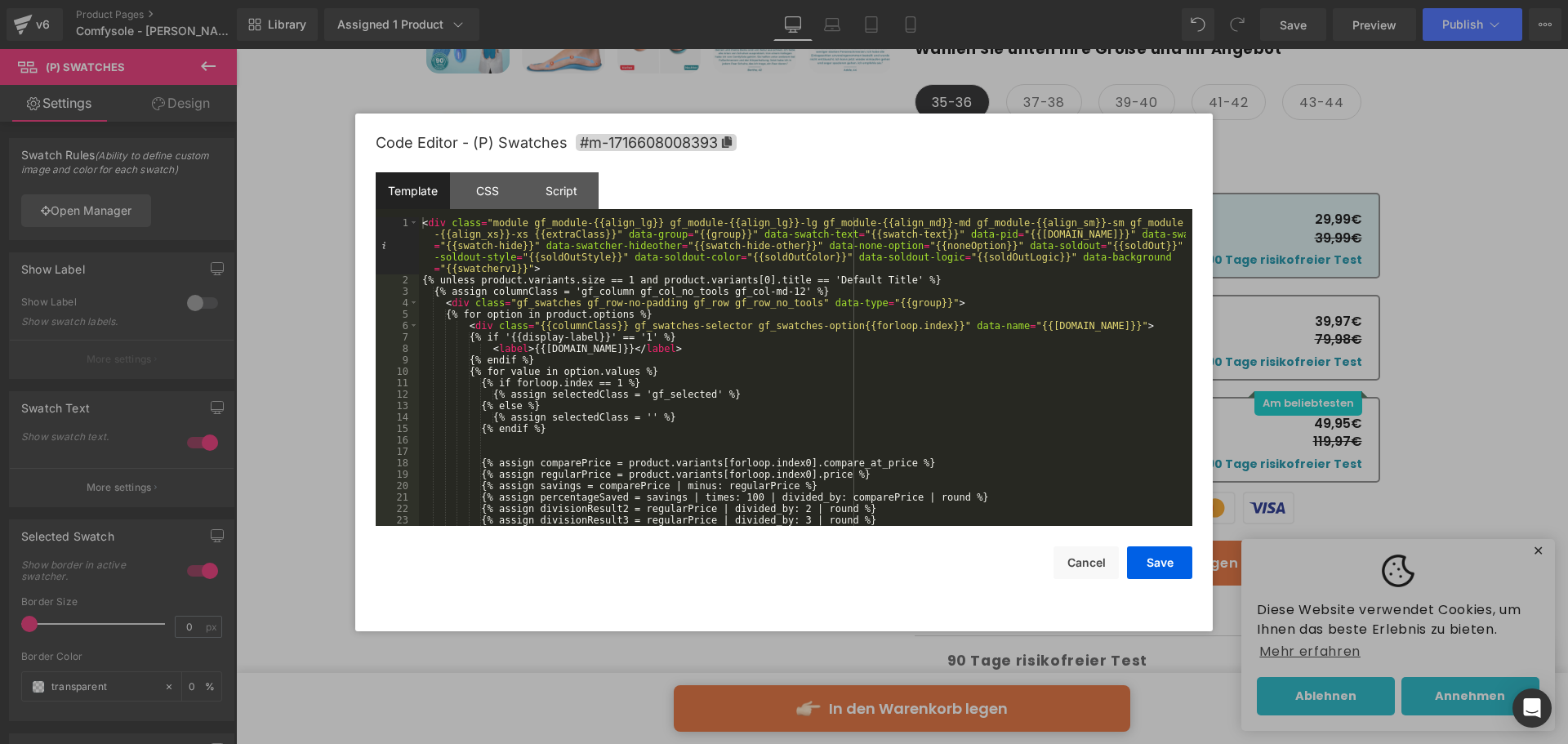
click at [697, 254] on div "< div class = "module gf_module-{{align_lg}} gf_module-{{align_lg}}-lg gf_modul…" at bounding box center [802, 406] width 767 height 377
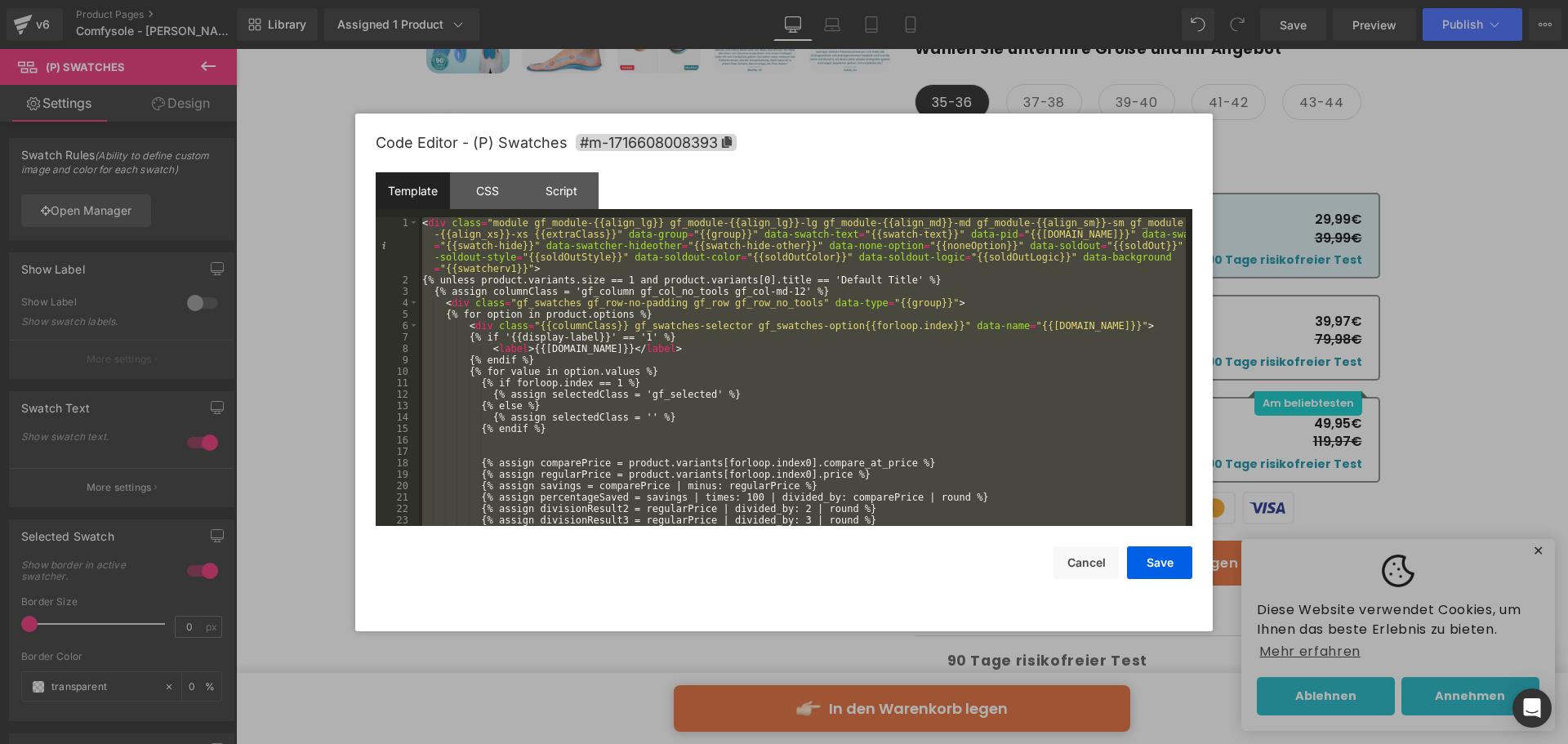
click at [251, 162] on div at bounding box center [784, 372] width 1568 height 744
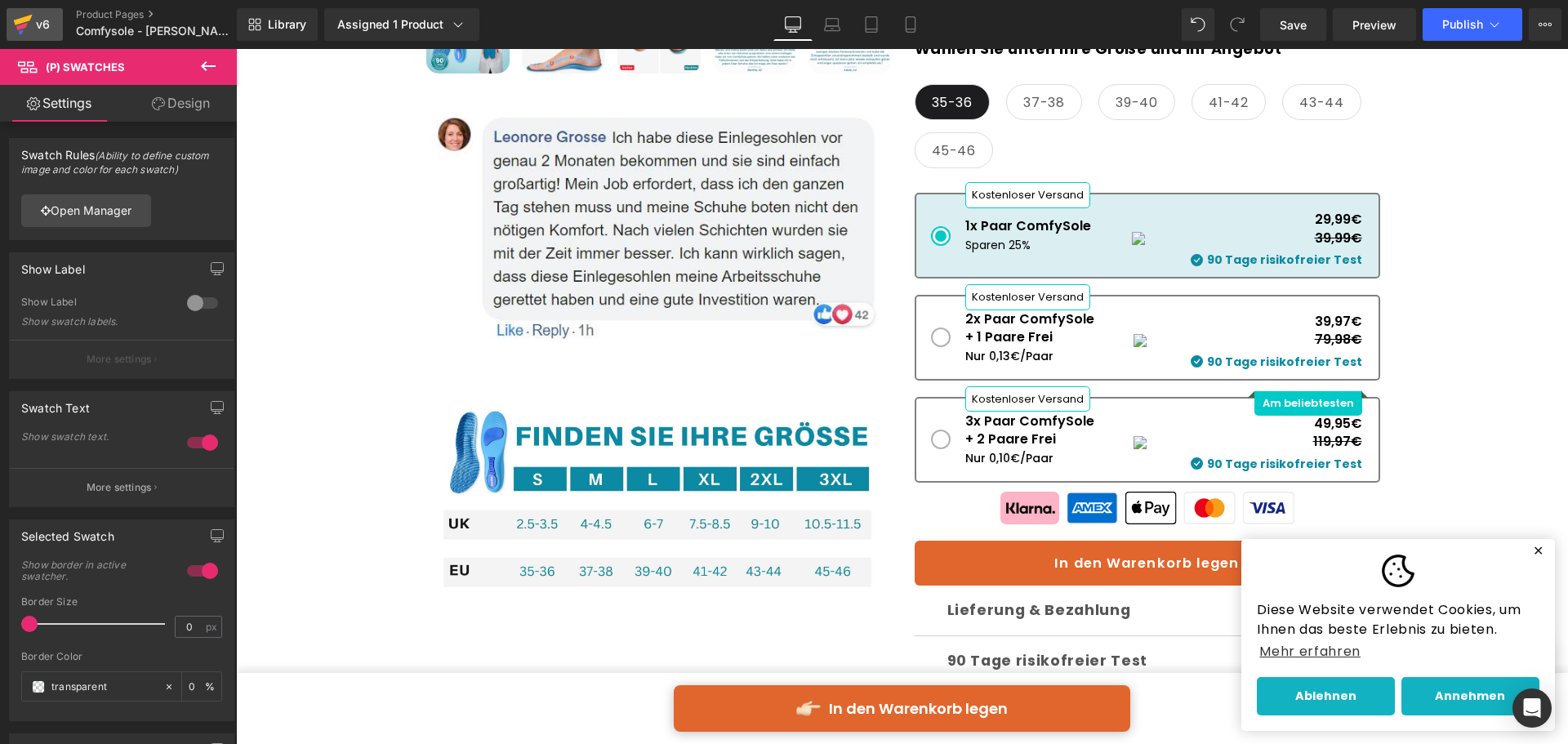
click at [33, 12] on link "v6" at bounding box center [35, 25] width 56 height 33
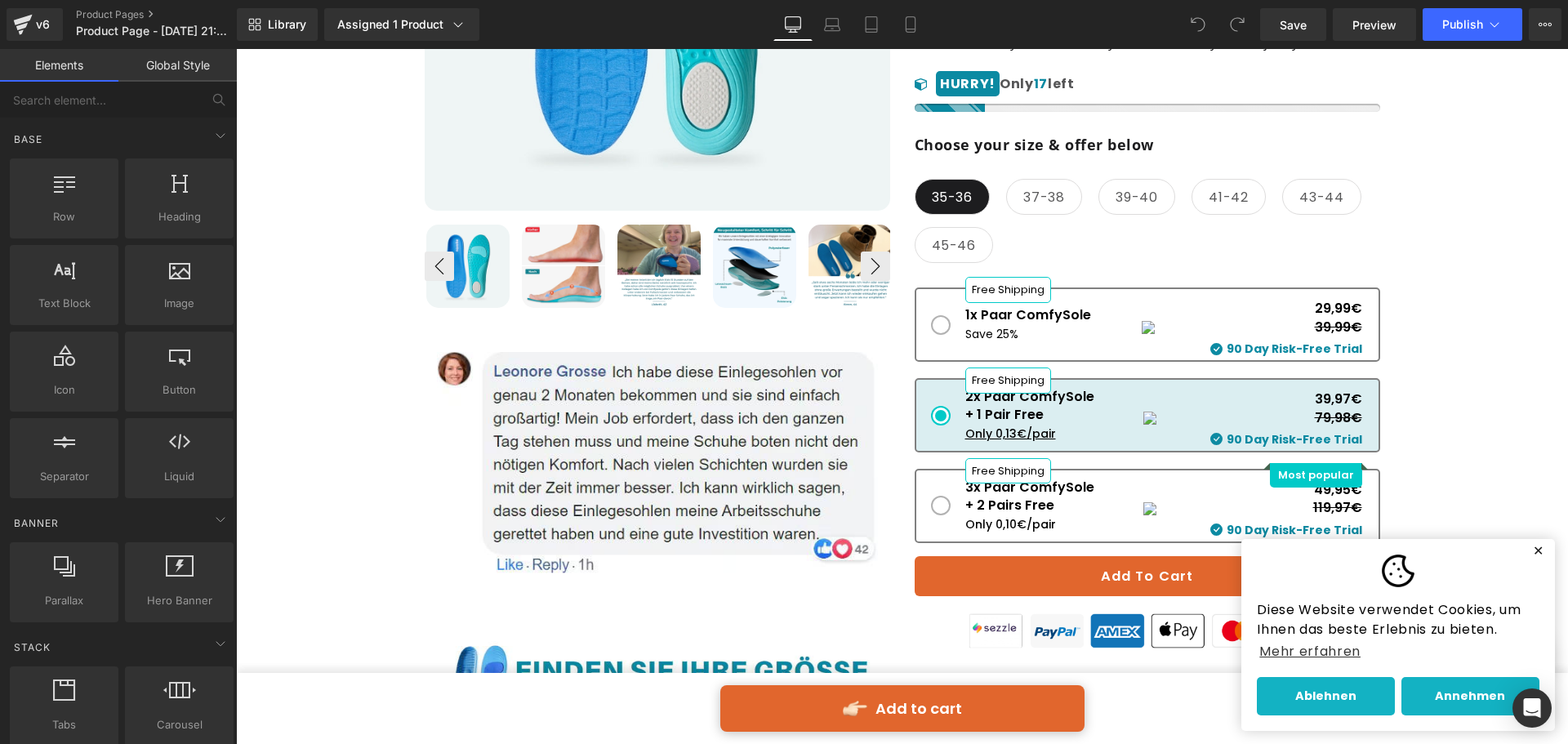
scroll to position [571, 0]
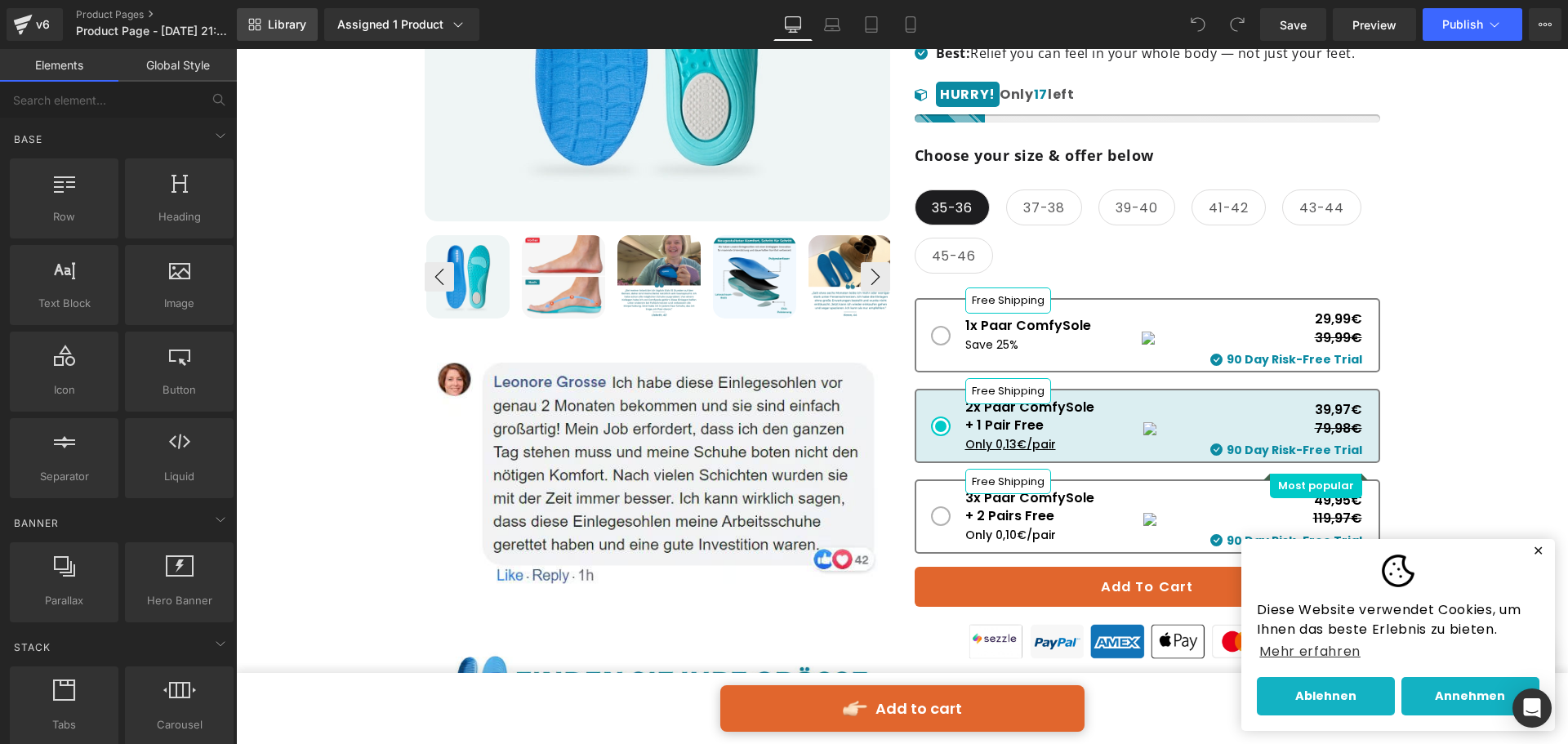
click at [311, 21] on link "Library" at bounding box center [277, 25] width 81 height 33
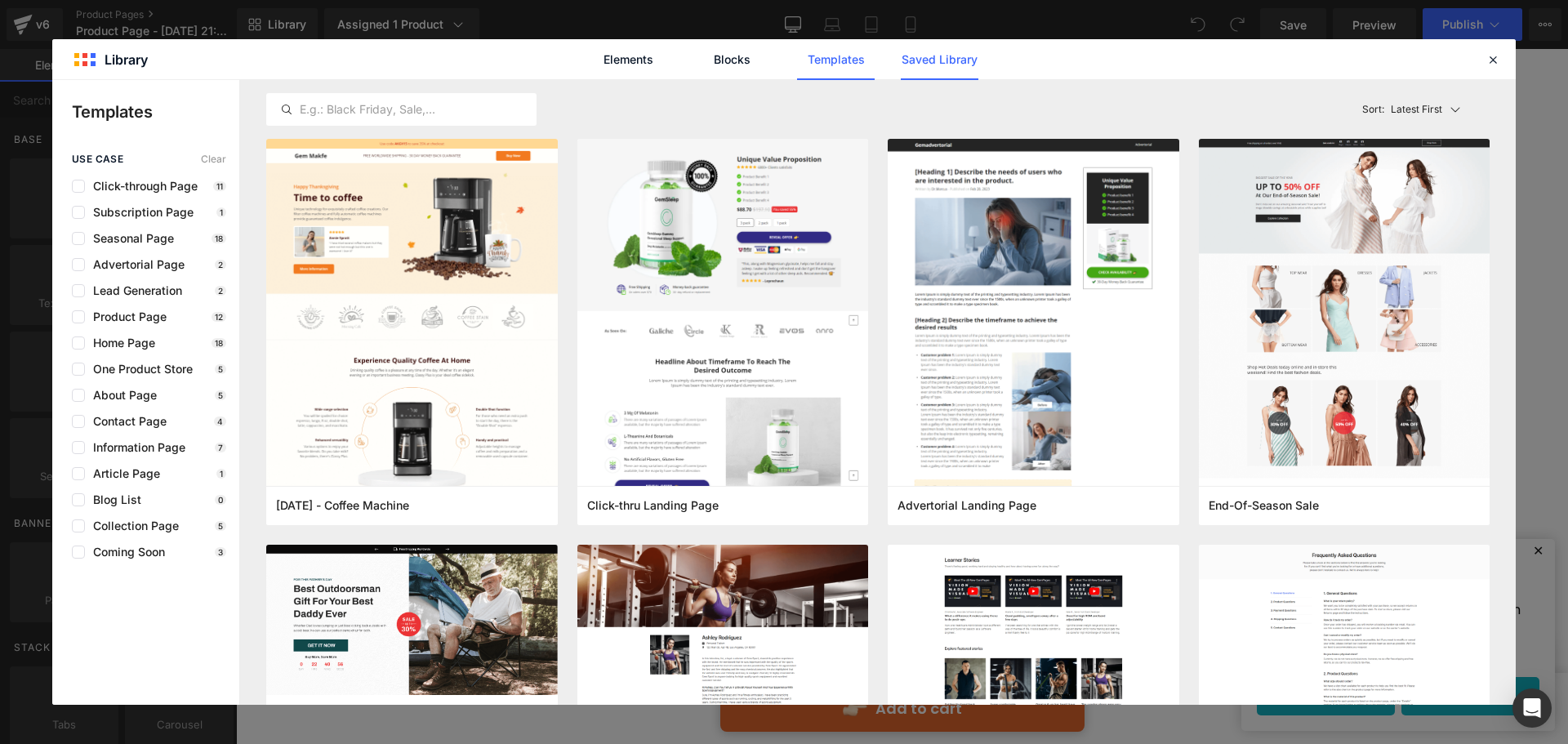
click at [930, 65] on link "Saved Library" at bounding box center [939, 59] width 77 height 41
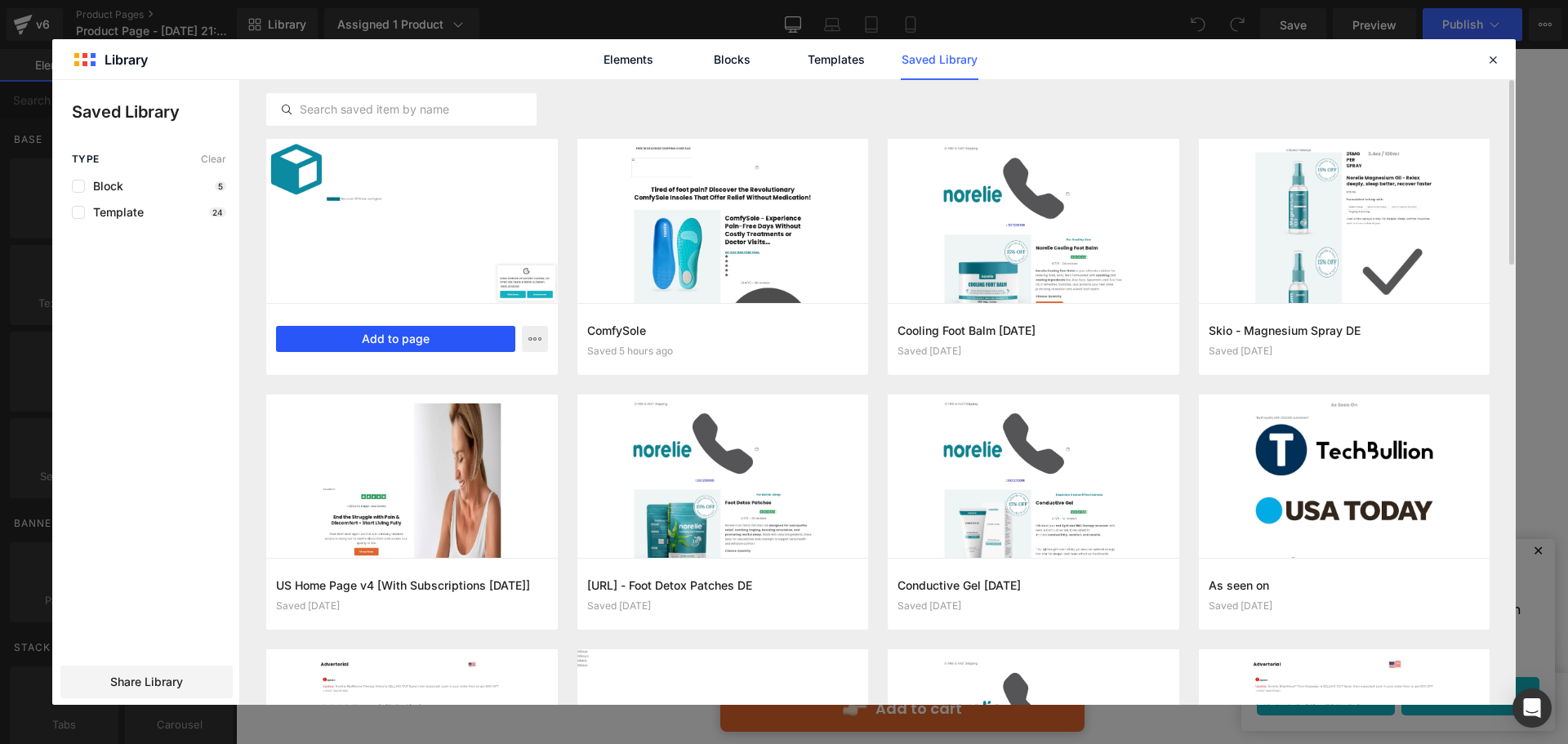
click at [418, 334] on button "Add to page" at bounding box center [395, 338] width 239 height 26
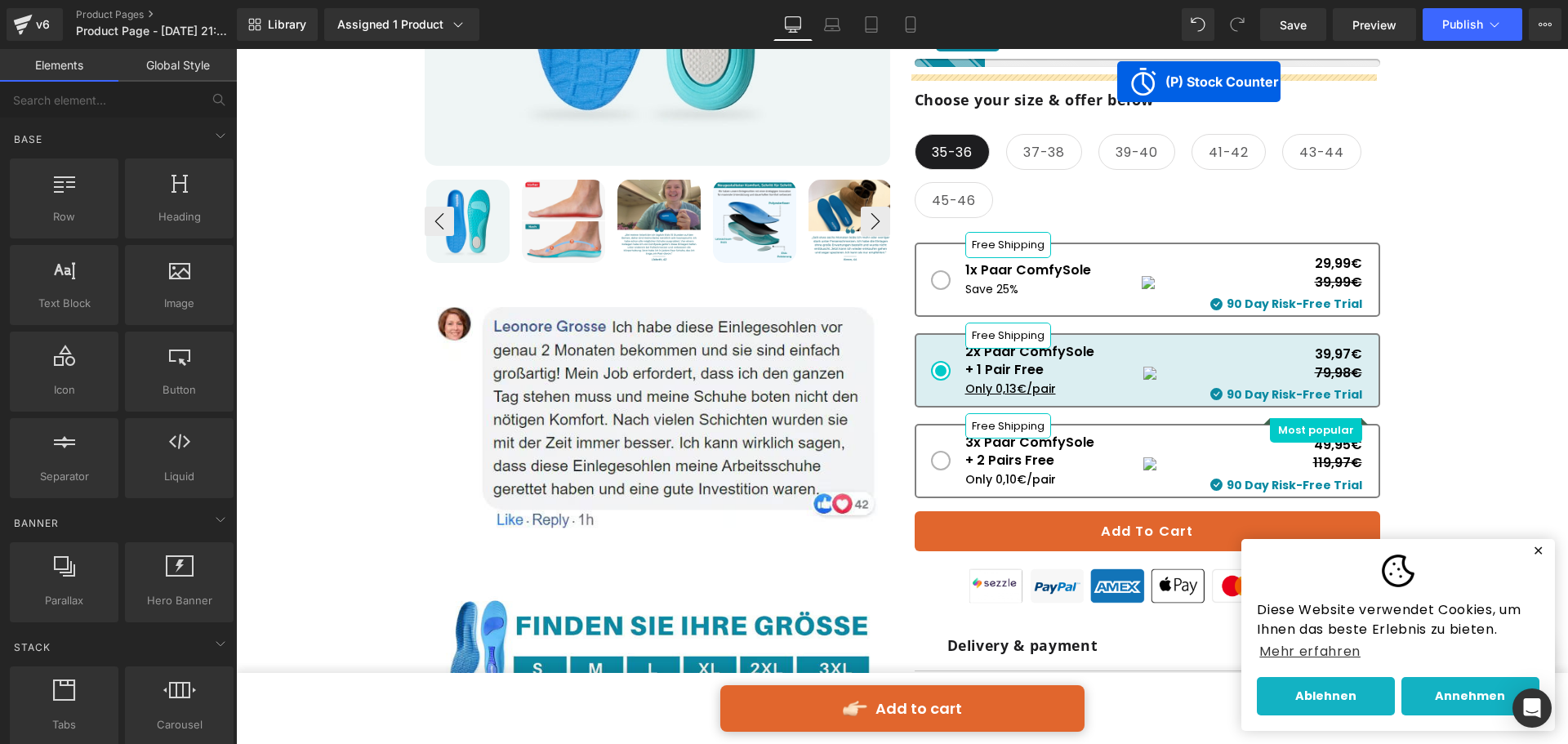
scroll to position [546, 0]
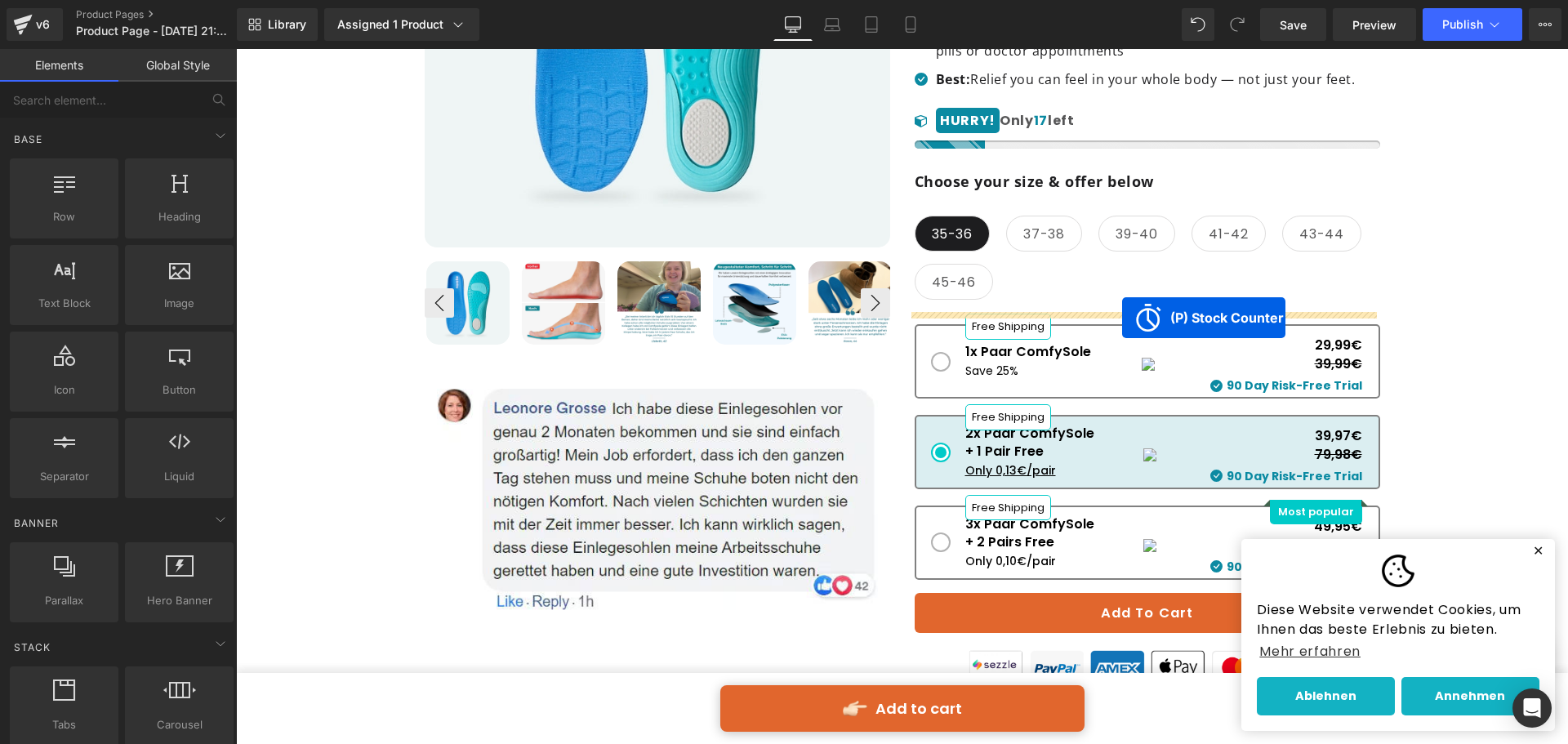
drag, startPoint x: 872, startPoint y: 136, endPoint x: 1122, endPoint y: 317, distance: 308.6
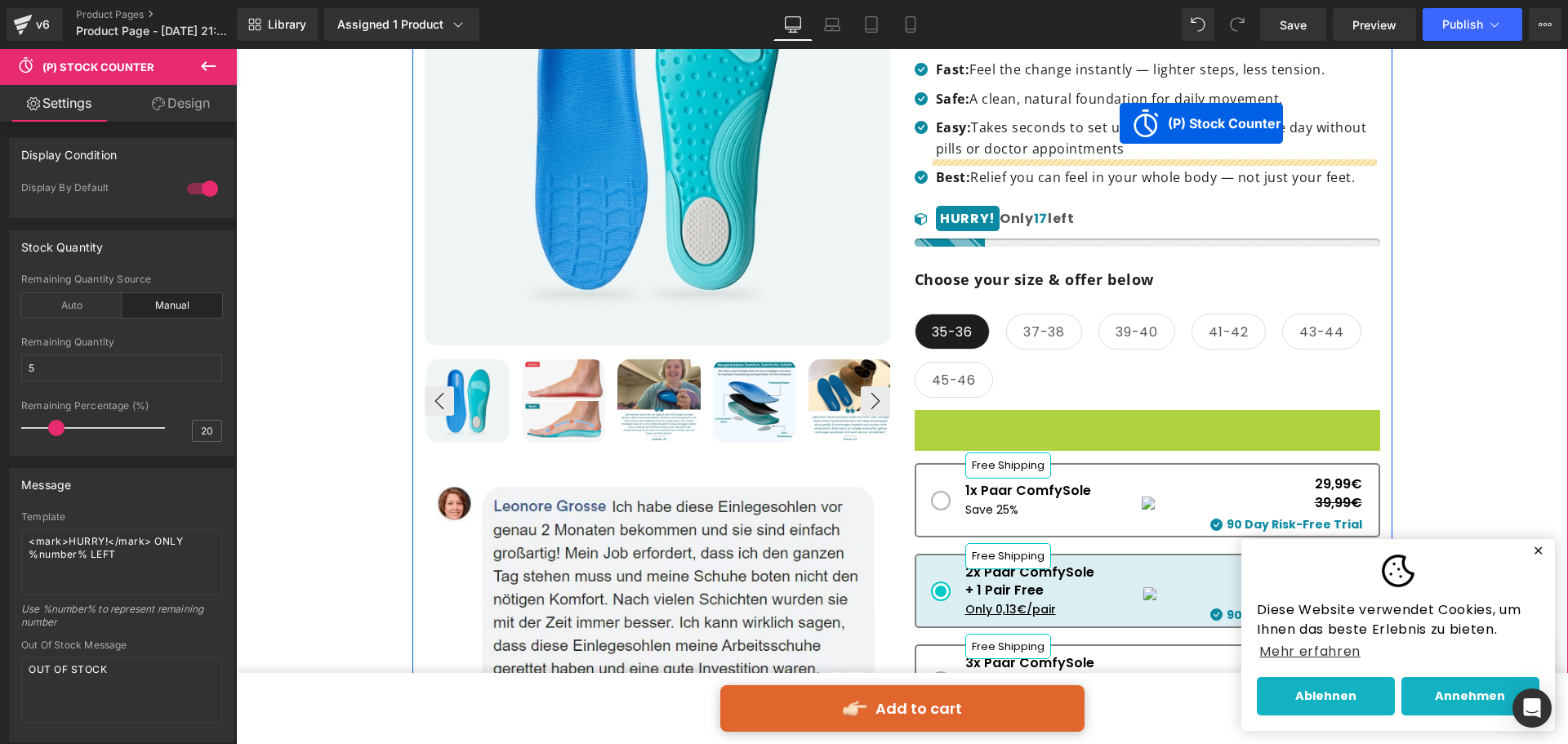
scroll to position [431, 0]
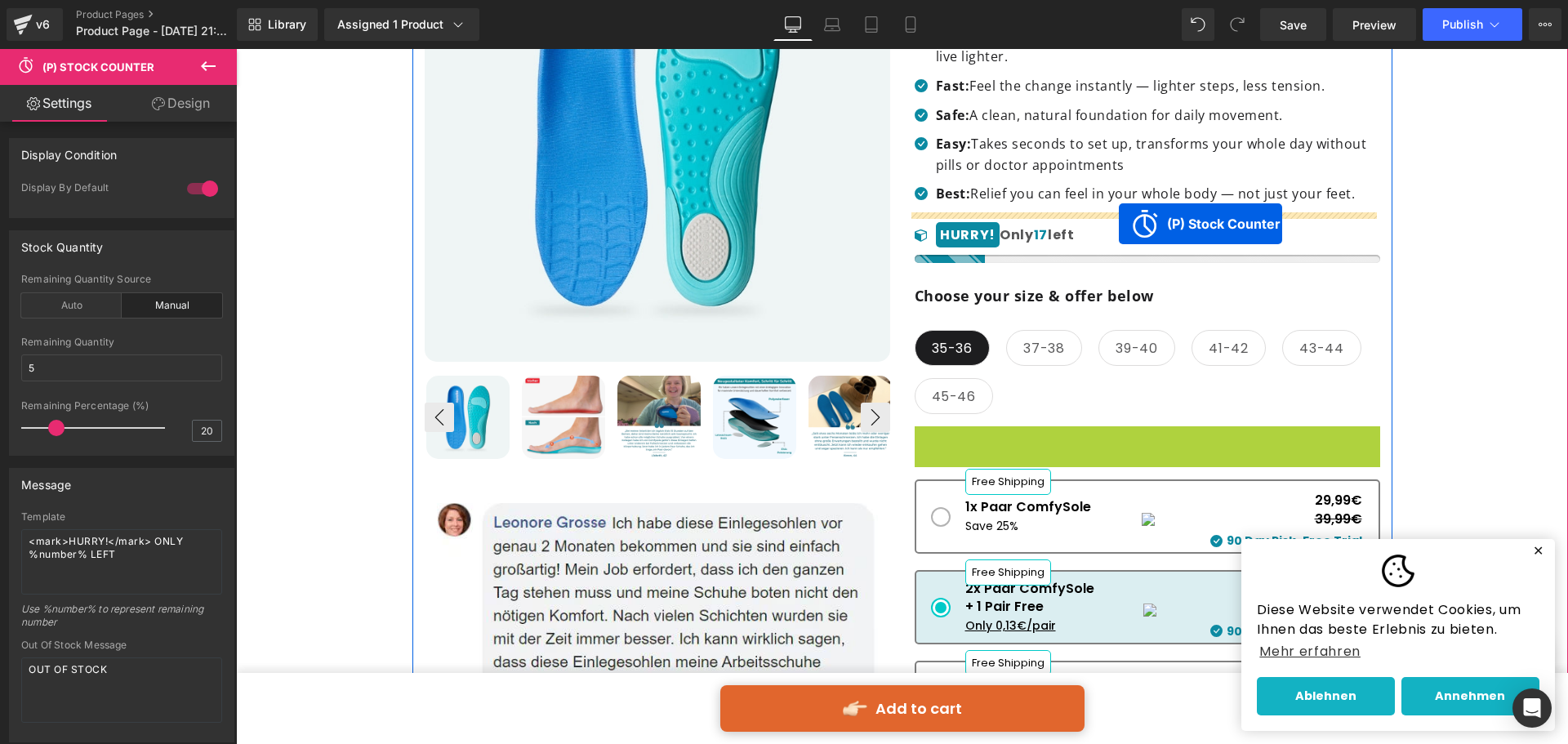
drag, startPoint x: 1118, startPoint y: 327, endPoint x: 1119, endPoint y: 224, distance: 103.0
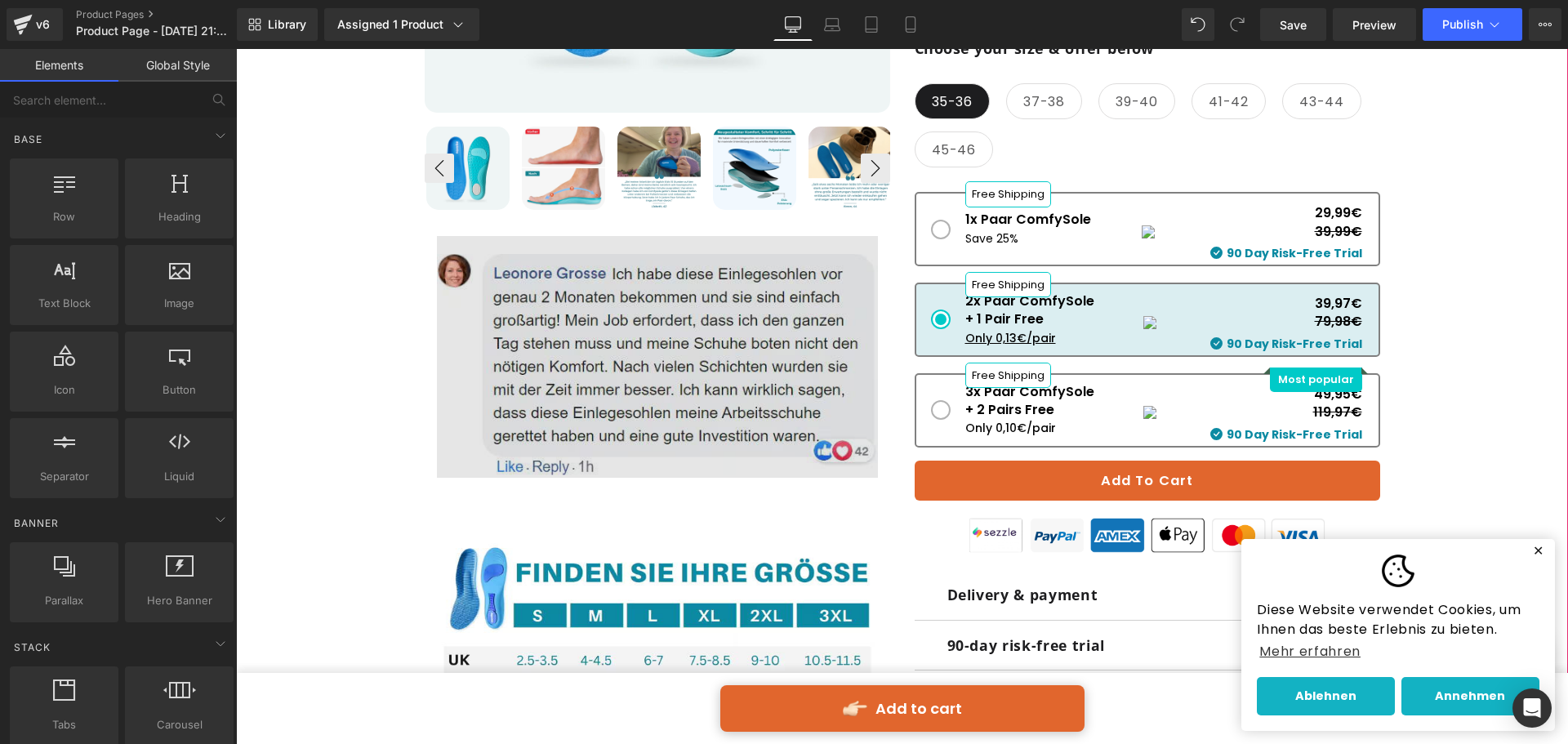
scroll to position [840, 0]
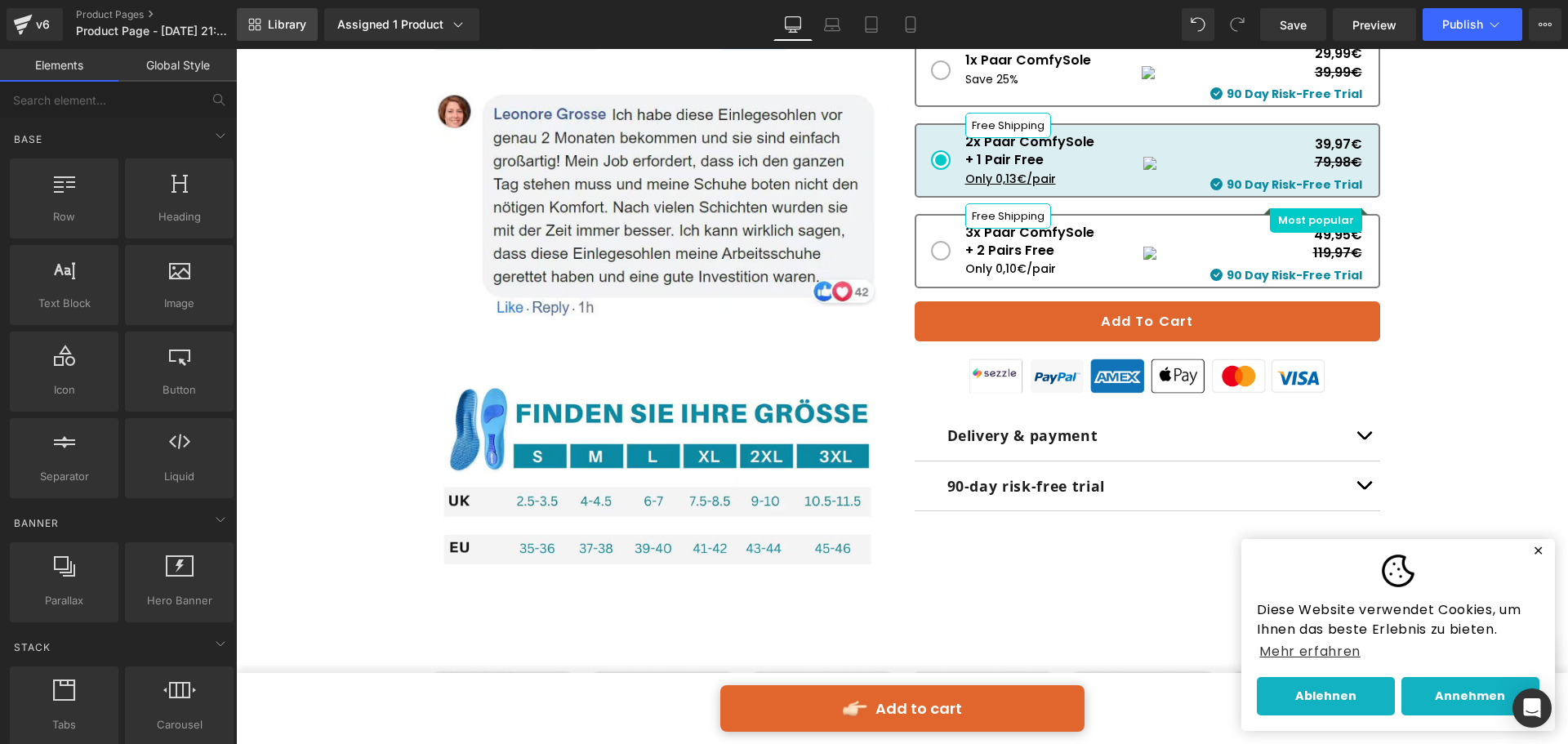
click at [281, 25] on span "Library" at bounding box center [287, 25] width 38 height 15
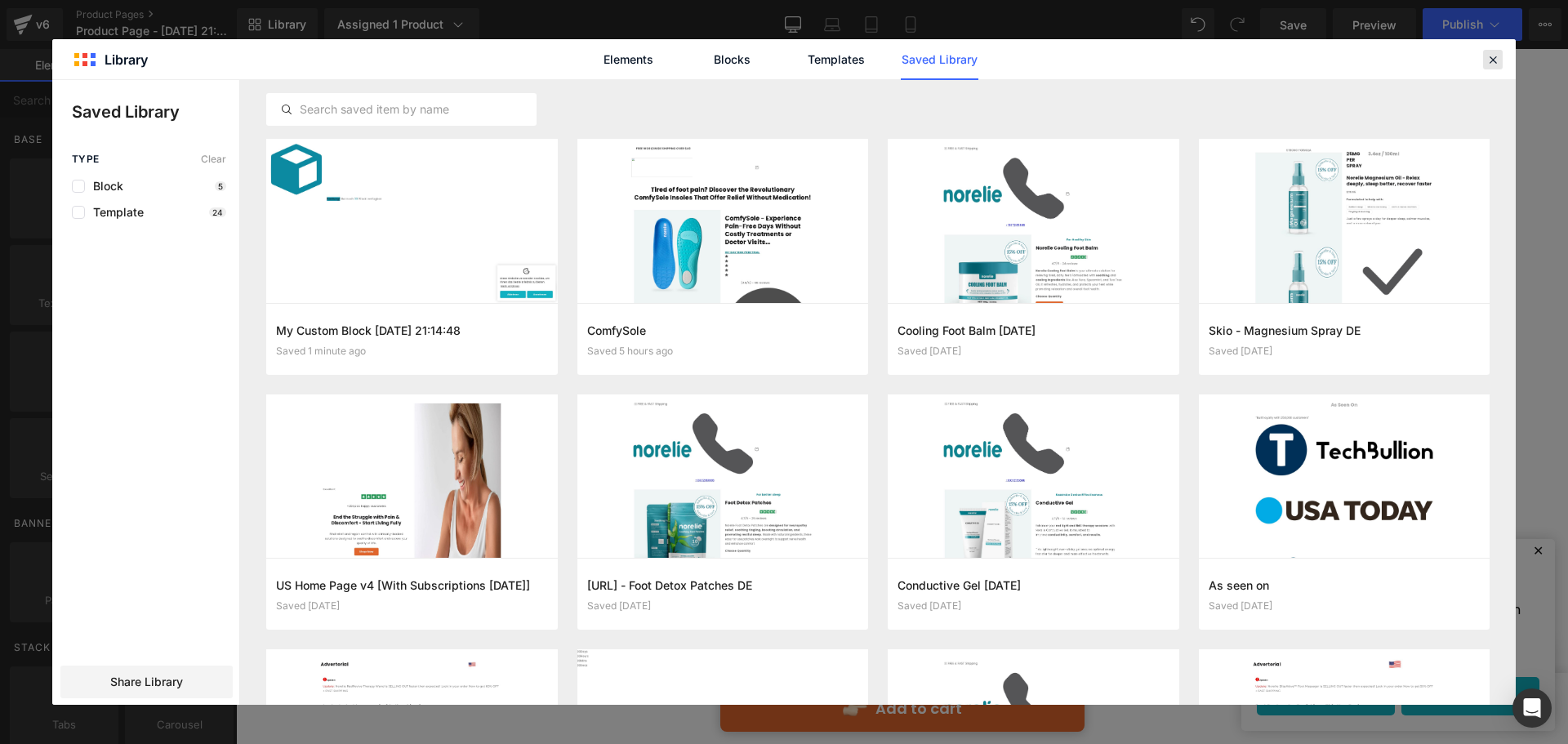
click at [1491, 57] on icon at bounding box center [1492, 59] width 15 height 15
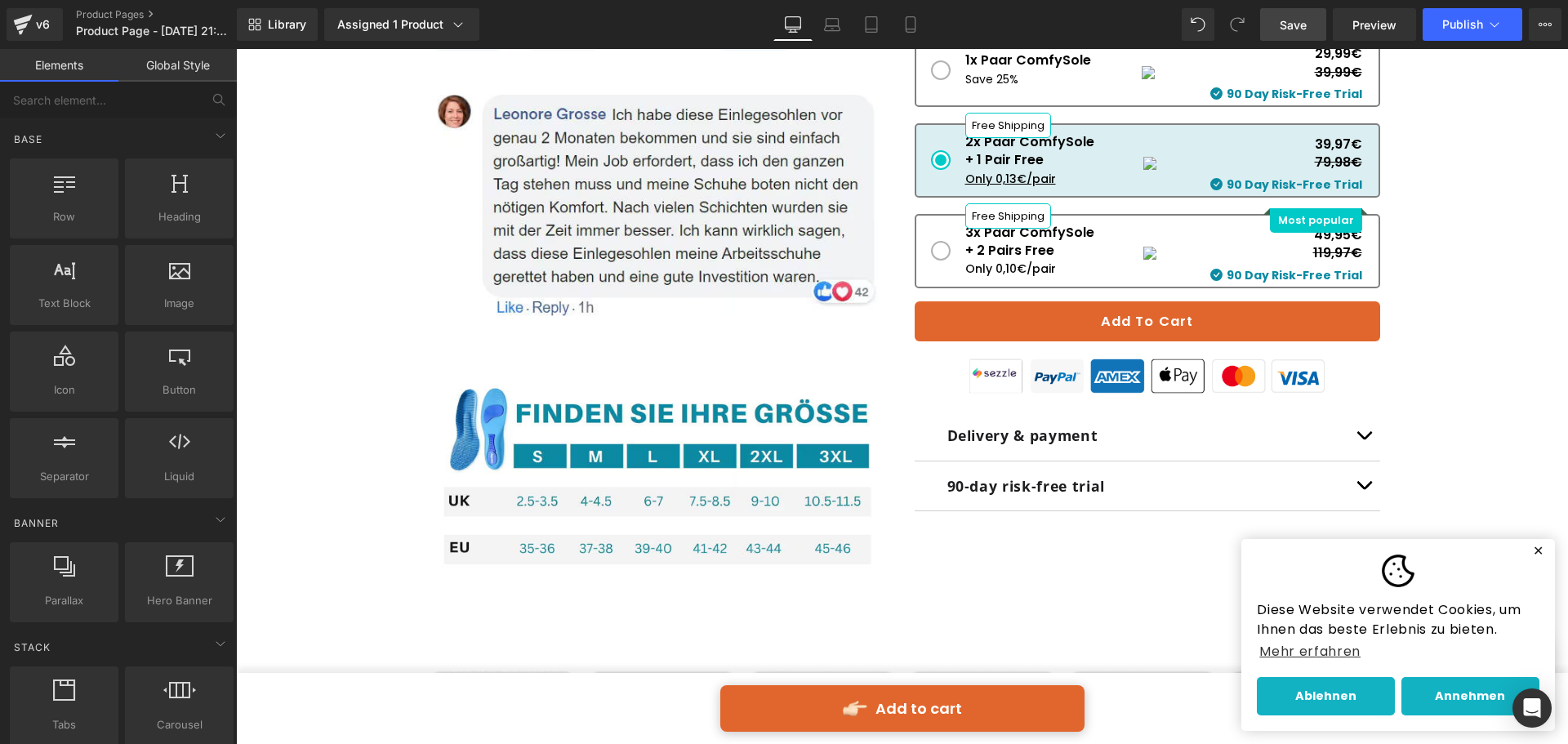
drag, startPoint x: 1278, startPoint y: 25, endPoint x: 1011, endPoint y: 105, distance: 278.7
click at [1278, 25] on link "Save" at bounding box center [1293, 25] width 66 height 33
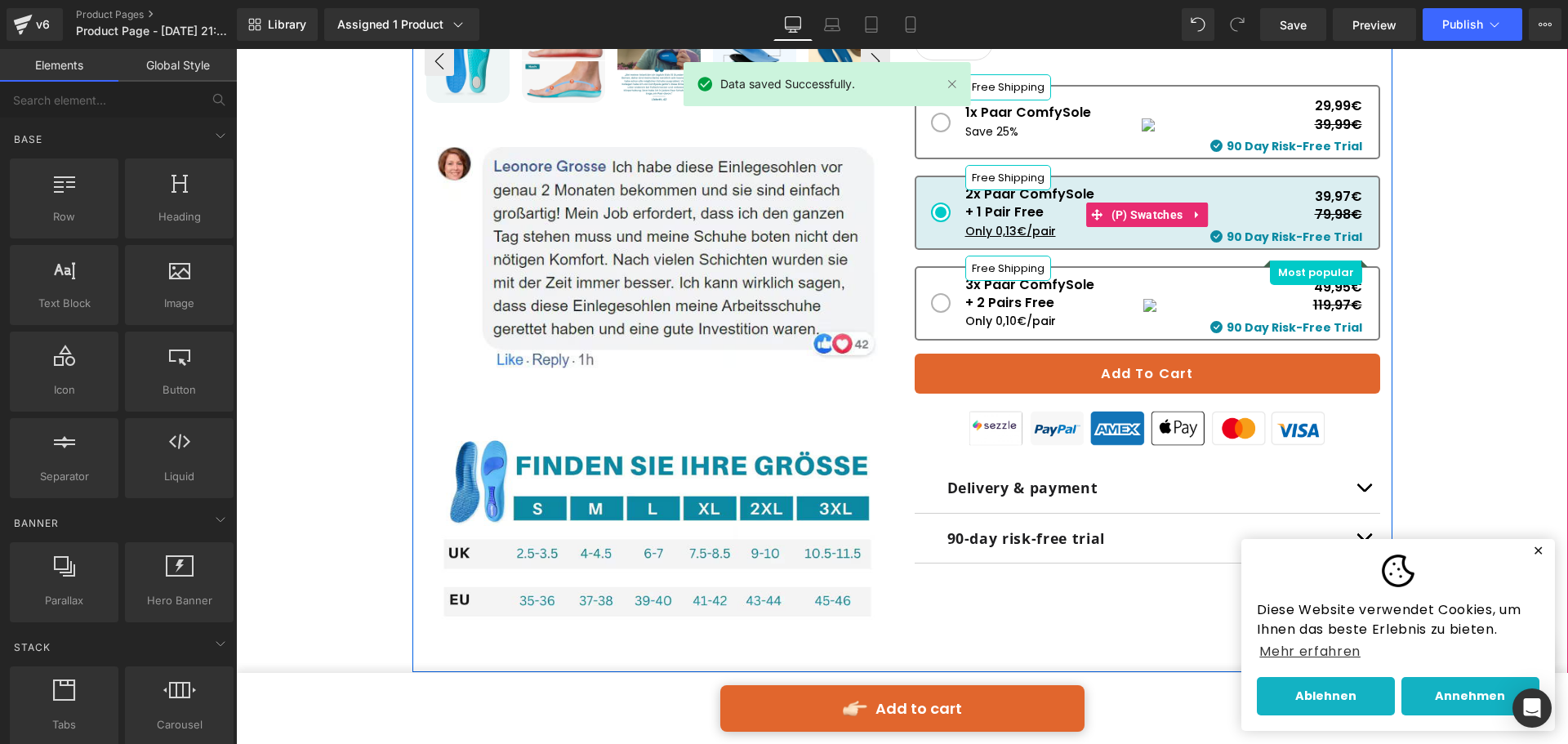
scroll to position [758, 0]
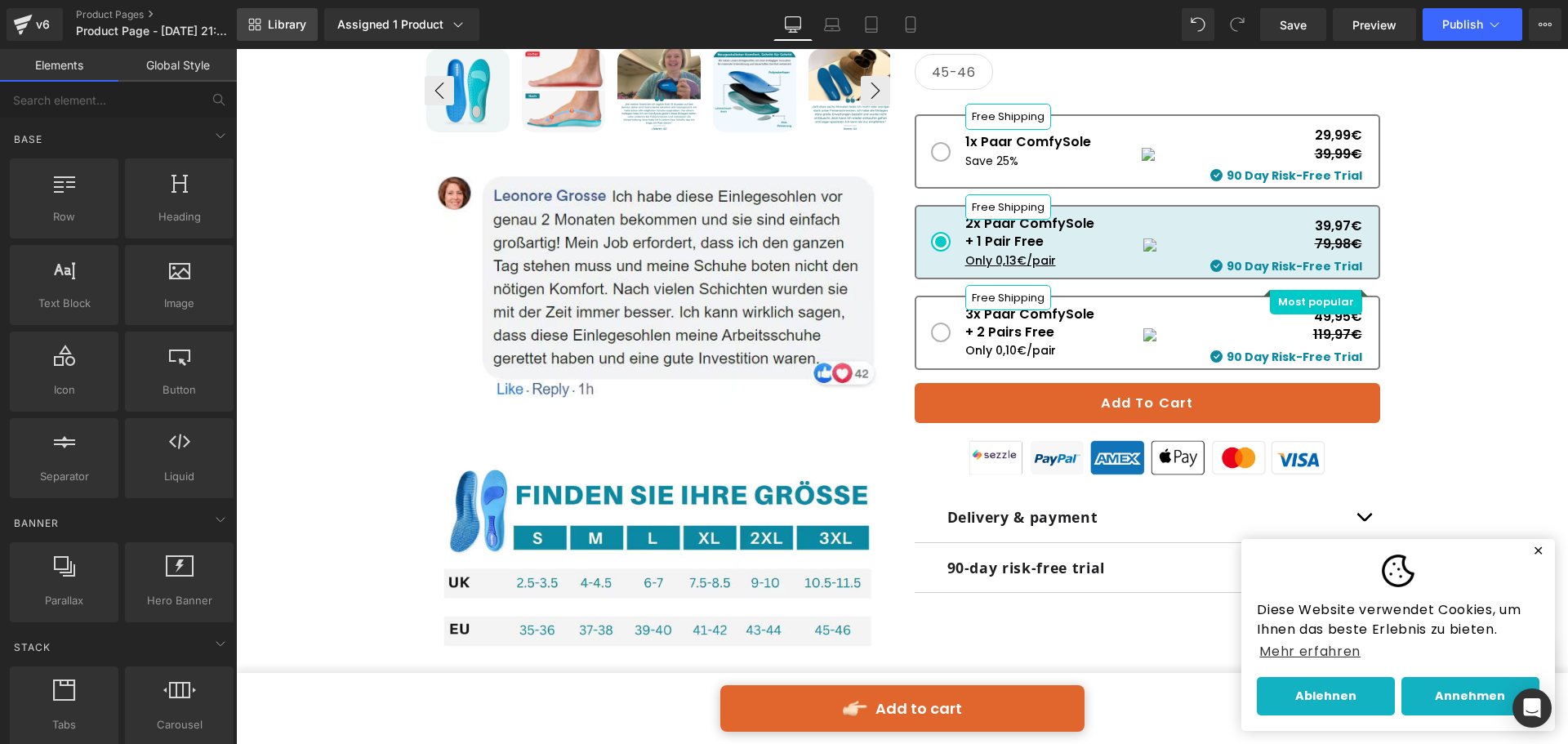
click at [286, 22] on span "Library" at bounding box center [287, 25] width 38 height 15
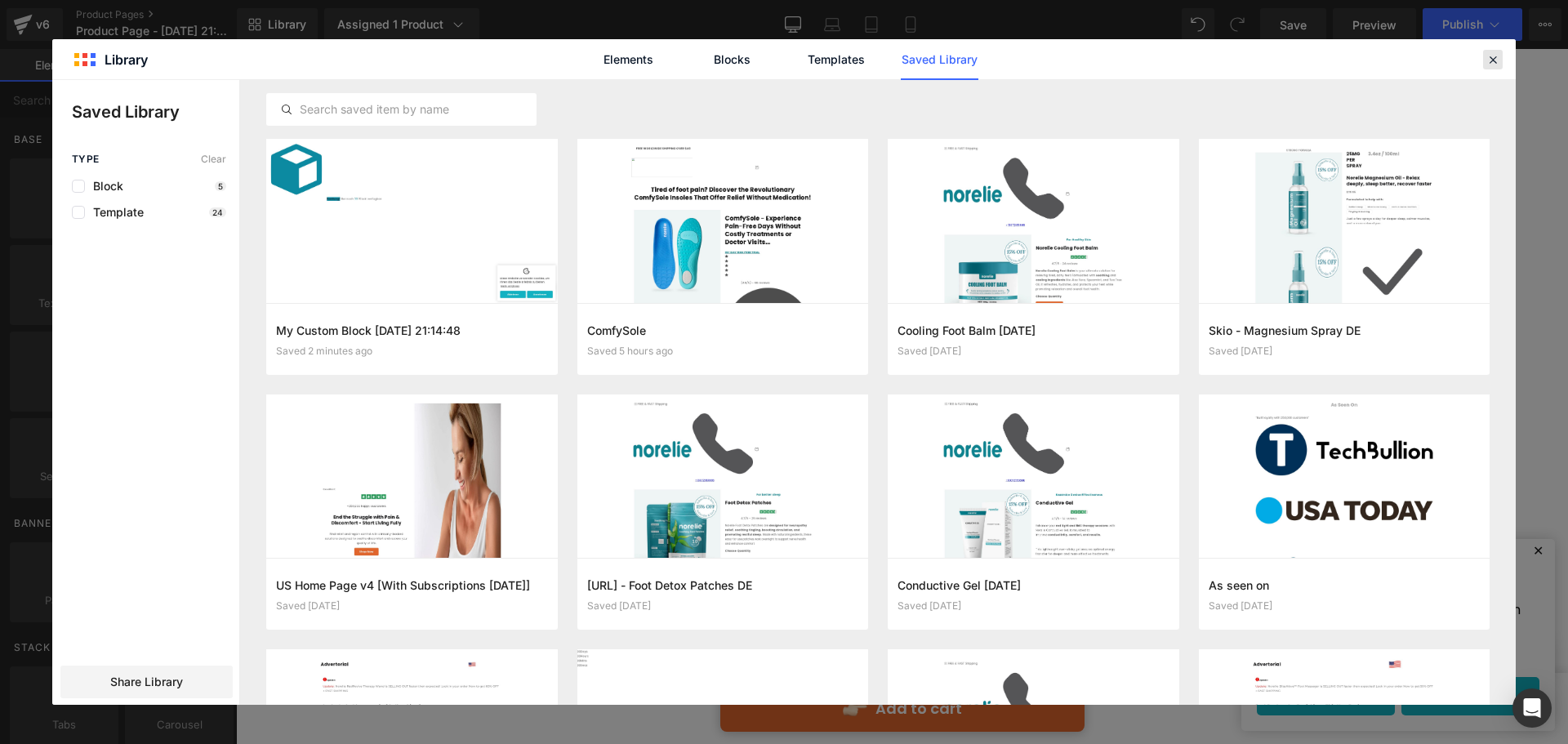
drag, startPoint x: 1495, startPoint y: 65, endPoint x: 1250, endPoint y: 15, distance: 250.0
click at [1495, 65] on icon at bounding box center [1492, 59] width 15 height 15
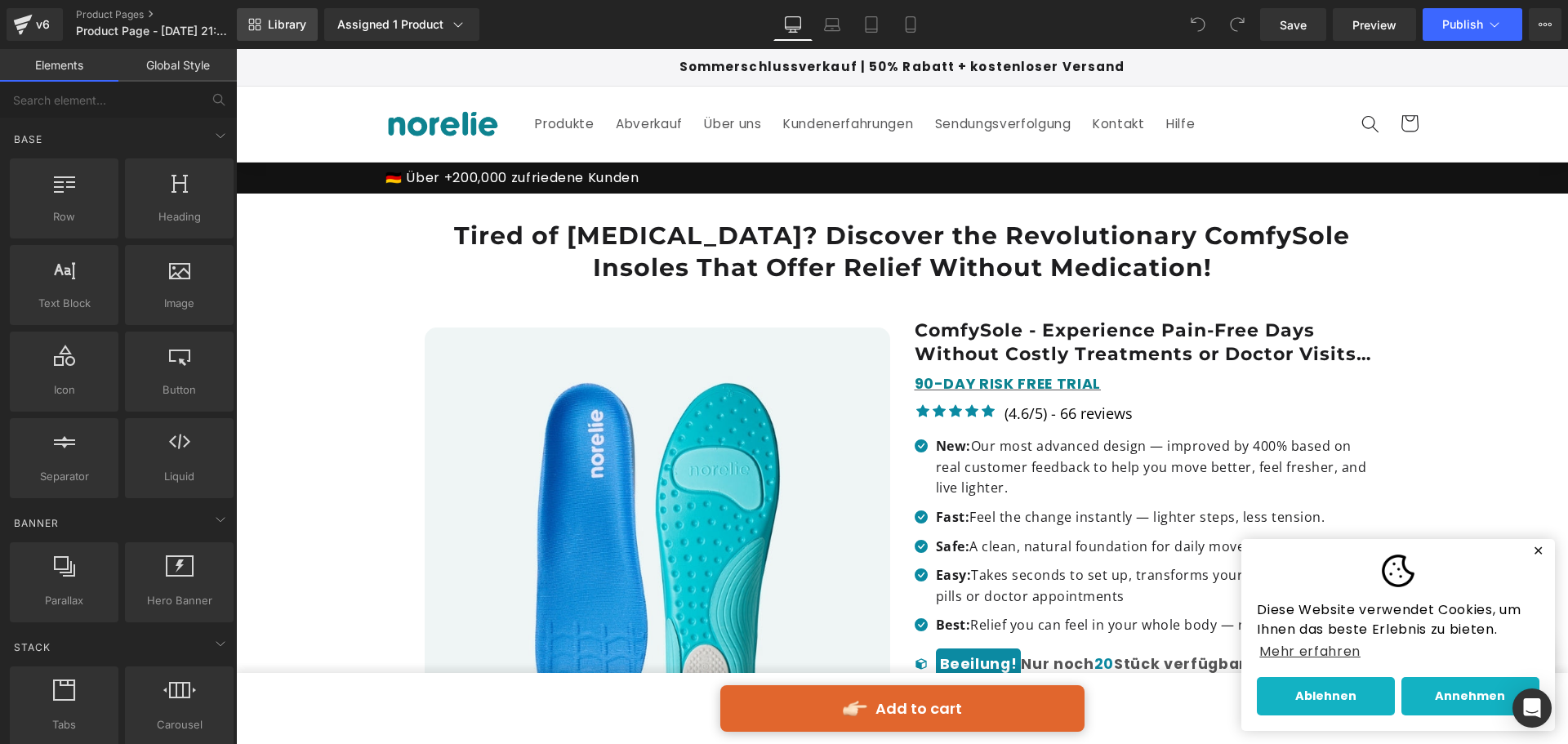
click at [300, 31] on span "Library" at bounding box center [287, 25] width 38 height 15
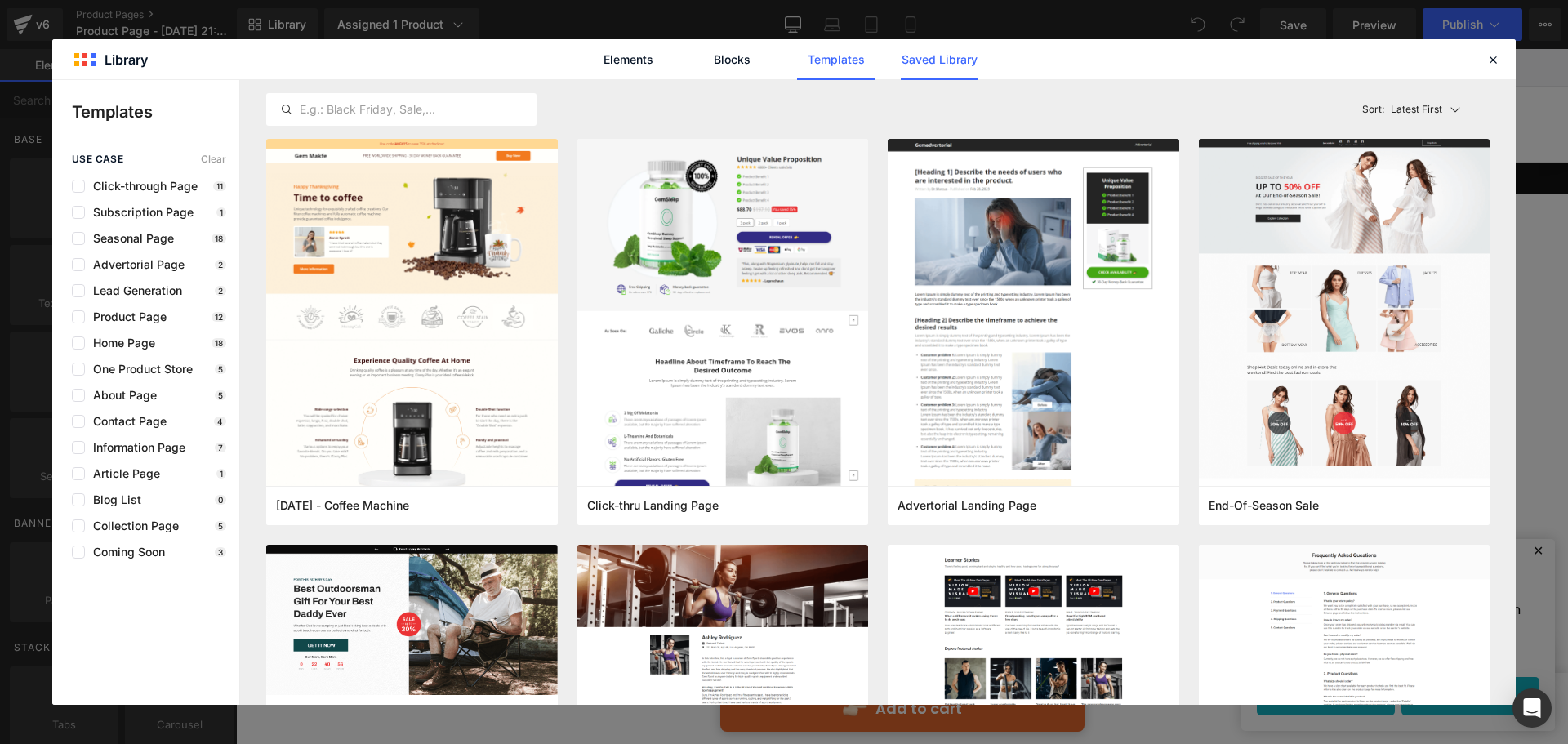
click at [951, 77] on link "Saved Library" at bounding box center [939, 59] width 77 height 41
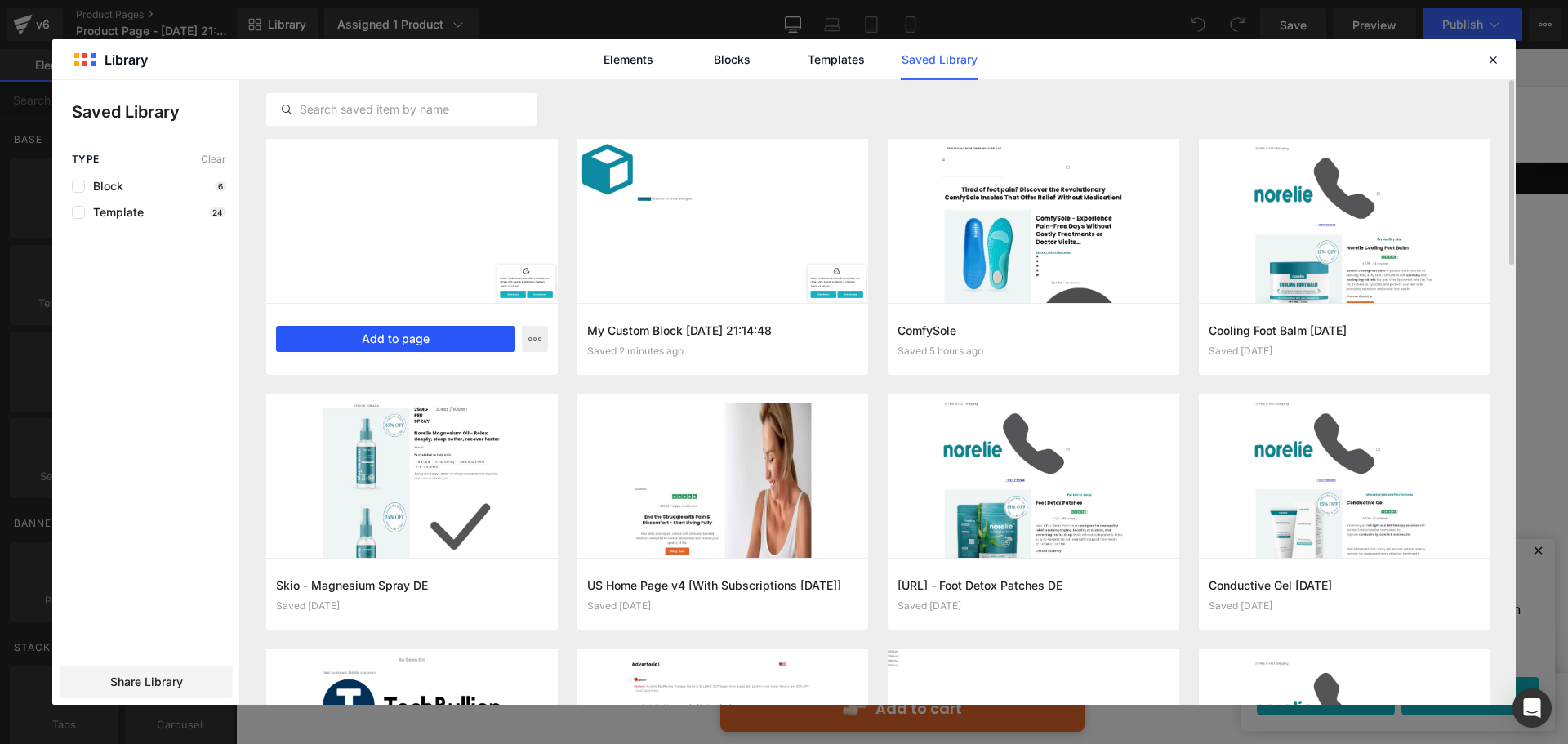
click at [479, 347] on button "Add to page" at bounding box center [395, 338] width 239 height 26
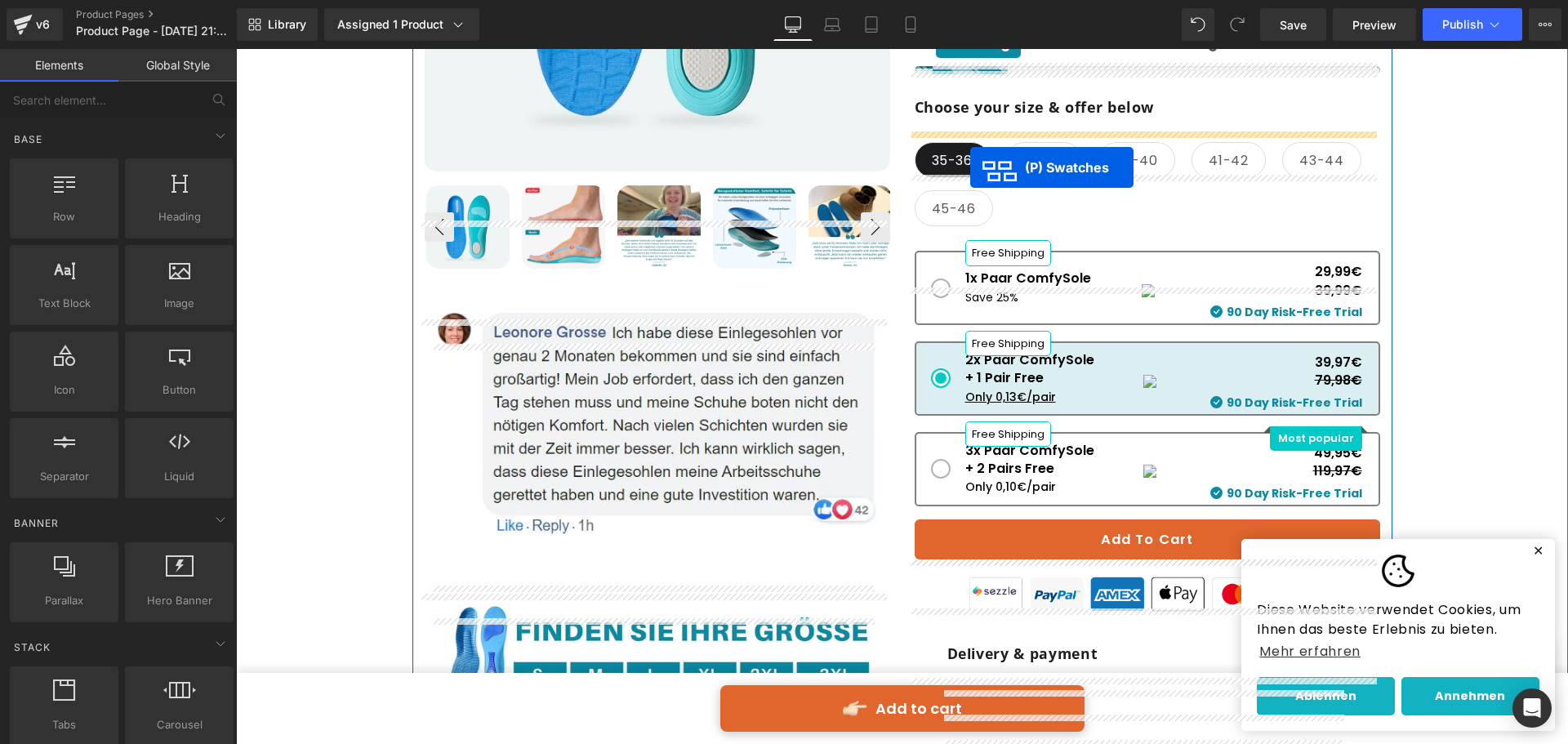
scroll to position [572, 0]
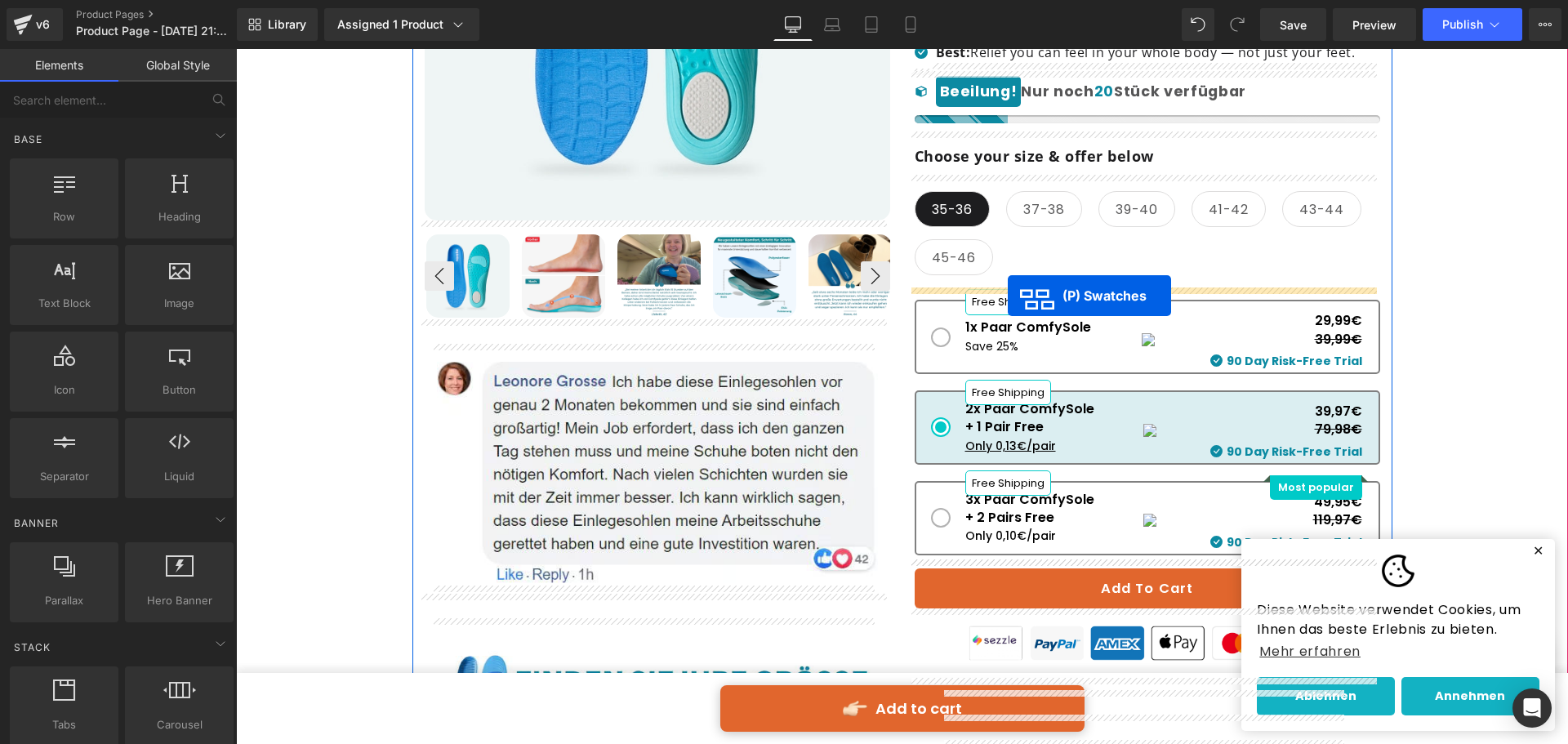
drag, startPoint x: 897, startPoint y: 578, endPoint x: 1007, endPoint y: 296, distance: 302.7
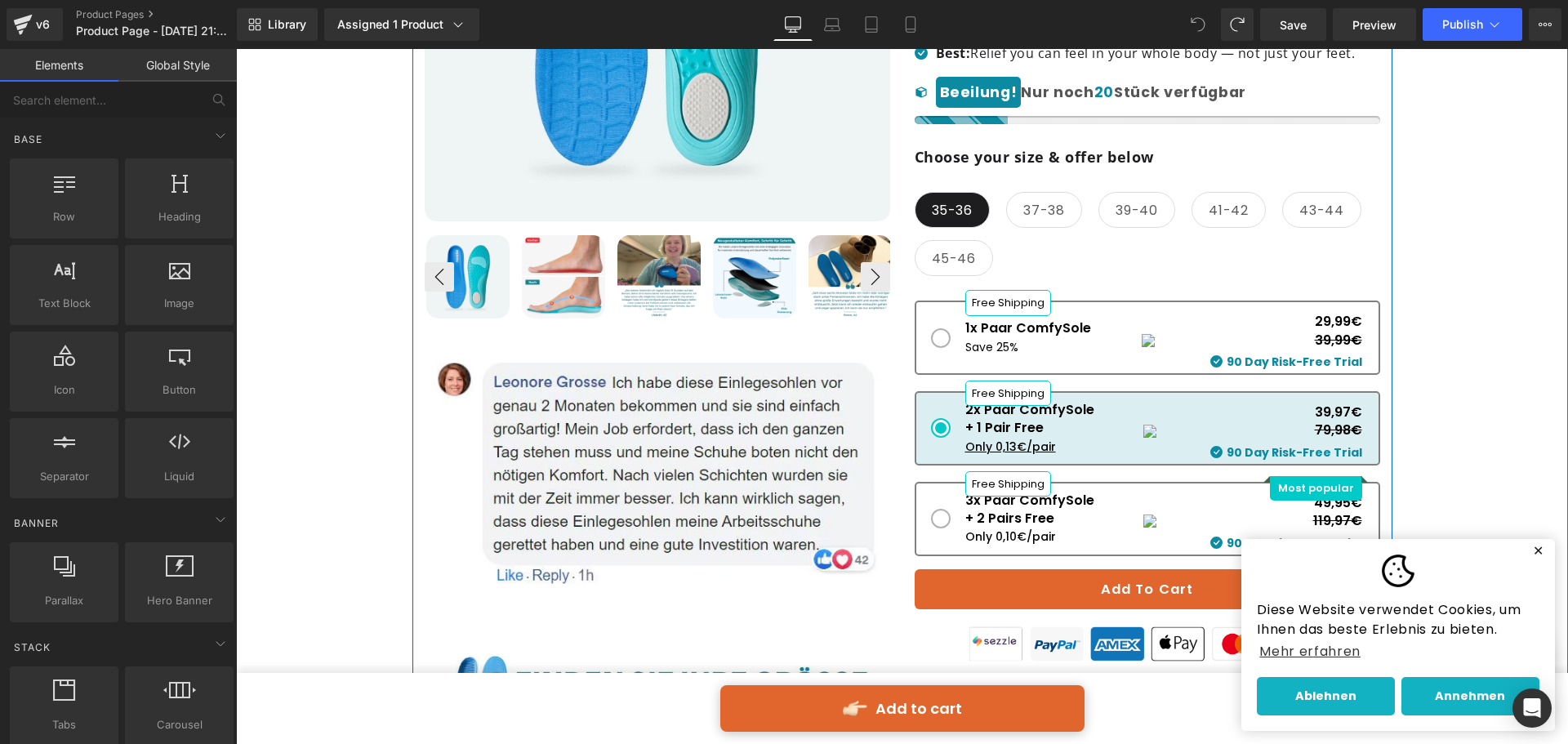
scroll to position [653, 0]
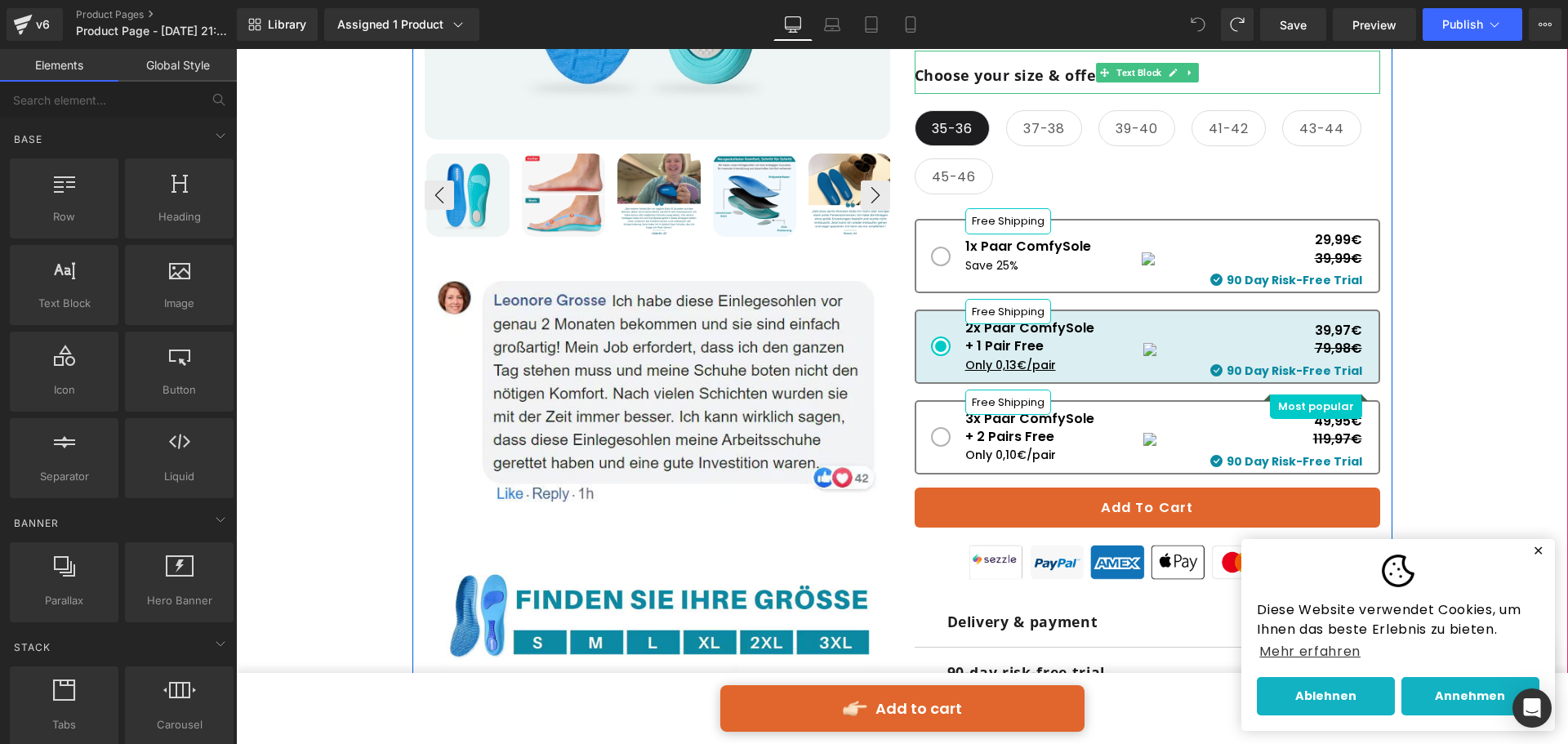
click at [1067, 84] on b "Choose your size & offer below" at bounding box center [1034, 75] width 239 height 20
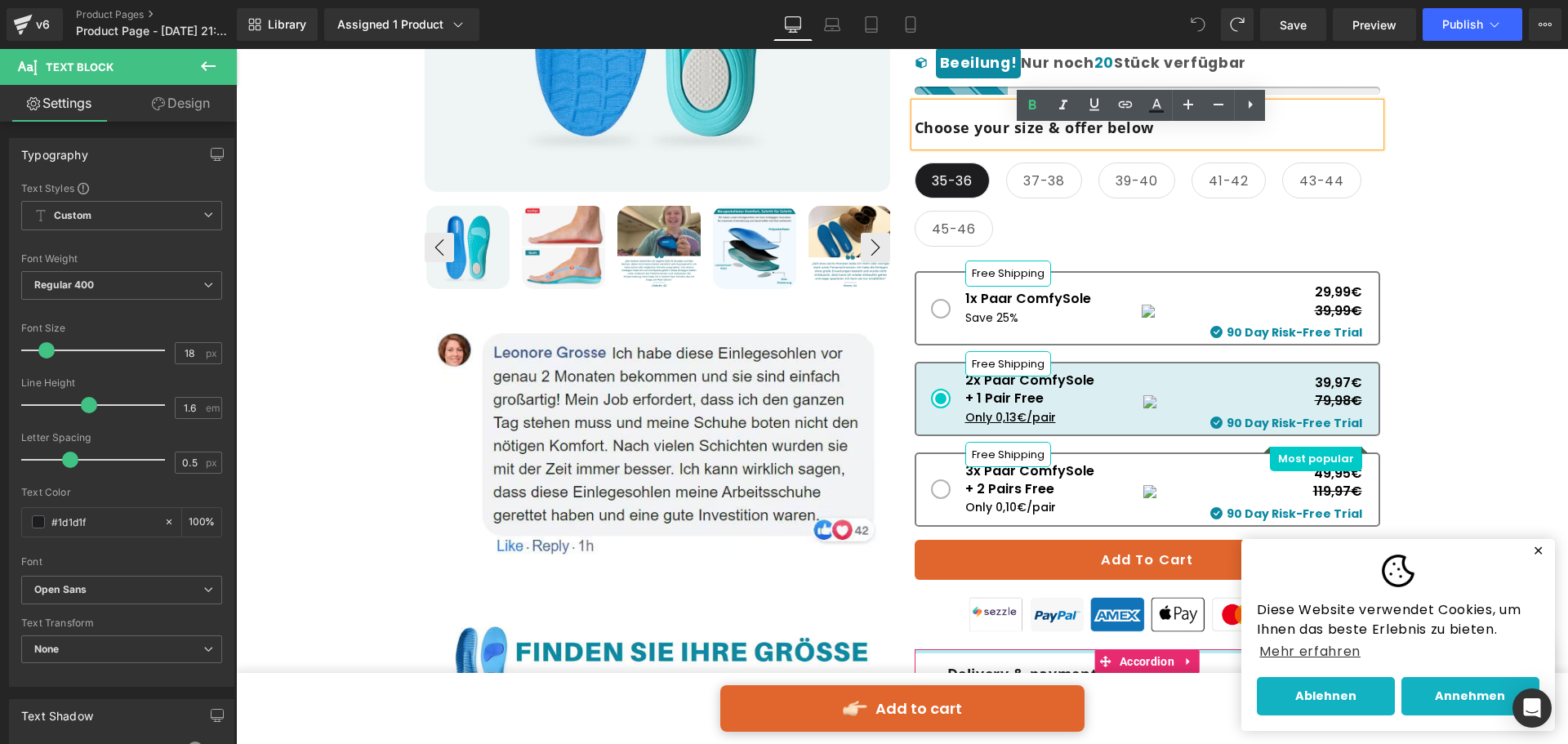
scroll to position [571, 0]
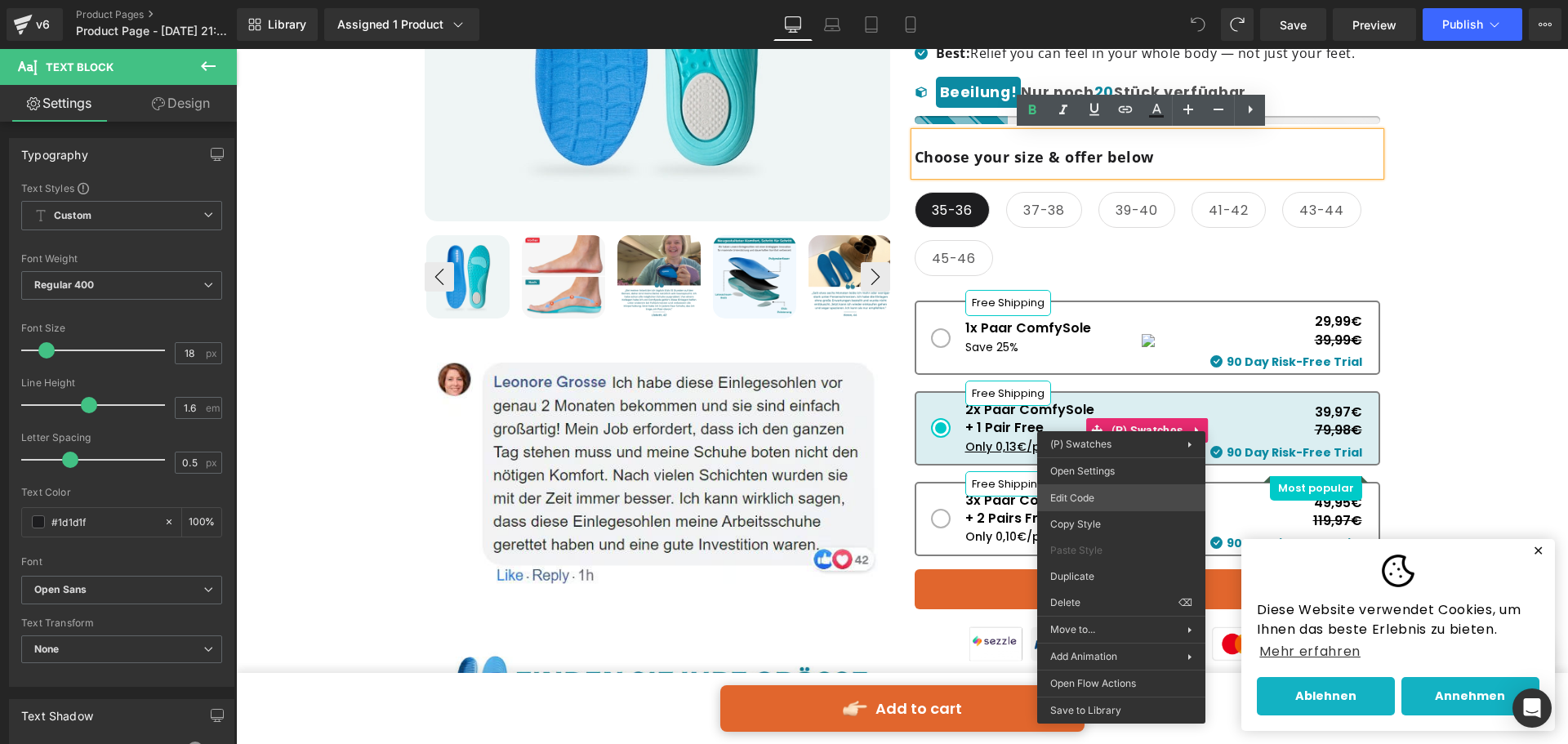
click at [1098, 0] on div "(P) Swatches You are previewing how the will restyle your page. You can not edi…" at bounding box center [784, 0] width 1568 height 0
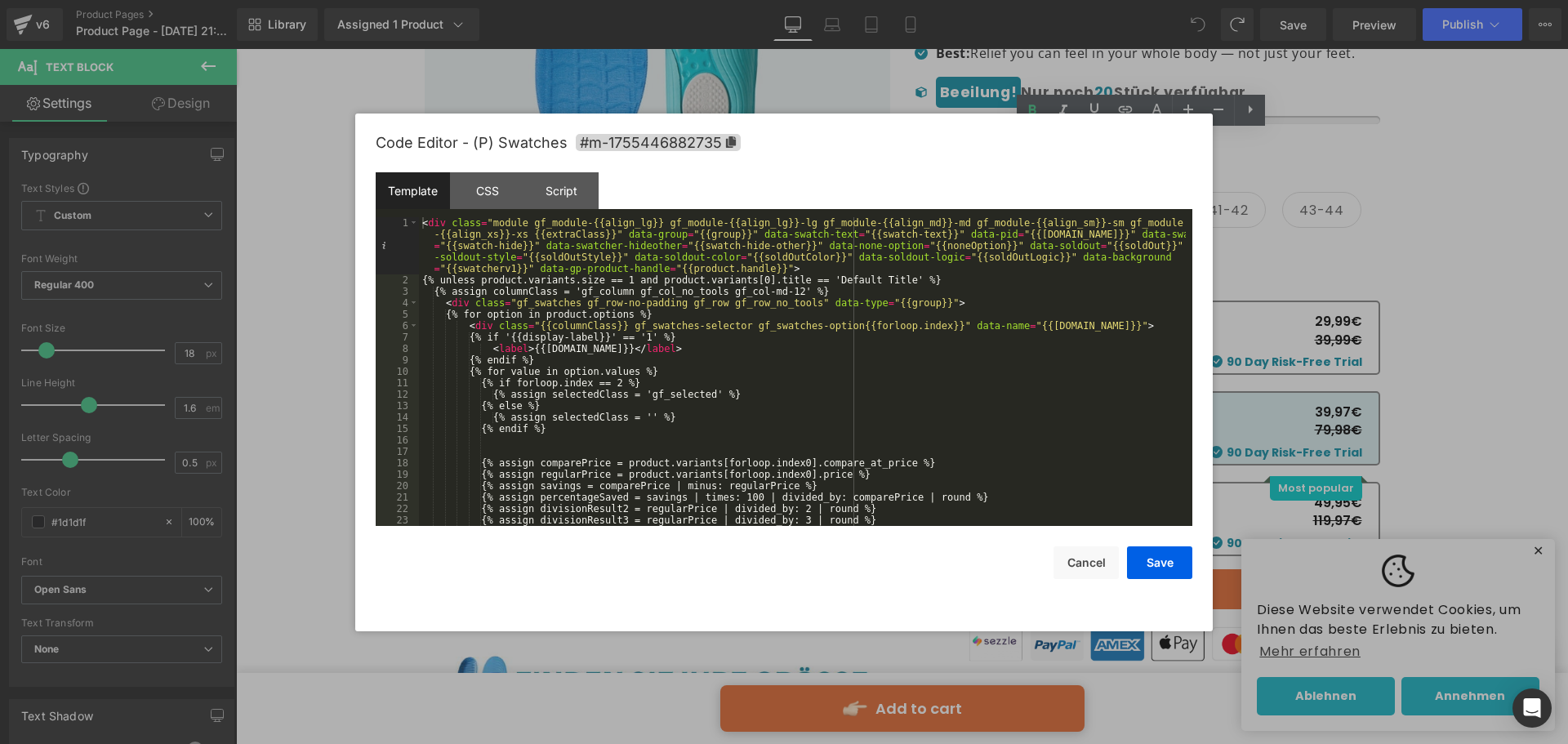
click at [752, 267] on div "< div class = "module gf_module-{{align_lg}} gf_module-{{align_lg}}-lg gf_modul…" at bounding box center [802, 406] width 767 height 377
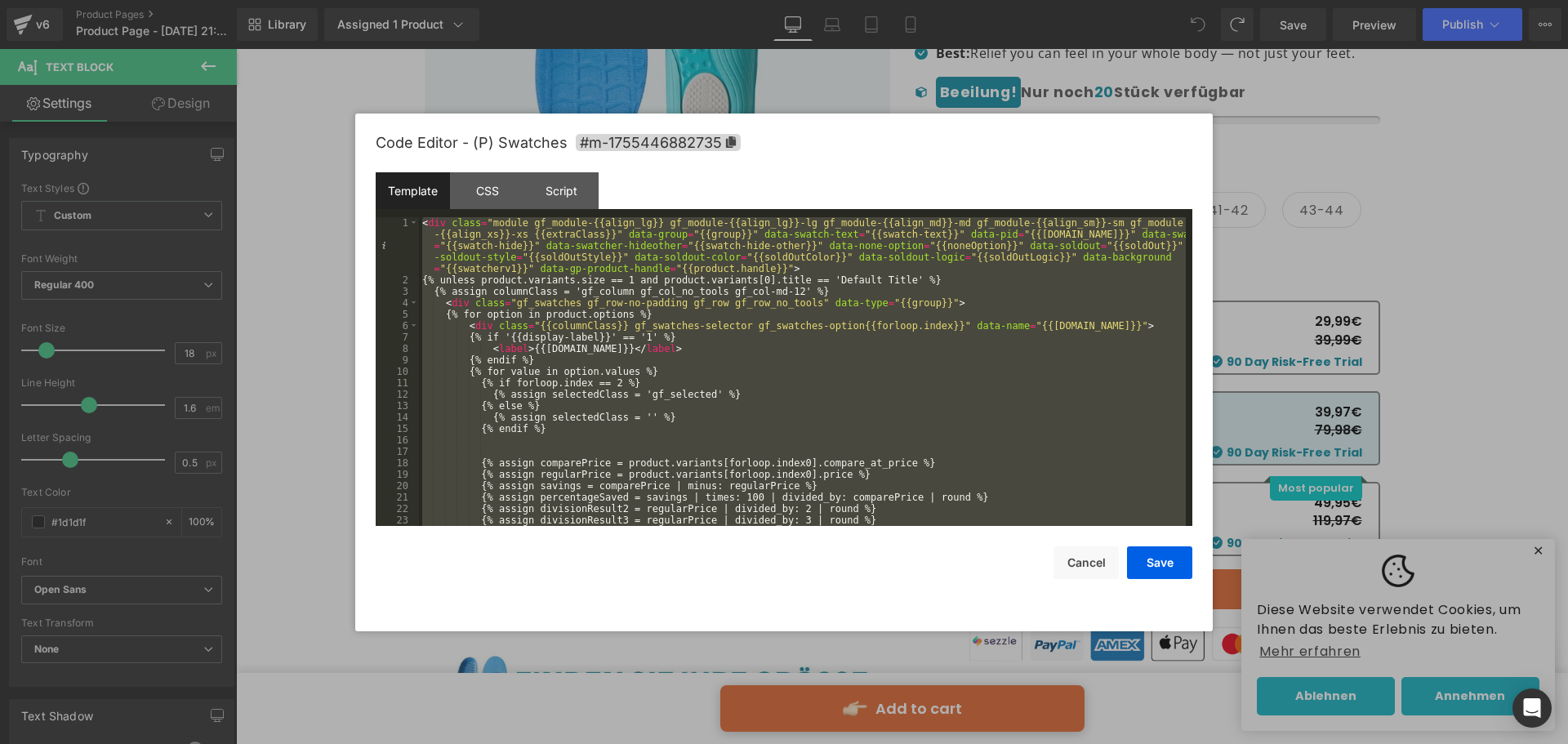
scroll to position [1440, 0]
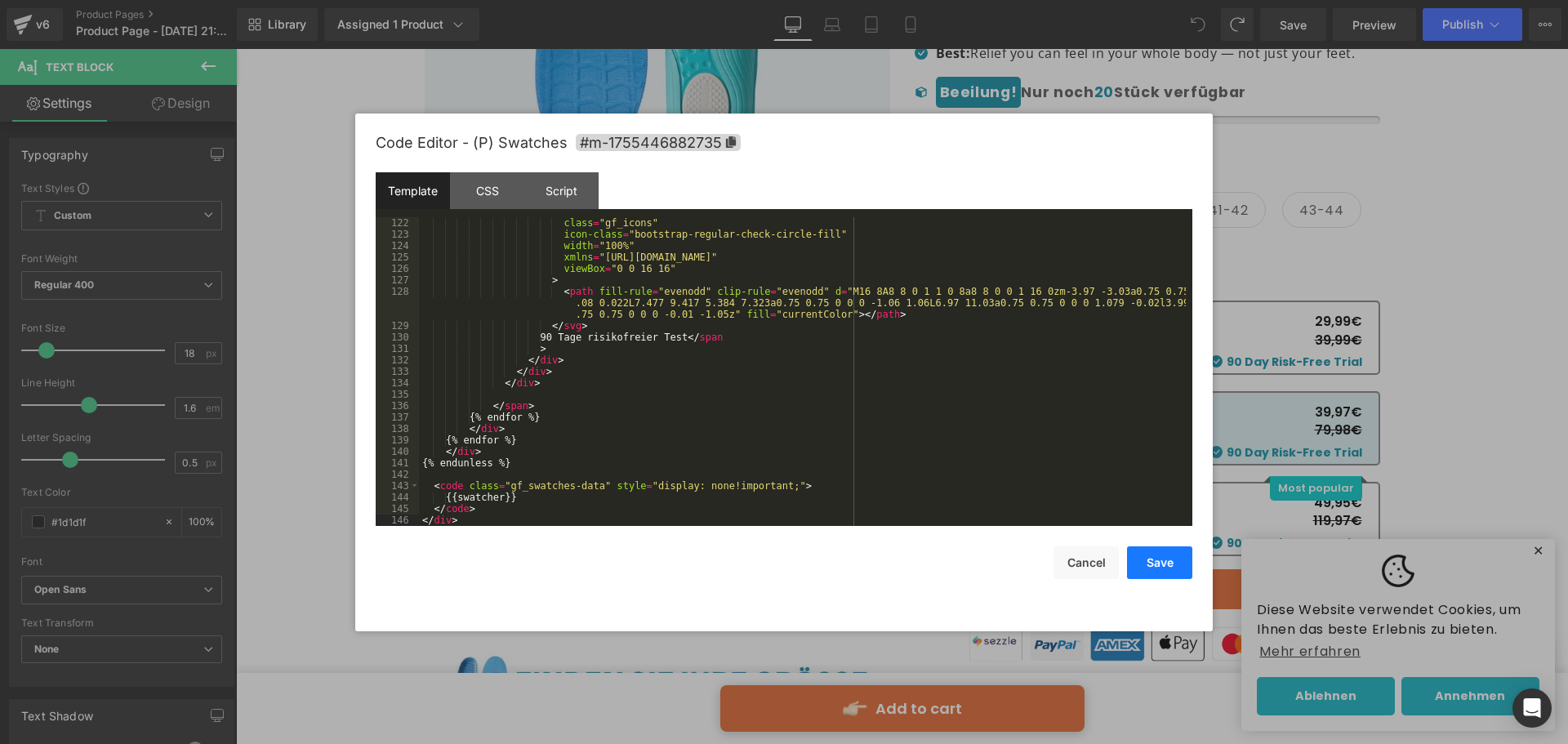
click at [1154, 566] on button "Save" at bounding box center [1159, 562] width 66 height 33
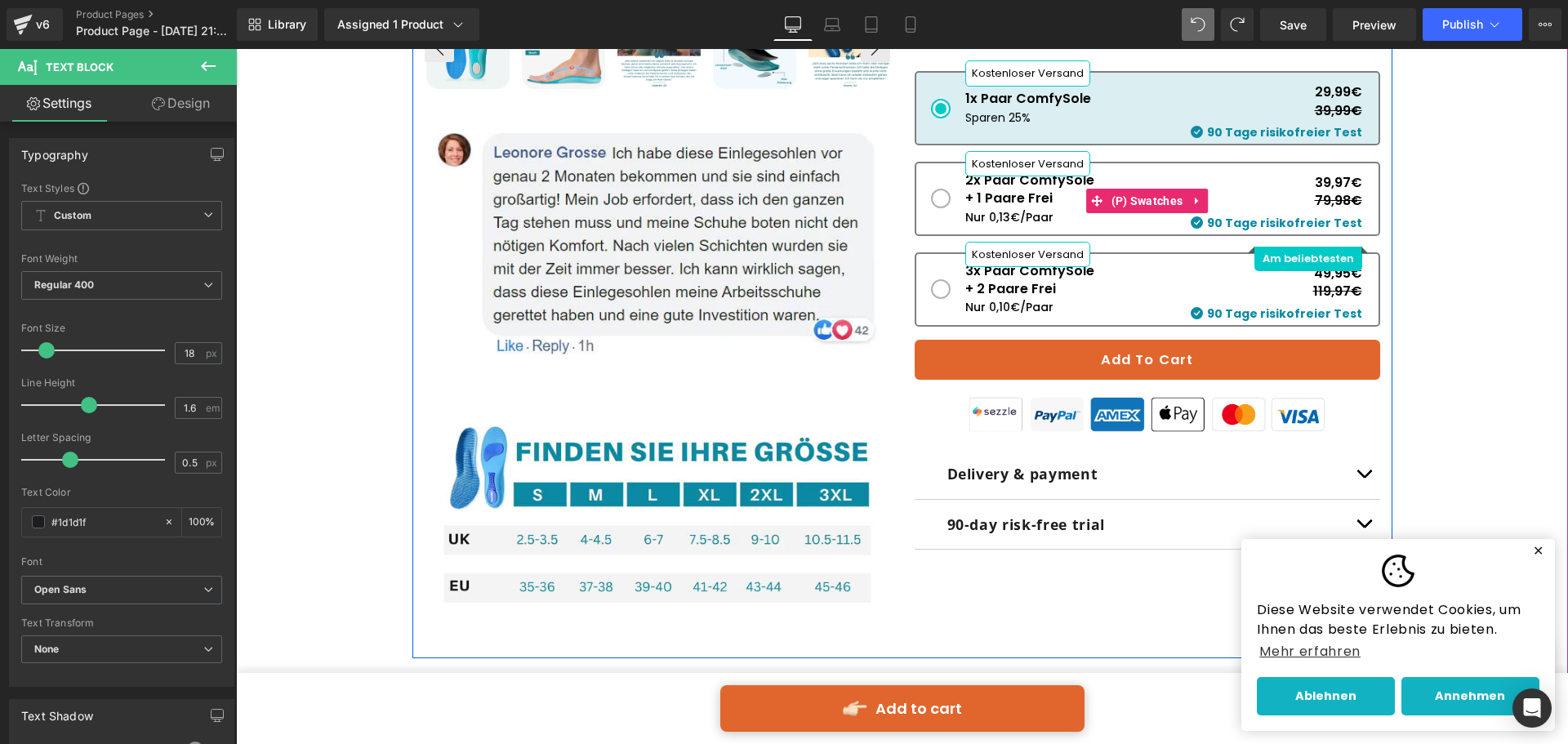
scroll to position [816, 0]
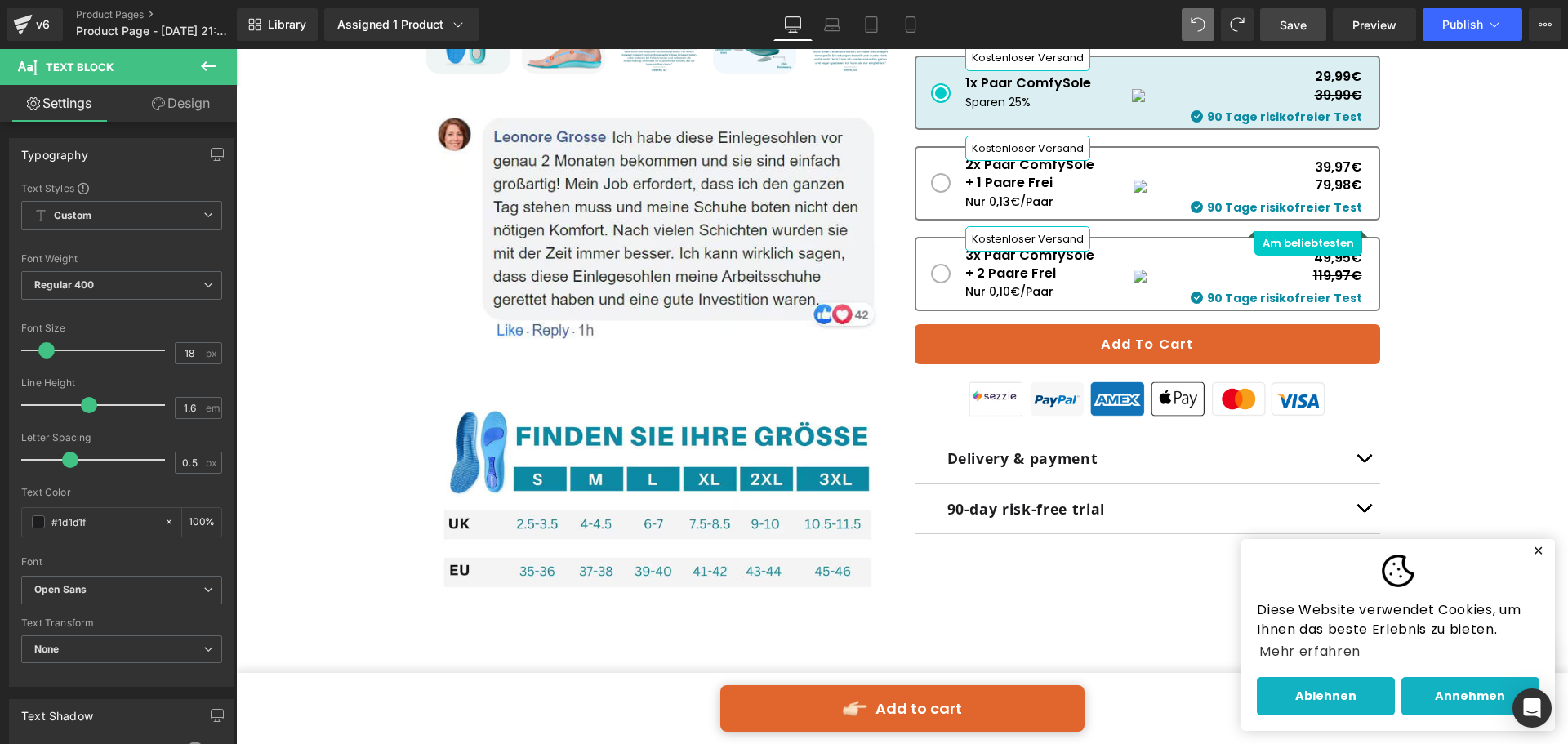
click at [1286, 27] on span "Save" at bounding box center [1293, 25] width 27 height 17
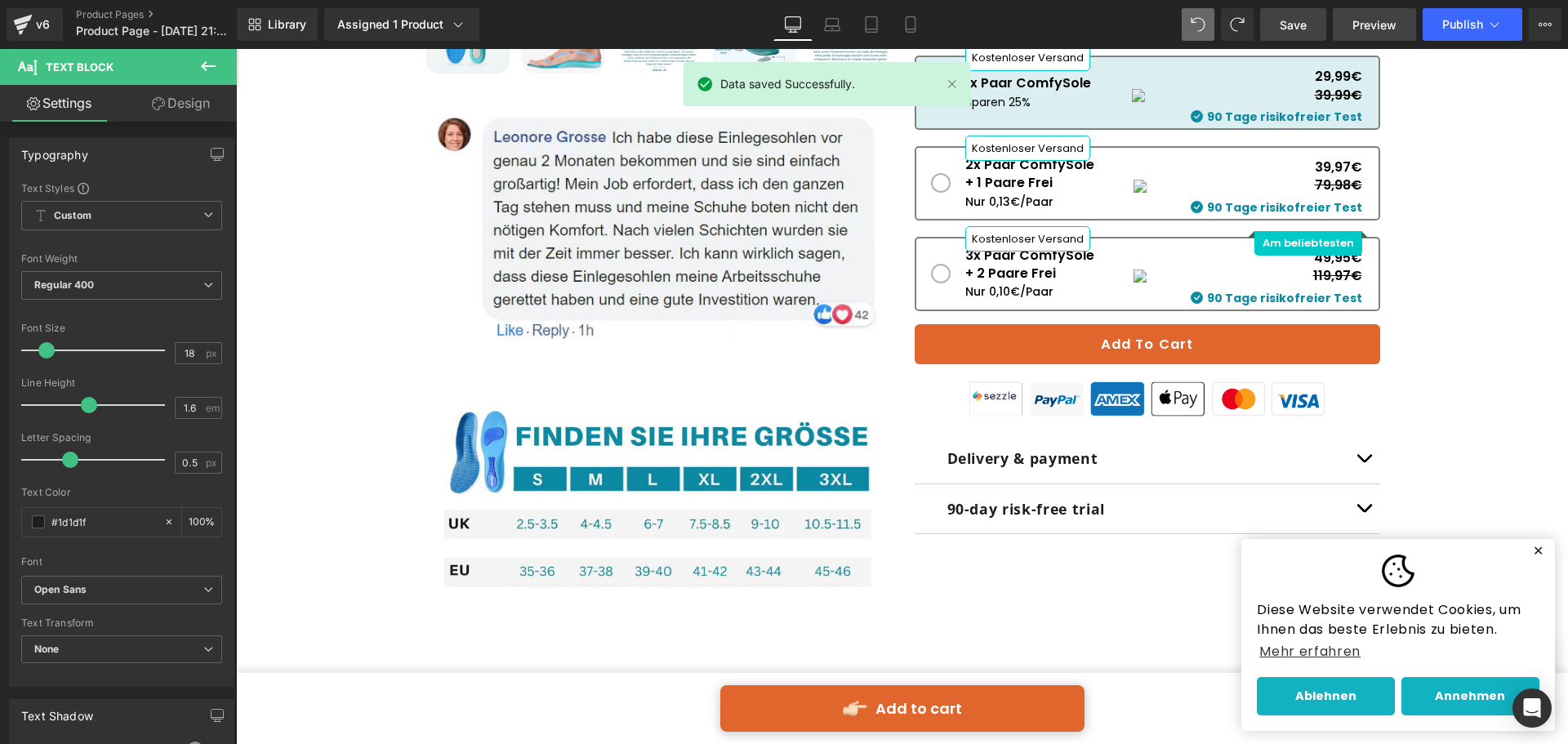
click at [1366, 37] on link "Preview" at bounding box center [1375, 25] width 84 height 33
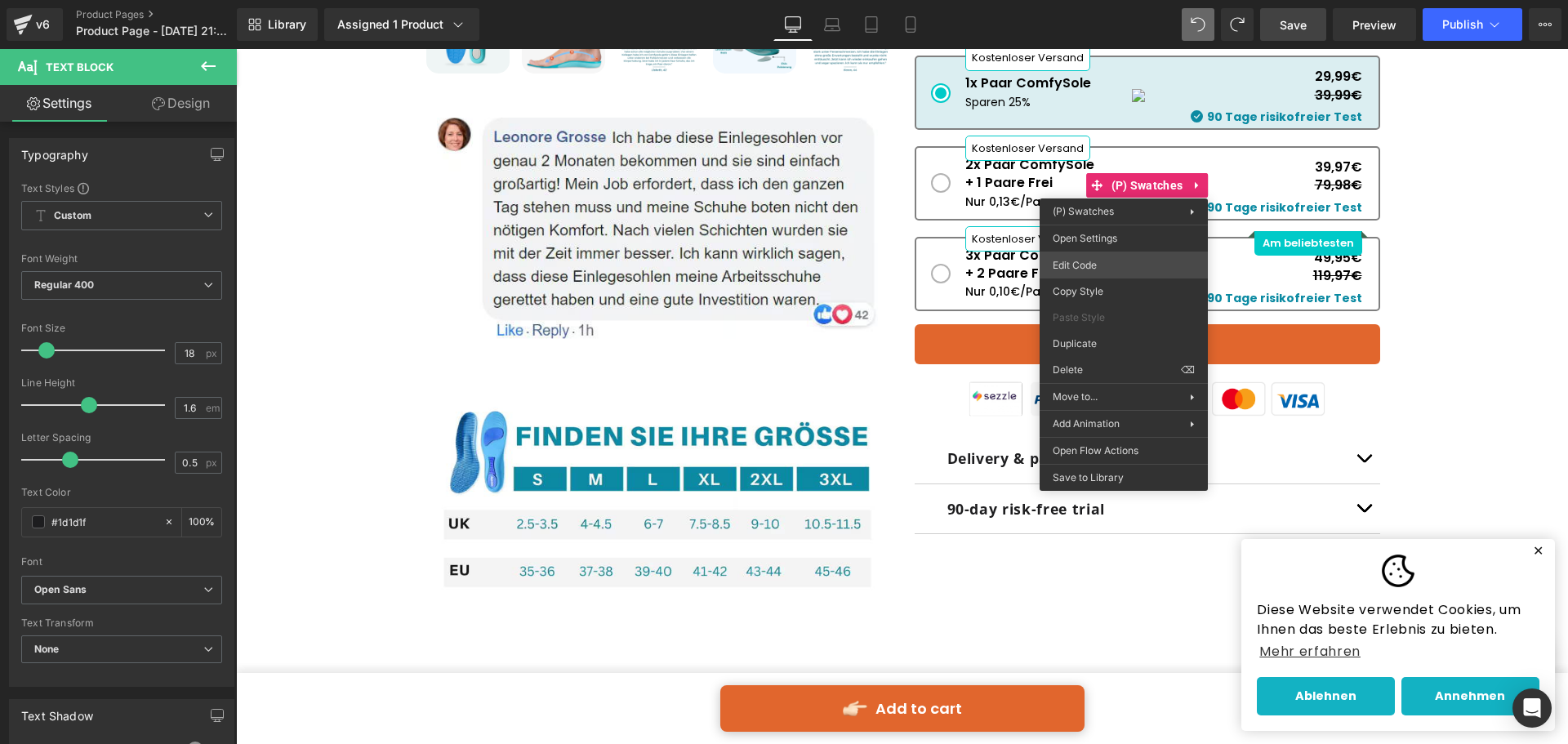
click at [1103, 0] on div "(P) Swatches You are previewing how the will restyle your page. You can not edi…" at bounding box center [784, 0] width 1568 height 0
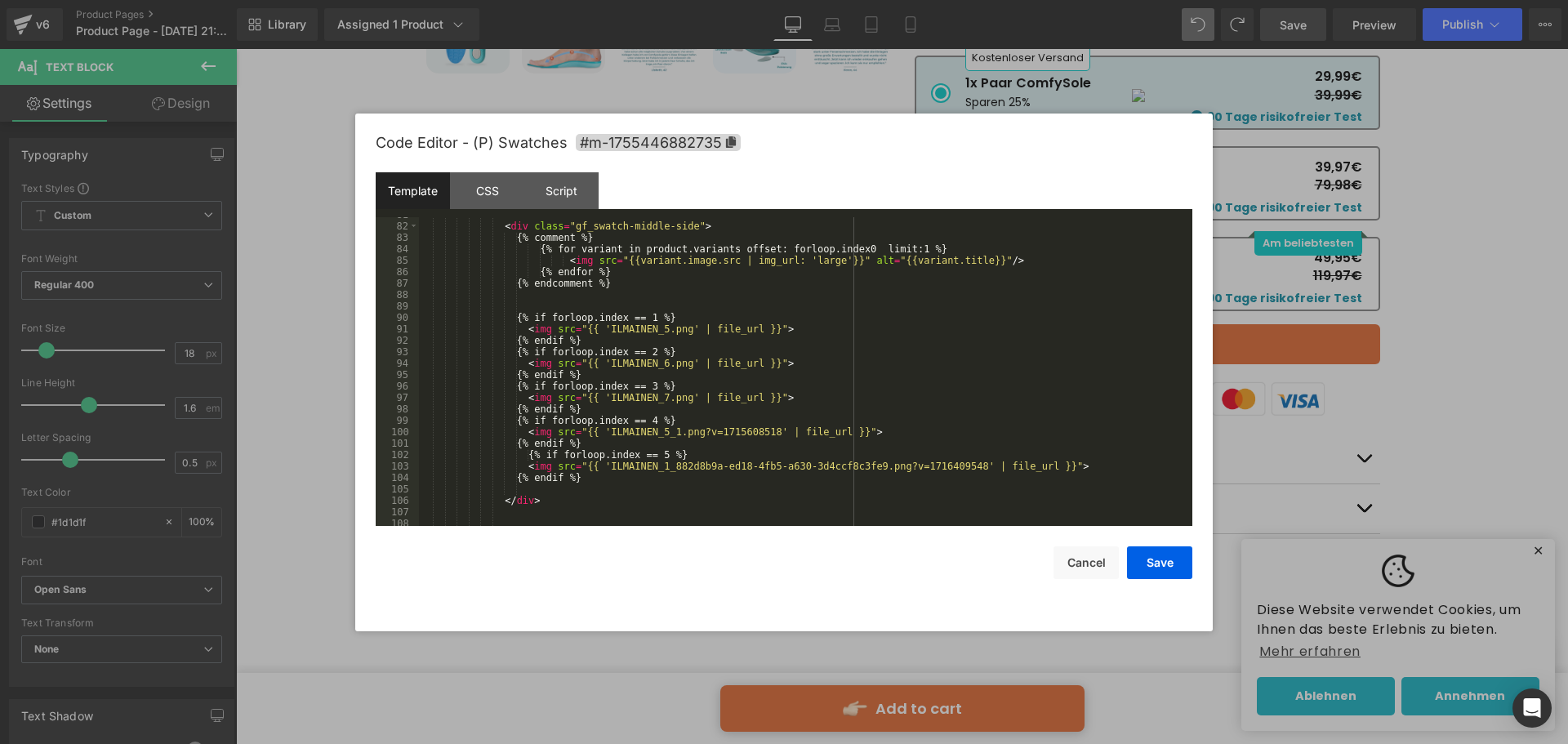
scroll to position [1029, 0]
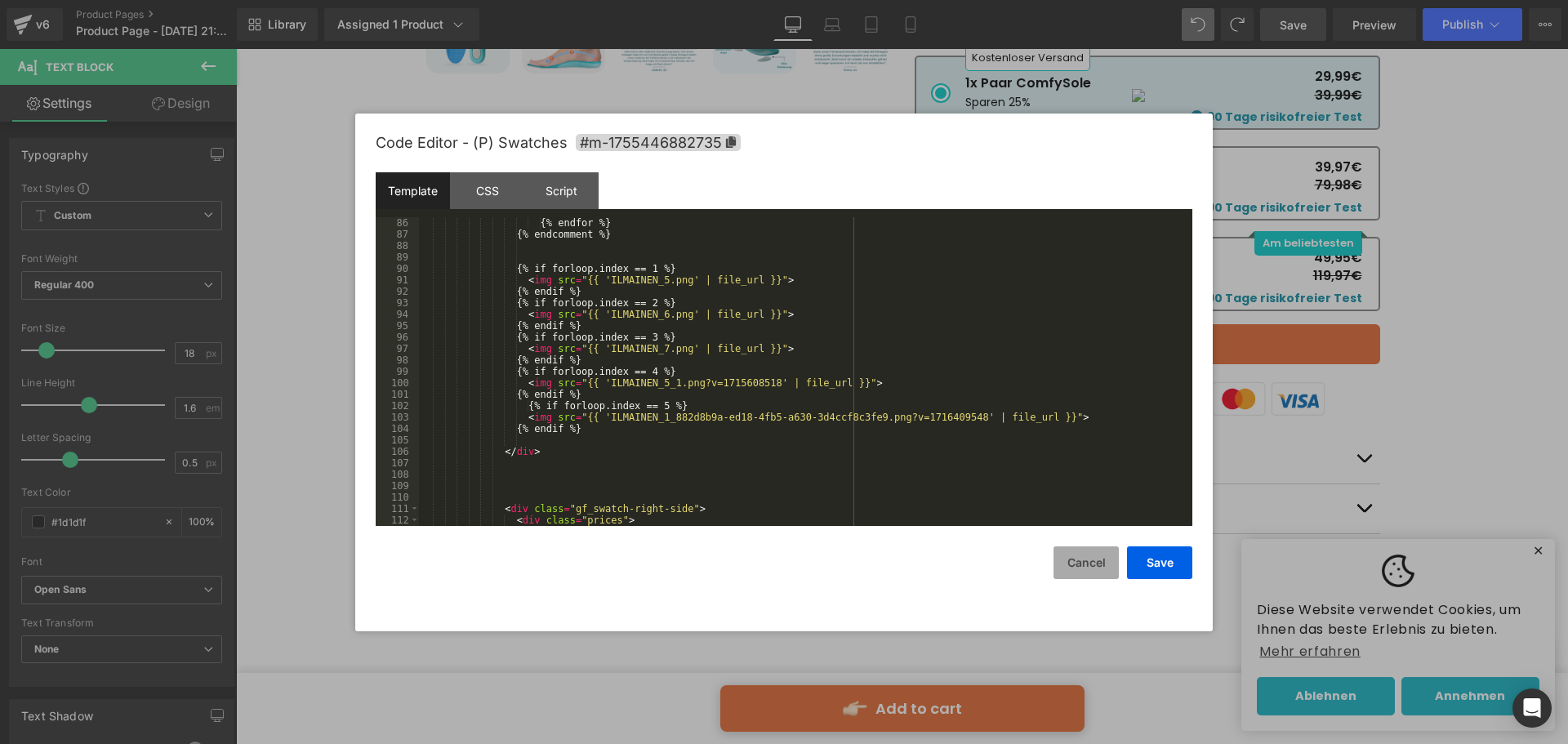
click at [1091, 561] on button "Cancel" at bounding box center [1087, 562] width 66 height 33
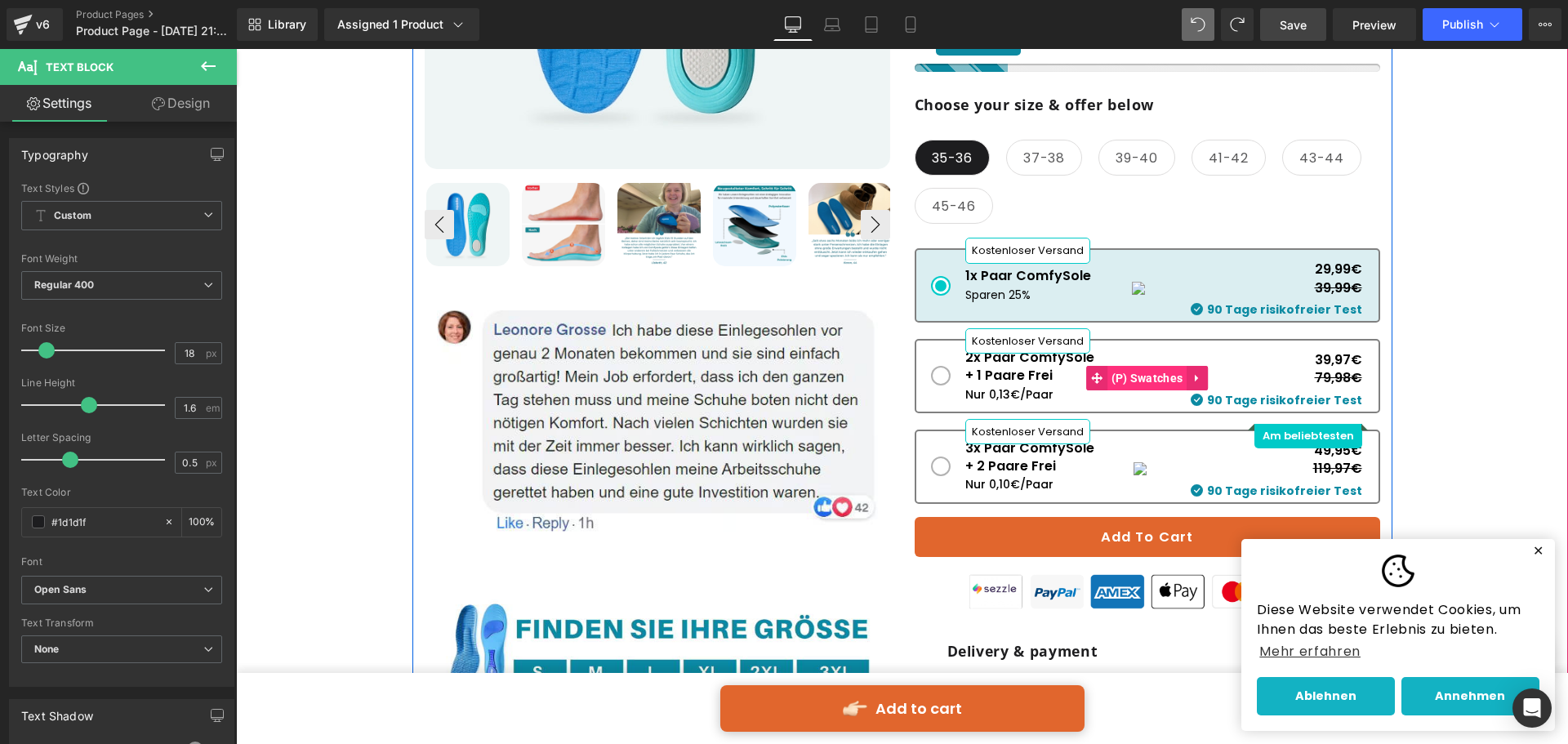
scroll to position [653, 0]
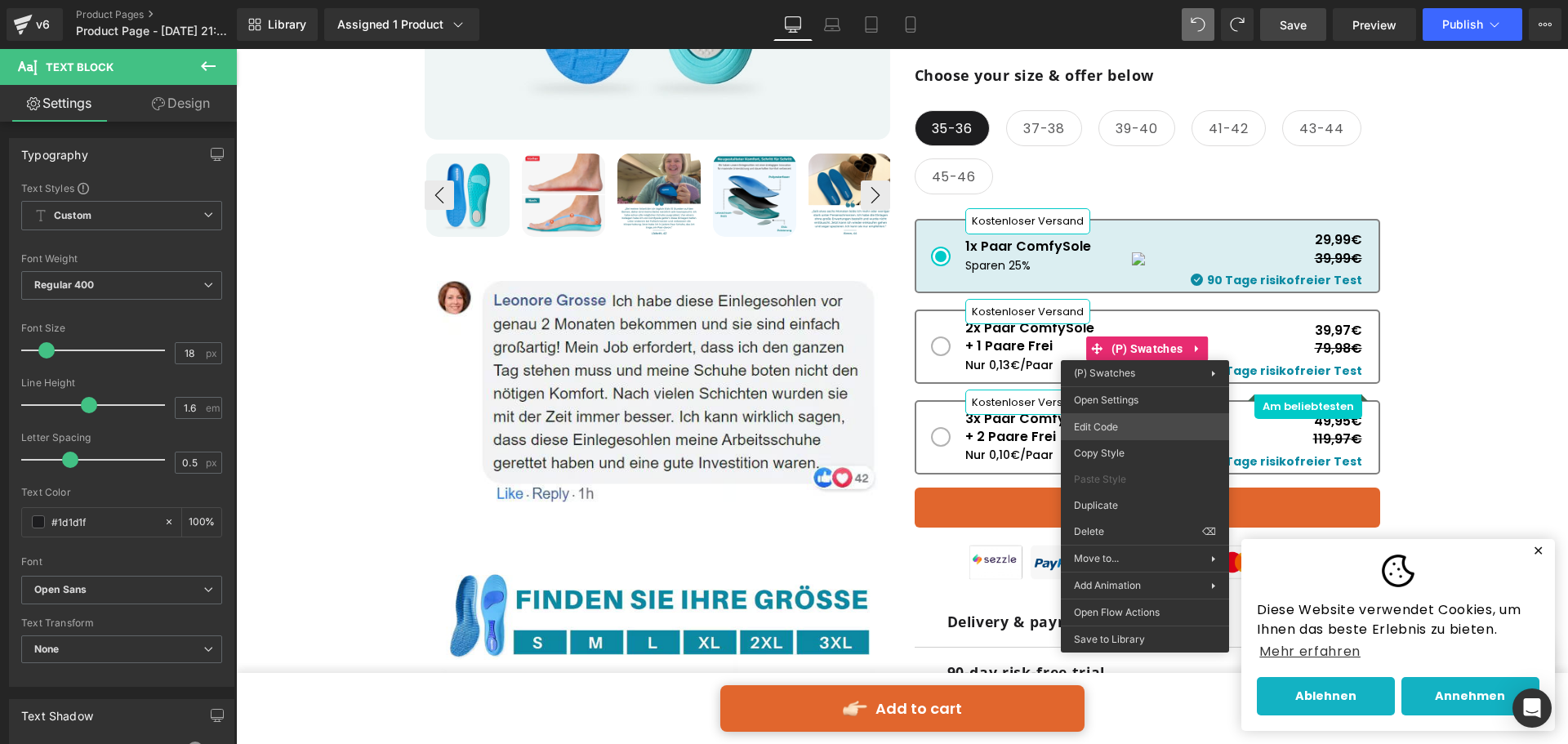
click at [1098, 0] on div "(P) Swatches You are previewing how the will restyle your page. You can not edi…" at bounding box center [784, 0] width 1568 height 0
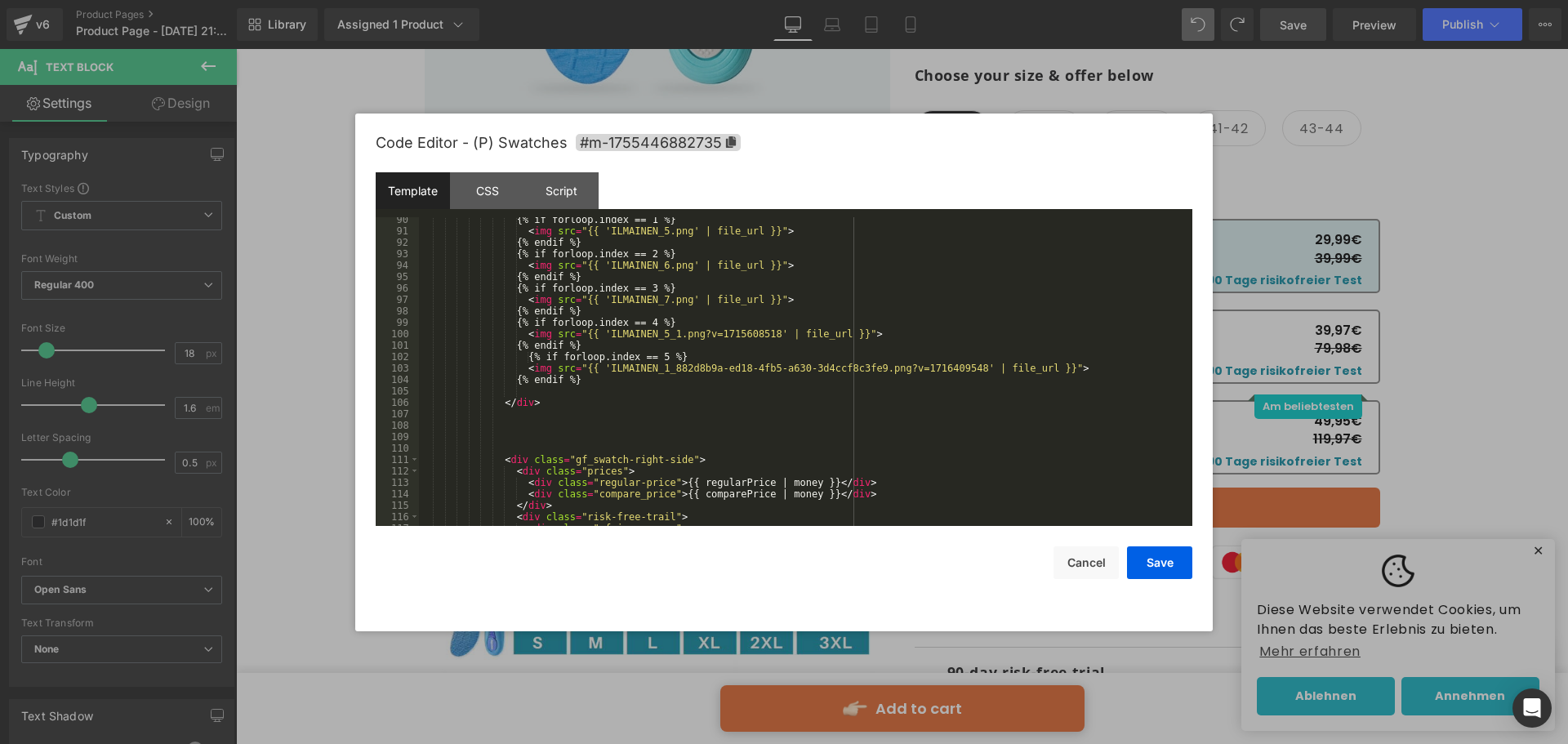
scroll to position [1029, 0]
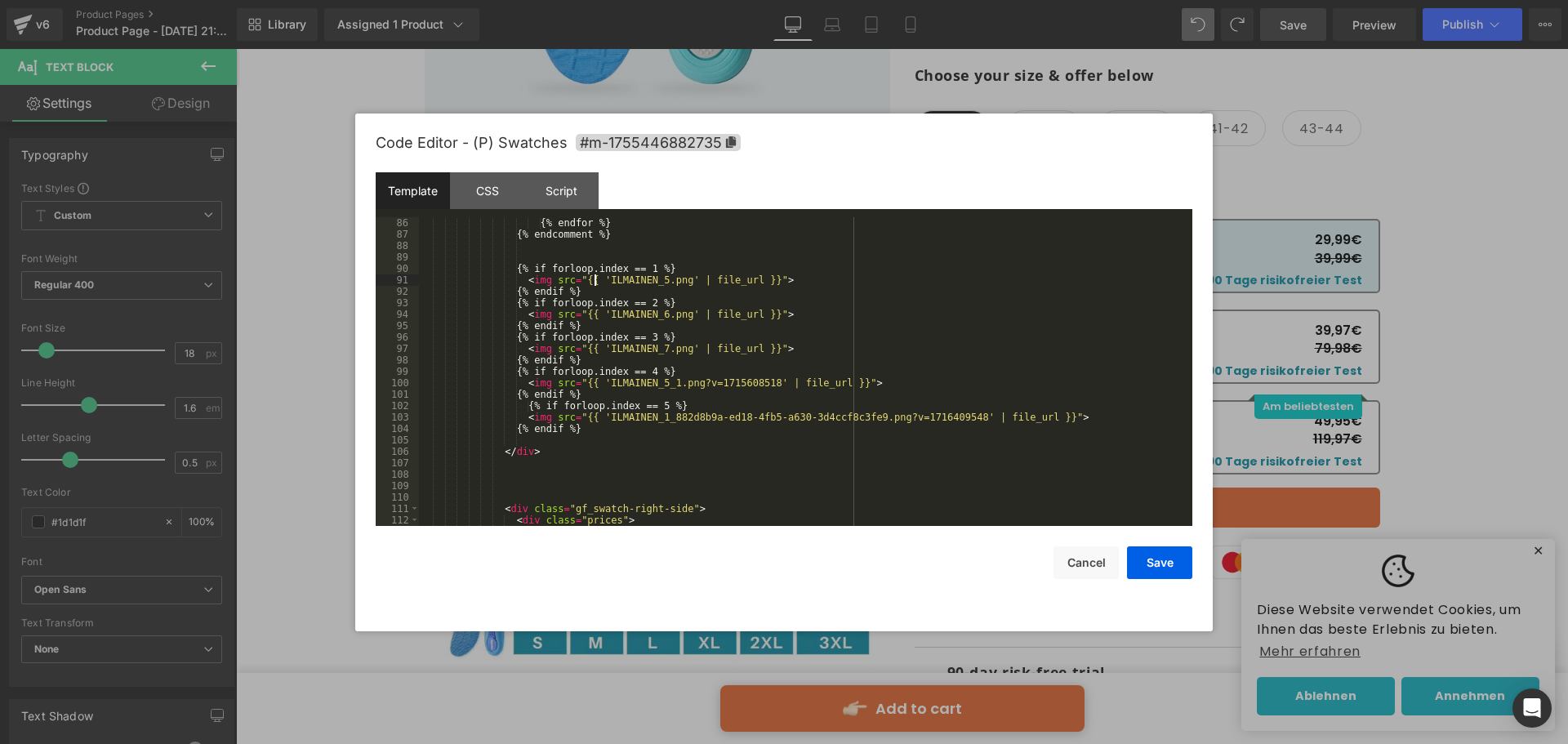
click at [597, 283] on div "{% endfor %} {% endcomment %} {% if forloop.index == 1 %} < img src = "{{ 'ILMA…" at bounding box center [802, 383] width 767 height 331
click at [595, 279] on div "{% endfor %} {% endcomment %} {% if forloop.index == 1 %} < img src = "{{ 'ILMA…" at bounding box center [802, 371] width 767 height 308
drag, startPoint x: 595, startPoint y: 278, endPoint x: 668, endPoint y: 282, distance: 73.1
click at [668, 282] on div "{% endfor %} {% endcomment %} {% if forloop.index == 1 %} < img src = "{{ 'ILMA…" at bounding box center [802, 383] width 767 height 331
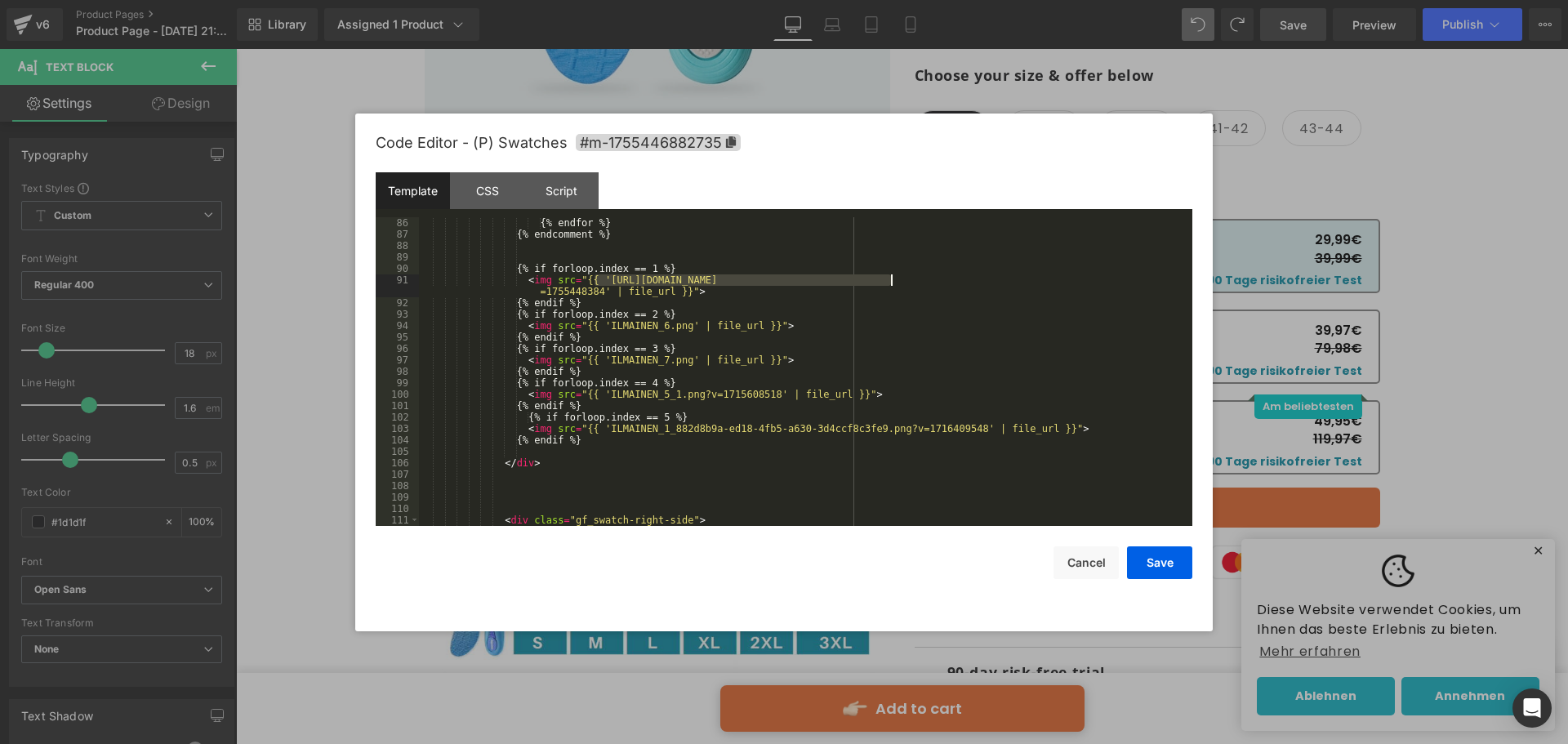
drag, startPoint x: 593, startPoint y: 282, endPoint x: 890, endPoint y: 280, distance: 297.0
click at [890, 280] on div "{% endfor %} {% endcomment %} {% if forloop.index == 1 %} < img src = "{{ 'http…" at bounding box center [802, 383] width 767 height 331
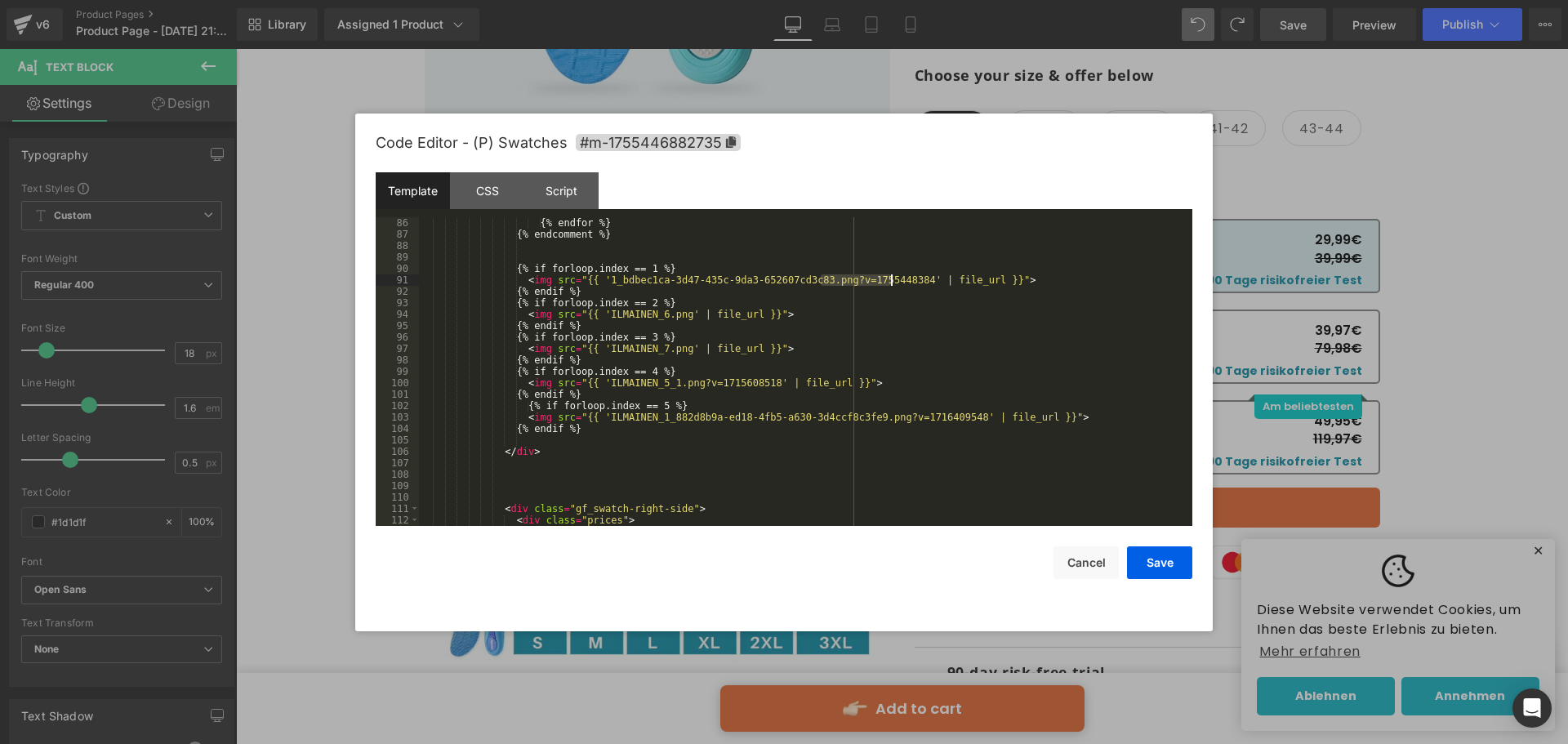
drag, startPoint x: 822, startPoint y: 275, endPoint x: 891, endPoint y: 280, distance: 69.2
click at [891, 280] on div "{% endfor %} {% endcomment %} {% if forloop.index == 1 %} < img src = "{{ '1_bd…" at bounding box center [802, 383] width 767 height 331
drag, startPoint x: 594, startPoint y: 313, endPoint x: 673, endPoint y: 318, distance: 79.2
click at [673, 318] on div "{% endfor %} {% endcomment %} {% if forloop.index == 1 %} < img src = "{{ '1_bd…" at bounding box center [802, 383] width 767 height 331
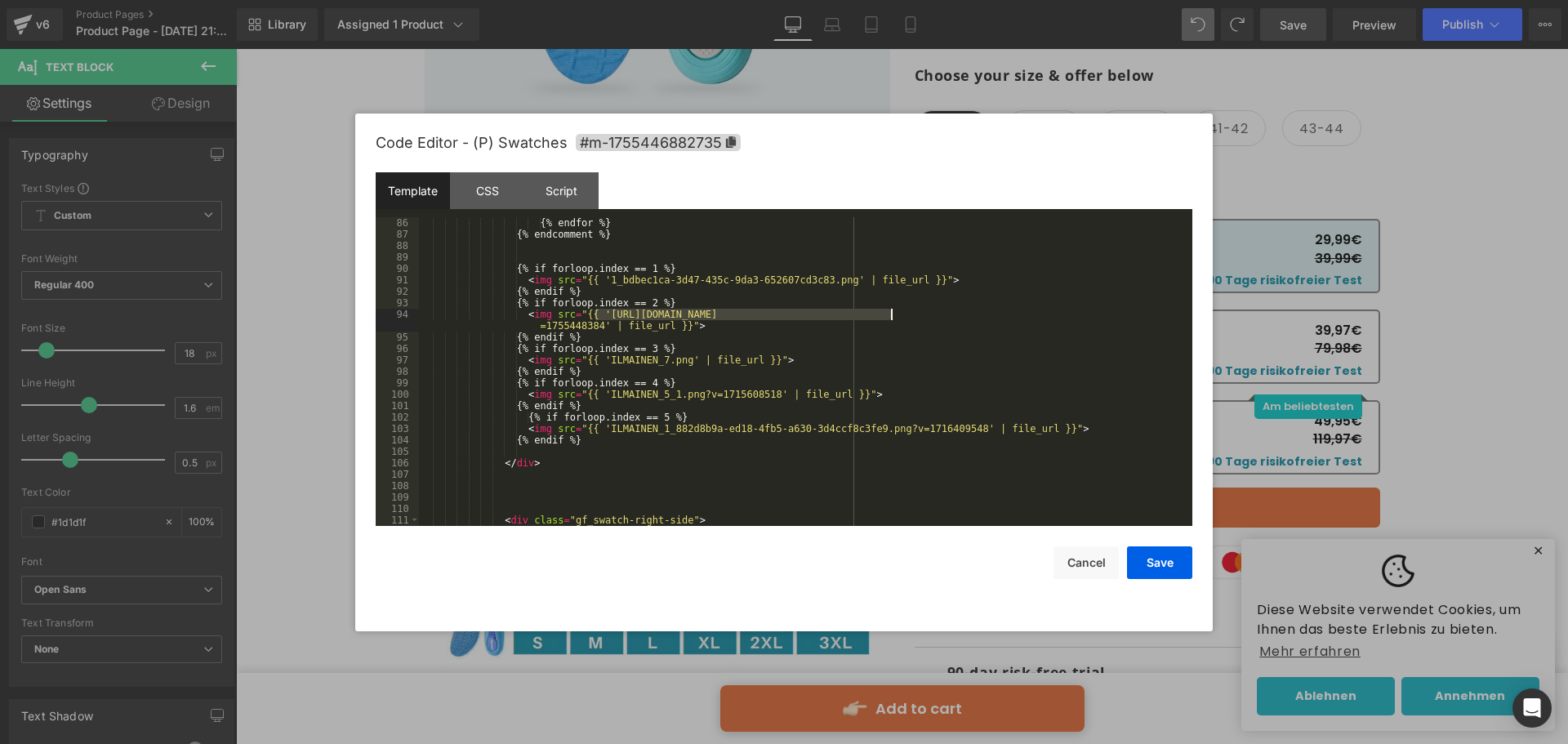
drag, startPoint x: 595, startPoint y: 313, endPoint x: 890, endPoint y: 314, distance: 295.0
click at [890, 314] on div "{% endfor %} {% endcomment %} {% if forloop.index == 1 %} < img src = "{{ '1_bd…" at bounding box center [802, 383] width 767 height 331
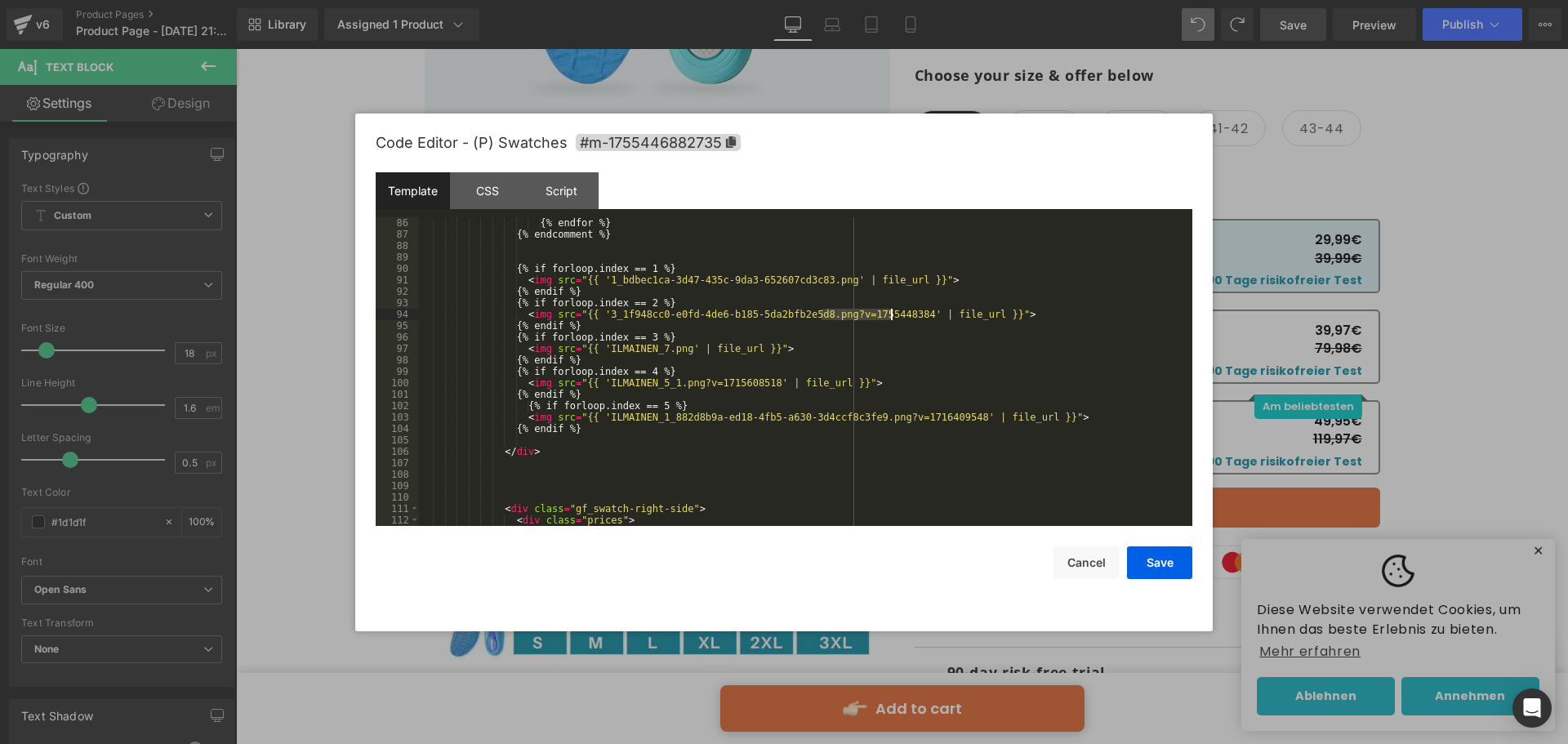
drag, startPoint x: 821, startPoint y: 316, endPoint x: 891, endPoint y: 317, distance: 70.0
click at [891, 317] on div "{% endfor %} {% endcomment %} {% if forloop.index == 1 %} < img src = "{{ '1_bd…" at bounding box center [802, 383] width 767 height 331
drag, startPoint x: 594, startPoint y: 345, endPoint x: 668, endPoint y: 349, distance: 74.1
click at [668, 349] on div "{% endfor %} {% endcomment %} {% if forloop.index == 1 %} < img src = "{{ '1_bd…" at bounding box center [802, 383] width 767 height 331
drag, startPoint x: 593, startPoint y: 352, endPoint x: 765, endPoint y: 354, distance: 172.0
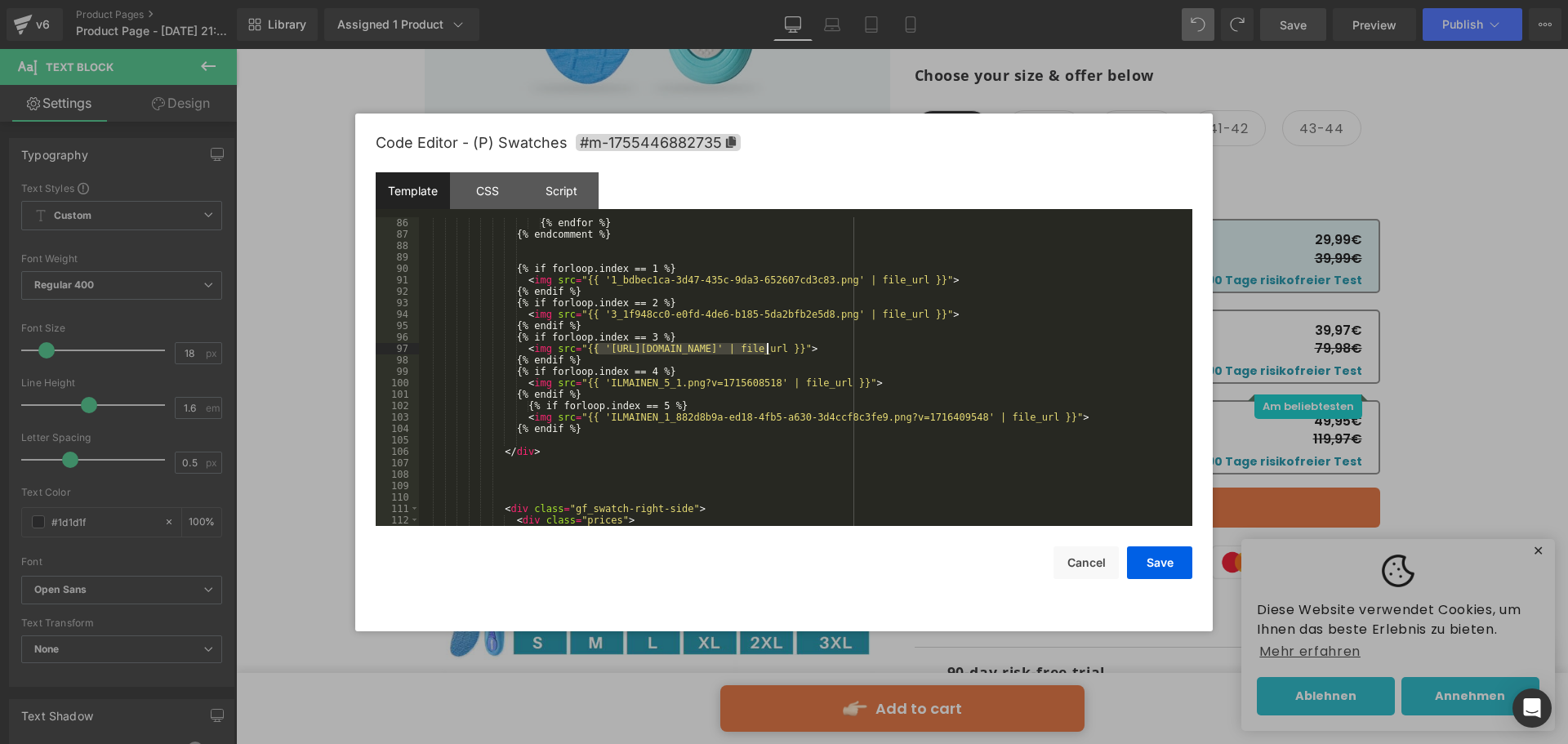
click at [765, 354] on div "{% endfor %} {% endcomment %} {% if forloop.index == 1 %} < img src = "{{ '1_bd…" at bounding box center [802, 383] width 767 height 331
drag, startPoint x: 747, startPoint y: 347, endPoint x: 816, endPoint y: 347, distance: 69.0
click at [816, 347] on div "{% endfor %} {% endcomment %} {% if forloop.index == 1 %} < img src = "{{ '1_bd…" at bounding box center [802, 383] width 767 height 331
click at [1146, 562] on button "Save" at bounding box center [1159, 562] width 66 height 33
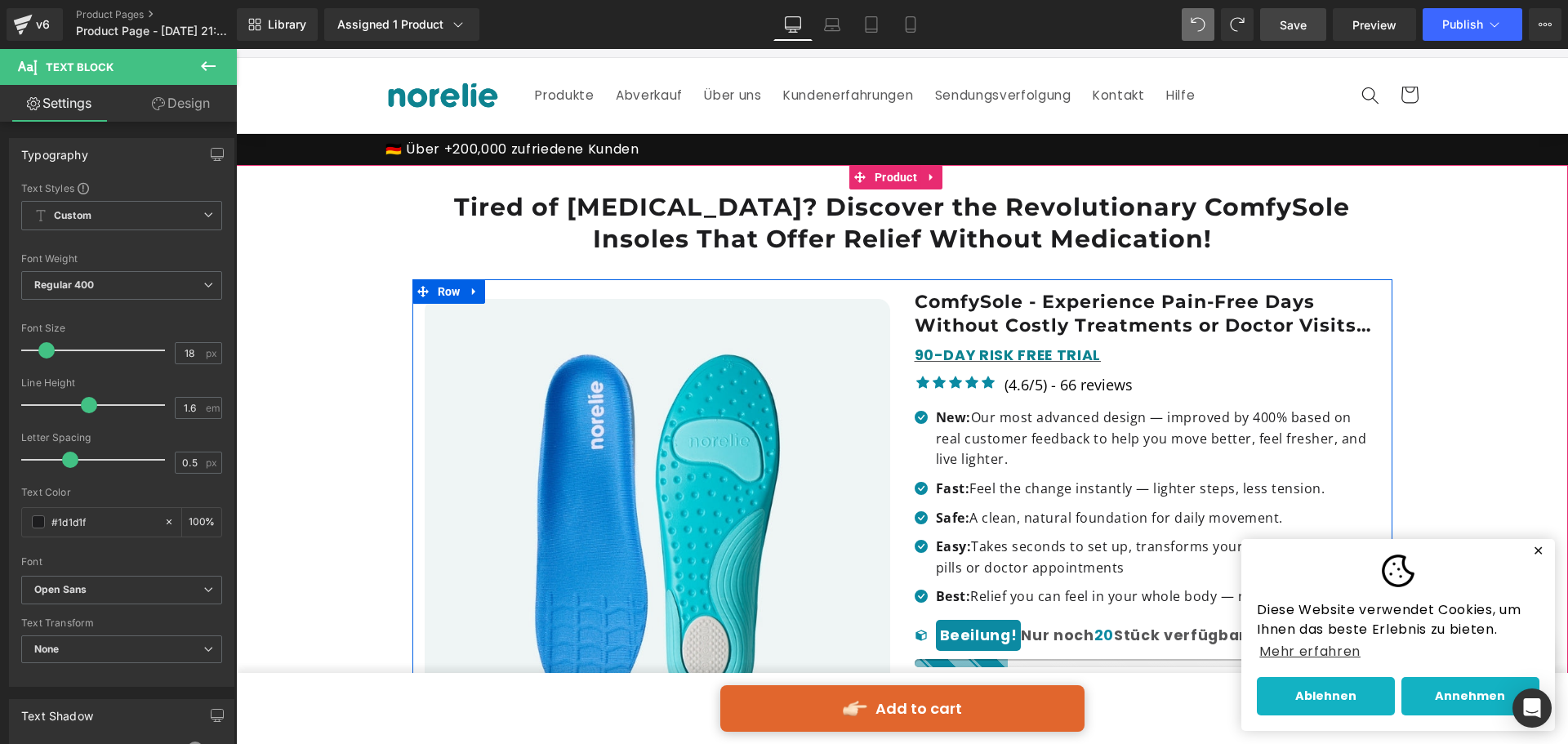
scroll to position [0, 0]
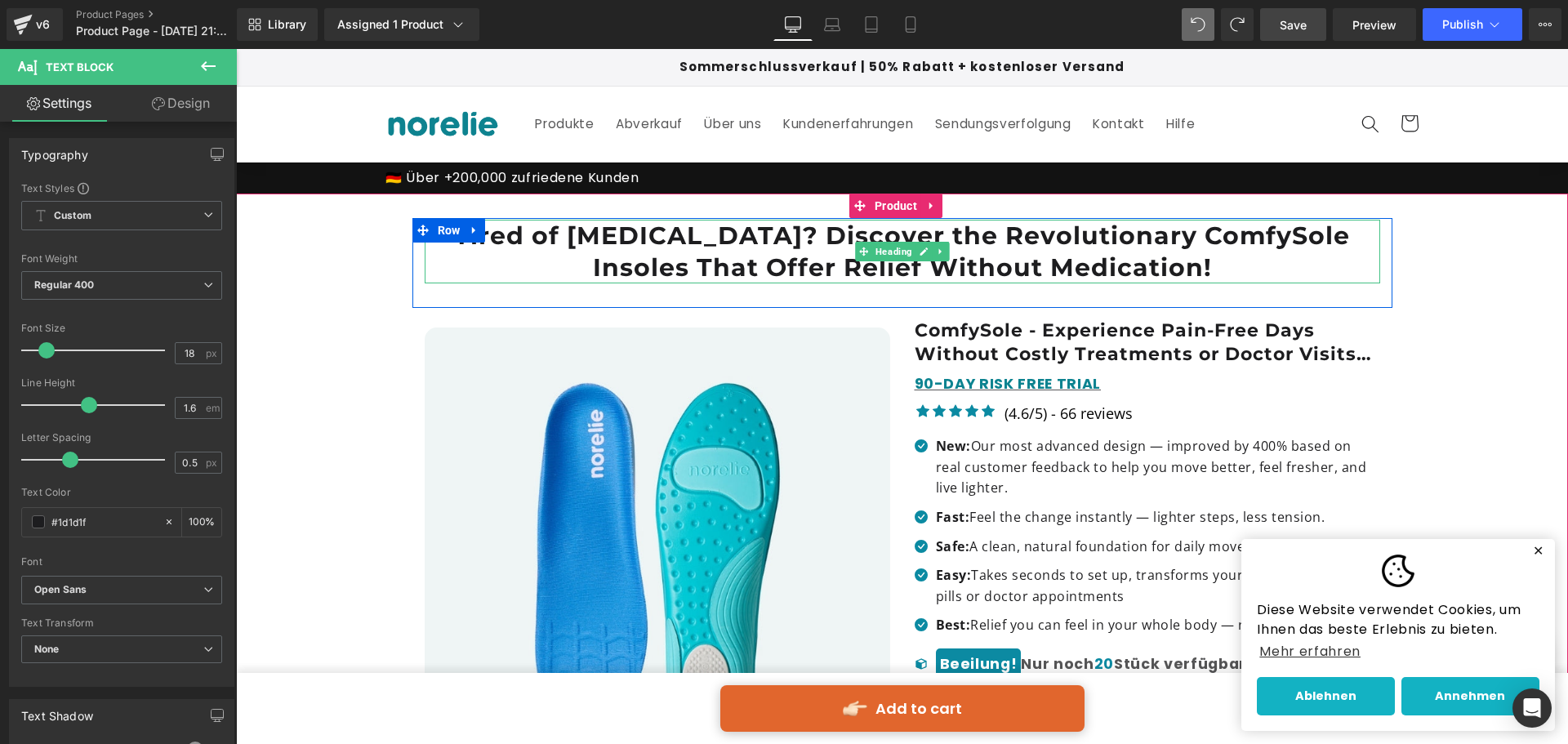
click at [1047, 264] on h1 "Tired of [MEDICAL_DATA]? Discover the Revolutionary ComfySole Insoles That Offe…" at bounding box center [903, 251] width 956 height 64
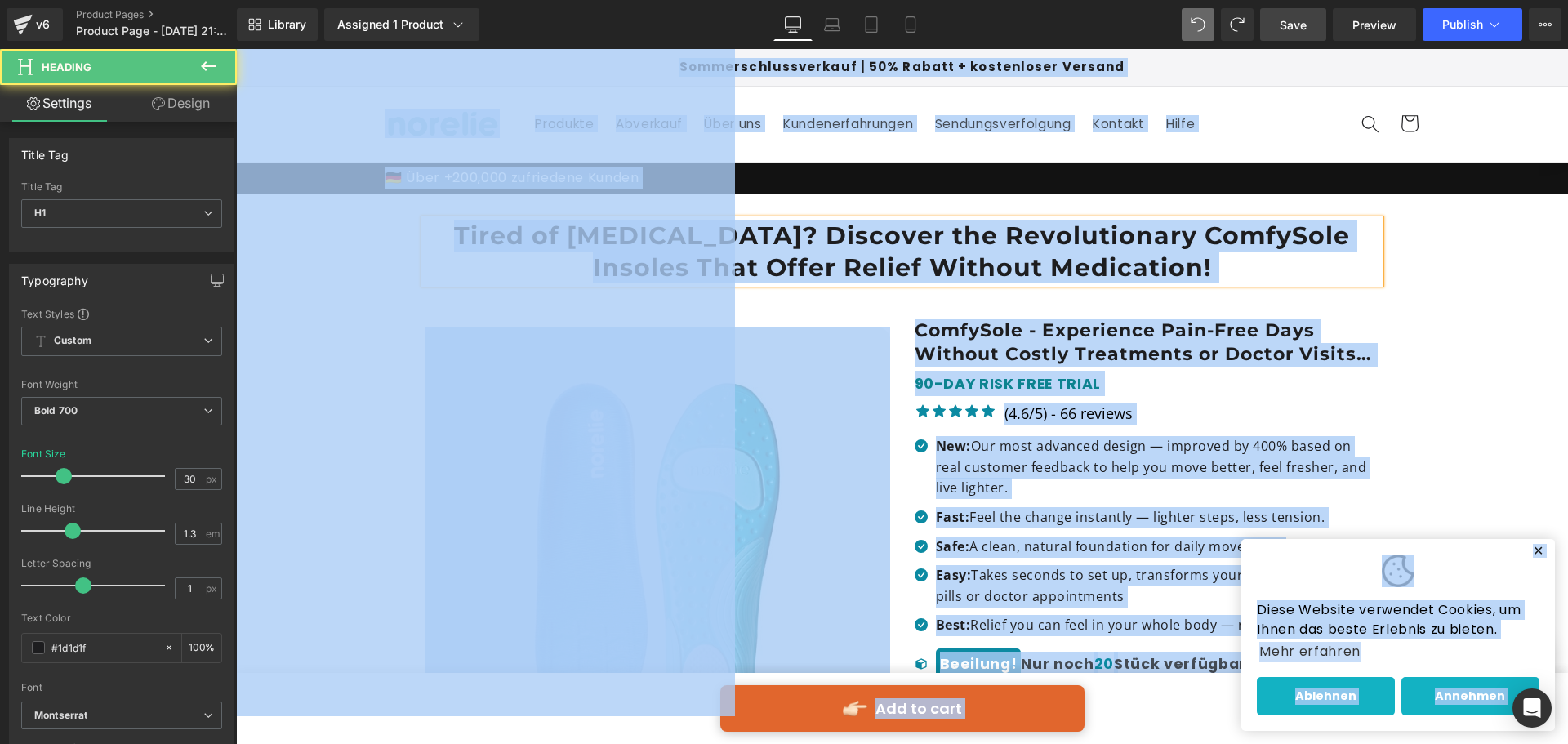
click at [1045, 240] on h1 "Tired of [MEDICAL_DATA]? Discover the Revolutionary ComfySole Insoles That Offe…" at bounding box center [903, 251] width 956 height 64
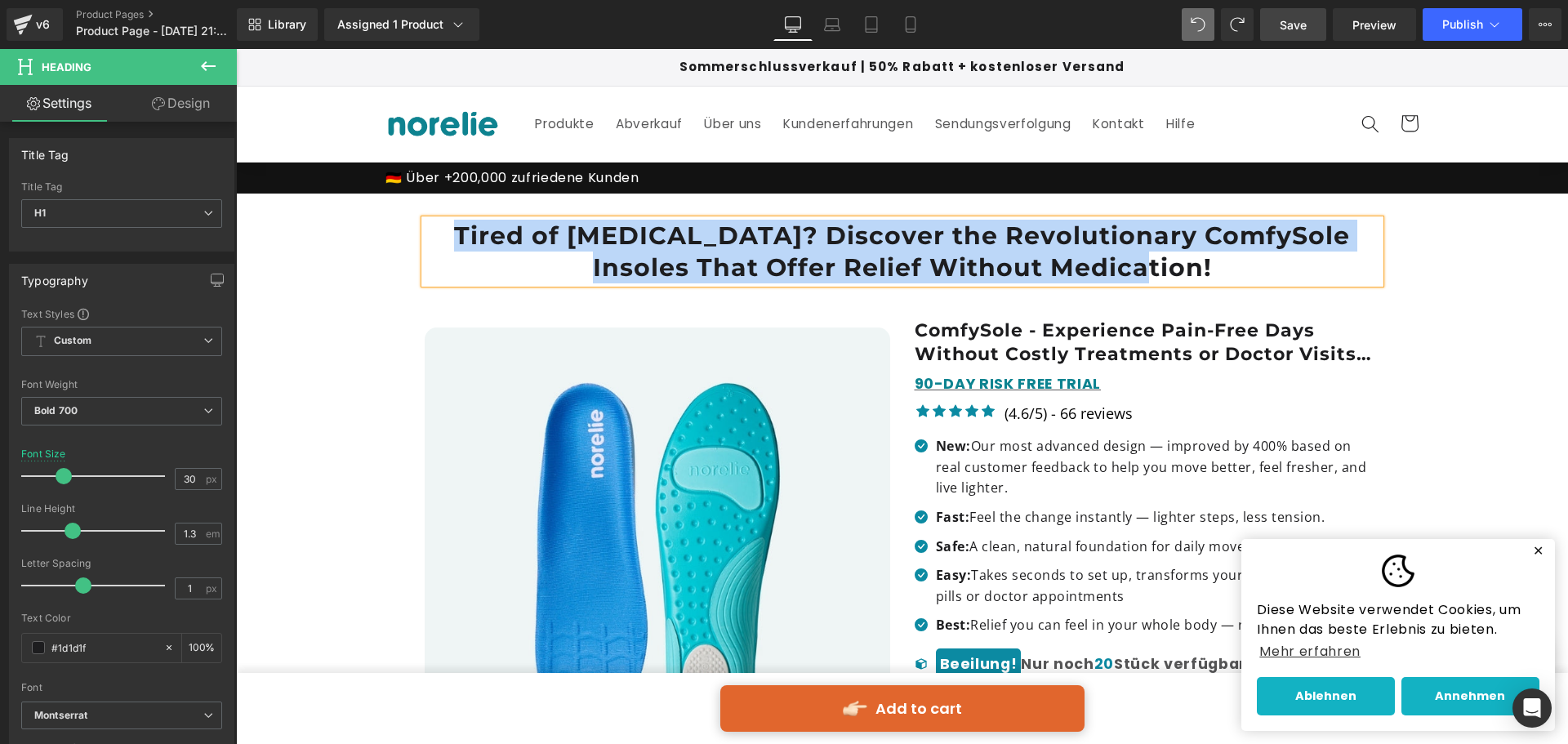
copy h1 "Tired of [MEDICAL_DATA]? Discover the Revolutionary ComfySole Insoles That Offe…"
click at [936, 262] on h1 "Tired of [MEDICAL_DATA]? Discover the Revolutionary ComfySole Insoles That Offe…" at bounding box center [903, 251] width 956 height 64
paste div
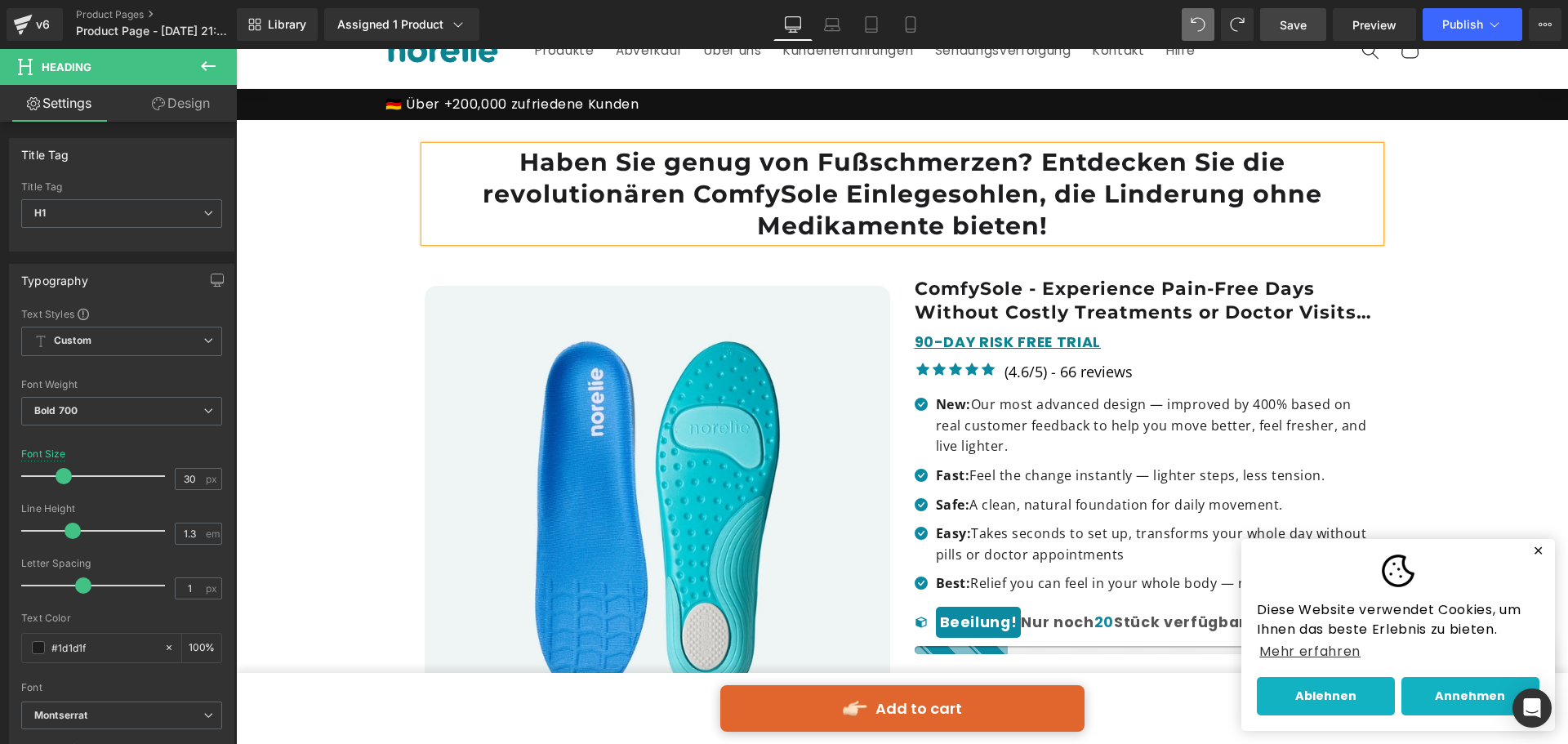
scroll to position [163, 0]
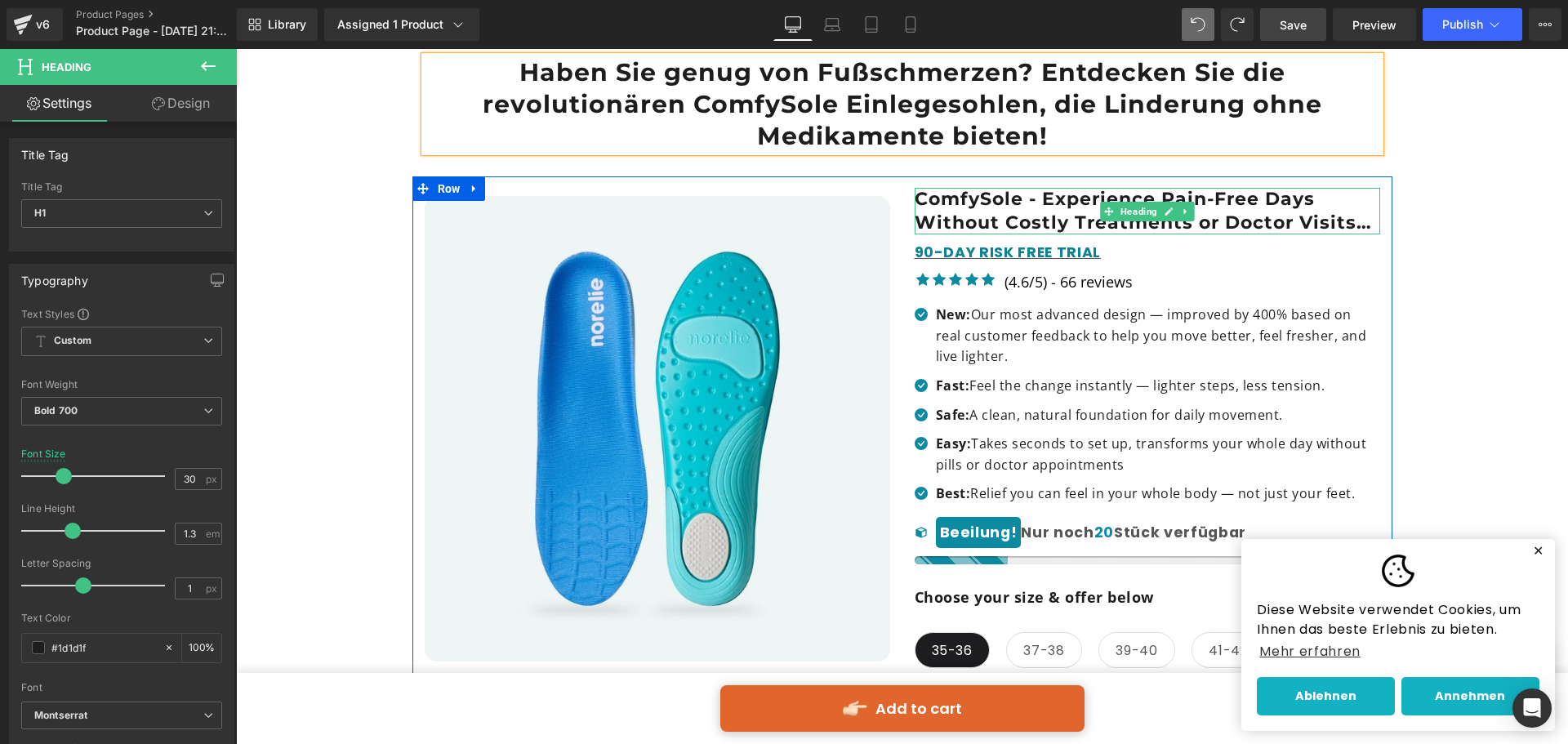
click at [923, 204] on h1 "ComfySole - Experience Pain-Free Days Without Costly Treatments or Doctor Visit…" at bounding box center [1148, 210] width 466 height 46
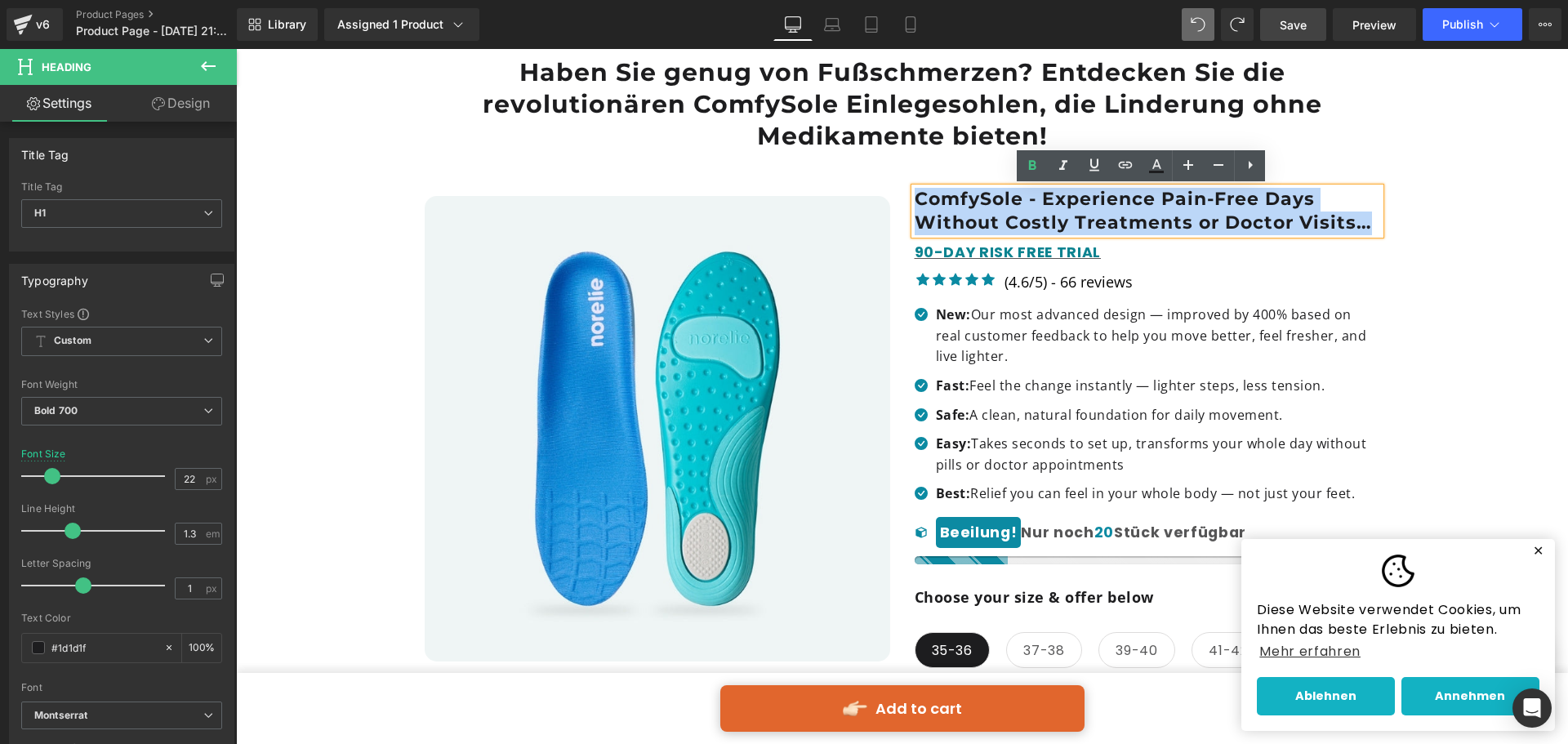
drag, startPoint x: 911, startPoint y: 196, endPoint x: 1373, endPoint y: 224, distance: 462.8
click at [1373, 224] on h1 "ComfySole - Experience Pain-Free Days Without Costly Treatments or Doctor Visit…" at bounding box center [1148, 210] width 466 height 46
paste div
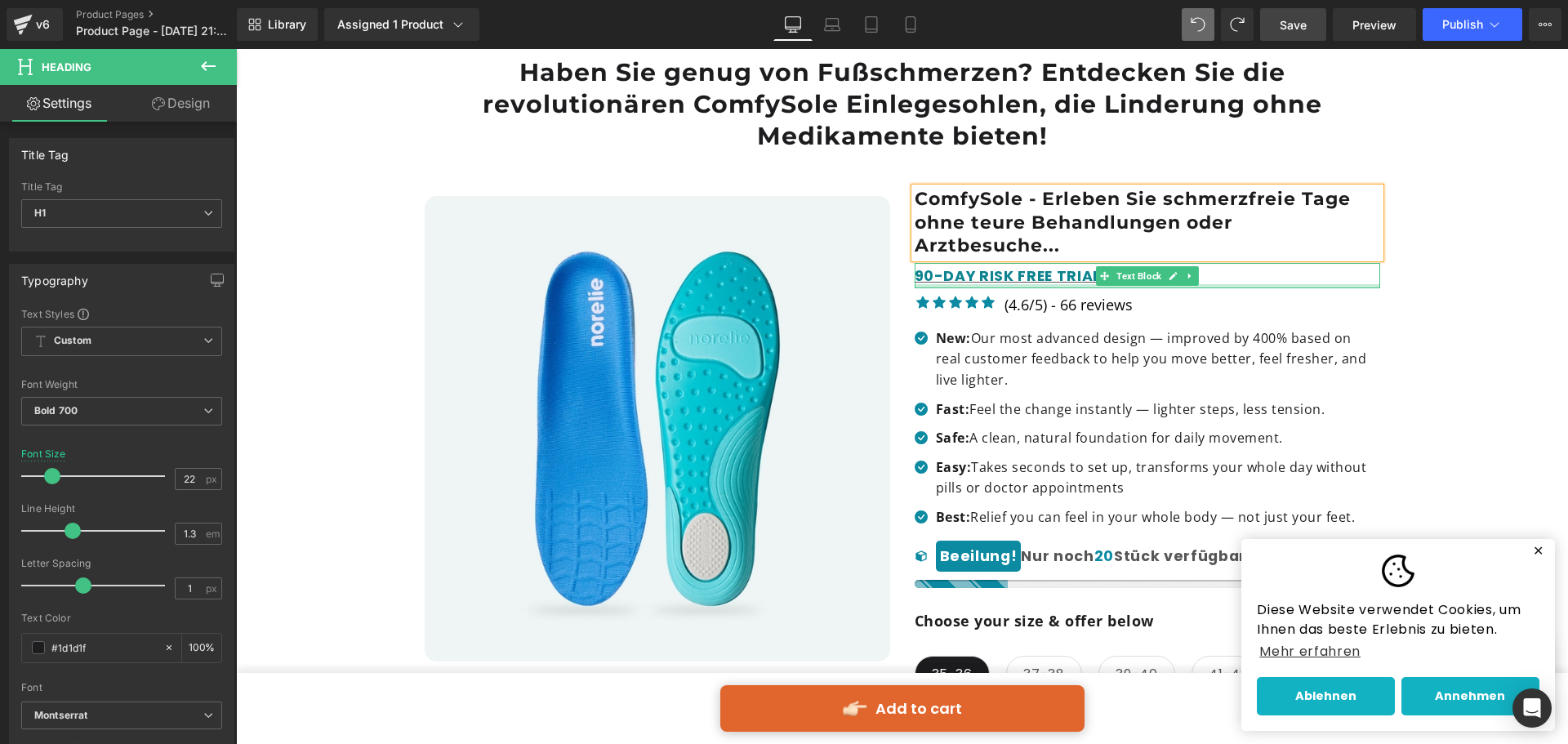
click at [1211, 285] on div "90-DAY RISK FREE TRIAL Text Block" at bounding box center [1148, 276] width 466 height 25
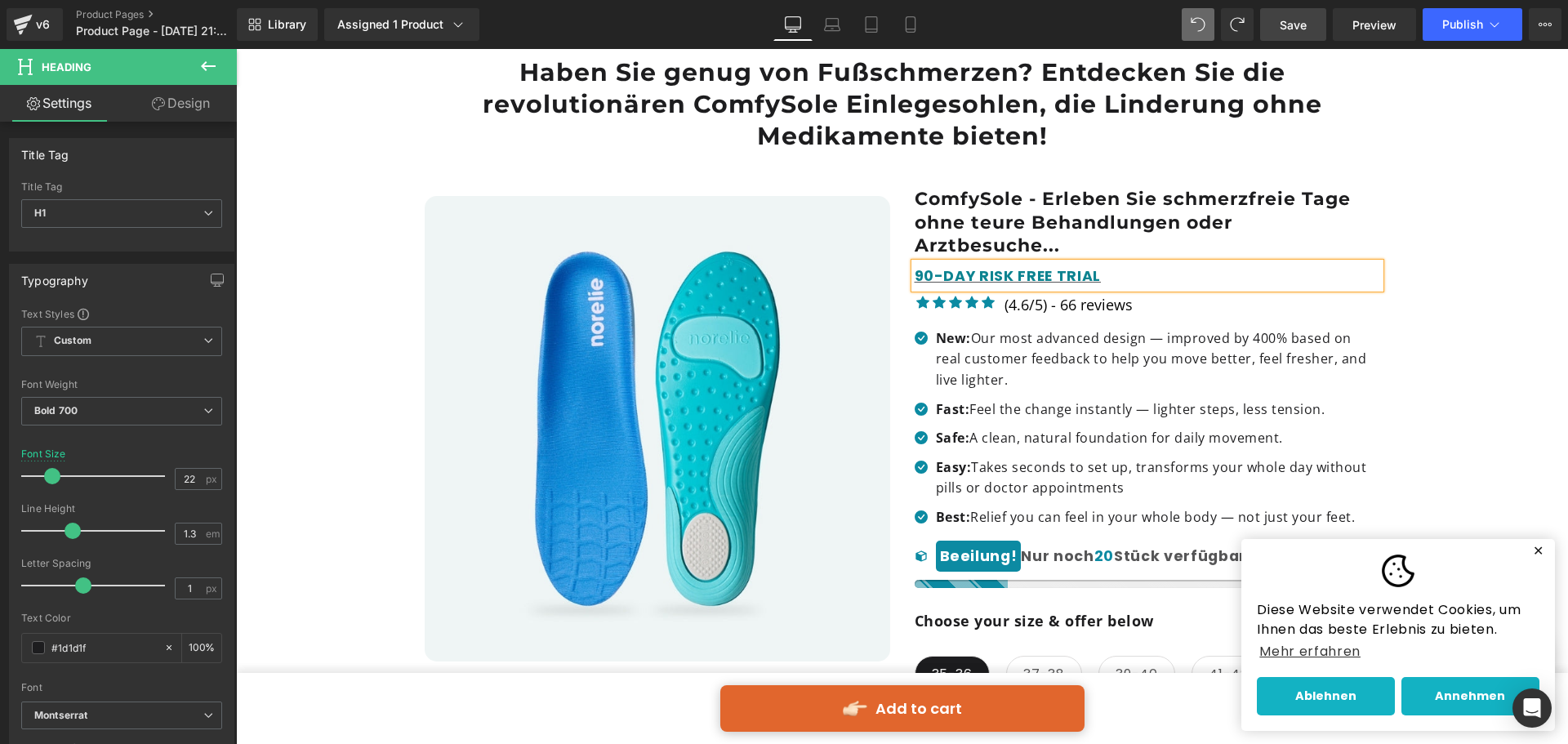
click at [1209, 280] on div "90-DAY RISK FREE TRIAL" at bounding box center [1148, 276] width 466 height 25
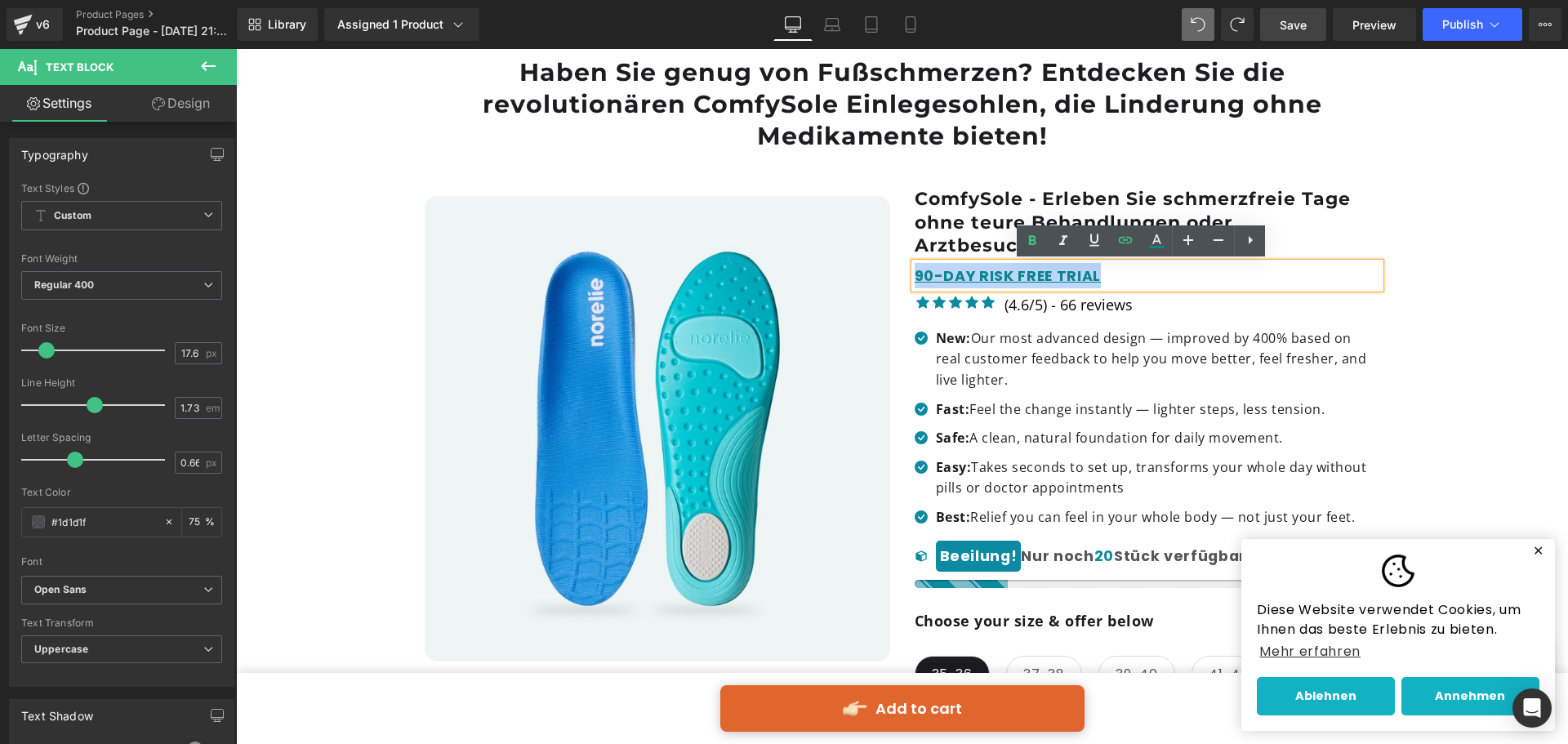
drag, startPoint x: 1087, startPoint y: 281, endPoint x: 874, endPoint y: 281, distance: 213.0
click at [874, 281] on div "Best Seller (P) Image ‹" at bounding box center [902, 751] width 980 height 1151
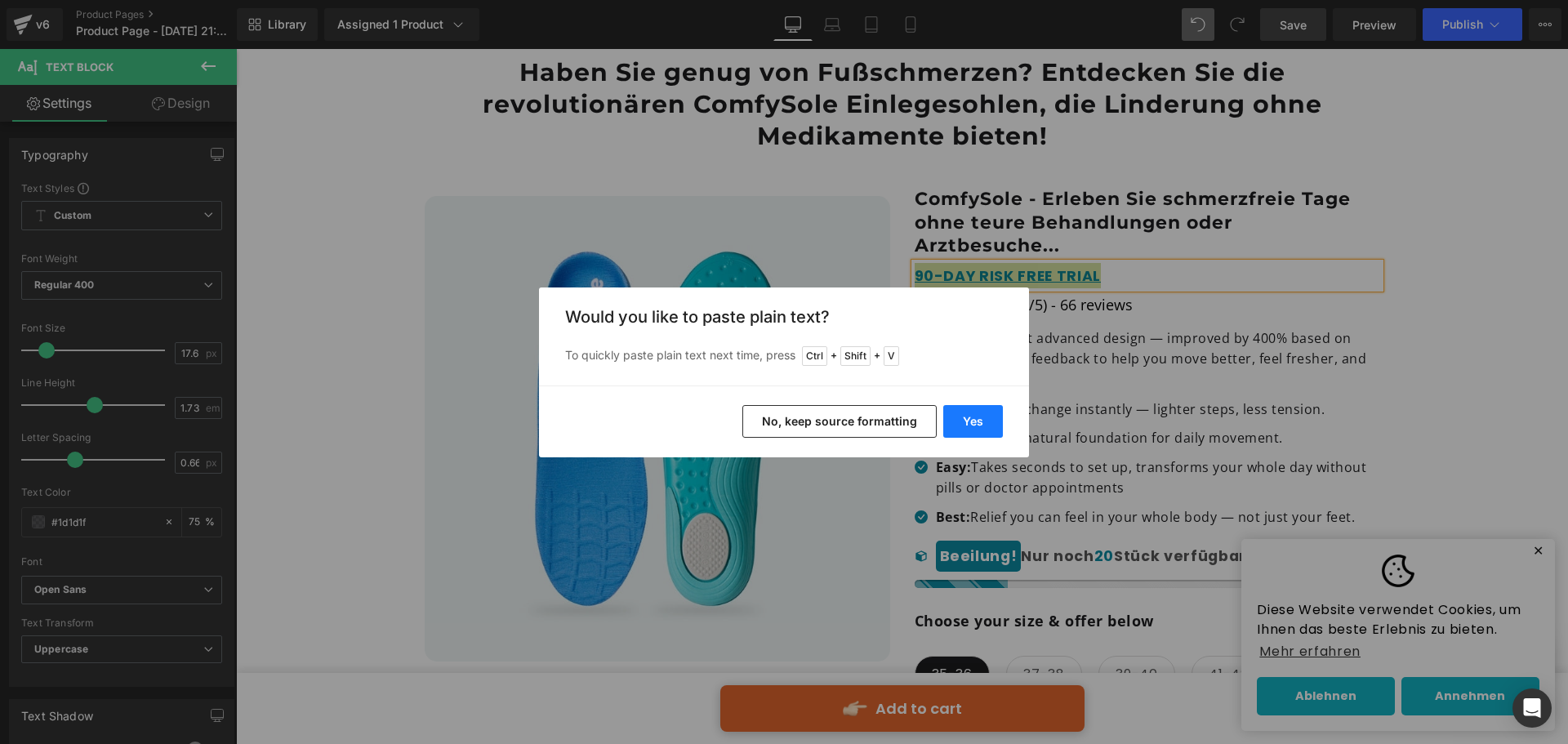
drag, startPoint x: 967, startPoint y: 427, endPoint x: 733, endPoint y: 378, distance: 239.1
click at [967, 427] on button "Yes" at bounding box center [974, 421] width 60 height 33
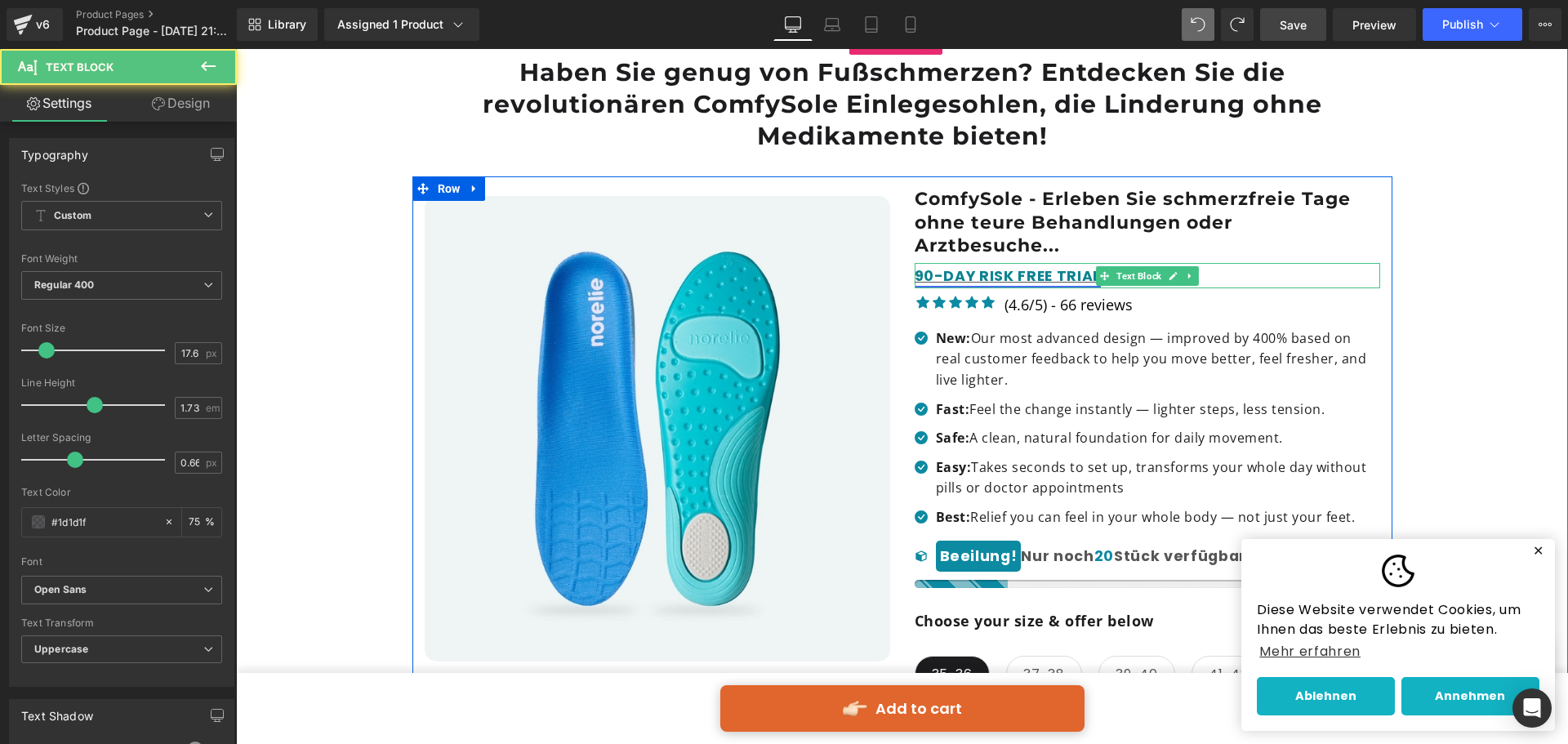
drag, startPoint x: 1007, startPoint y: 275, endPoint x: 952, endPoint y: 274, distance: 55.0
click at [999, 276] on link "90-DAY RISK FREE TRIAL" at bounding box center [1008, 276] width 187 height 20
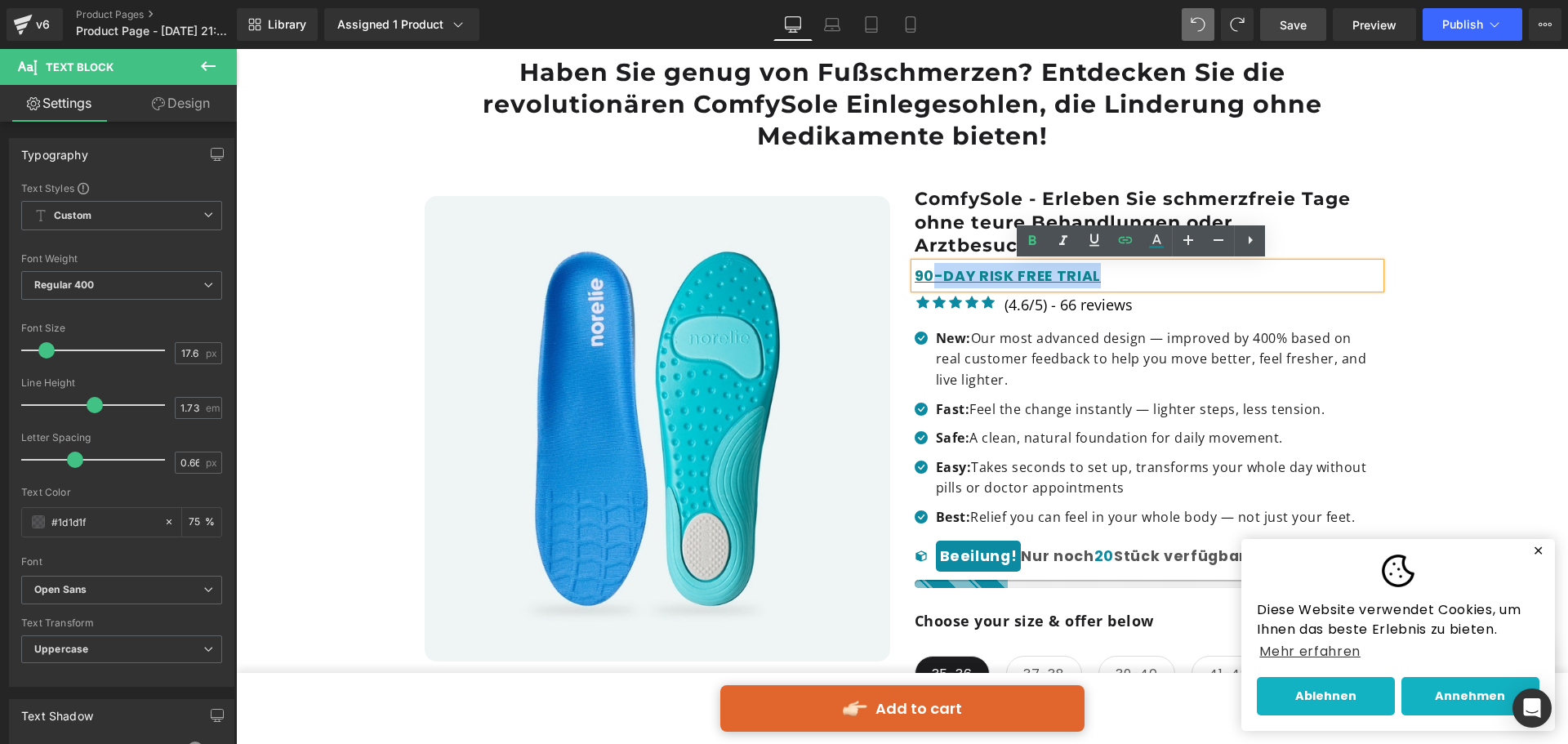
drag, startPoint x: 928, startPoint y: 275, endPoint x: 1193, endPoint y: 289, distance: 265.4
click at [1193, 288] on div "90-DAY RISK FREE TRIAL" at bounding box center [1148, 276] width 466 height 25
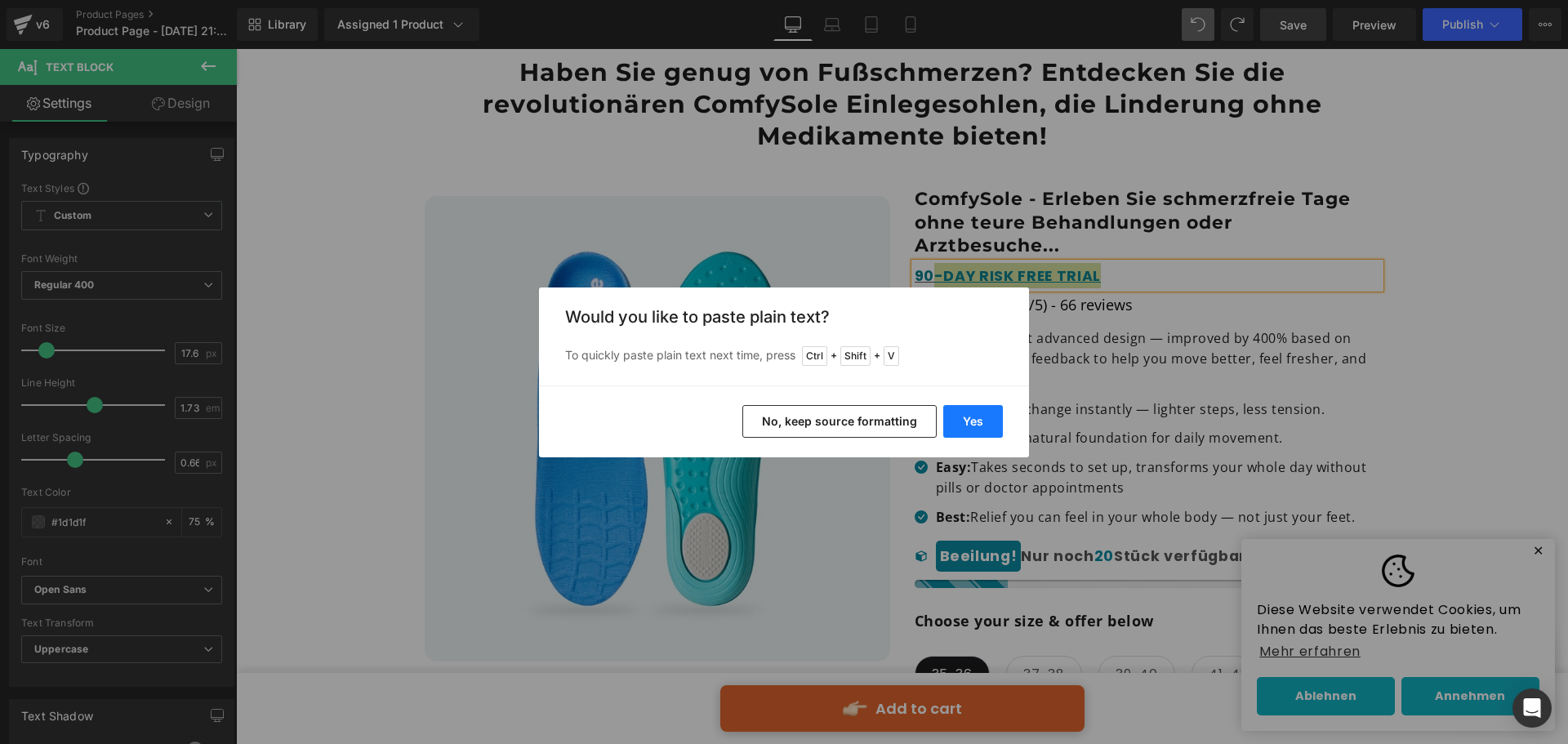
click at [984, 414] on button "Yes" at bounding box center [974, 421] width 60 height 33
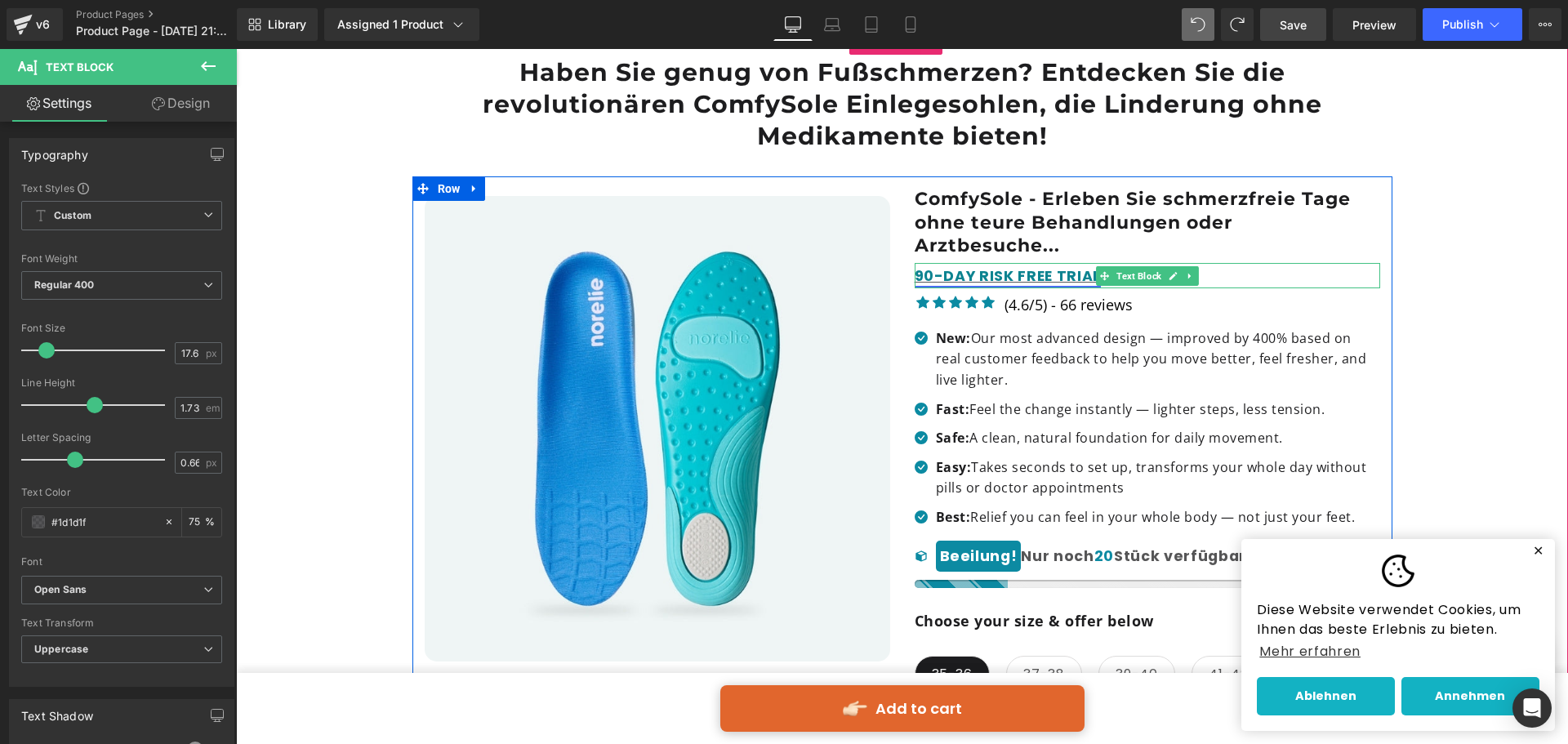
drag, startPoint x: 1016, startPoint y: 276, endPoint x: 1031, endPoint y: 276, distance: 15.0
click at [1017, 276] on link "90-DAY RISK FREE TRIAL" at bounding box center [1008, 276] width 187 height 20
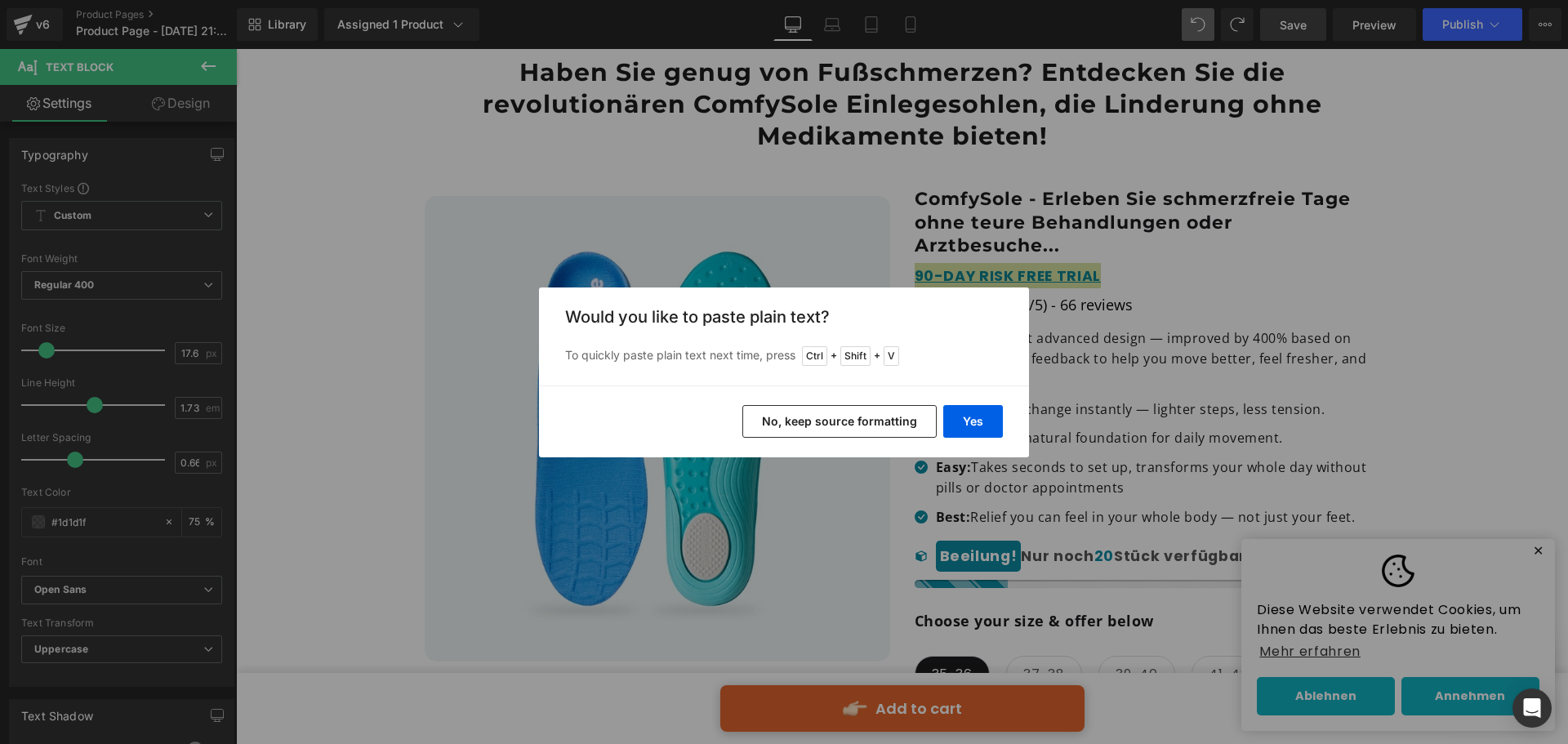
click at [836, 421] on button "No, keep source formatting" at bounding box center [840, 421] width 195 height 33
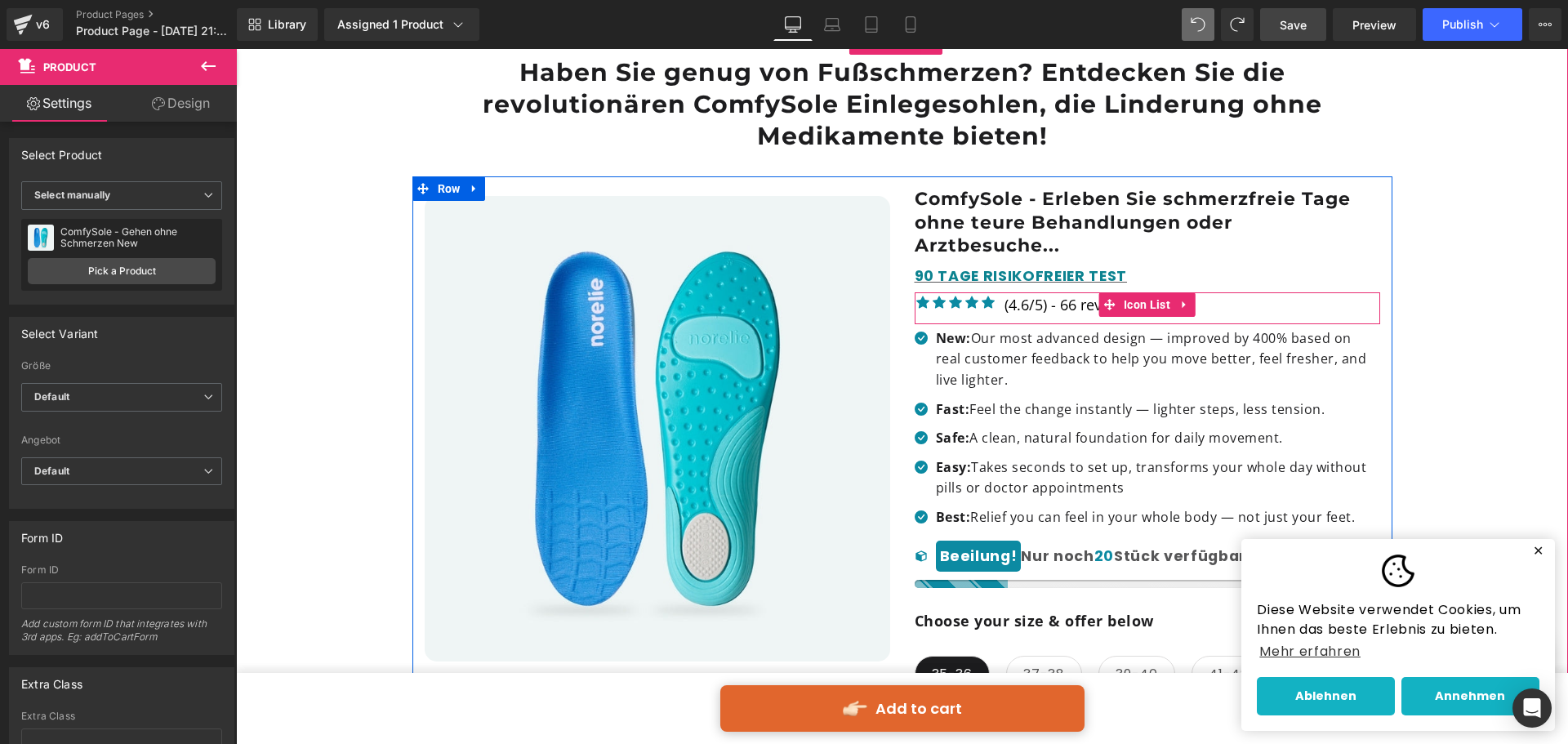
click at [1219, 306] on div "Icon Icon Icon Icon Icon Icon List Hoz (4.6/5) - 66 reviews Text Block" at bounding box center [1148, 308] width 466 height 29
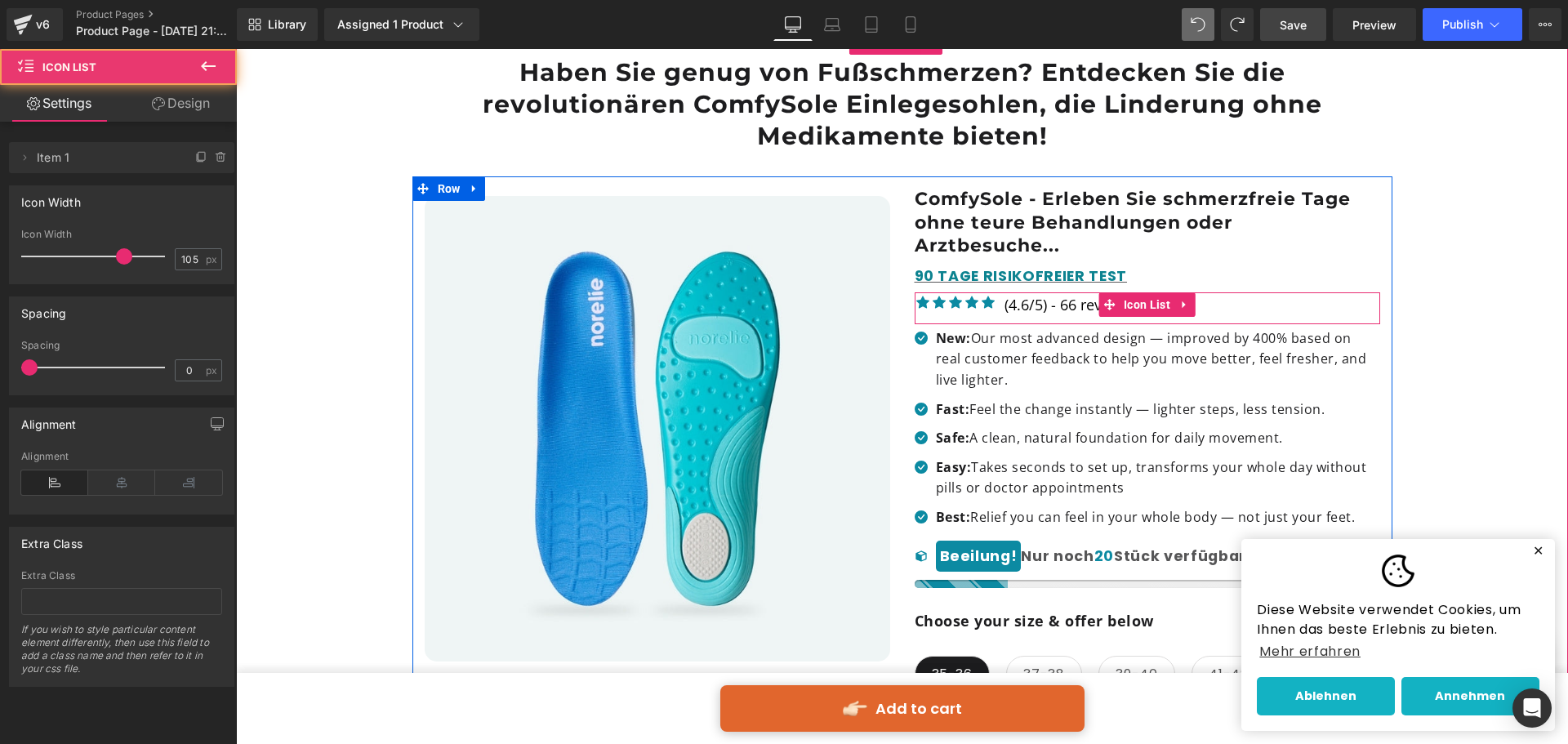
click at [1222, 308] on div "Icon Icon Icon Icon Icon Icon List Hoz (4.6/5) - 66 reviews Text Block" at bounding box center [1148, 308] width 466 height 29
click at [1084, 312] on link at bounding box center [1092, 306] width 17 height 20
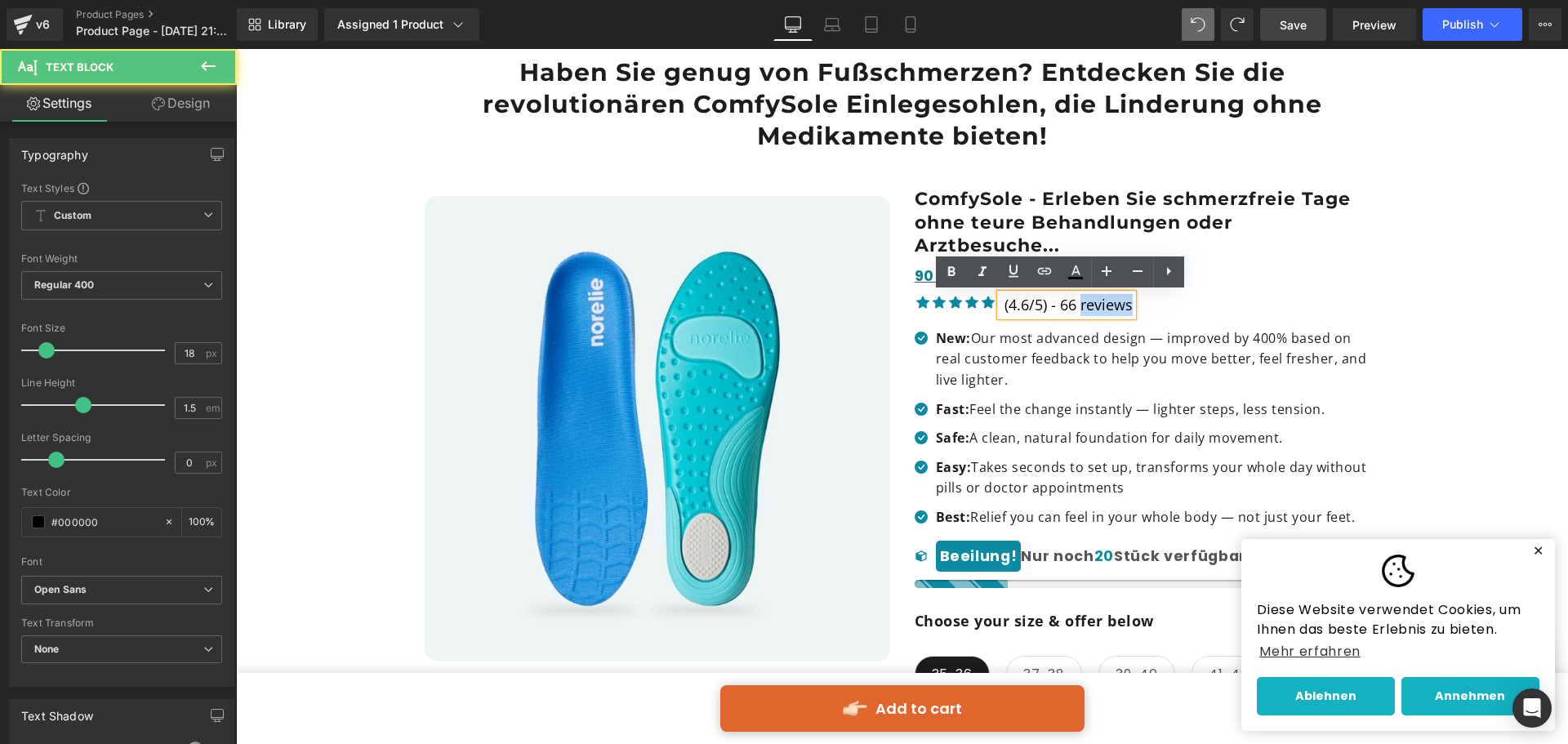
click at [1137, 317] on div "Icon Icon Icon Icon Icon Icon List Hoz (4.6/5) - 66 reviews Text Block" at bounding box center [1148, 308] width 466 height 29
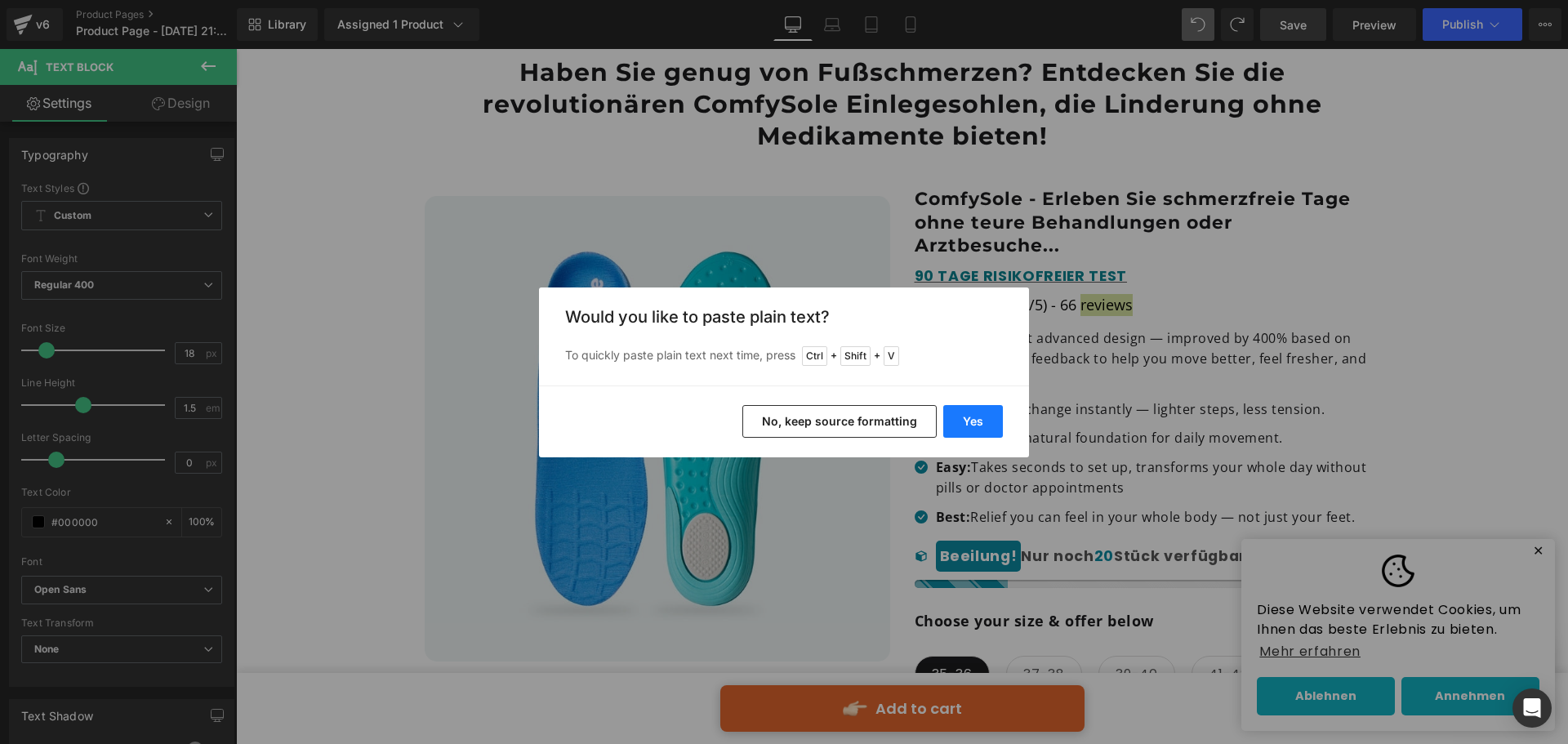
click at [978, 416] on button "Yes" at bounding box center [974, 421] width 60 height 33
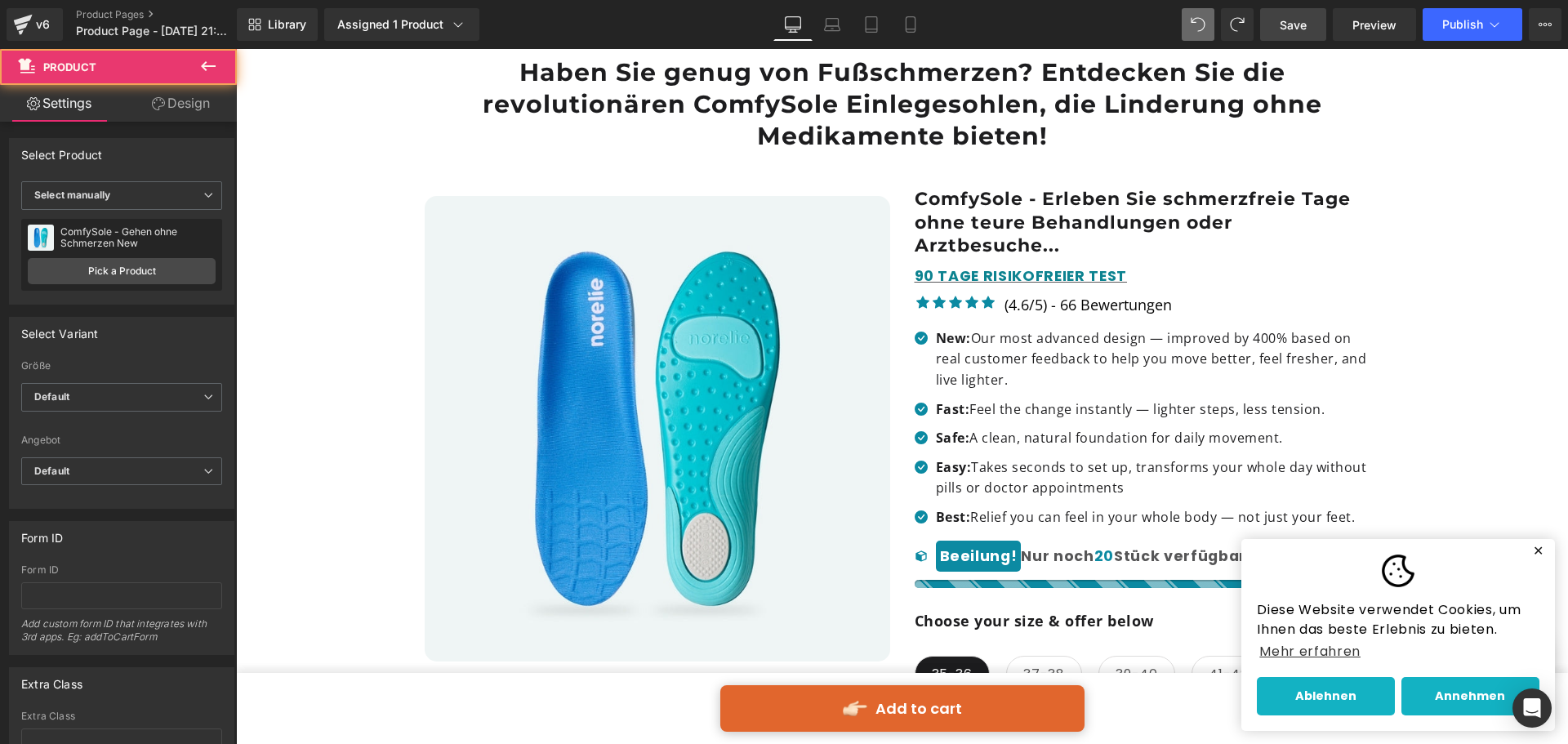
scroll to position [653, 0]
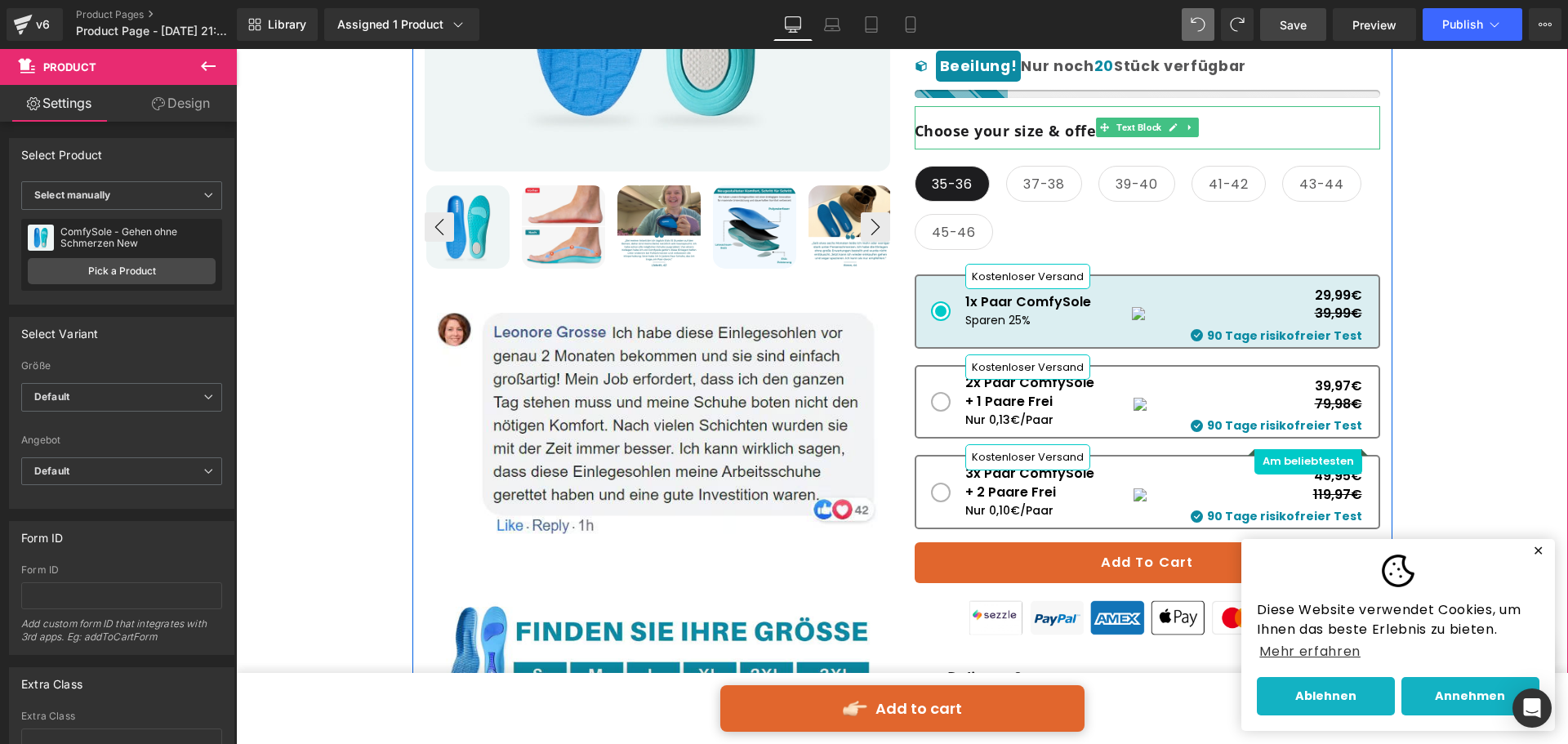
drag, startPoint x: 988, startPoint y: 136, endPoint x: 976, endPoint y: 131, distance: 13.0
click at [988, 136] on b "Choose your size & offer below" at bounding box center [1034, 131] width 239 height 20
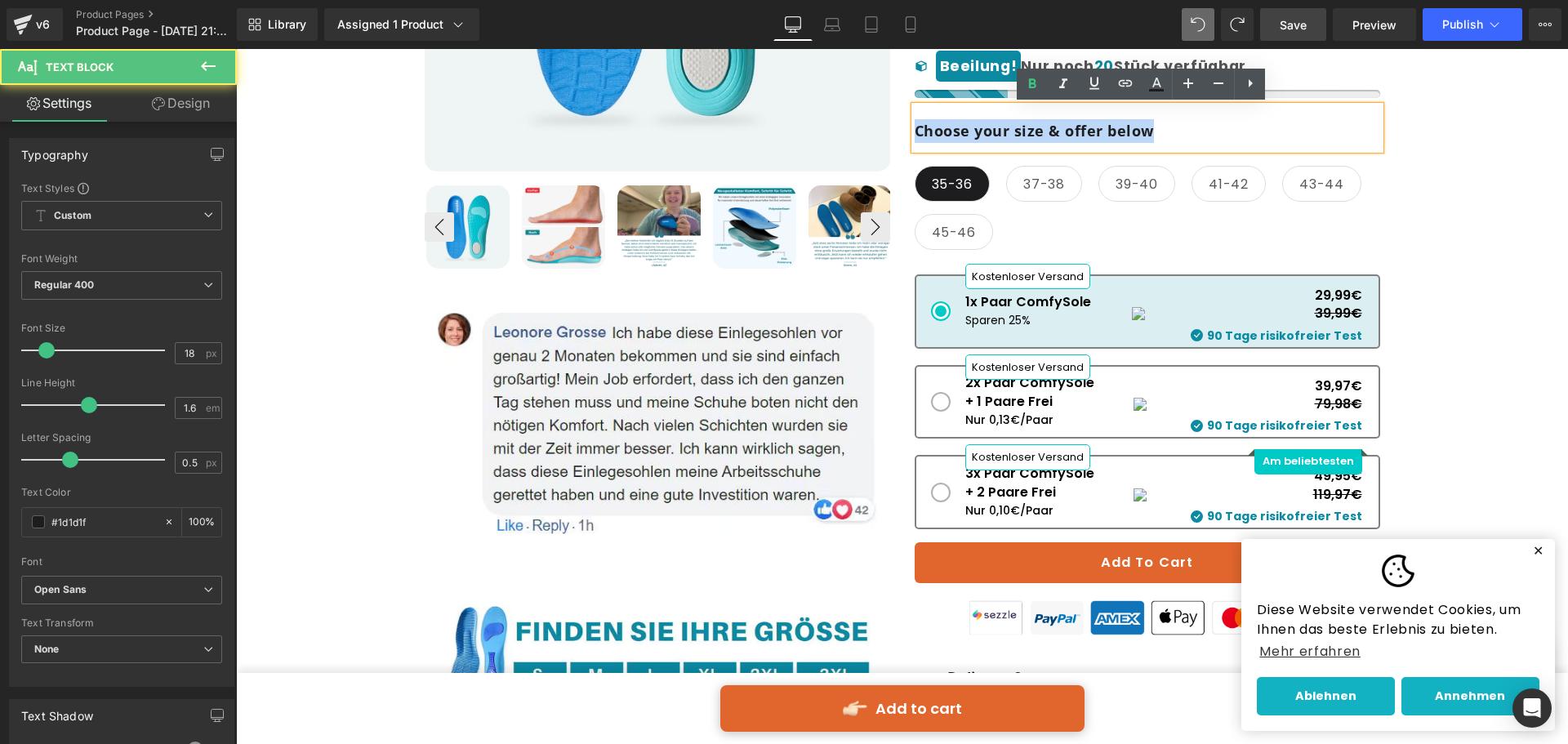
drag, startPoint x: 1100, startPoint y: 143, endPoint x: 912, endPoint y: 146, distance: 188.0
click at [915, 146] on div "Choose your size & offer below" at bounding box center [1148, 128] width 466 height 44
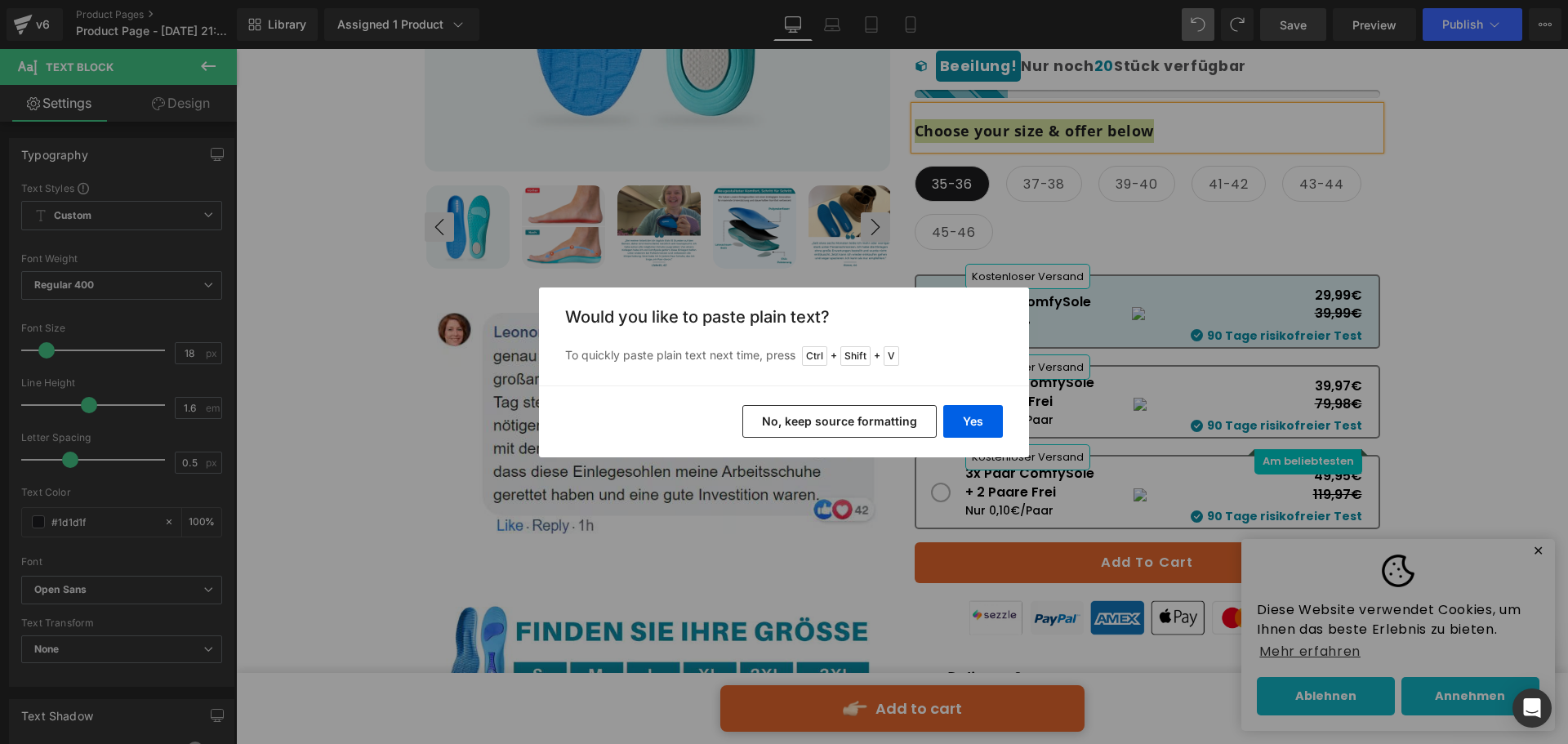
click at [892, 420] on button "No, keep source formatting" at bounding box center [840, 421] width 195 height 33
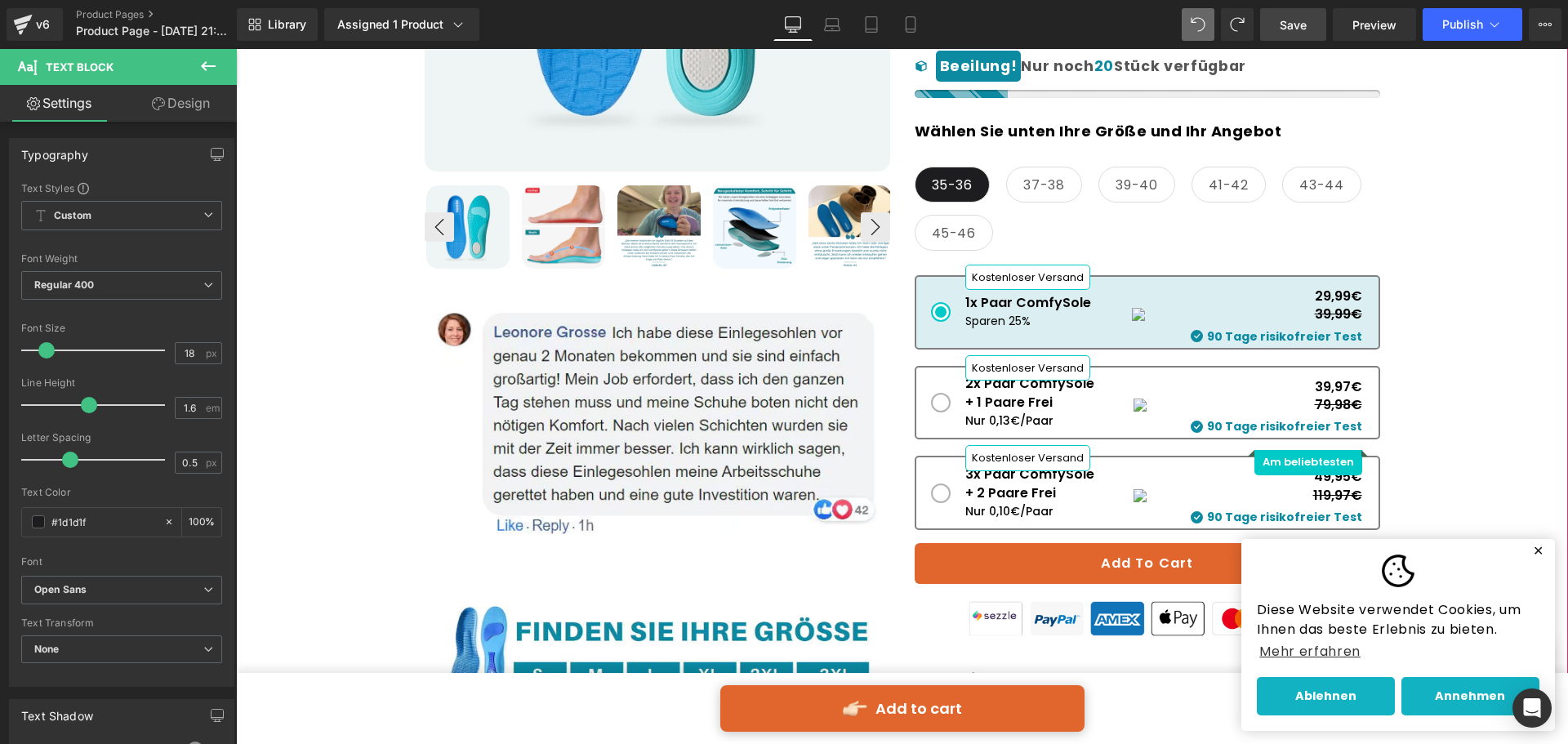
click at [1489, 263] on div "📦 FREE WORLDWIDE SHIPPING OVER $40 Text Block Row Image Liquid Row Haben Sie ge…" at bounding box center [902, 355] width 1316 height 1580
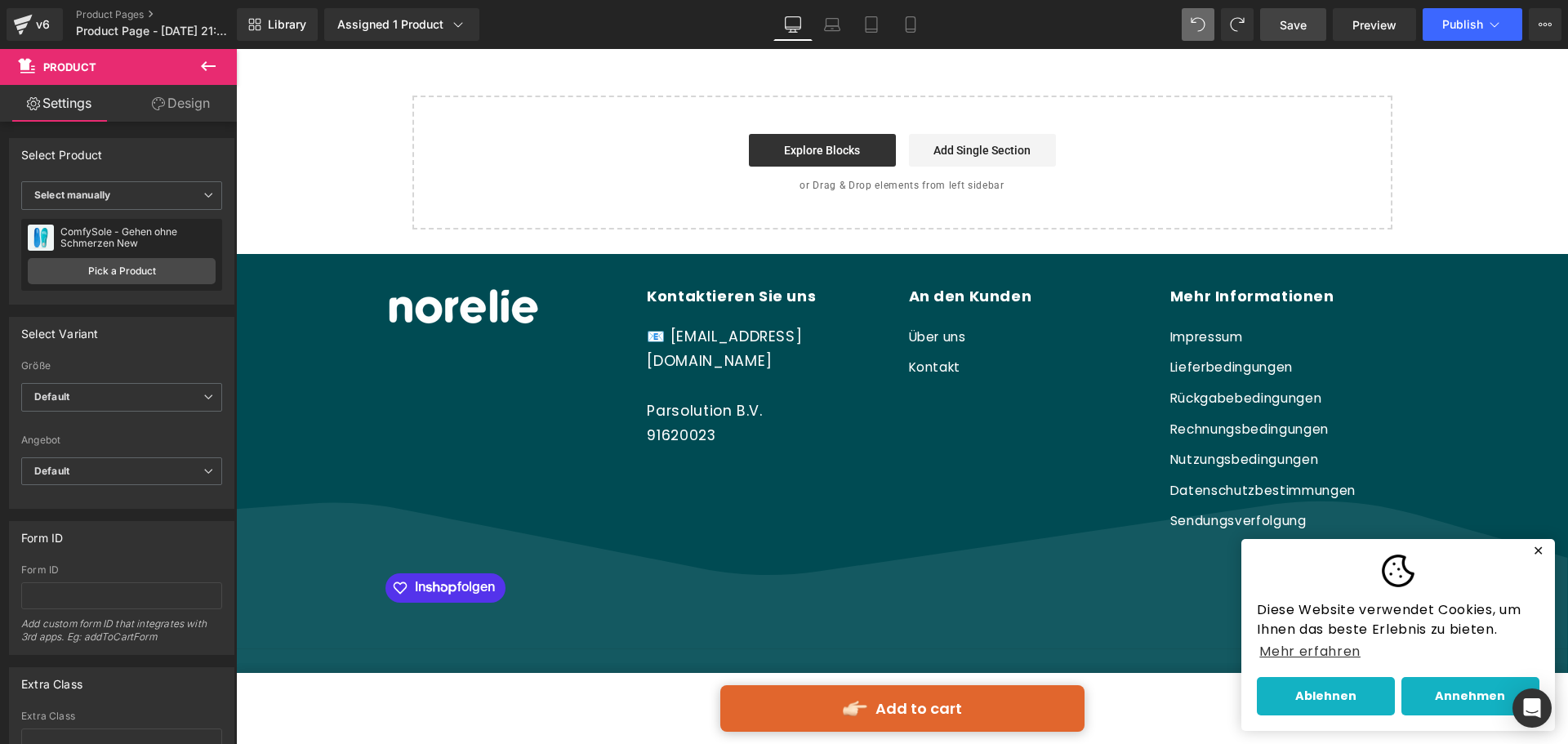
scroll to position [10111, 0]
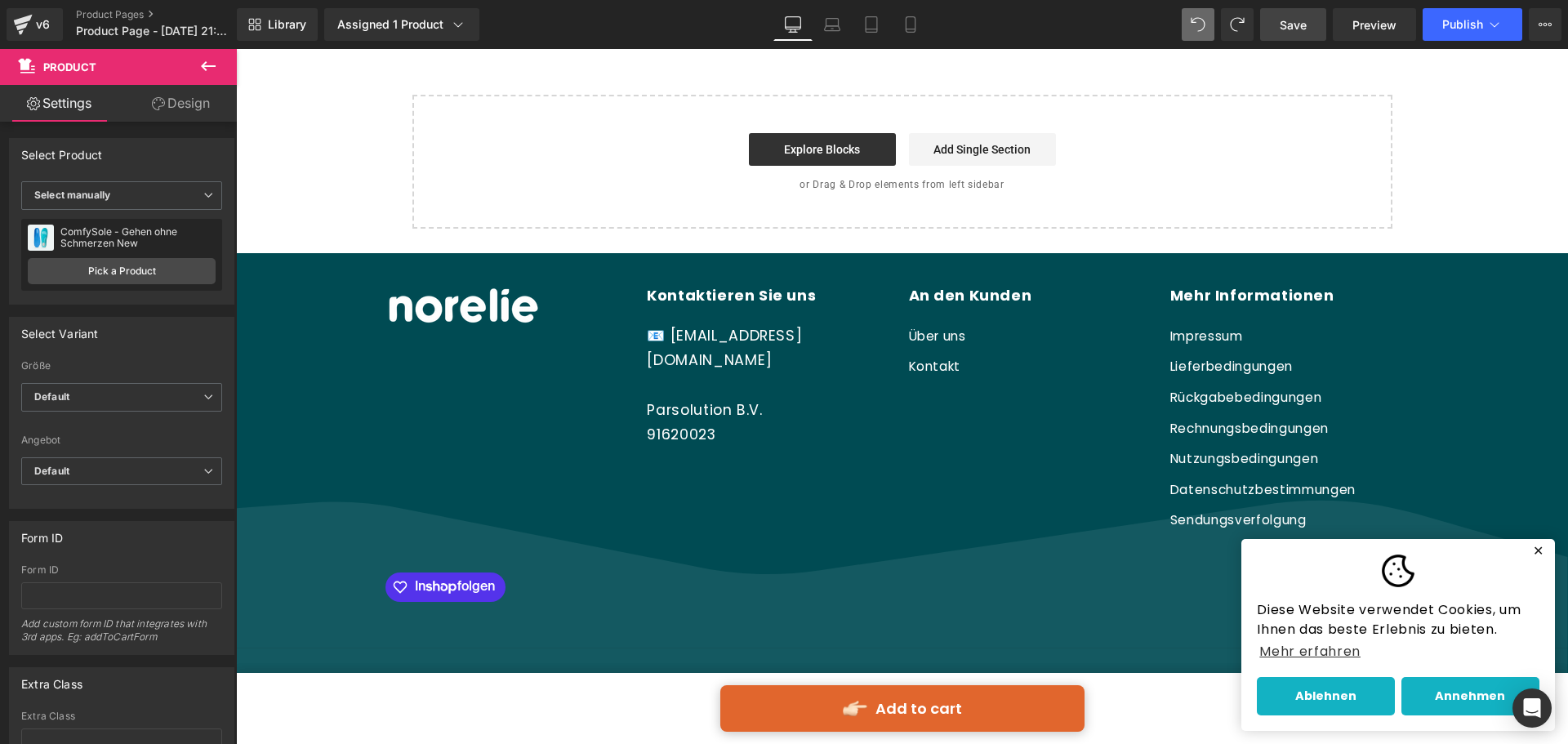
click at [1278, 29] on link "Save" at bounding box center [1293, 25] width 66 height 33
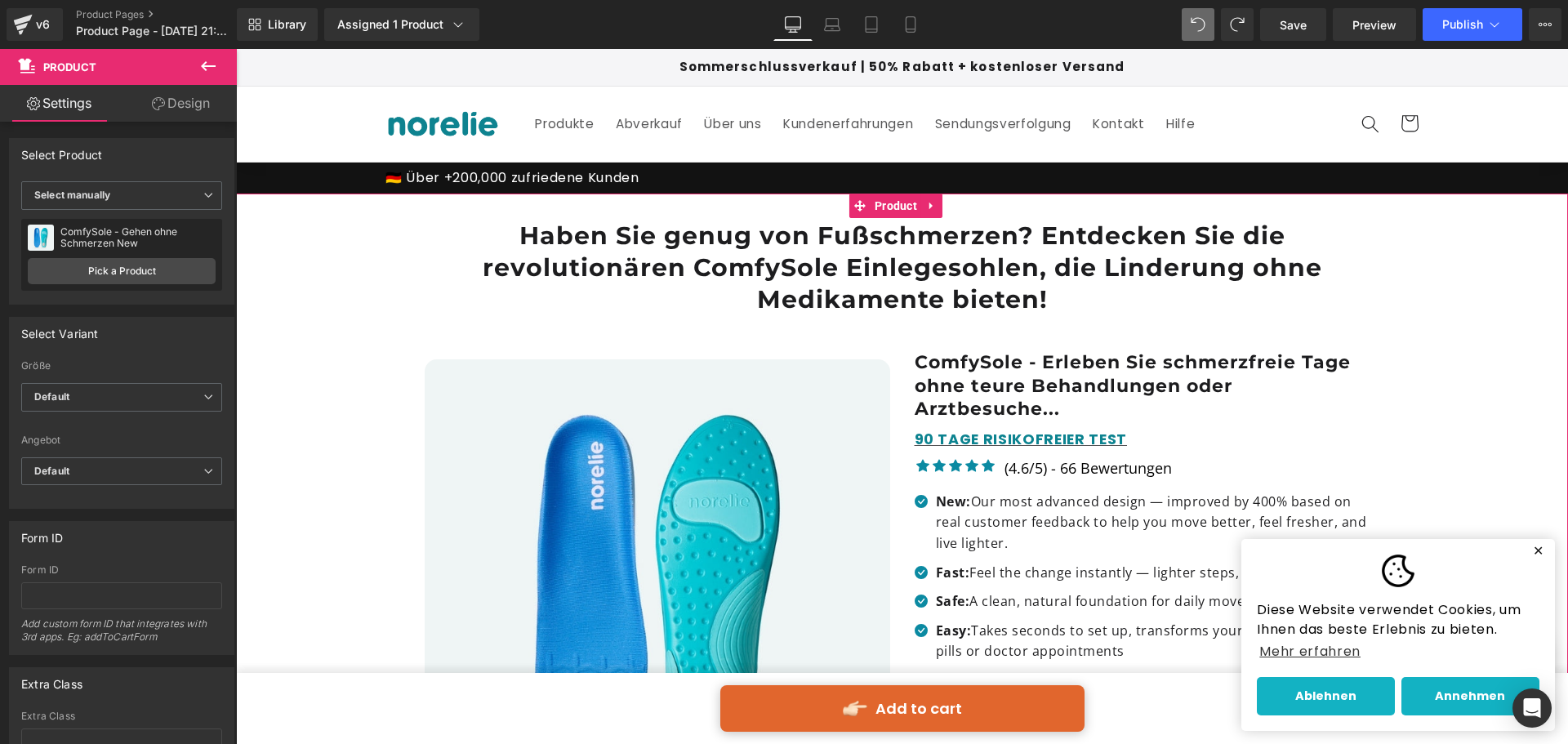
scroll to position [245, 0]
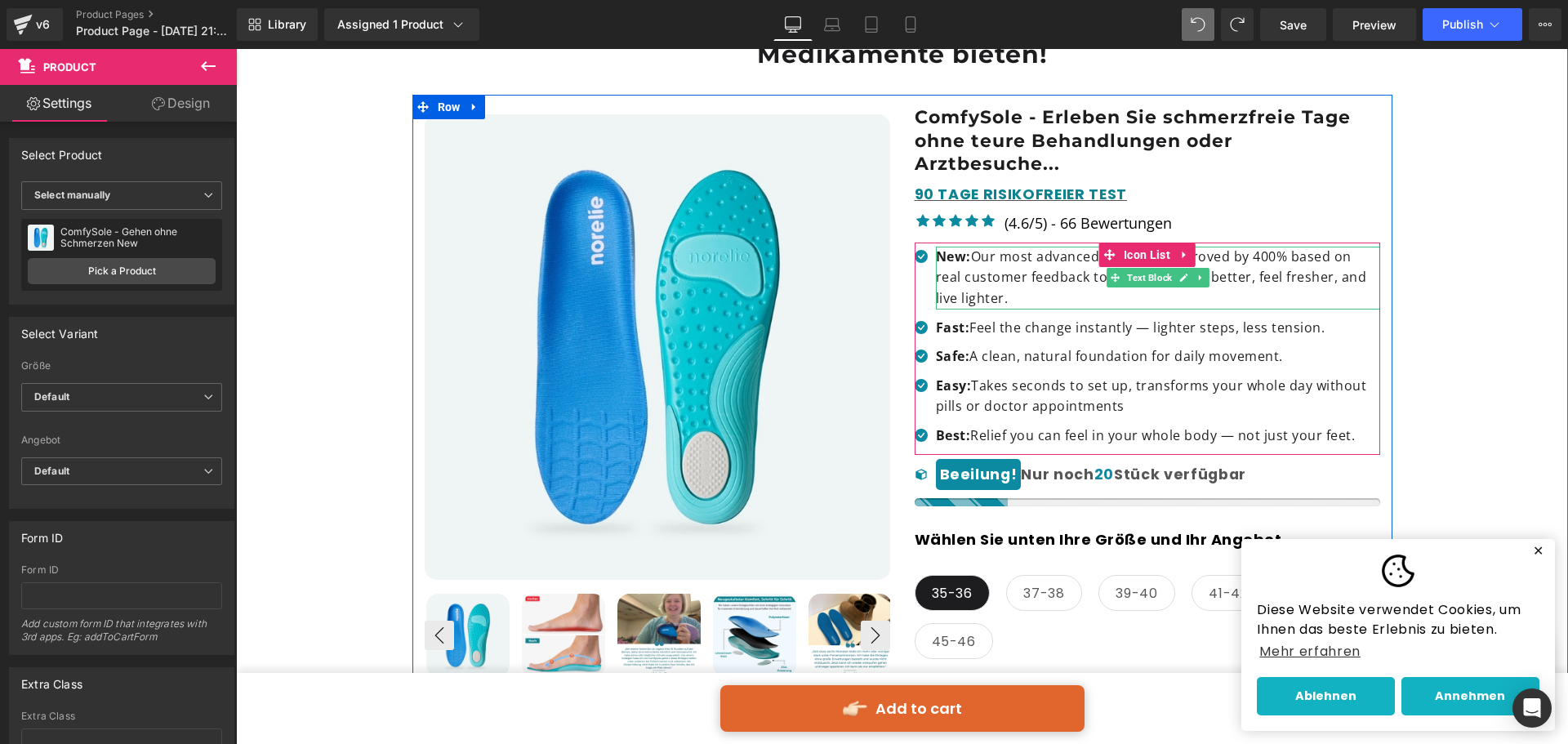
click at [1008, 269] on p "New: Our most advanced design — improved by 400% based on real customer feedbac…" at bounding box center [1158, 277] width 444 height 63
